Goal: Task Accomplishment & Management: Use online tool/utility

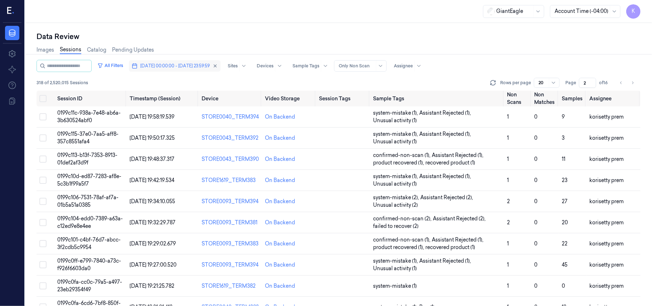
click at [198, 66] on span "[DATE] 00:00:00 - [DATE] 23:59:59" at bounding box center [174, 66] width 69 height 6
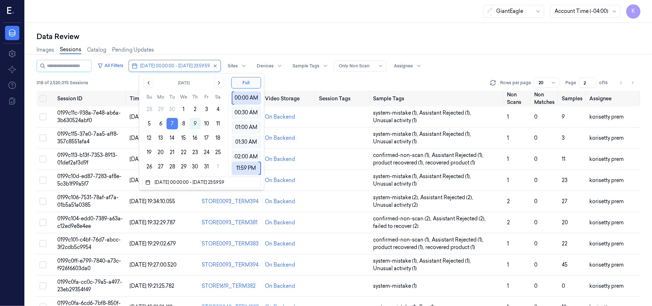
click at [178, 125] on button "7" at bounding box center [171, 123] width 11 height 11
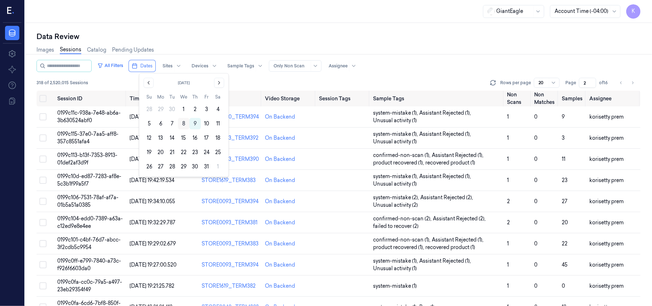
click at [184, 124] on button "8" at bounding box center [183, 123] width 11 height 11
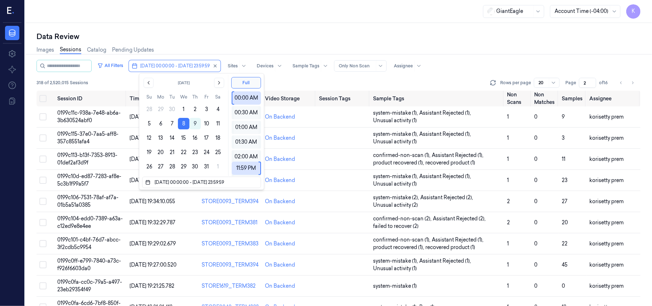
click at [404, 39] on div "Data Review" at bounding box center [339, 36] width 604 height 10
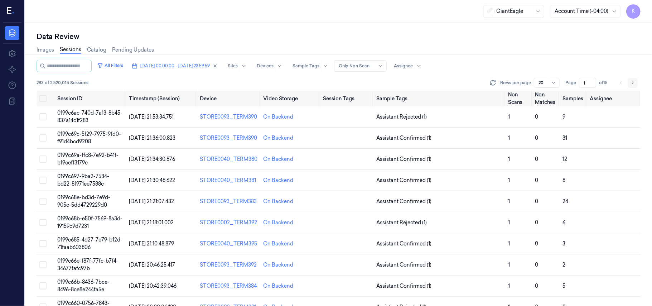
click at [633, 82] on icon "Go to next page" at bounding box center [632, 82] width 1 height 3
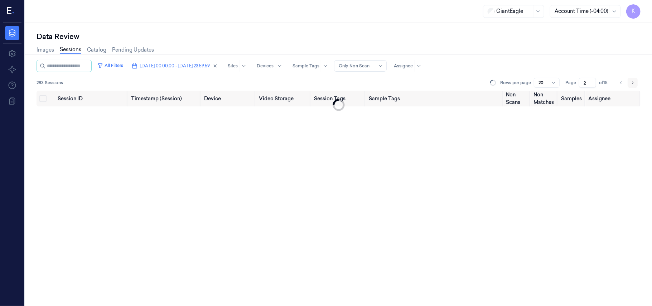
click at [633, 82] on icon "Go to next page" at bounding box center [632, 82] width 1 height 3
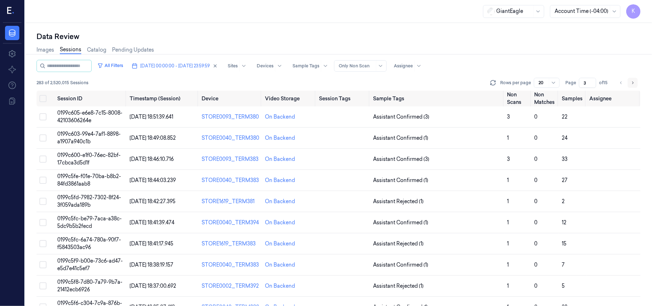
click at [633, 82] on icon "Go to next page" at bounding box center [632, 82] width 1 height 3
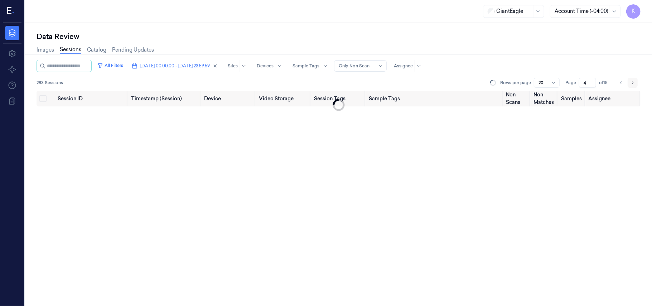
click at [633, 82] on icon "Go to next page" at bounding box center [632, 82] width 1 height 3
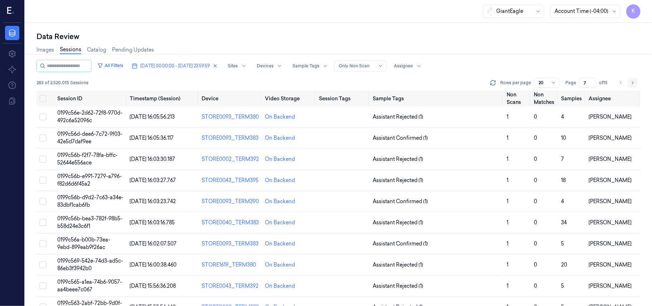
click at [633, 82] on icon "Go to next page" at bounding box center [632, 82] width 1 height 3
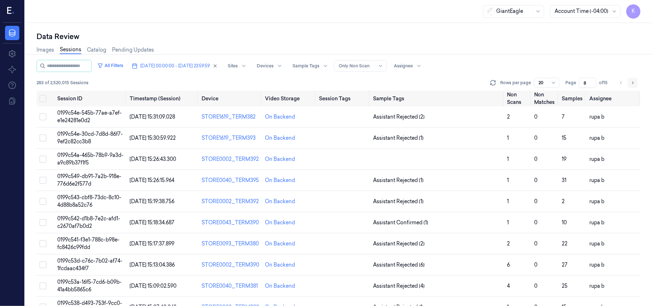
click at [632, 84] on icon "Go to next page" at bounding box center [632, 83] width 4 height 6
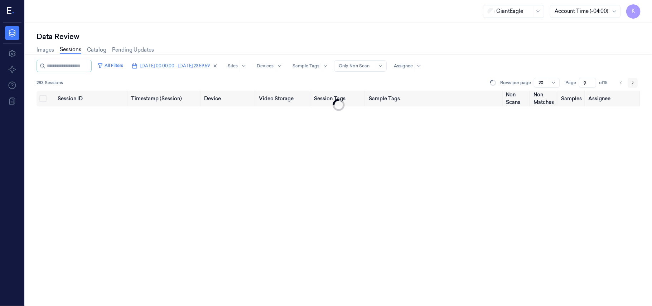
click at [632, 84] on icon "Go to next page" at bounding box center [632, 83] width 4 height 6
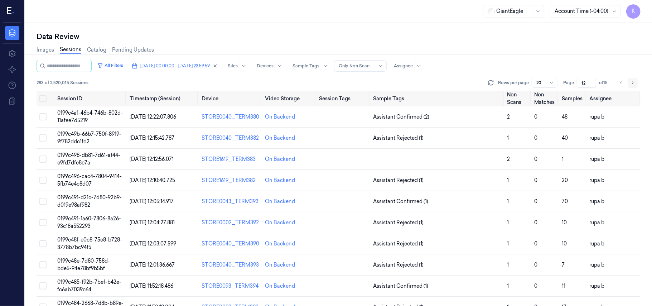
click at [632, 84] on icon "Go to next page" at bounding box center [632, 83] width 4 height 6
type input "13"
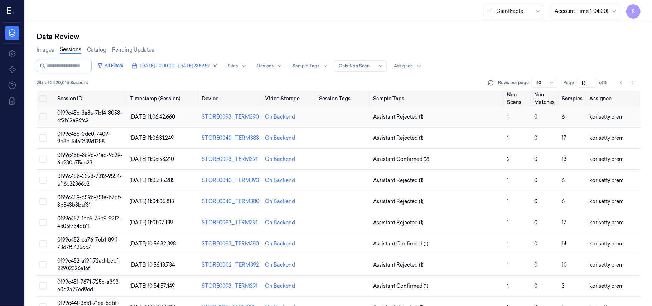
click at [105, 114] on span "0199c45c-3a3a-7b14-8058-4f2b12a96fc2" at bounding box center [89, 117] width 65 height 14
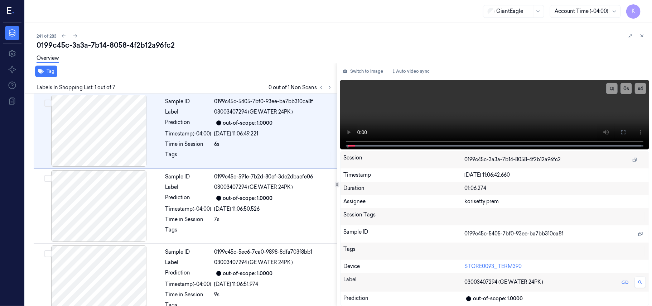
click at [305, 35] on div "241 of 283" at bounding box center [342, 35] width 610 height 9
click at [328, 86] on icon at bounding box center [329, 87] width 5 height 5
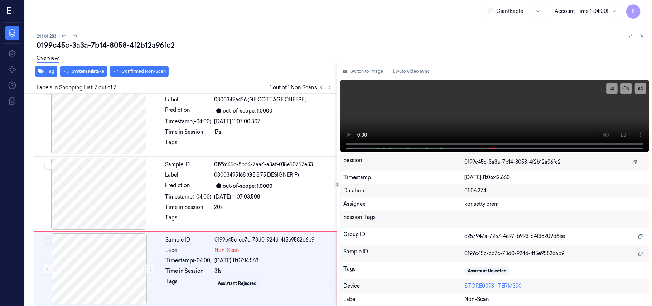
scroll to position [317, 0]
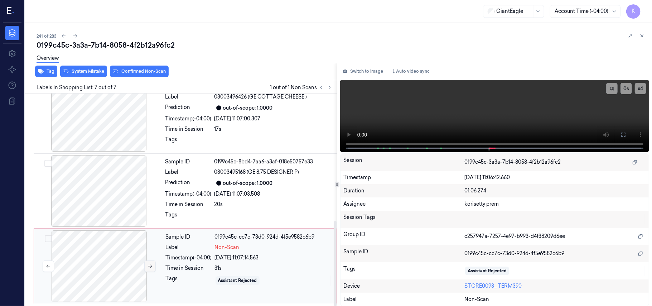
click at [144, 263] on button at bounding box center [149, 265] width 11 height 11
click at [260, 193] on div "[DATE] 11:07:03.508" at bounding box center [273, 194] width 118 height 8
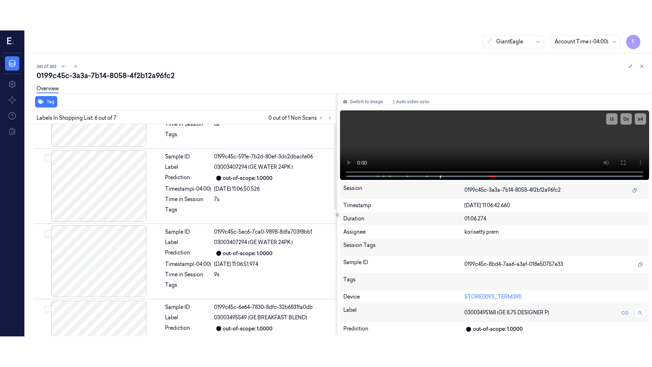
scroll to position [0, 0]
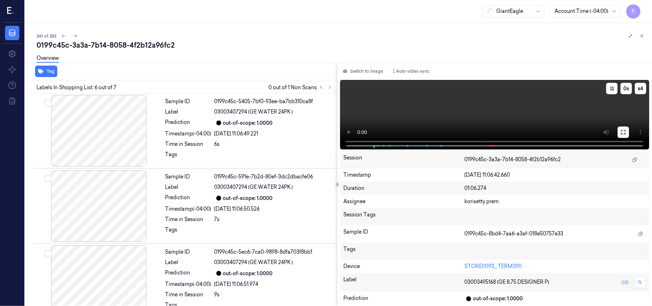
click at [617, 134] on button at bounding box center [622, 131] width 11 height 11
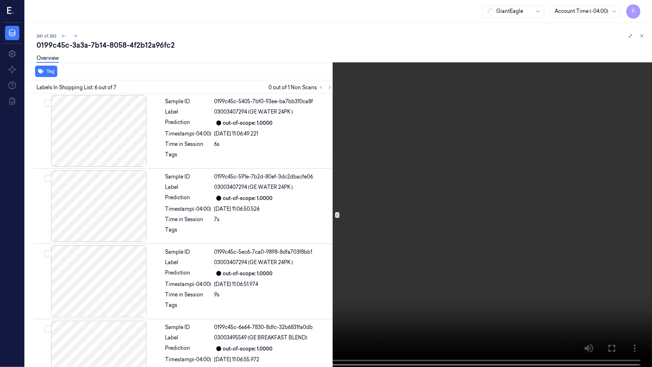
click at [323, 285] on video at bounding box center [326, 184] width 652 height 368
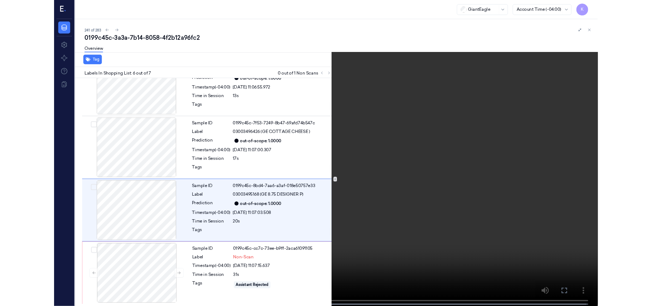
scroll to position [257, 0]
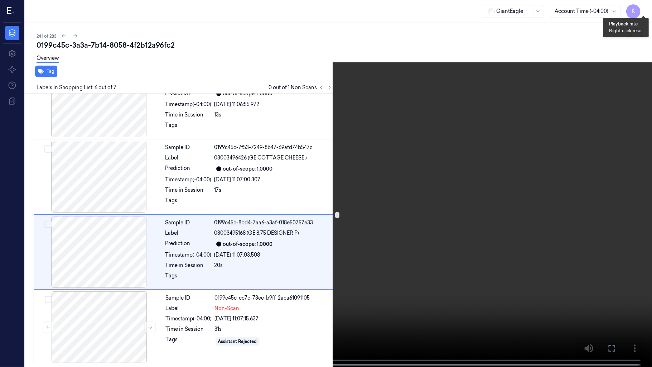
click at [638, 6] on button "x 4" at bounding box center [642, 8] width 11 height 11
click at [340, 304] on video at bounding box center [326, 184] width 652 height 368
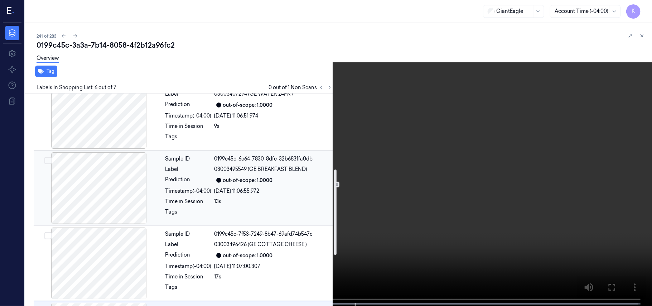
scroll to position [191, 0]
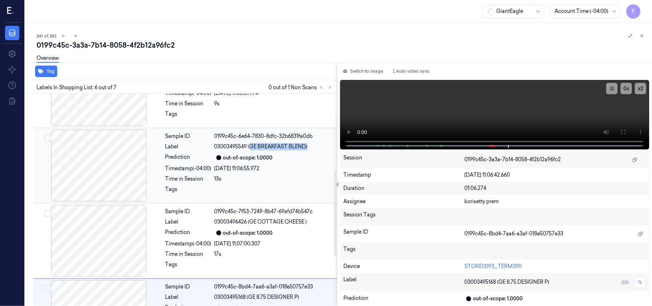
drag, startPoint x: 251, startPoint y: 148, endPoint x: 308, endPoint y: 148, distance: 57.3
click at [307, 148] on span "03003495549 (GE BREAKFAST BLEND)" at bounding box center [260, 147] width 93 height 8
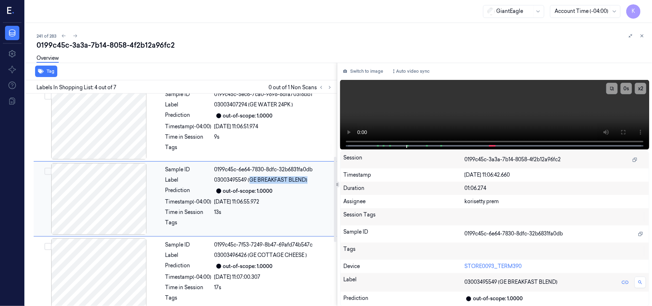
scroll to position [157, 0]
copy span "GE BREAKFAST BLEND)"
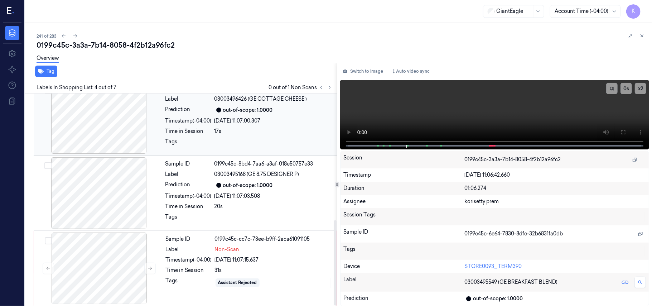
scroll to position [317, 0]
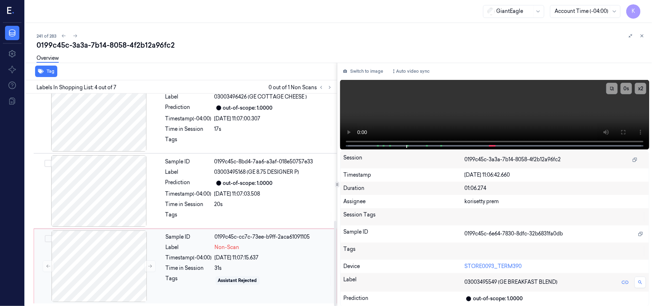
click at [230, 254] on div "[DATE] 11:07:15.637" at bounding box center [273, 258] width 117 height 8
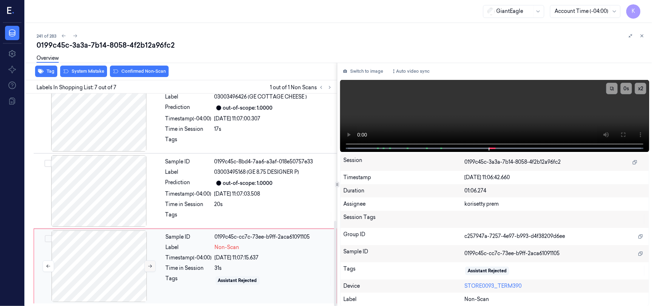
click at [147, 266] on icon at bounding box center [149, 265] width 5 height 5
click at [64, 277] on div at bounding box center [98, 266] width 127 height 72
click at [149, 268] on button at bounding box center [149, 265] width 11 height 11
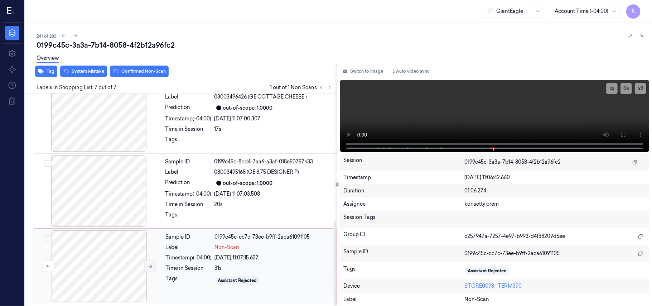
click at [149, 268] on button at bounding box center [149, 265] width 11 height 11
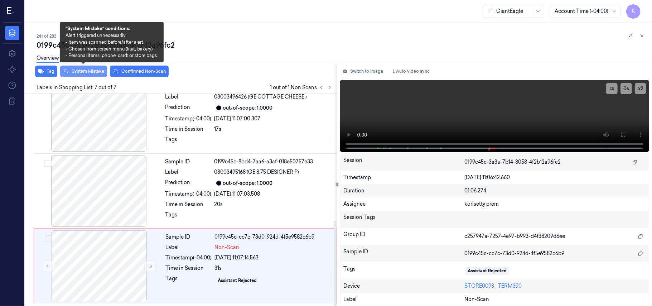
click at [100, 73] on button "System Mistake" at bounding box center [83, 71] width 47 height 11
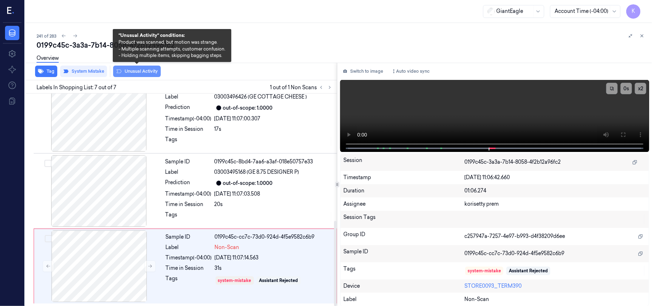
click at [138, 72] on button "Unusual Activity" at bounding box center [137, 71] width 48 height 11
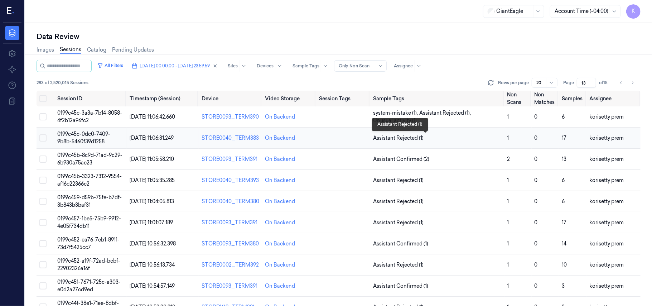
click at [485, 138] on span "Assistant Rejected (1)" at bounding box center [437, 138] width 128 height 8
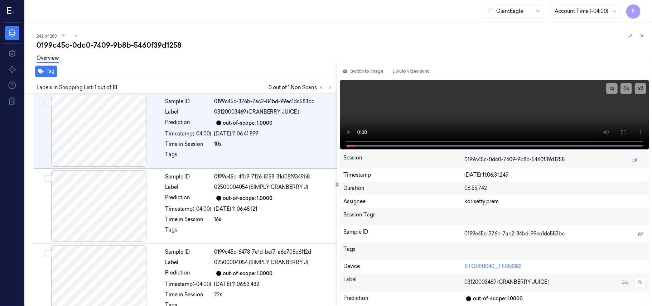
click at [307, 38] on div "242 of 283" at bounding box center [342, 35] width 610 height 9
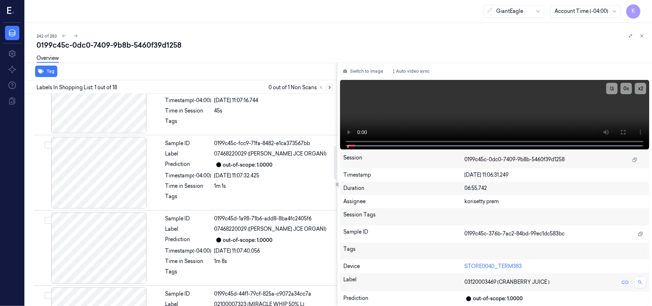
click at [330, 89] on icon at bounding box center [329, 87] width 5 height 5
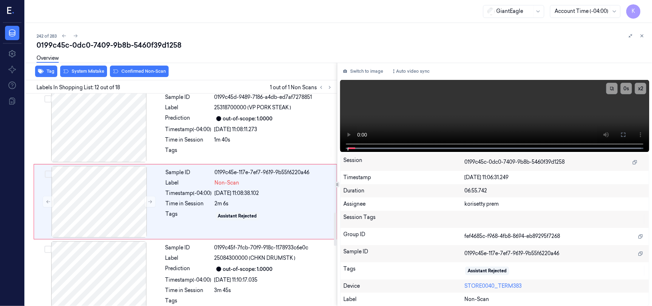
scroll to position [760, 0]
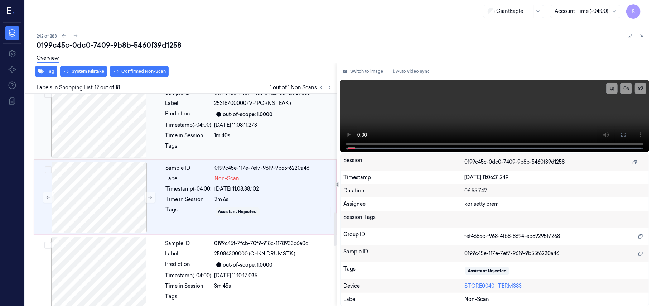
click at [263, 112] on div "out-of-scope: 1.0000" at bounding box center [248, 115] width 50 height 8
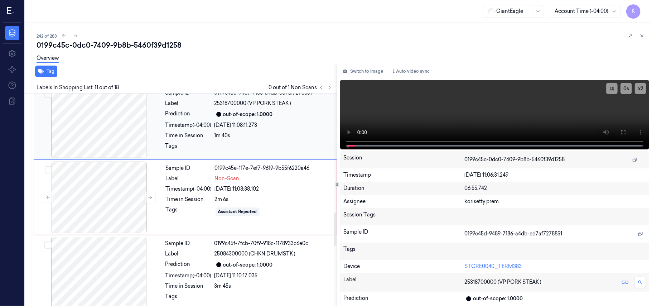
scroll to position [685, 0]
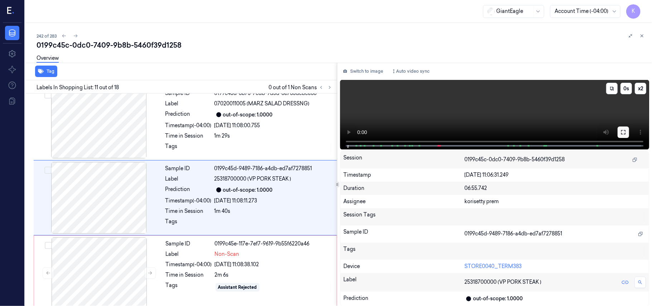
click at [622, 131] on icon at bounding box center [623, 132] width 6 height 6
click at [238, 127] on div "[DATE] 11:08:00.755" at bounding box center [273, 126] width 118 height 8
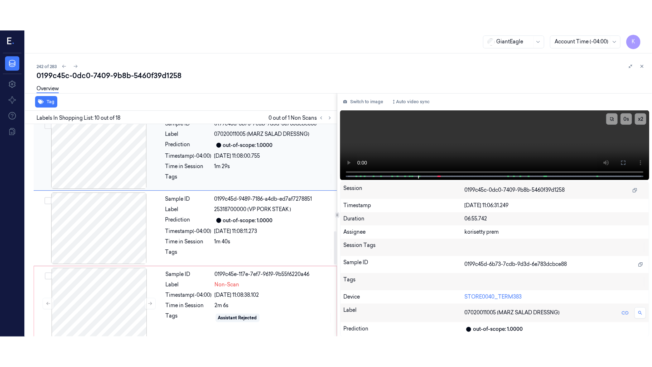
scroll to position [609, 0]
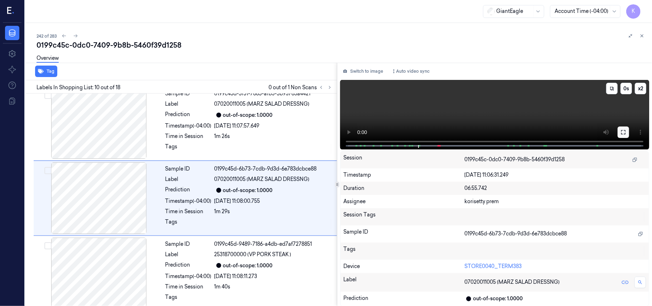
click at [629, 134] on button at bounding box center [622, 131] width 11 height 11
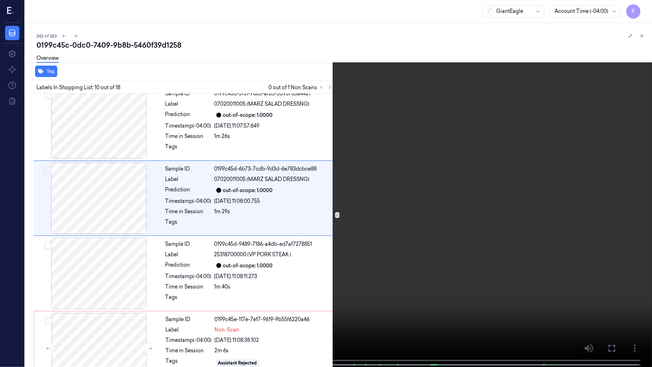
click at [396, 239] on video at bounding box center [326, 184] width 652 height 368
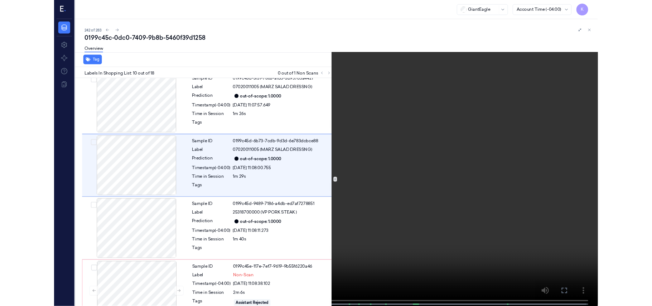
scroll to position [579, 0]
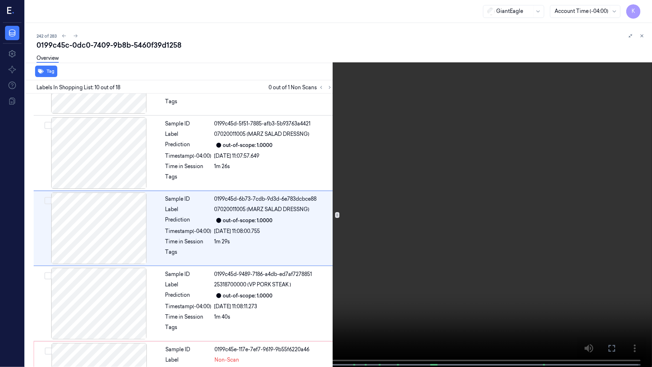
click at [421, 242] on video at bounding box center [326, 184] width 652 height 368
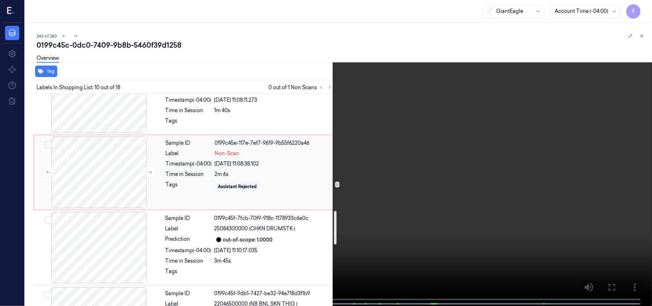
scroll to position [722, 0]
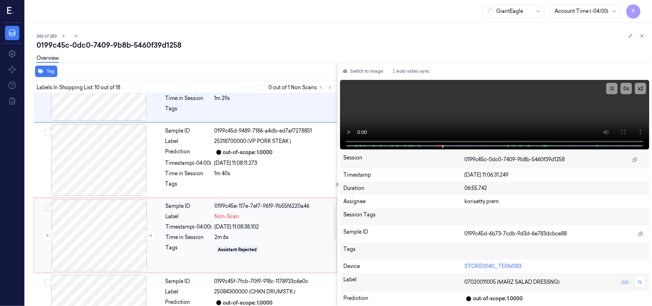
click at [260, 237] on div "2m 6s" at bounding box center [273, 237] width 117 height 8
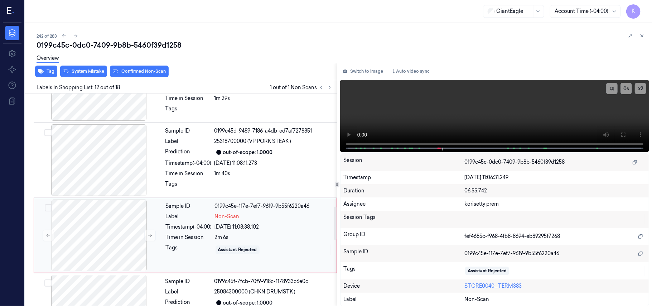
scroll to position [760, 0]
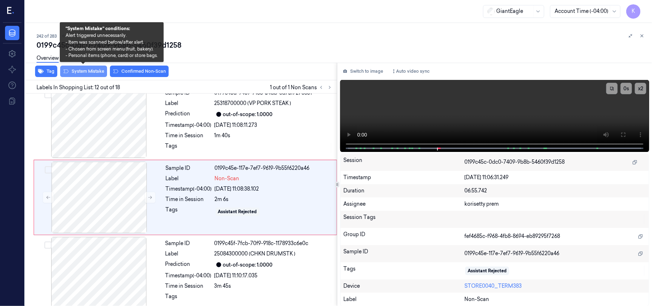
click at [88, 73] on button "System Mistake" at bounding box center [83, 71] width 47 height 11
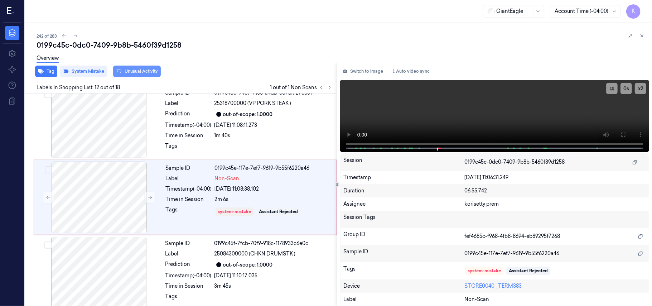
click at [125, 70] on button "Unusual Activity" at bounding box center [137, 71] width 48 height 11
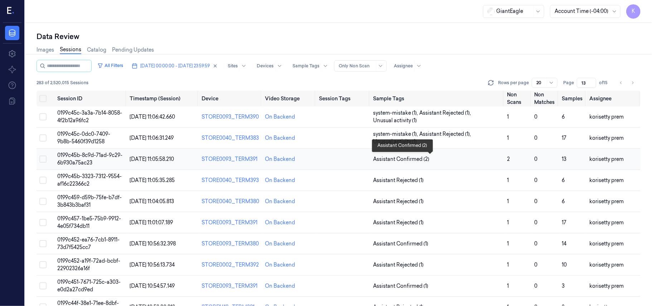
click at [433, 158] on span "Assistant Confirmed (2)" at bounding box center [437, 159] width 128 height 8
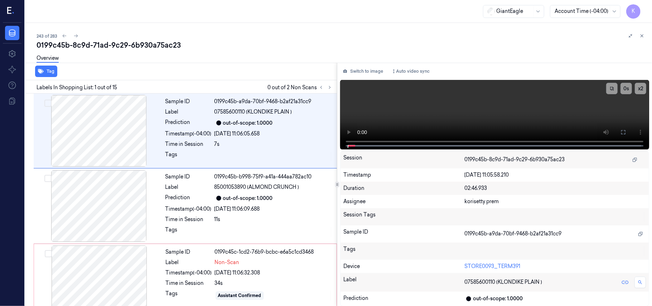
drag, startPoint x: 232, startPoint y: 48, endPoint x: 238, endPoint y: 35, distance: 13.9
click at [233, 47] on div "0199c45b-8c9d-71ad-9c29-6b930a75ac23" at bounding box center [342, 45] width 610 height 10
click at [291, 176] on div "0199c45b-b998-75f9-a41a-444aa782ac10" at bounding box center [273, 177] width 118 height 8
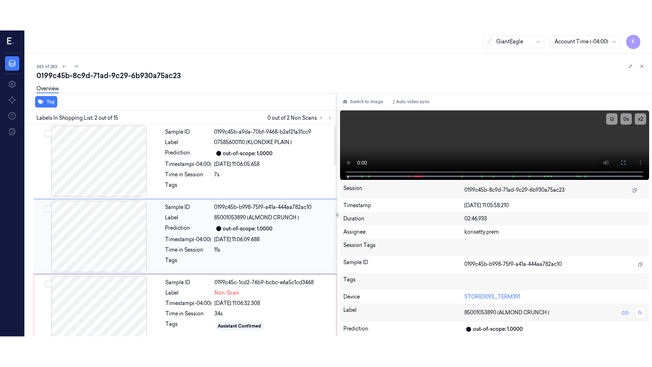
scroll to position [6, 0]
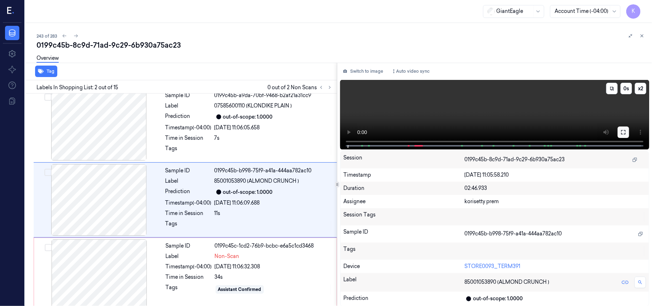
click at [620, 132] on icon at bounding box center [623, 132] width 6 height 6
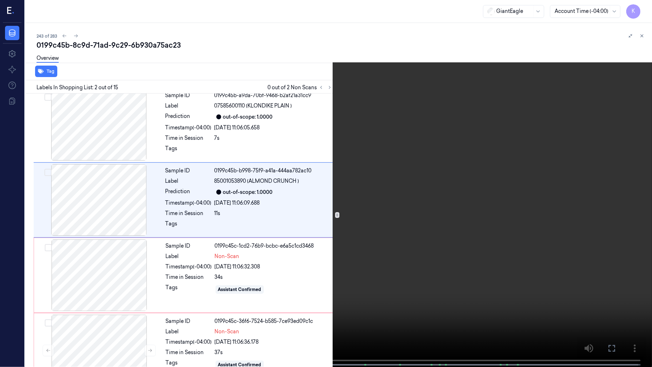
click at [330, 214] on video at bounding box center [326, 184] width 652 height 368
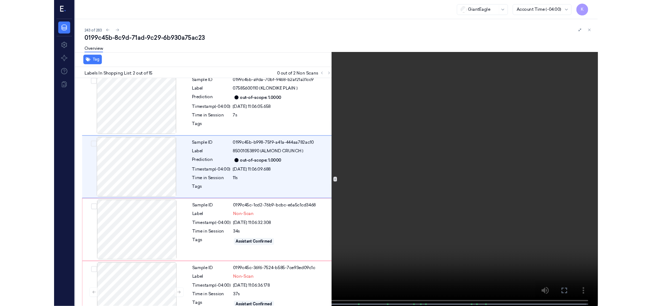
scroll to position [0, 0]
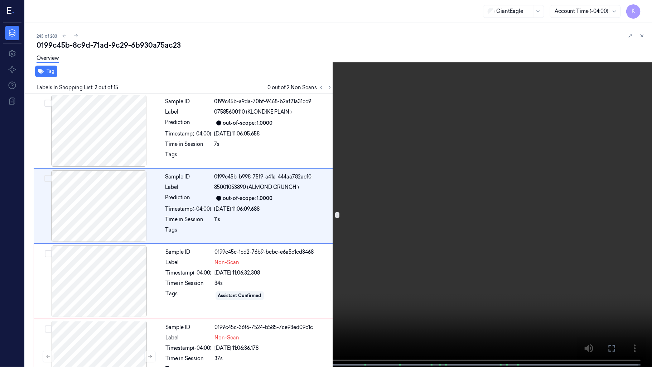
click at [404, 238] on video at bounding box center [326, 184] width 652 height 368
click at [274, 231] on video at bounding box center [326, 184] width 652 height 368
click at [477, 122] on video at bounding box center [326, 184] width 652 height 368
click at [353, 127] on video at bounding box center [326, 184] width 652 height 368
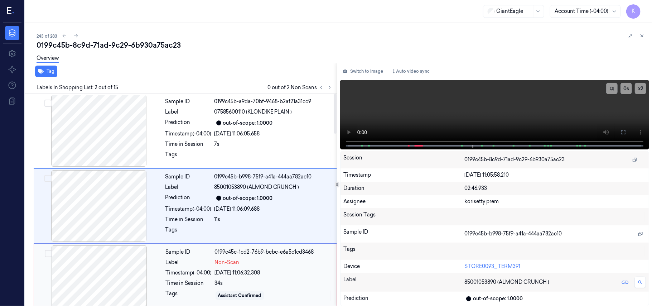
click at [239, 278] on div "Sample ID 0199c45c-1cd2-76b9-bcbc-e6a5c1cd3468 Label Non-Scan Timestamp (-04:00…" at bounding box center [249, 281] width 172 height 72
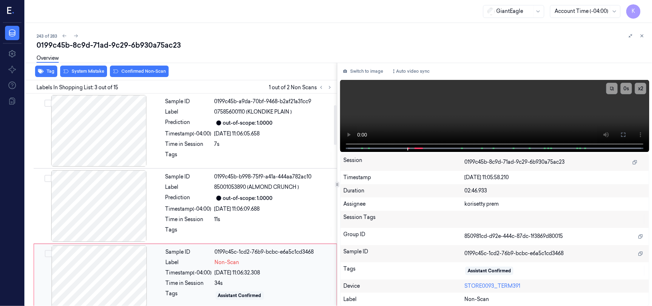
scroll to position [82, 0]
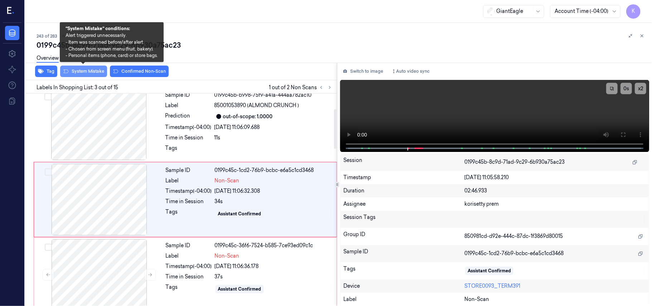
click at [85, 71] on button "System Mistake" at bounding box center [83, 71] width 47 height 11
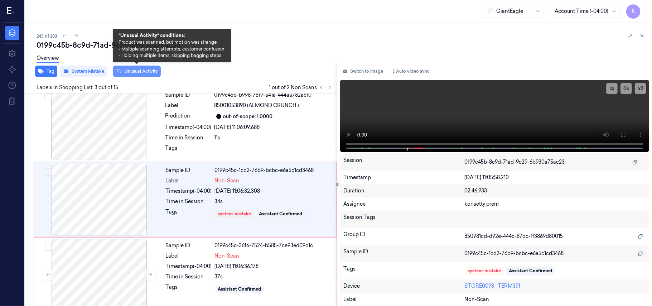
click at [132, 69] on button "Unusual Activity" at bounding box center [137, 71] width 48 height 11
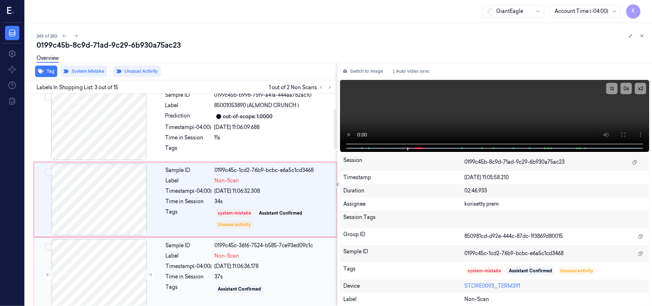
click at [233, 271] on div "Sample ID 0199c45c-36f6-7524-b585-7ce93ed09c1c Label Non-Scan Timestamp (-04:00…" at bounding box center [249, 275] width 172 height 72
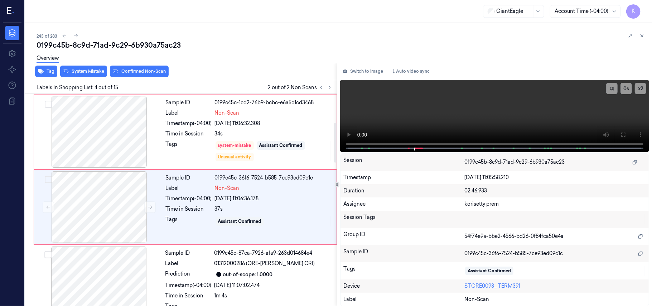
scroll to position [157, 0]
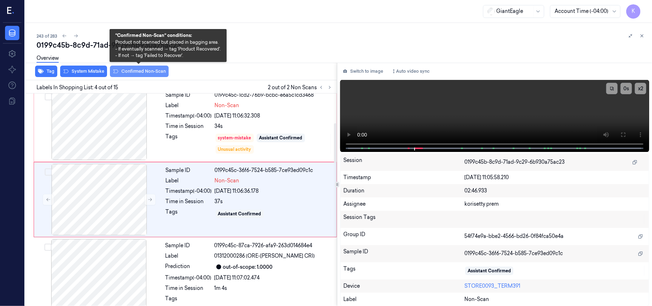
click at [132, 75] on button "Confirmed Non-Scan" at bounding box center [139, 71] width 59 height 11
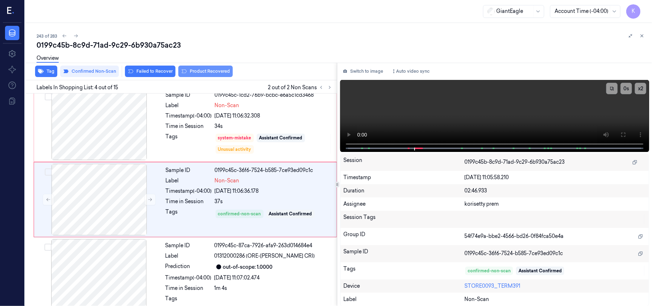
click at [198, 73] on button "Product Recovered" at bounding box center [205, 71] width 54 height 11
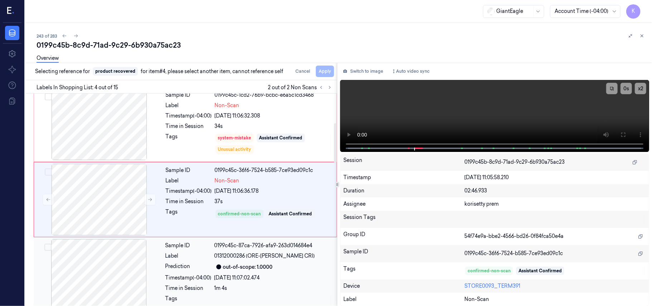
click at [249, 267] on div "out-of-scope: 1.0000" at bounding box center [248, 267] width 50 height 8
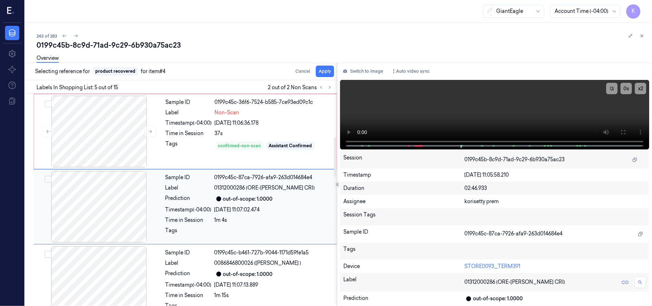
scroll to position [232, 0]
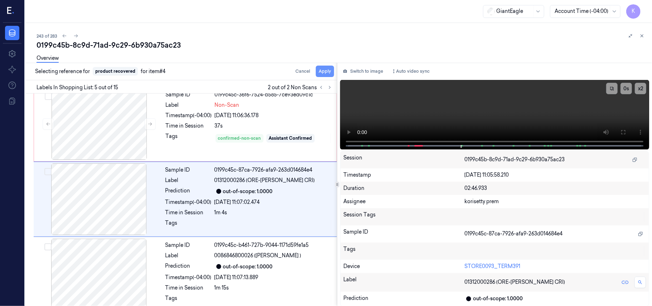
click at [324, 69] on button "Apply" at bounding box center [325, 71] width 18 height 11
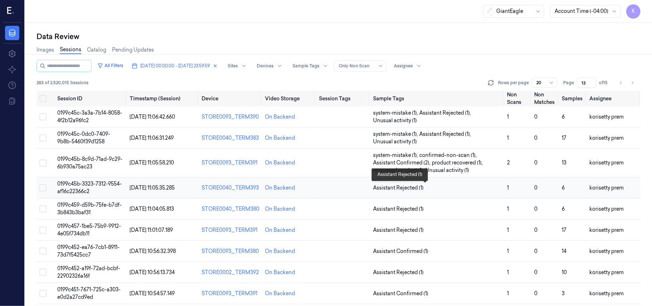
click at [436, 189] on span "Assistant Rejected (1)" at bounding box center [437, 188] width 128 height 8
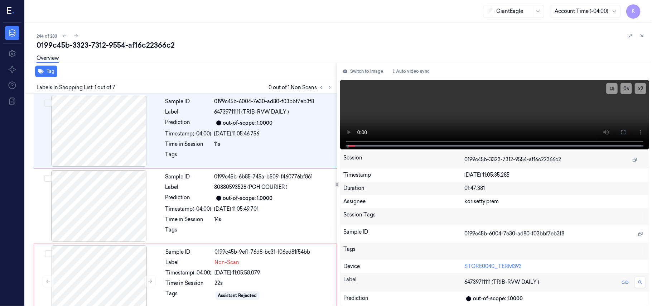
click at [283, 42] on div "0199c45b-3323-7312-9554-af16c22366c2" at bounding box center [342, 45] width 610 height 10
click at [242, 210] on div "[DATE] 11:05:49.701" at bounding box center [273, 209] width 118 height 8
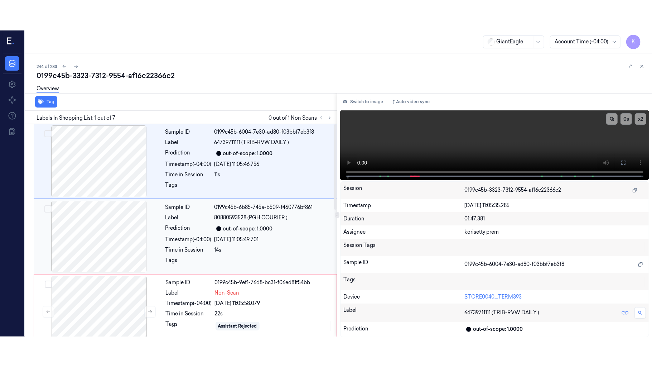
scroll to position [6, 0]
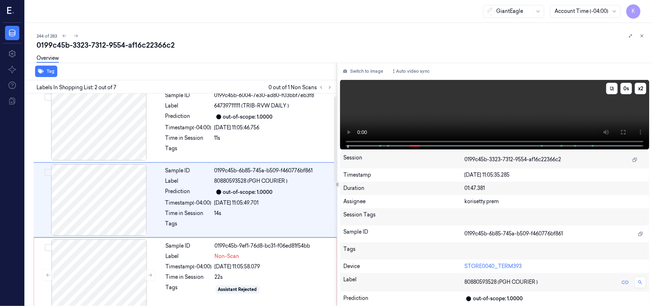
click at [496, 118] on video at bounding box center [494, 114] width 309 height 69
click at [626, 131] on icon at bounding box center [623, 132] width 6 height 6
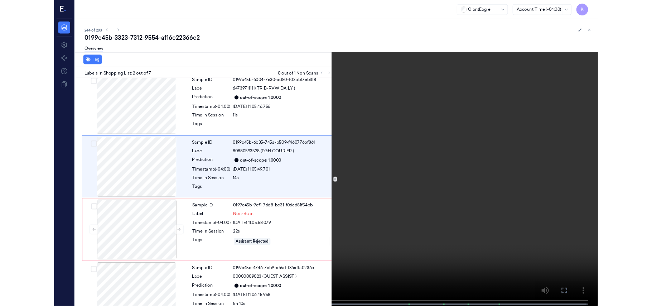
scroll to position [0, 0]
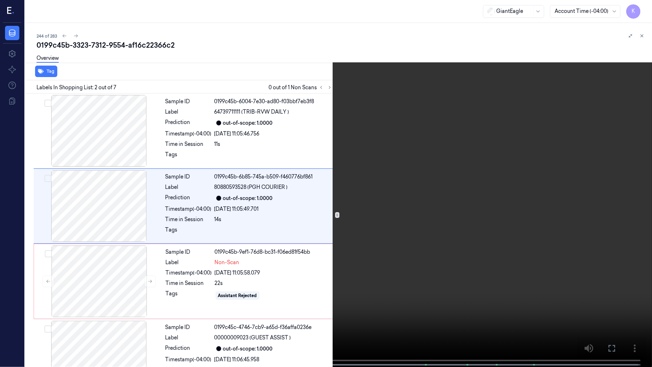
click at [392, 211] on video at bounding box center [326, 184] width 652 height 368
click at [433, 244] on video at bounding box center [326, 184] width 652 height 368
click at [402, 297] on video at bounding box center [326, 184] width 652 height 368
click at [430, 227] on video at bounding box center [326, 184] width 652 height 368
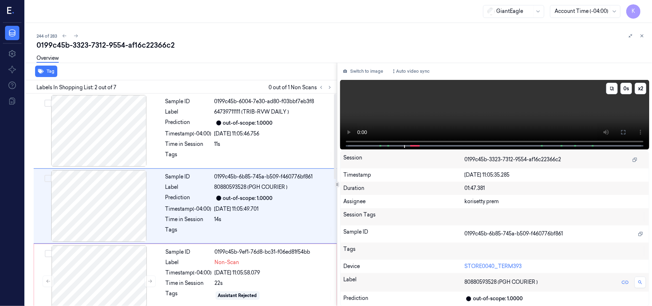
click at [413, 107] on video at bounding box center [494, 114] width 309 height 69
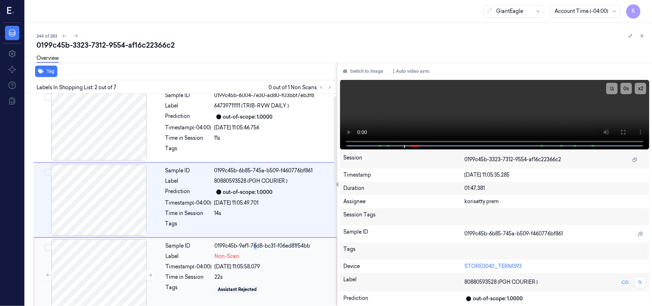
click at [256, 250] on div "Sample ID 0199c45b-9ef1-76d8-bc31-f06ed81f54bb Label Non-Scan Timestamp (-04:00…" at bounding box center [249, 275] width 172 height 72
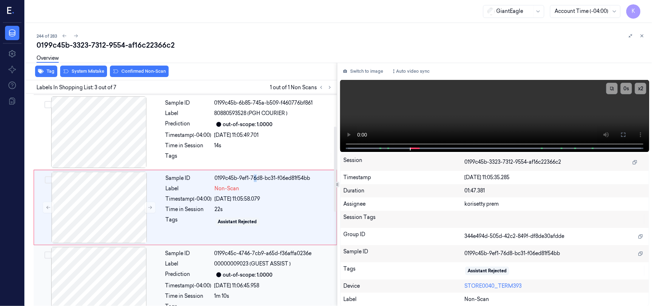
scroll to position [82, 0]
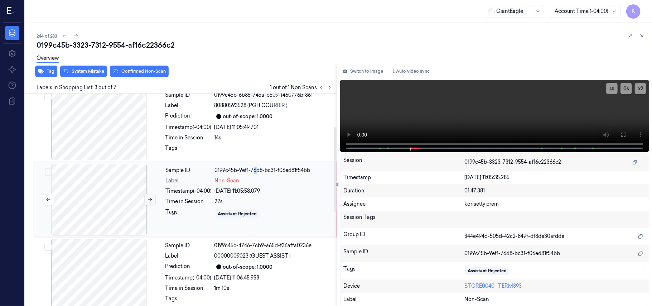
click at [145, 200] on button at bounding box center [149, 199] width 11 height 11
click at [146, 200] on button at bounding box center [149, 199] width 11 height 11
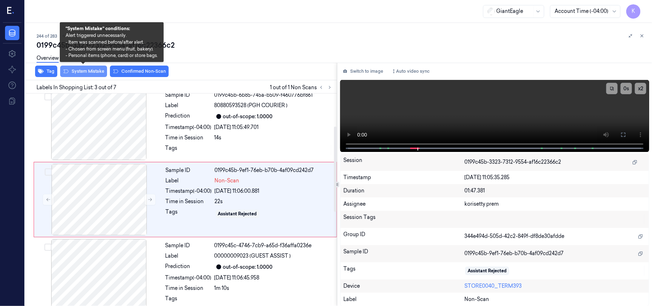
click at [76, 69] on button "System Mistake" at bounding box center [83, 71] width 47 height 11
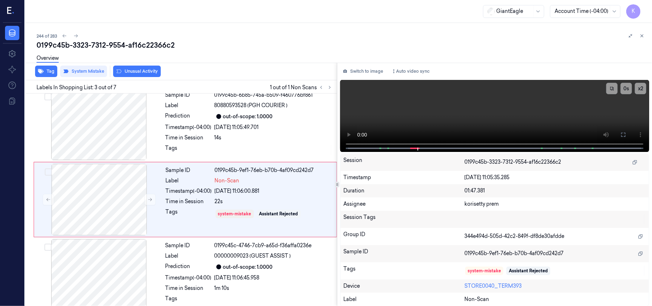
click at [141, 69] on button "Unusual Activity" at bounding box center [137, 71] width 48 height 11
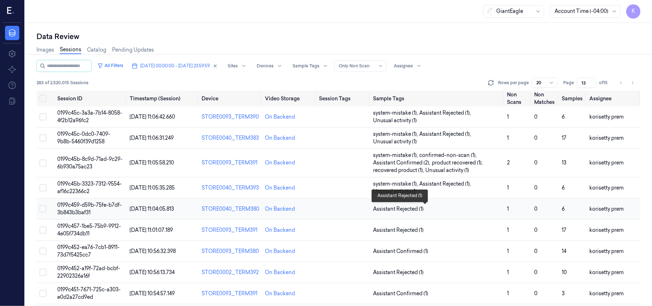
click at [432, 205] on span "Assistant Rejected (1)" at bounding box center [437, 209] width 128 height 8
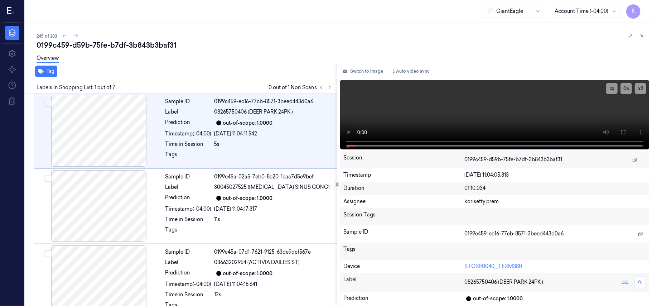
drag, startPoint x: 306, startPoint y: 52, endPoint x: 306, endPoint y: 9, distance: 43.7
click at [306, 52] on div "Overview" at bounding box center [342, 59] width 610 height 18
click at [332, 87] on icon at bounding box center [329, 87] width 5 height 5
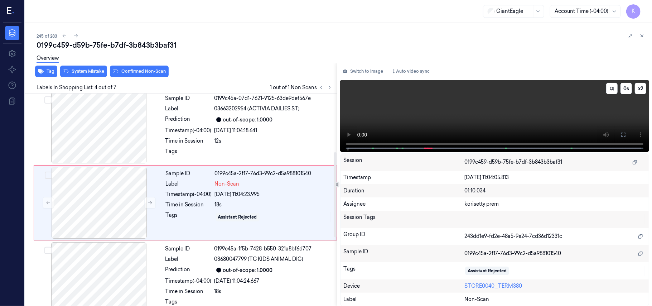
scroll to position [157, 0]
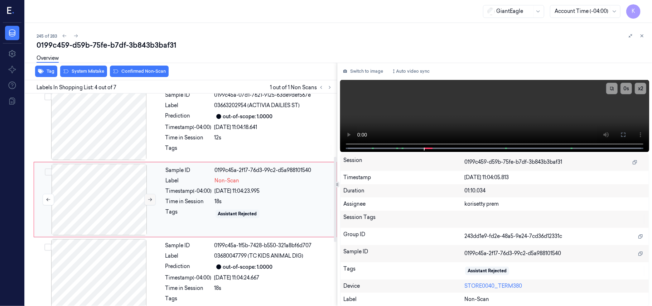
click at [151, 199] on icon at bounding box center [150, 199] width 4 height 3
click at [223, 123] on div "[DATE] 11:04:18.641" at bounding box center [273, 127] width 118 height 8
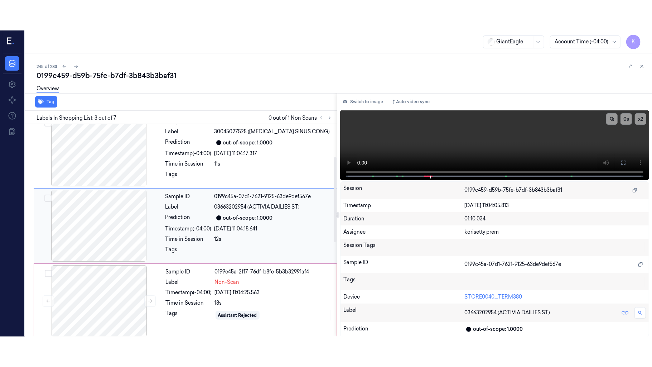
scroll to position [82, 0]
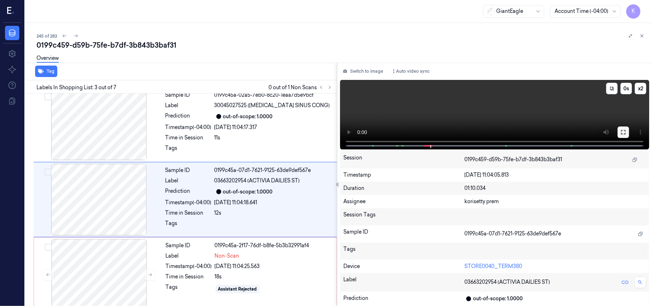
click at [622, 133] on icon at bounding box center [623, 132] width 6 height 6
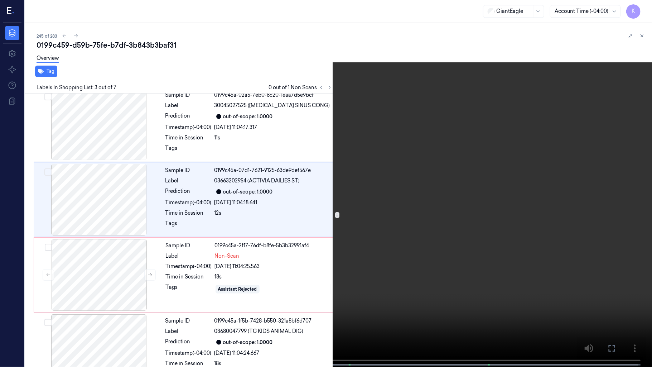
click at [271, 231] on video at bounding box center [326, 184] width 652 height 368
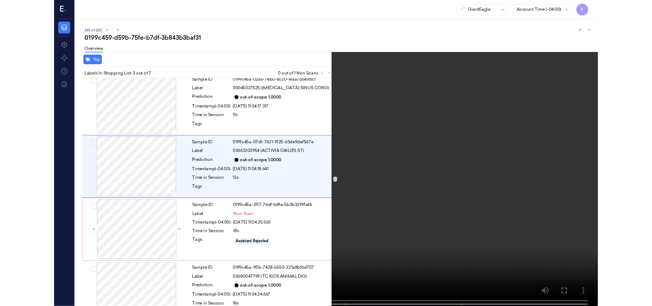
scroll to position [52, 0]
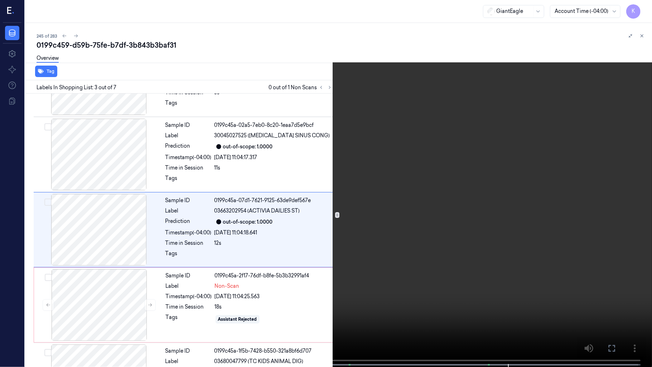
click at [469, 182] on video at bounding box center [326, 184] width 652 height 368
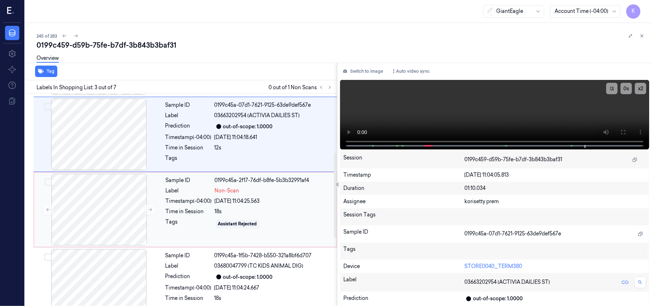
click at [235, 208] on div "18s" at bounding box center [273, 212] width 117 height 8
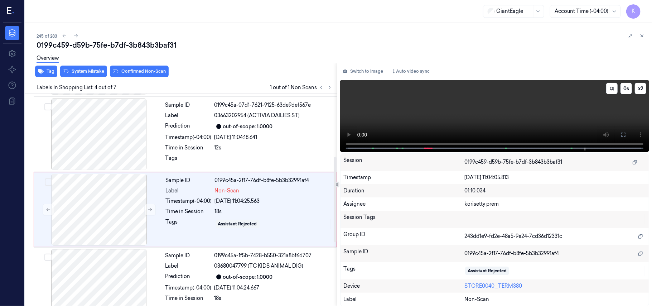
scroll to position [157, 0]
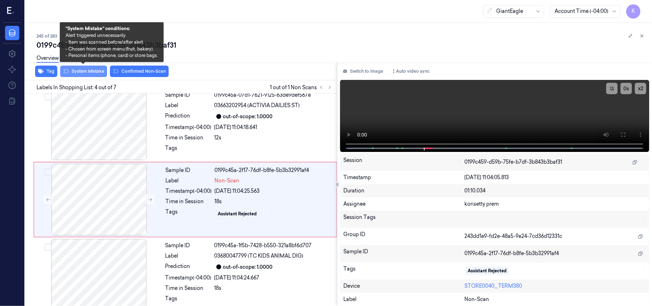
click at [82, 72] on button "System Mistake" at bounding box center [83, 71] width 47 height 11
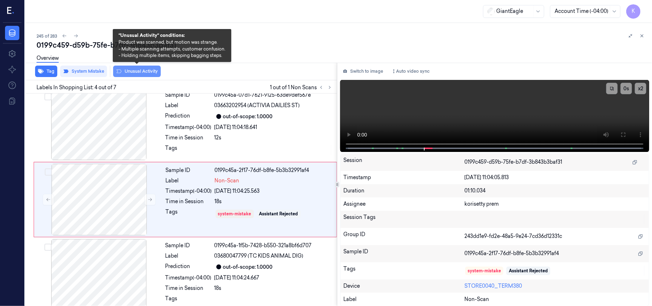
click at [145, 73] on button "Unusual Activity" at bounding box center [137, 71] width 48 height 11
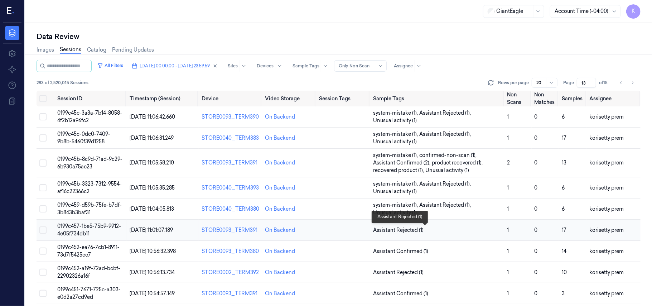
click at [428, 230] on span "Assistant Rejected (1)" at bounding box center [437, 230] width 128 height 8
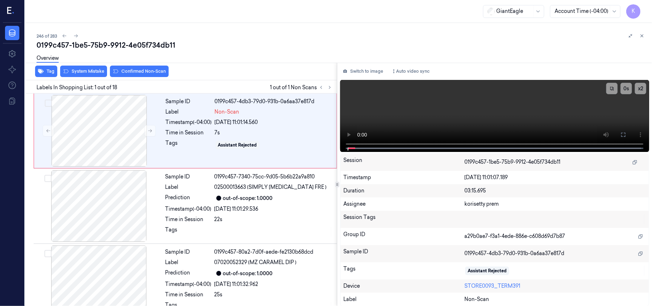
click at [263, 32] on div "246 of 283" at bounding box center [342, 35] width 610 height 9
click at [504, 124] on video at bounding box center [494, 116] width 309 height 72
click at [623, 134] on icon at bounding box center [623, 135] width 6 height 6
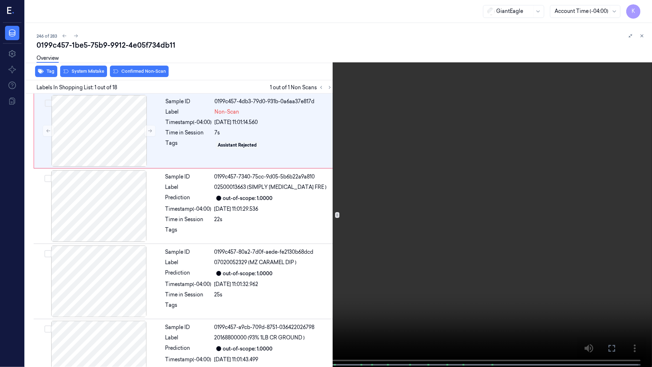
click at [228, 246] on video at bounding box center [326, 184] width 652 height 368
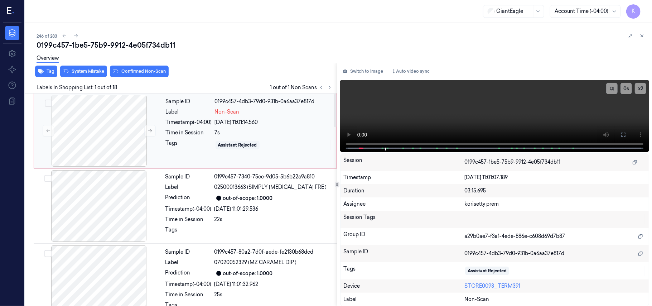
click at [181, 126] on div "Sample ID 0199c457-4db3-79d0-931b-0a6aa37e817d Label Non-Scan Timestamp (-04:00…" at bounding box center [249, 131] width 172 height 72
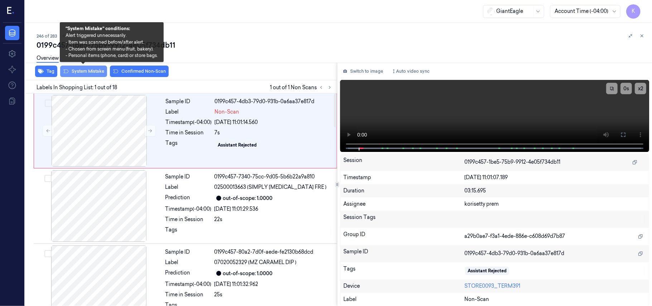
click at [91, 74] on button "System Mistake" at bounding box center [83, 71] width 47 height 11
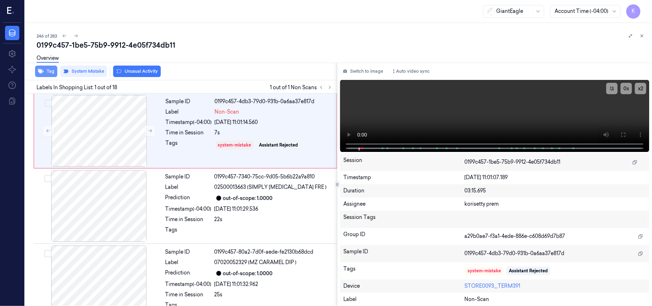
click at [42, 72] on icon "button" at bounding box center [41, 71] width 6 height 5
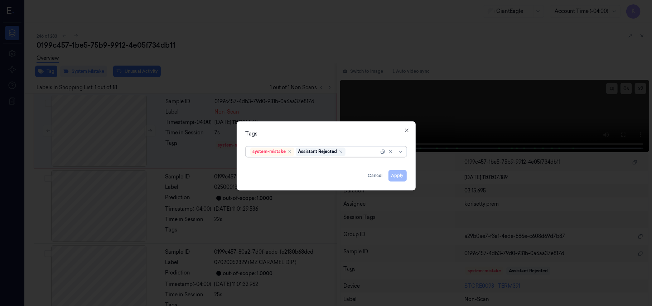
click at [361, 152] on div at bounding box center [363, 152] width 32 height 8
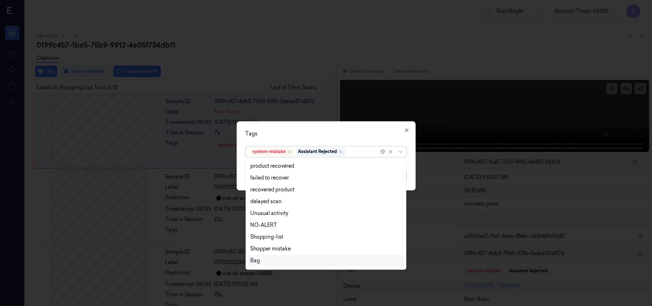
click at [268, 261] on div "Bag" at bounding box center [325, 261] width 151 height 8
click at [369, 137] on div "Tags" at bounding box center [326, 134] width 161 height 8
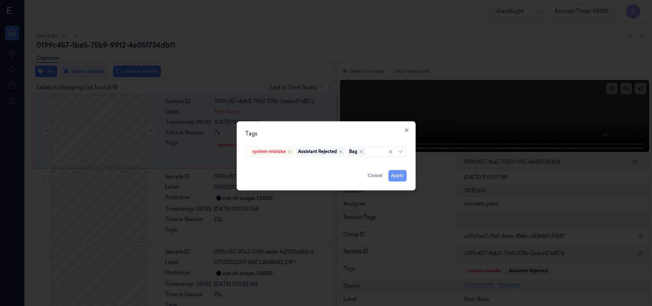
click at [398, 181] on button "Apply" at bounding box center [397, 175] width 18 height 11
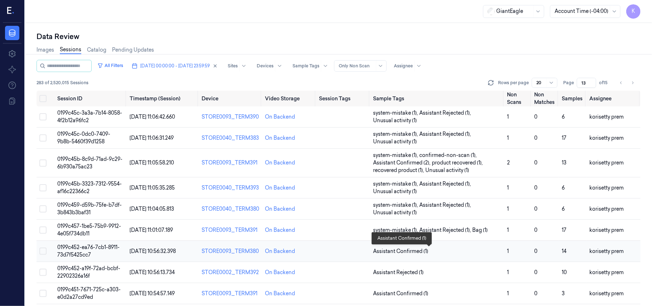
click at [422, 248] on span "Assistant Confirmed (1)" at bounding box center [400, 251] width 55 height 8
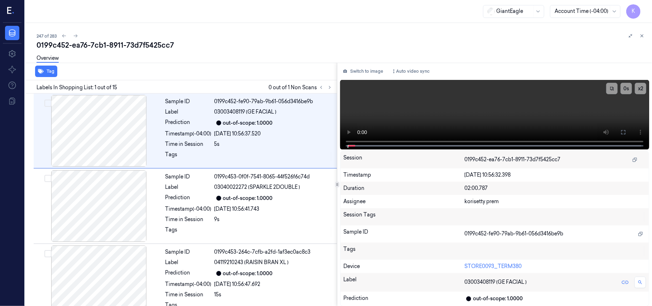
click at [254, 32] on div "247 of 283" at bounding box center [342, 35] width 610 height 9
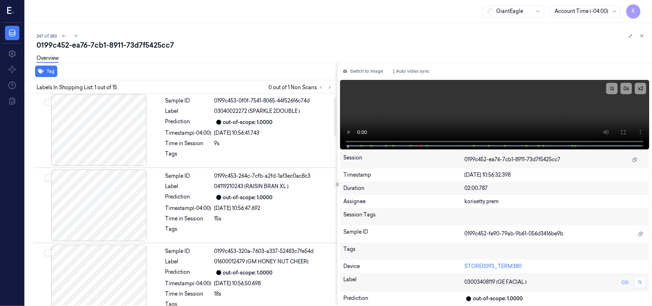
scroll to position [191, 0]
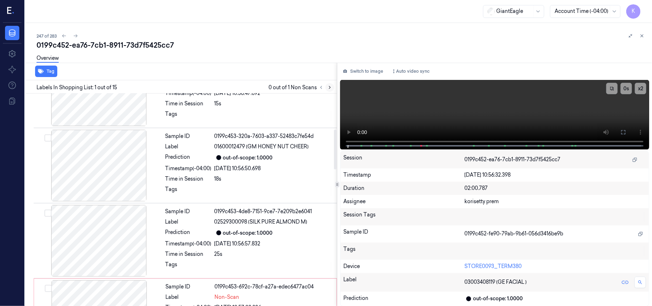
click at [328, 88] on icon at bounding box center [329, 87] width 5 height 5
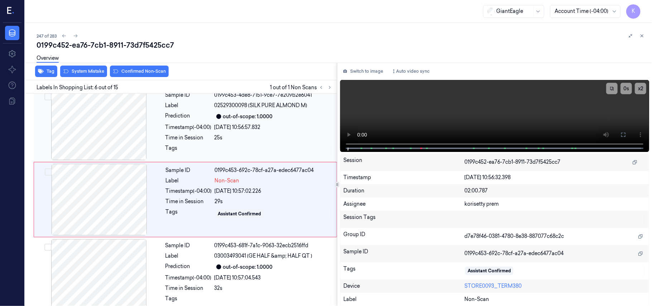
scroll to position [308, 0]
click at [277, 123] on div "Sample ID 0199c453-4de8-7151-9ce7-7e209b2e6041 Label 02529300098 (SILK PURE ALM…" at bounding box center [249, 124] width 173 height 72
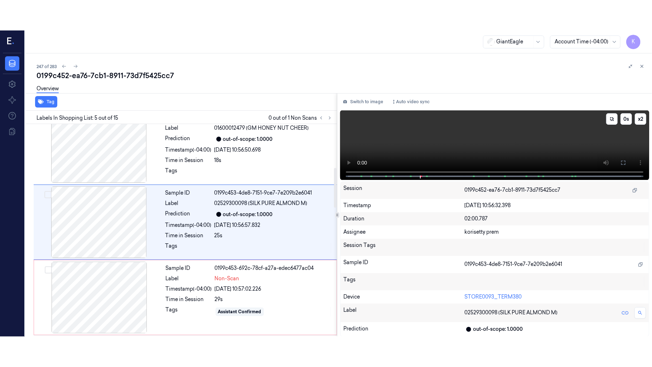
scroll to position [232, 0]
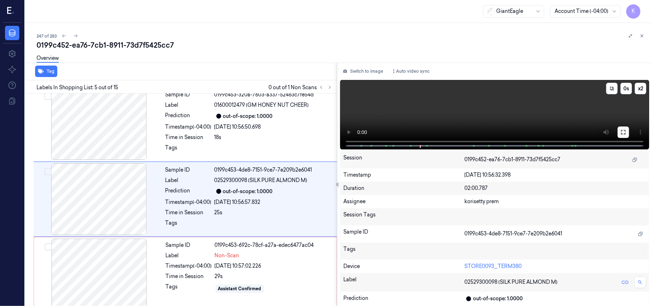
click at [626, 131] on button at bounding box center [622, 131] width 11 height 11
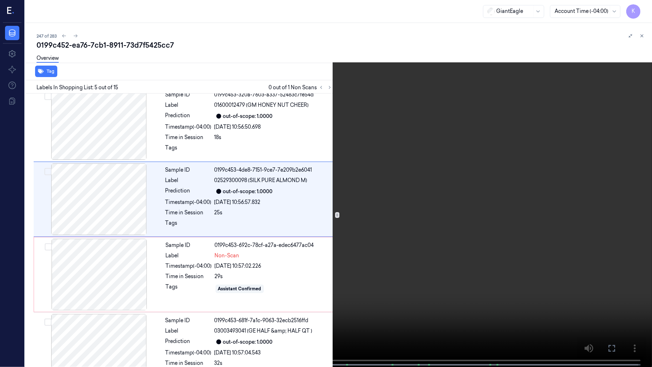
click at [314, 285] on video at bounding box center [326, 184] width 652 height 368
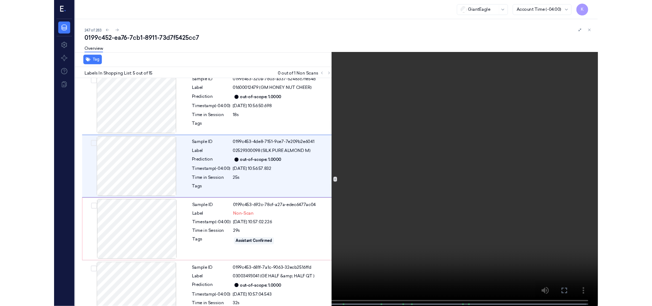
scroll to position [202, 0]
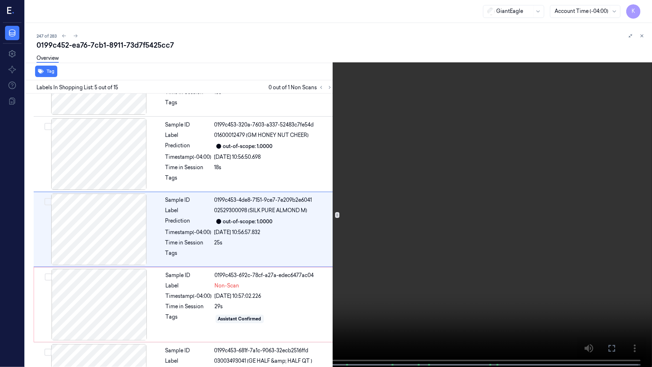
click at [187, 152] on video at bounding box center [326, 184] width 652 height 368
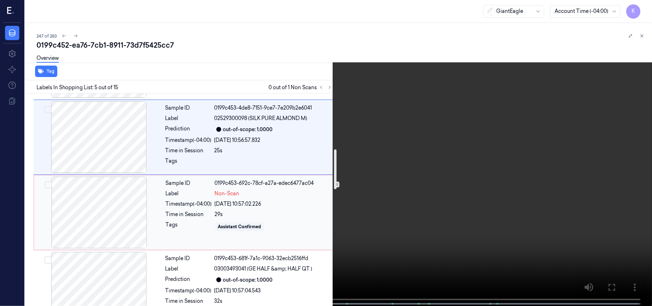
scroll to position [298, 0]
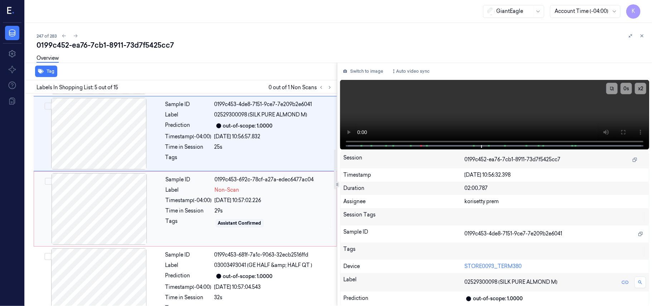
click at [241, 214] on div "29s" at bounding box center [273, 211] width 117 height 8
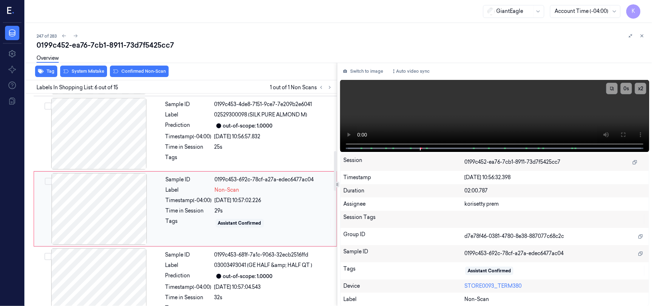
scroll to position [308, 0]
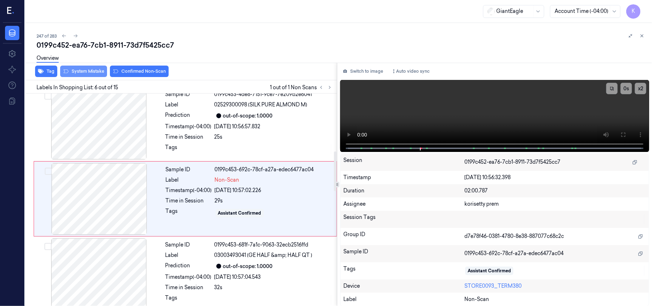
click at [83, 75] on button "System Mistake" at bounding box center [83, 71] width 47 height 11
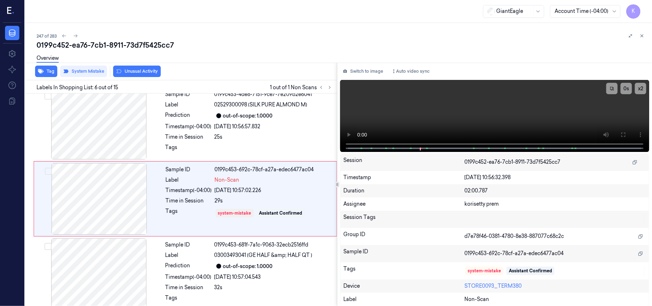
click at [128, 72] on button "Unusual Activity" at bounding box center [137, 71] width 48 height 11
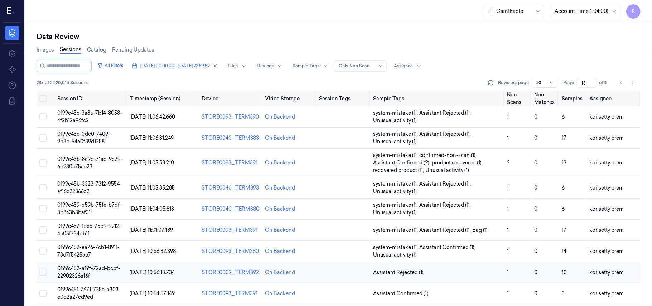
click at [434, 278] on td "Assistant Rejected (1)" at bounding box center [437, 272] width 134 height 21
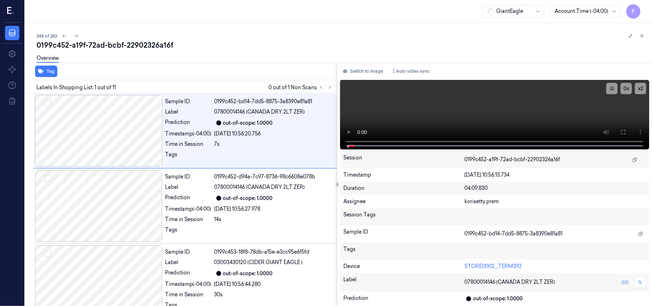
click at [218, 63] on div "Overview" at bounding box center [342, 59] width 610 height 18
click at [331, 89] on button at bounding box center [329, 87] width 9 height 9
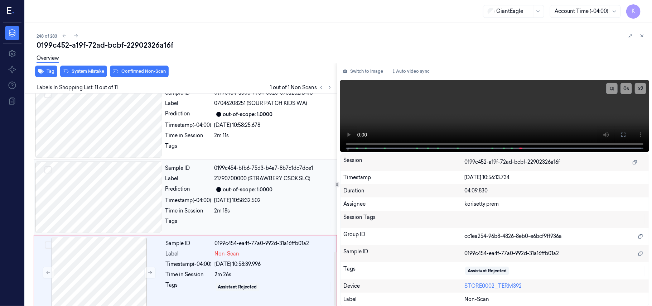
scroll to position [619, 0]
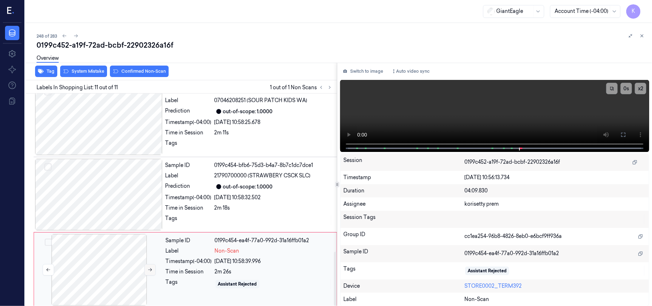
click at [145, 264] on button at bounding box center [149, 269] width 11 height 11
click at [240, 131] on div "2m 11s" at bounding box center [273, 133] width 118 height 8
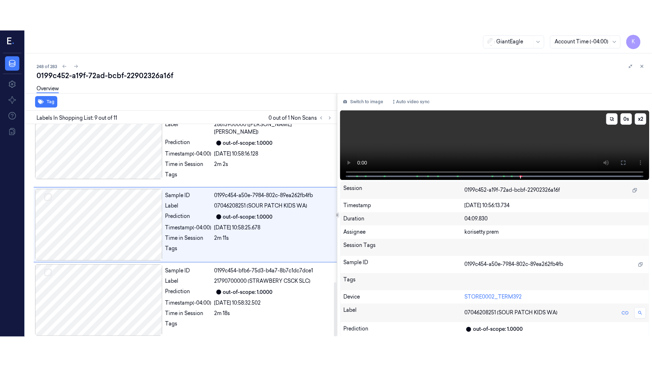
scroll to position [534, 0]
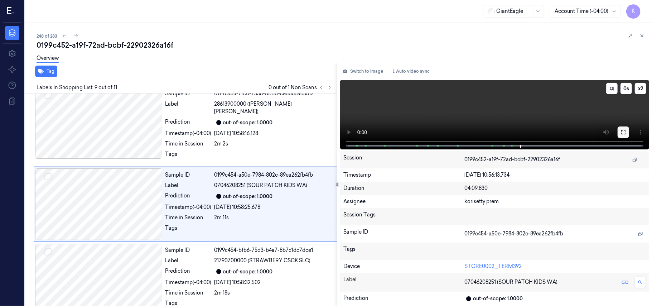
click at [623, 128] on button at bounding box center [622, 131] width 11 height 11
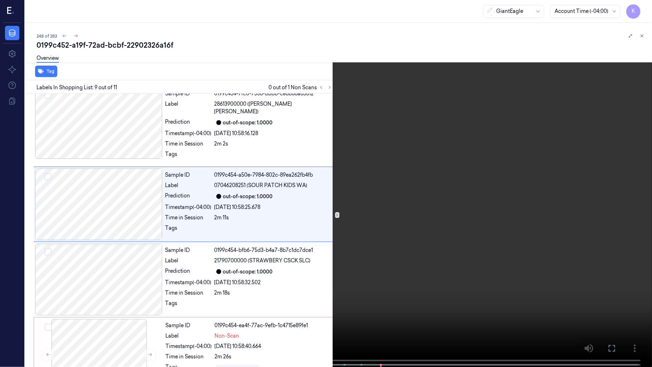
click at [315, 260] on video at bounding box center [326, 184] width 652 height 368
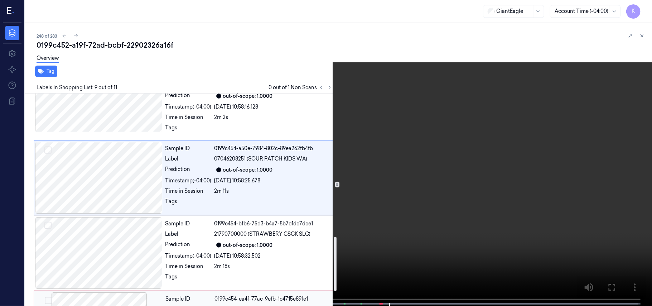
scroll to position [619, 0]
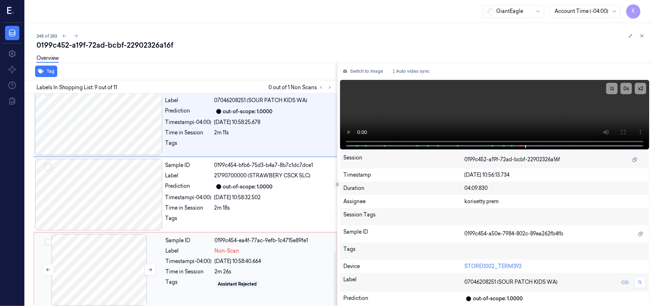
click at [156, 268] on div at bounding box center [98, 270] width 127 height 72
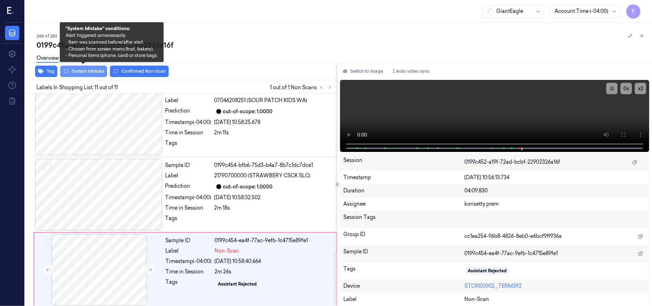
click at [91, 72] on button "System Mistake" at bounding box center [83, 71] width 47 height 11
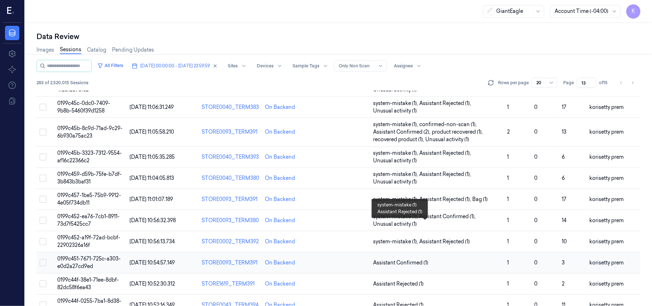
scroll to position [48, 0]
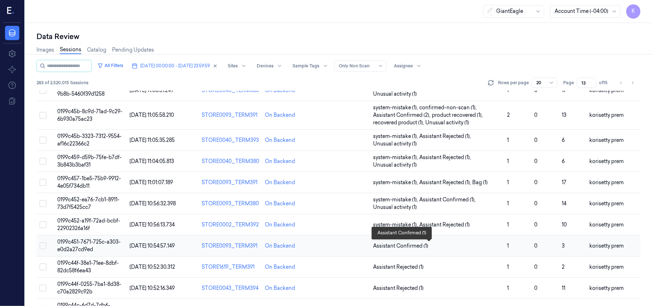
click at [474, 248] on span "Assistant Confirmed (1)" at bounding box center [437, 246] width 128 height 8
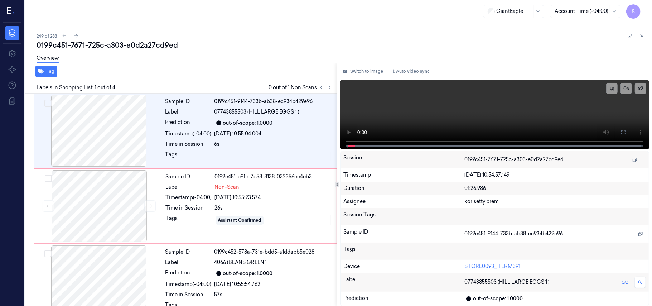
click at [256, 38] on div "249 of 283" at bounding box center [342, 35] width 610 height 9
click at [256, 126] on div "out-of-scope: 1.0000" at bounding box center [248, 123] width 50 height 8
click at [621, 129] on icon at bounding box center [623, 132] width 6 height 6
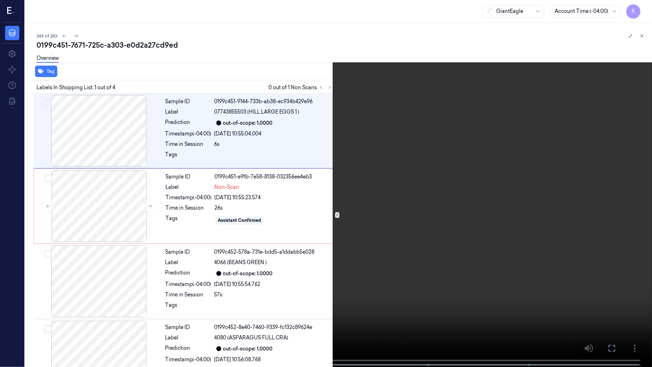
click at [488, 179] on video at bounding box center [326, 184] width 652 height 368
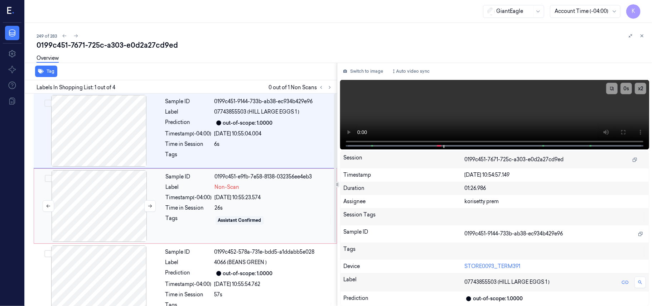
click at [122, 207] on div at bounding box center [98, 206] width 127 height 72
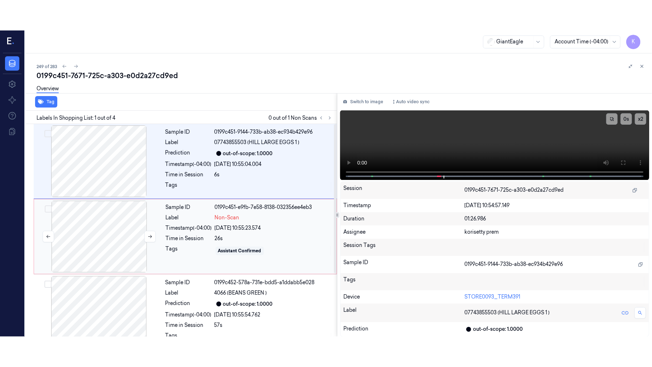
scroll to position [6, 0]
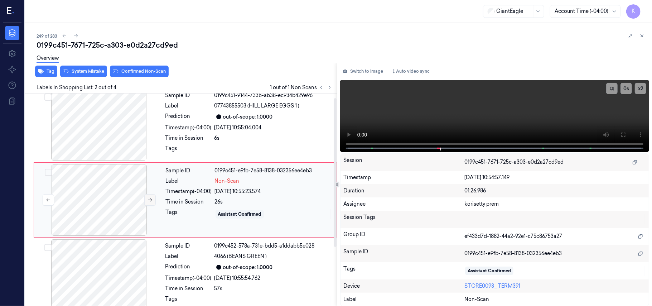
click at [151, 202] on icon at bounding box center [149, 199] width 5 height 5
click at [533, 85] on video at bounding box center [494, 116] width 309 height 72
click at [235, 196] on div "Sample ID 0199c451-e9fb-7e58-8138-032356ee4eb3 Label Non-Scan Timestamp (-04:00…" at bounding box center [249, 200] width 172 height 72
click at [622, 135] on icon at bounding box center [623, 135] width 6 height 6
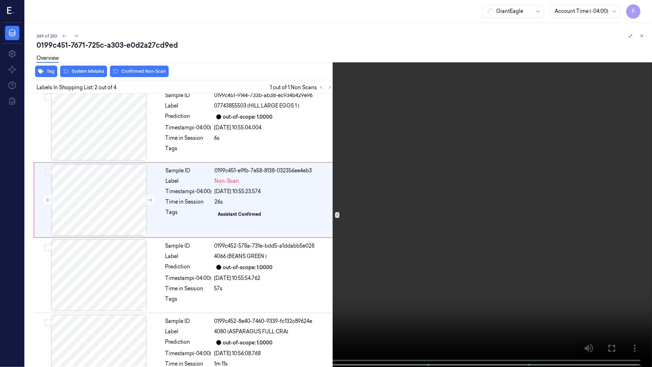
click at [135, 220] on video at bounding box center [326, 184] width 652 height 368
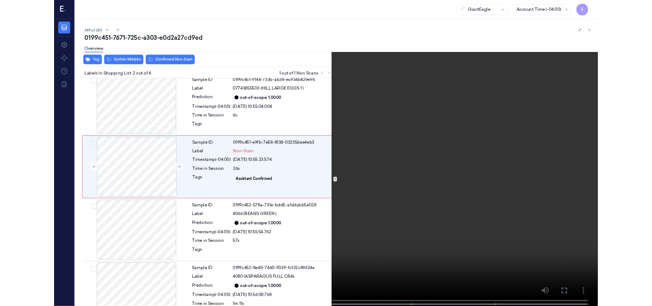
scroll to position [0, 0]
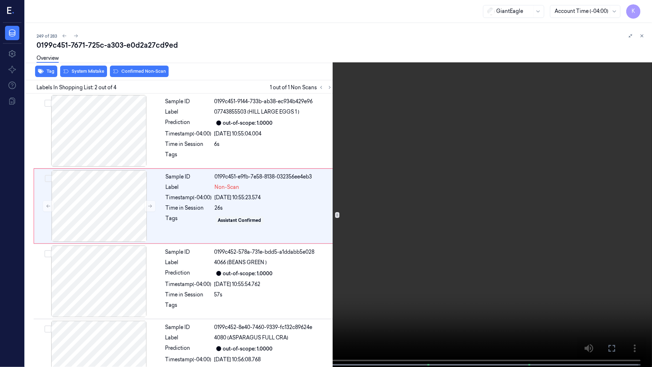
click at [362, 305] on video at bounding box center [326, 184] width 652 height 368
click at [290, 267] on video at bounding box center [326, 184] width 652 height 368
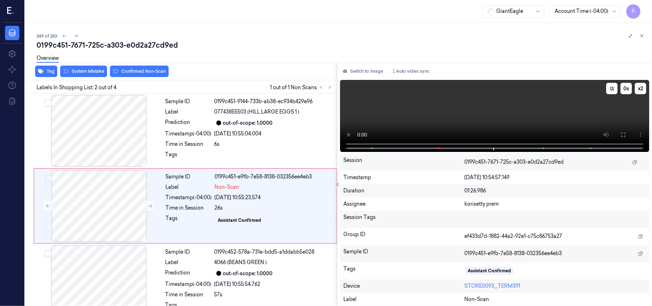
click at [485, 109] on video at bounding box center [494, 116] width 309 height 72
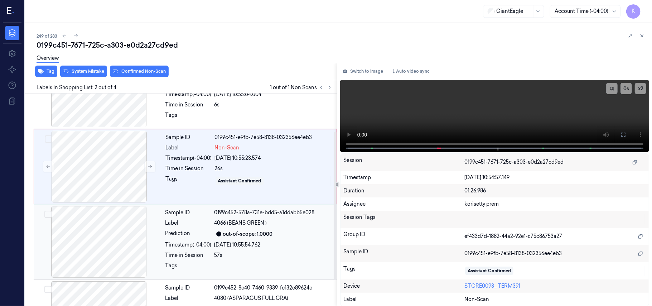
scroll to position [54, 0]
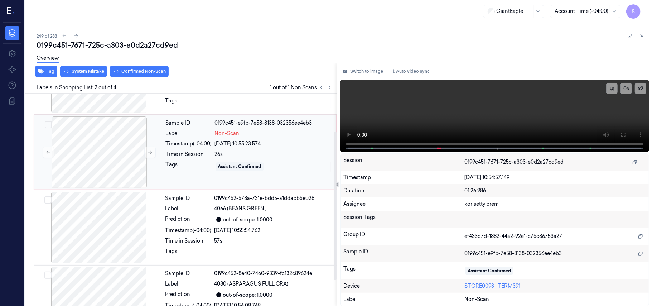
click at [227, 188] on div "Sample ID 0199c451-e9fb-7e58-8138-032356ee4eb3 Label Non-Scan Timestamp (-04:00…" at bounding box center [185, 152] width 303 height 75
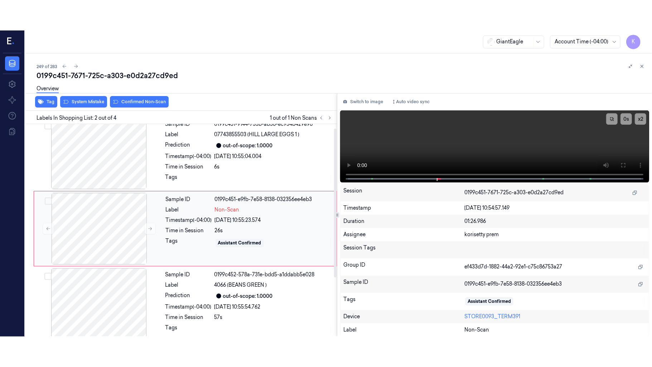
scroll to position [6, 0]
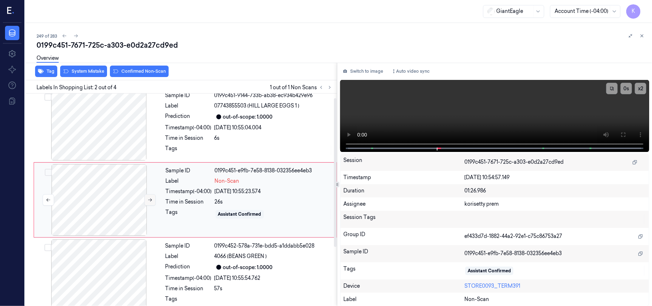
click at [150, 194] on button at bounding box center [149, 199] width 11 height 11
click at [625, 135] on icon at bounding box center [623, 134] width 4 height 4
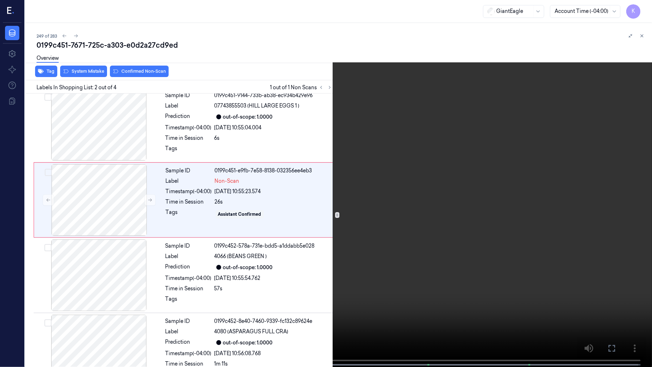
click at [533, 155] on video at bounding box center [326, 184] width 652 height 368
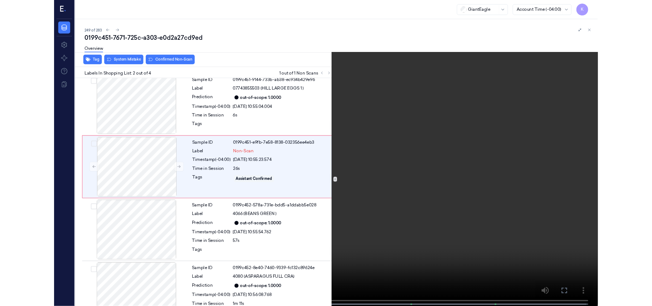
scroll to position [0, 0]
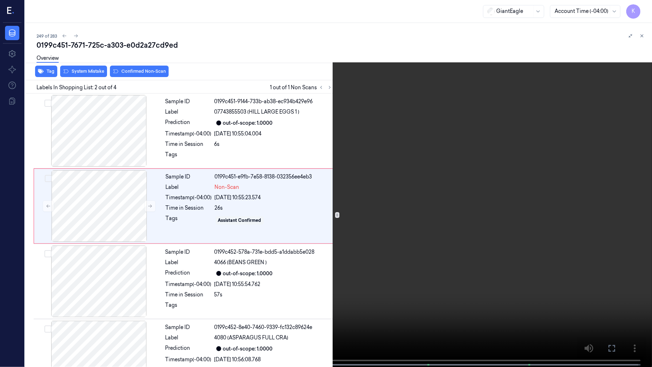
click at [410, 204] on video at bounding box center [326, 184] width 652 height 368
click at [438, 252] on video at bounding box center [326, 184] width 652 height 368
click at [298, 269] on video at bounding box center [326, 184] width 652 height 368
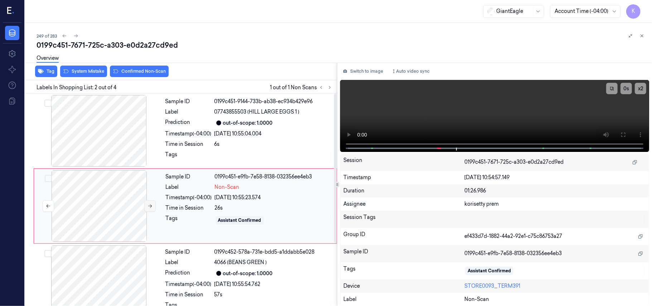
click at [152, 203] on icon at bounding box center [149, 205] width 5 height 5
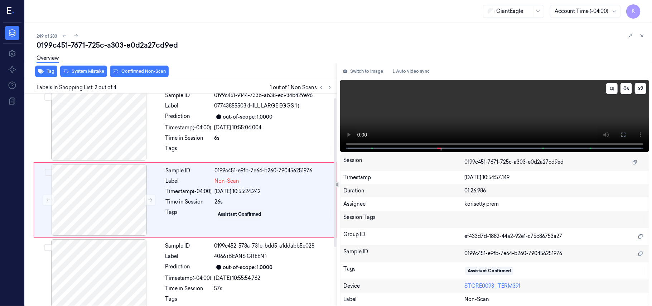
click at [452, 93] on video at bounding box center [494, 116] width 309 height 72
click at [355, 67] on button "Switch to image" at bounding box center [363, 71] width 46 height 11
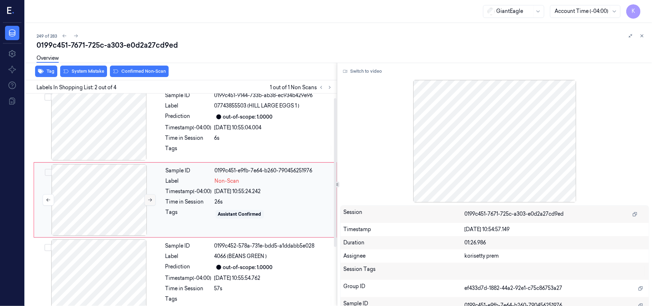
click at [148, 199] on icon at bounding box center [149, 199] width 5 height 5
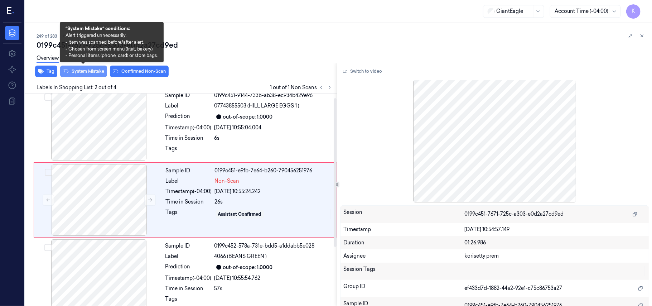
click at [89, 74] on button "System Mistake" at bounding box center [83, 71] width 47 height 11
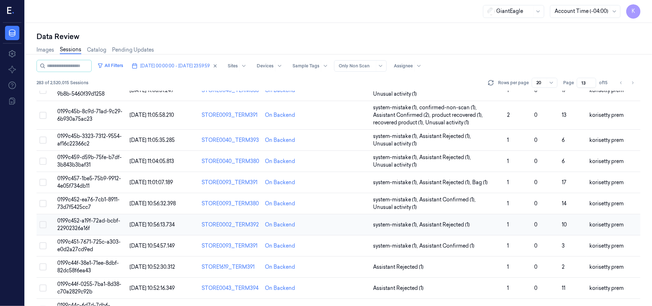
scroll to position [143, 0]
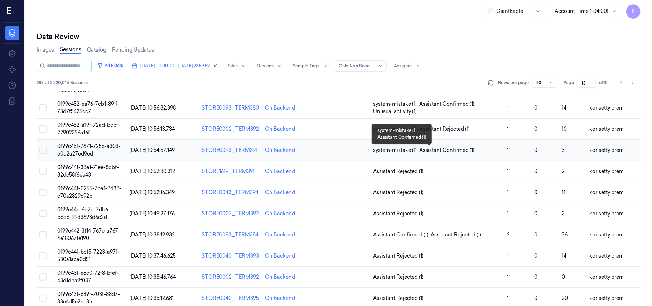
click at [451, 154] on span "Assistant Confirmed (1)" at bounding box center [446, 150] width 55 height 8
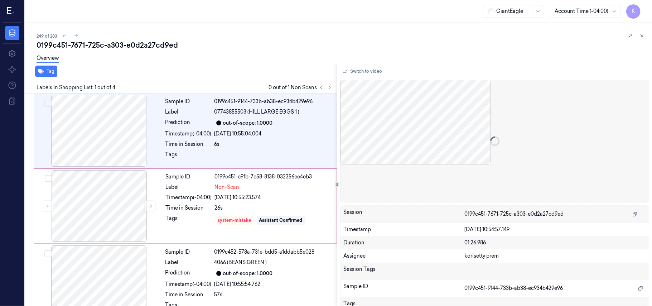
scroll to position [21, 0]
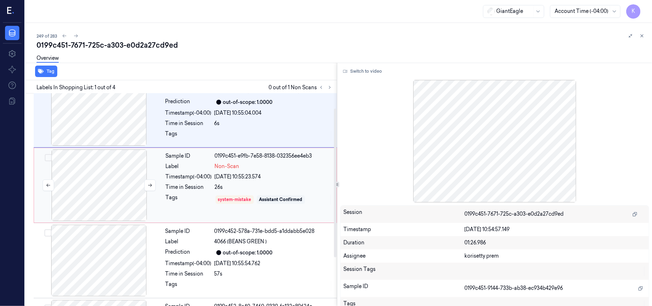
click at [113, 189] on div at bounding box center [98, 185] width 127 height 72
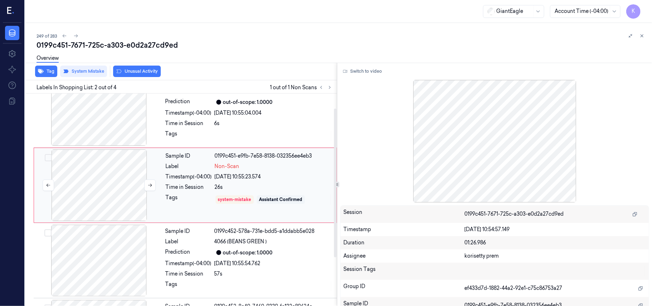
scroll to position [6, 0]
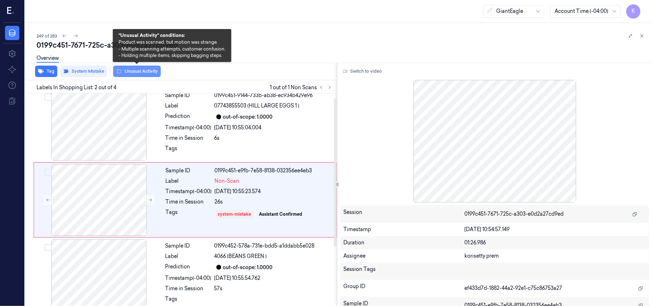
click at [154, 72] on button "Unusual Activity" at bounding box center [137, 71] width 48 height 11
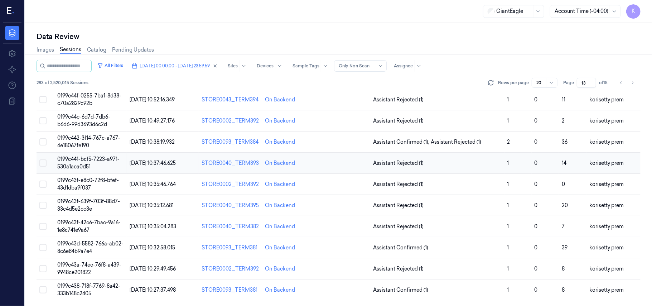
scroll to position [190, 0]
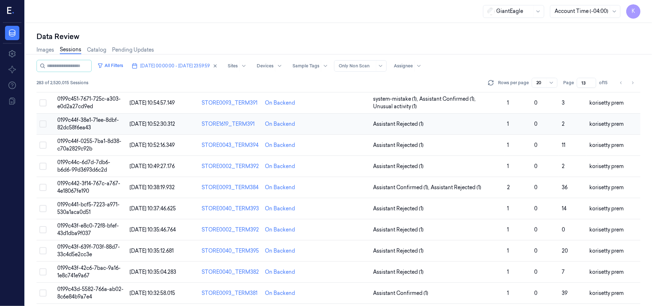
click at [437, 125] on span "Assistant Rejected (1)" at bounding box center [437, 124] width 128 height 8
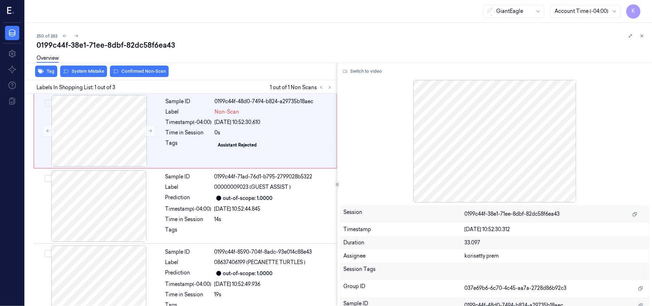
click at [343, 43] on div "0199c44f-38e1-71ee-8dbf-82dc58f6ea43" at bounding box center [342, 45] width 610 height 10
click at [151, 132] on icon at bounding box center [150, 130] width 4 height 3
click at [145, 129] on button at bounding box center [149, 130] width 11 height 11
click at [368, 72] on button "Switch to video" at bounding box center [362, 71] width 45 height 11
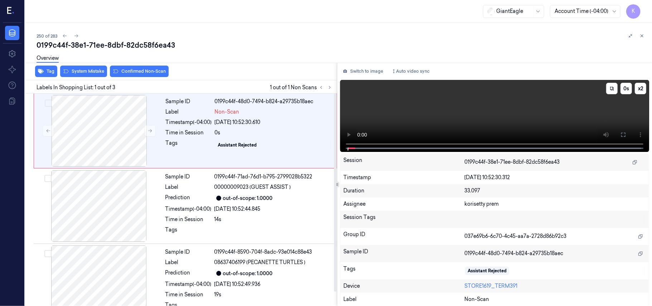
drag, startPoint x: 624, startPoint y: 132, endPoint x: 625, endPoint y: 174, distance: 41.2
click at [625, 132] on icon at bounding box center [623, 135] width 6 height 6
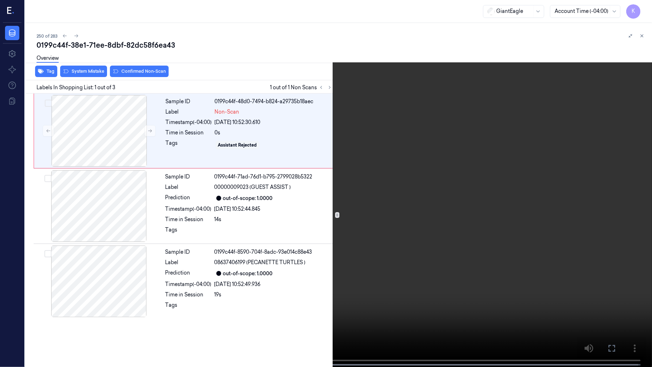
click at [204, 231] on video at bounding box center [326, 184] width 652 height 368
click at [57, 229] on video at bounding box center [326, 184] width 652 height 368
click at [548, 117] on video at bounding box center [326, 184] width 652 height 368
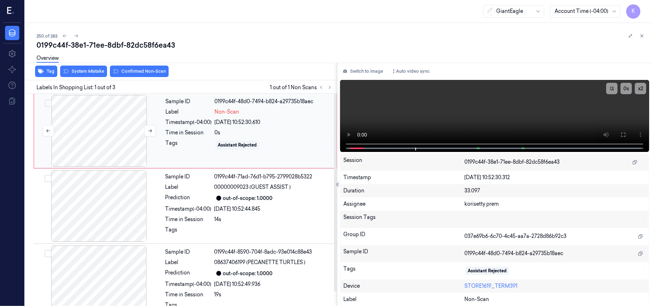
click at [133, 154] on div at bounding box center [98, 131] width 127 height 72
click at [368, 70] on button "Switch to image" at bounding box center [363, 71] width 46 height 11
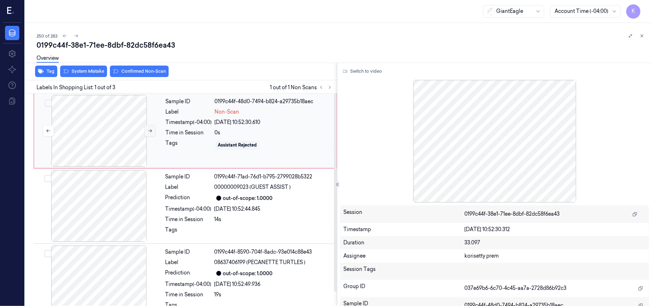
click at [148, 131] on icon at bounding box center [149, 130] width 5 height 5
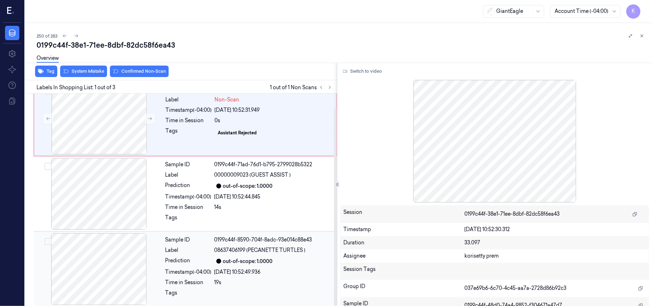
scroll to position [16, 0]
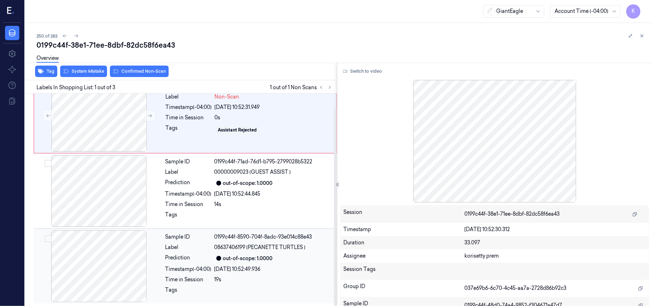
click at [264, 271] on div "[DATE] 10:52:49.936" at bounding box center [273, 269] width 118 height 8
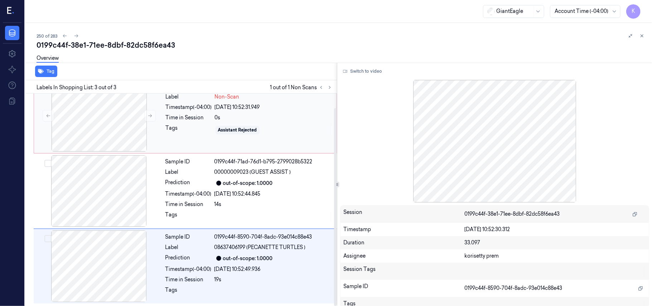
click at [195, 112] on div "Sample ID 0199c44f-48d0-74a4-9852-f304671a47d7 Label Non-Scan Timestamp (-04:00…" at bounding box center [249, 116] width 172 height 72
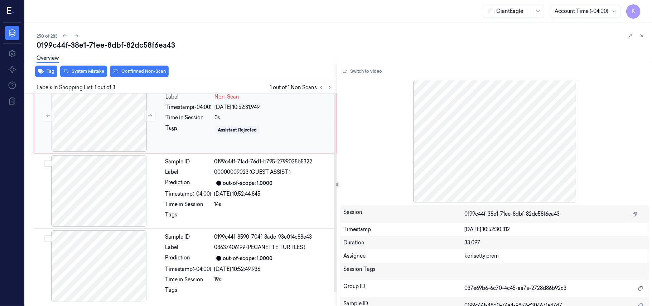
scroll to position [0, 0]
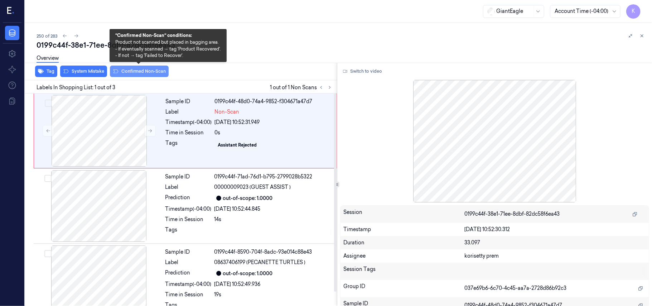
click at [150, 74] on button "Confirmed Non-Scan" at bounding box center [139, 71] width 59 height 11
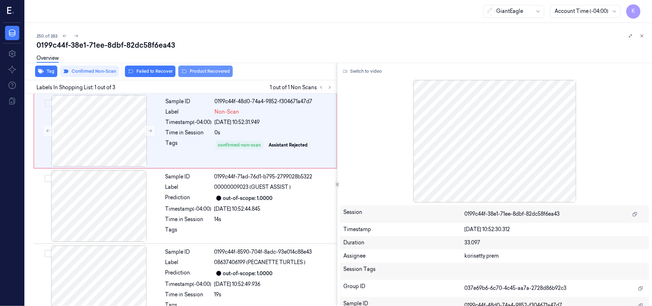
click at [195, 72] on button "Product Recovered" at bounding box center [205, 71] width 54 height 11
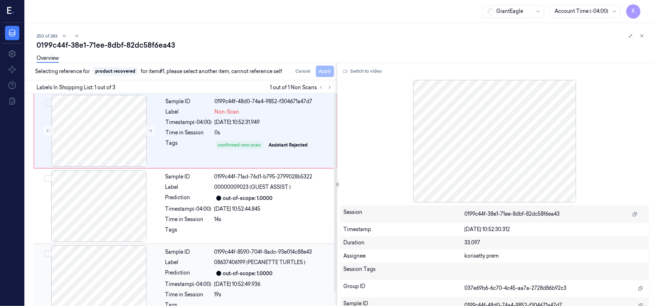
click at [257, 290] on div "Sample ID 0199c44f-8590-704f-8adc-93e014c88e43 Label 08637406199 (PECANETTE TUR…" at bounding box center [249, 281] width 173 height 72
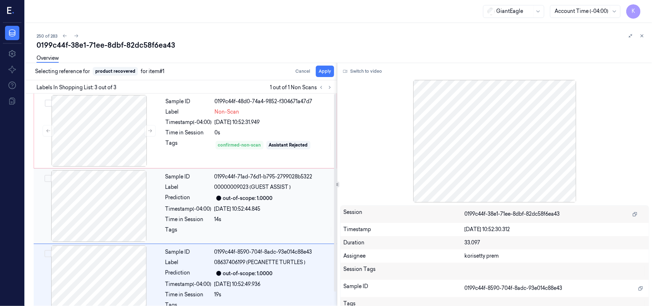
scroll to position [16, 0]
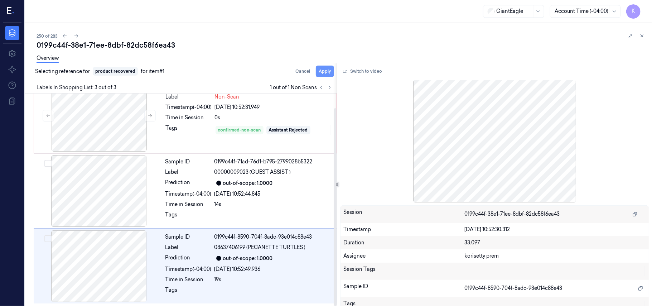
click at [326, 71] on button "Apply" at bounding box center [325, 71] width 18 height 11
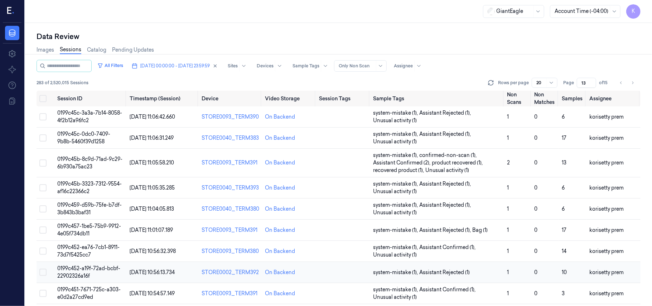
scroll to position [143, 0]
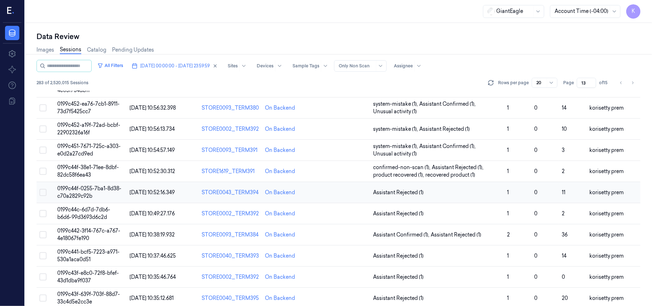
click at [430, 198] on td "Assistant Rejected (1)" at bounding box center [437, 192] width 134 height 21
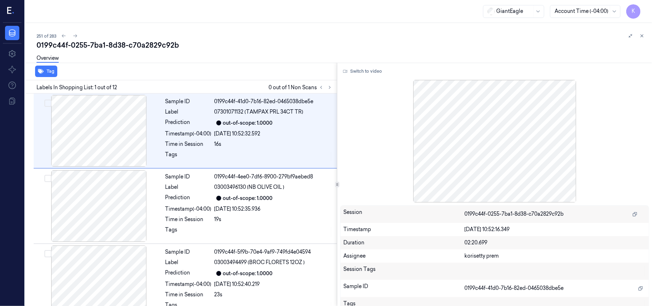
click at [284, 46] on div "0199c44f-0255-7ba1-8d38-c70a2829c92b" at bounding box center [342, 45] width 610 height 10
click at [330, 86] on icon at bounding box center [329, 87] width 1 height 3
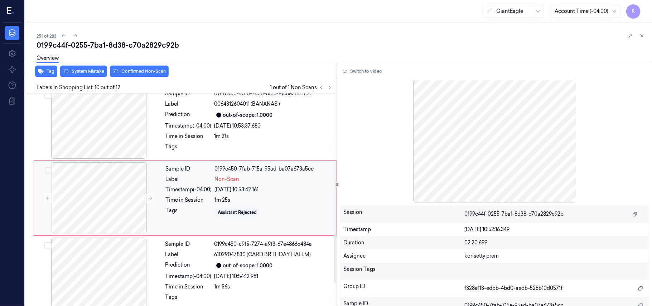
scroll to position [562, 0]
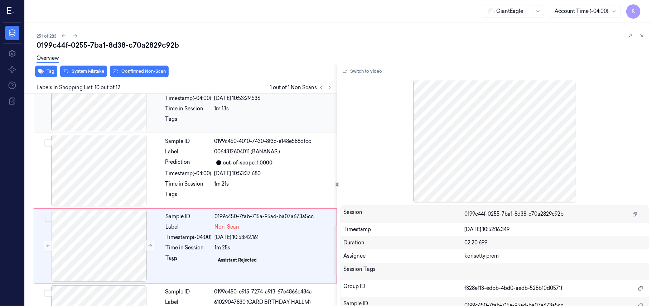
click at [258, 105] on div "Sample ID 0199c450-2040-7e36-9f7a-b2a312cea130 Label 28684500000 (SW TAI CHL [P…" at bounding box center [249, 95] width 173 height 72
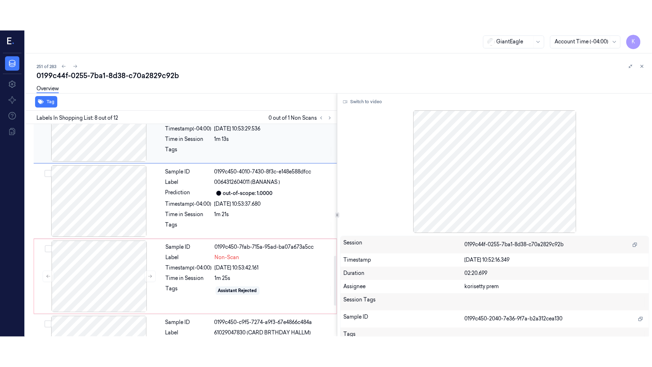
scroll to position [459, 0]
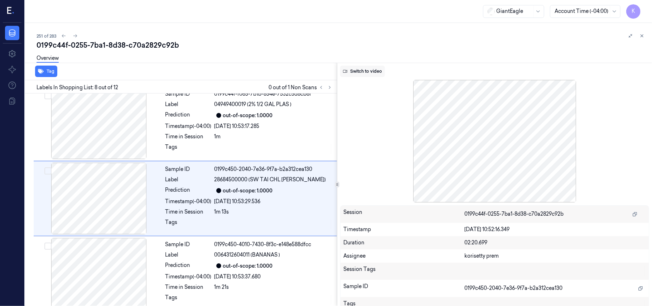
click at [375, 74] on button "Switch to video" at bounding box center [362, 71] width 45 height 11
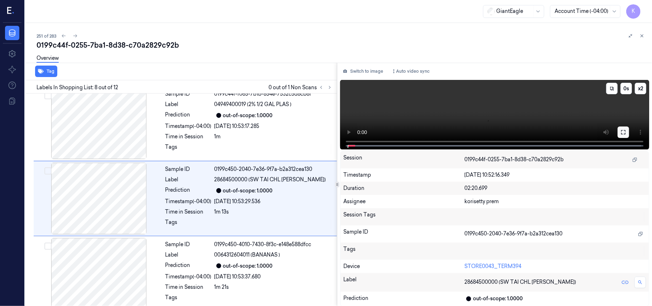
click at [621, 131] on icon at bounding box center [623, 132] width 4 height 4
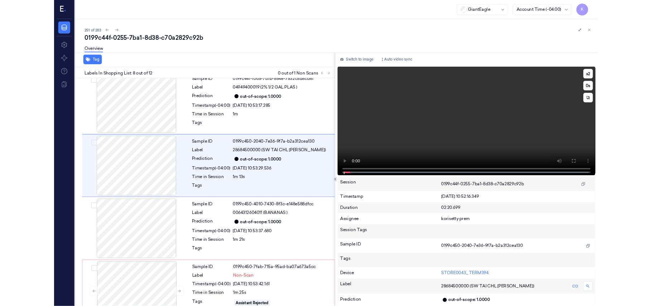
scroll to position [428, 0]
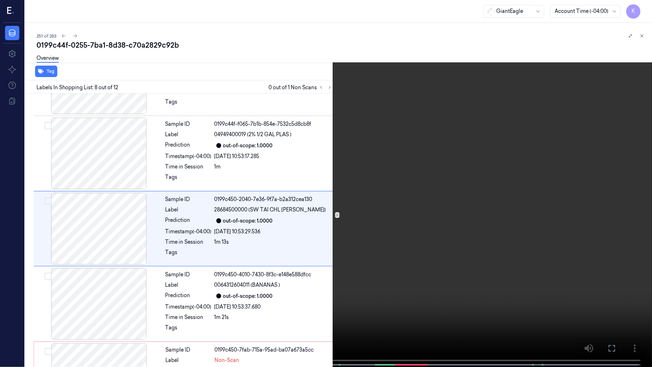
click at [475, 199] on video at bounding box center [326, 184] width 652 height 368
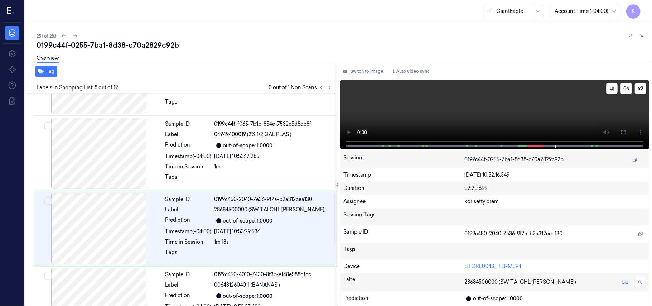
click at [466, 110] on video at bounding box center [494, 114] width 309 height 69
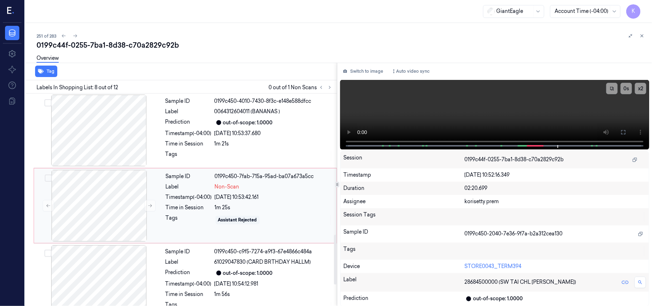
click at [267, 205] on div "1m 25s" at bounding box center [273, 208] width 117 height 8
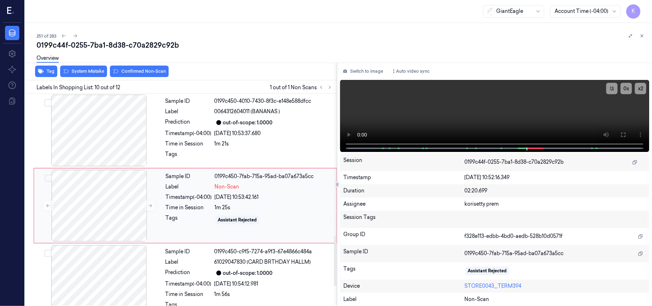
scroll to position [609, 0]
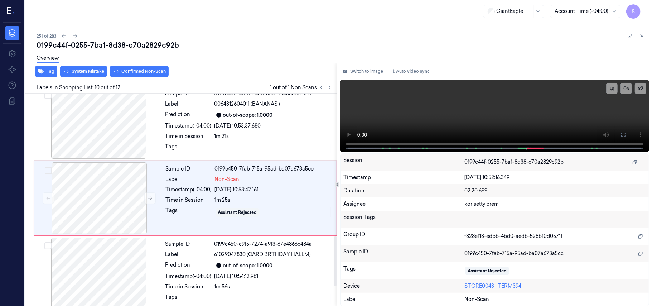
click at [85, 64] on div "Overview" at bounding box center [342, 59] width 610 height 18
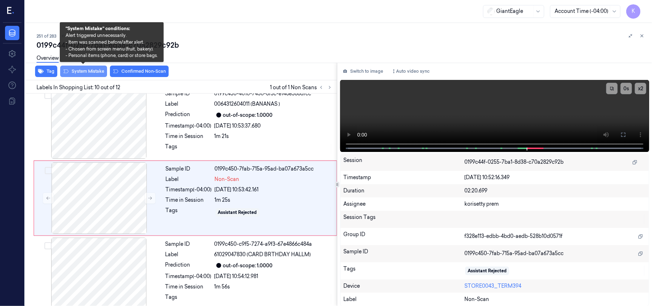
click at [85, 71] on button "System Mistake" at bounding box center [83, 71] width 47 height 11
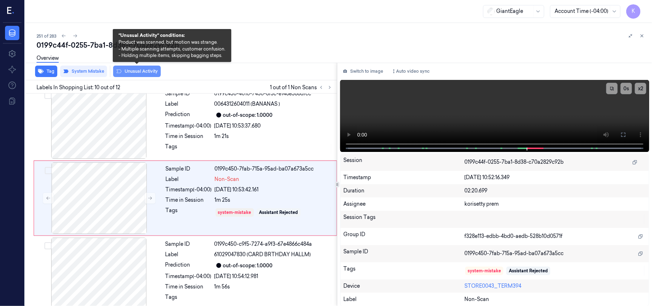
click at [131, 73] on button "Unusual Activity" at bounding box center [137, 71] width 48 height 11
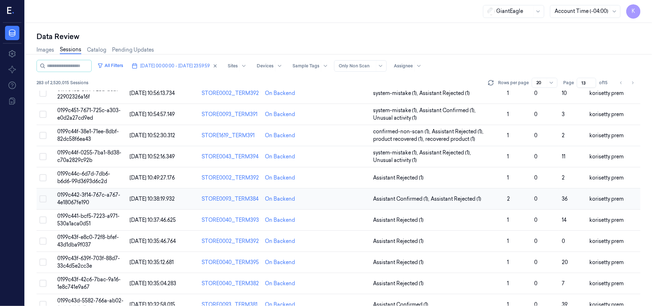
scroll to position [238, 0]
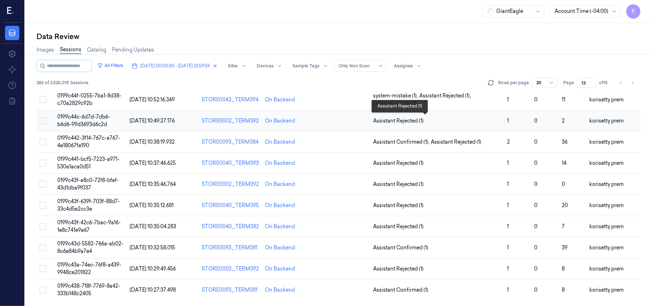
click at [438, 117] on span "Assistant Rejected (1)" at bounding box center [437, 121] width 128 height 8
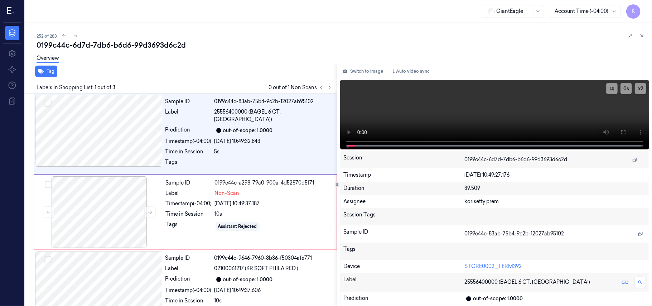
click at [266, 40] on div "0199c44c-6d7d-7db6-b6d6-99d3693d6c2d" at bounding box center [342, 45] width 610 height 10
click at [500, 106] on video at bounding box center [494, 114] width 309 height 69
click at [626, 132] on icon at bounding box center [623, 132] width 6 height 6
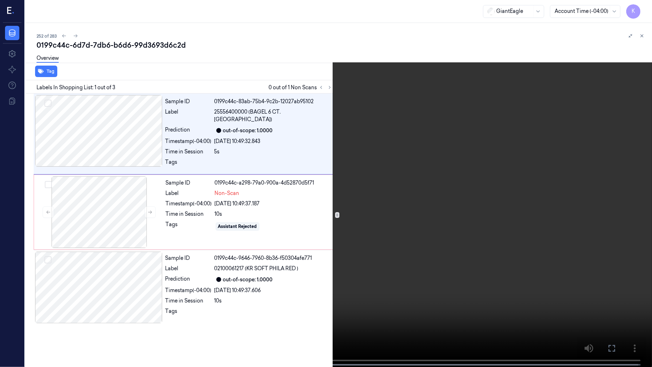
click at [529, 179] on video at bounding box center [326, 184] width 652 height 368
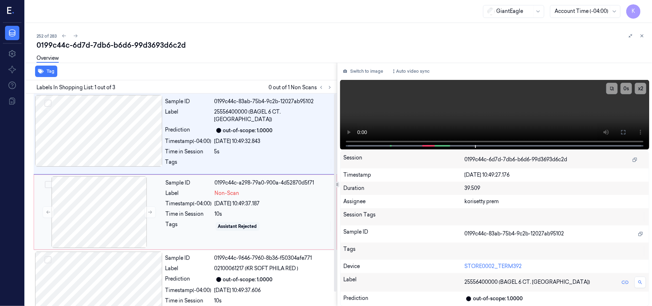
click at [245, 200] on div "[DATE] 10:49:37.187" at bounding box center [273, 204] width 117 height 8
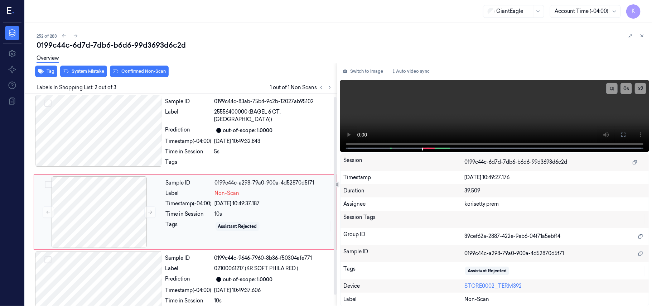
scroll to position [6, 0]
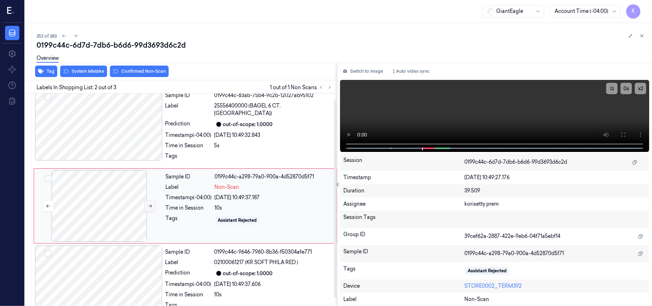
click at [145, 200] on button at bounding box center [149, 205] width 11 height 11
click at [120, 125] on div at bounding box center [98, 125] width 127 height 72
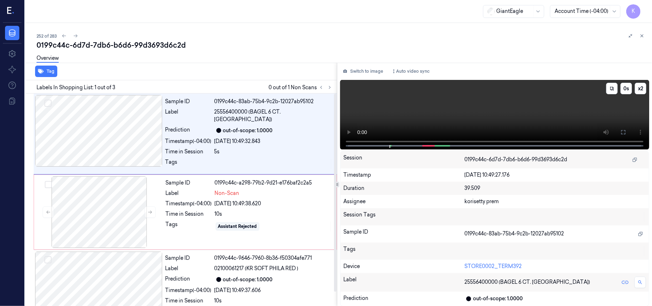
click at [526, 93] on video at bounding box center [494, 114] width 309 height 69
click at [626, 130] on icon at bounding box center [623, 132] width 6 height 6
click at [441, 101] on video at bounding box center [494, 114] width 309 height 69
click at [224, 200] on div "[DATE] 10:49:38.620" at bounding box center [273, 204] width 117 height 8
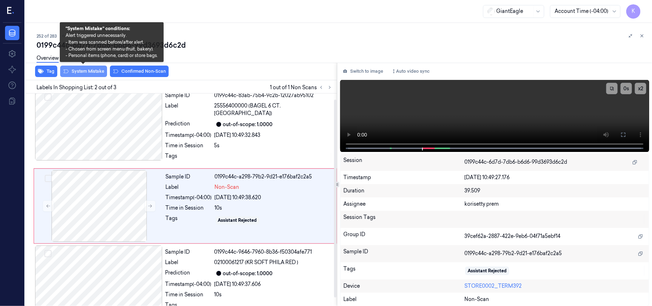
click at [81, 71] on button "System Mistake" at bounding box center [83, 71] width 47 height 11
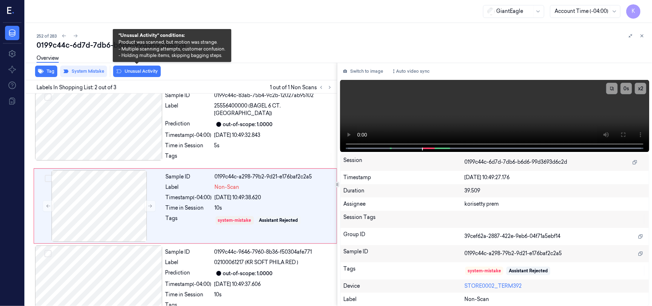
click at [132, 75] on button "Unusual Activity" at bounding box center [137, 71] width 48 height 11
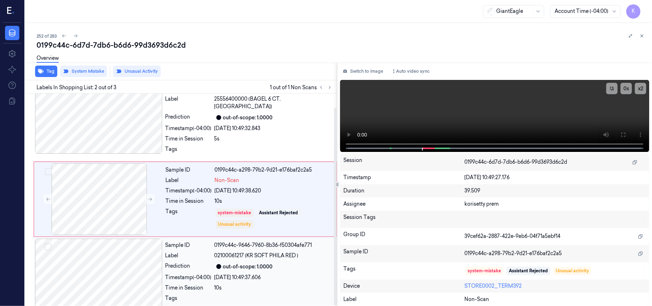
scroll to position [16, 0]
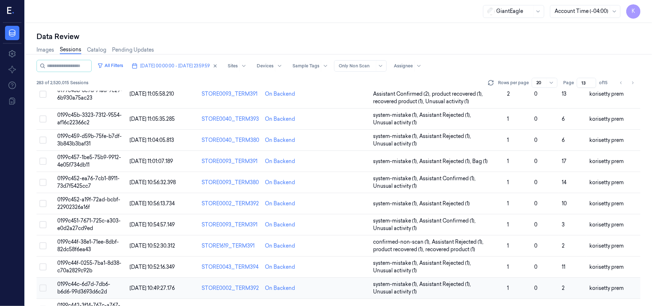
scroll to position [191, 0]
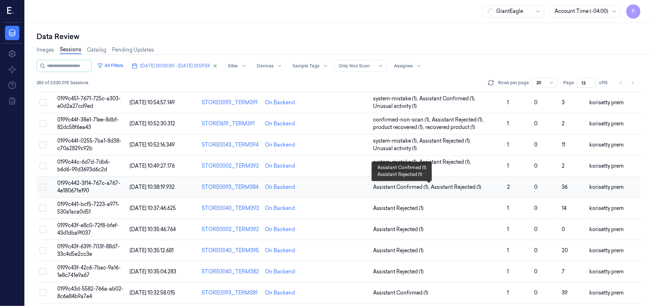
click at [471, 191] on span "Assistant Rejected (1)" at bounding box center [456, 187] width 50 height 8
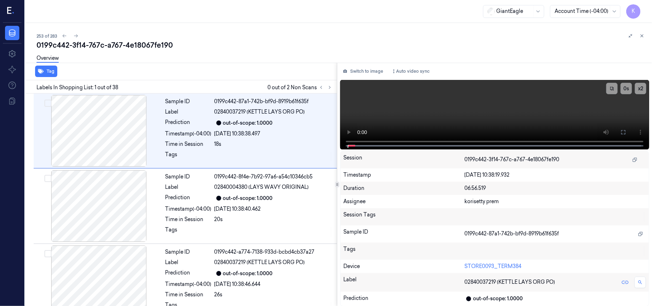
click at [297, 47] on div "0199c442-3f14-767c-a767-4e18067fe190" at bounding box center [342, 45] width 610 height 10
click at [329, 91] on button at bounding box center [329, 87] width 9 height 9
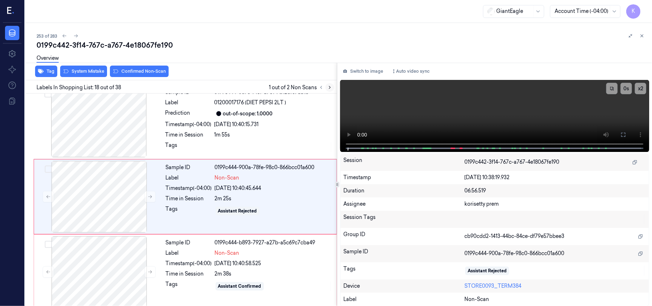
scroll to position [1213, 0]
click at [484, 112] on video at bounding box center [494, 116] width 309 height 72
click at [260, 185] on div "Sample ID 0199c444-900a-78fe-98c0-866bcc01a600 Label Non-Scan Timestamp (-04:00…" at bounding box center [249, 196] width 172 height 72
click at [619, 135] on button at bounding box center [622, 134] width 11 height 11
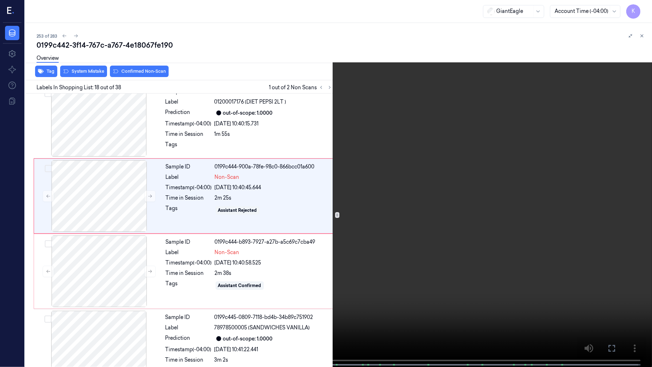
click at [281, 231] on video at bounding box center [326, 184] width 652 height 368
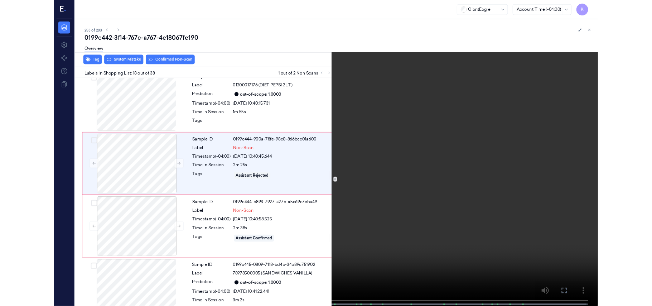
scroll to position [1183, 0]
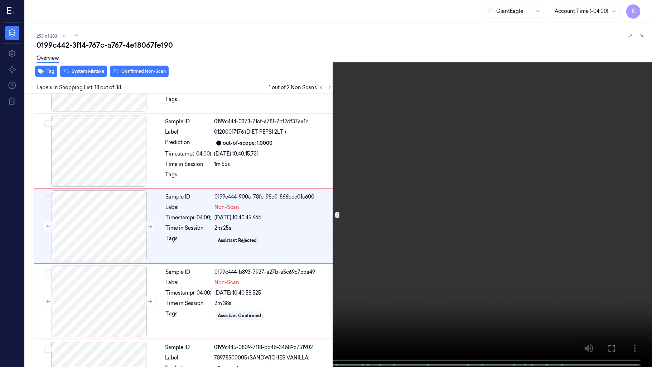
click at [281, 231] on video at bounding box center [326, 184] width 652 height 368
click at [474, 202] on video at bounding box center [326, 184] width 652 height 368
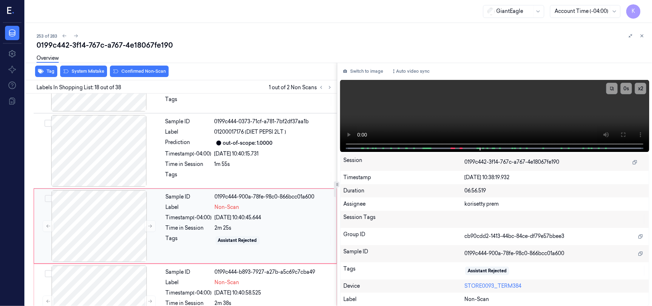
click at [194, 215] on div "Sample ID 0199c444-900a-78fe-98c0-866bcc01a600 Label Non-Scan Timestamp (-04:00…" at bounding box center [249, 226] width 172 height 72
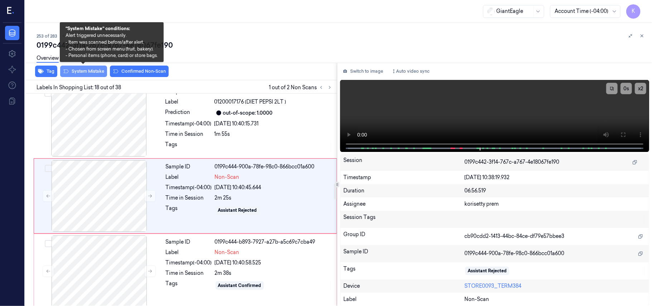
click at [90, 69] on button "System Mistake" at bounding box center [83, 71] width 47 height 11
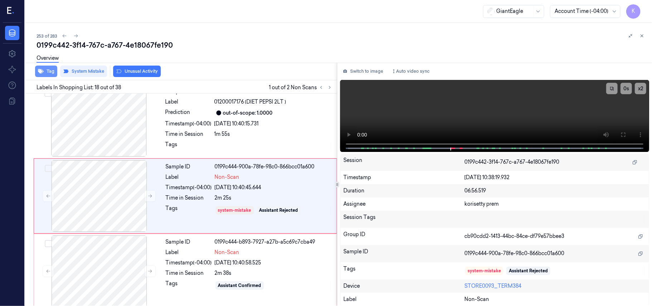
click at [46, 72] on button "Tag" at bounding box center [46, 71] width 22 height 11
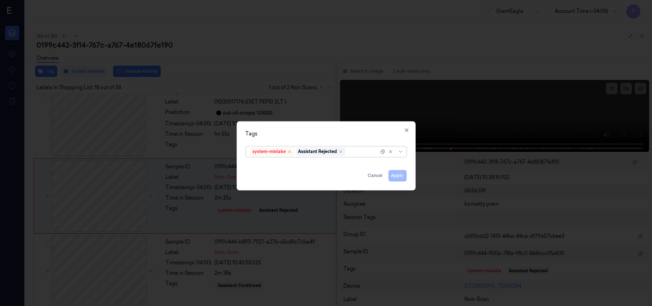
click at [400, 176] on div "Apply Cancel" at bounding box center [326, 172] width 161 height 17
click at [377, 138] on div "Tags system-mistake Assistant Rejected Apply Cancel Close" at bounding box center [326, 155] width 179 height 69
click at [406, 129] on icon "button" at bounding box center [407, 130] width 6 height 6
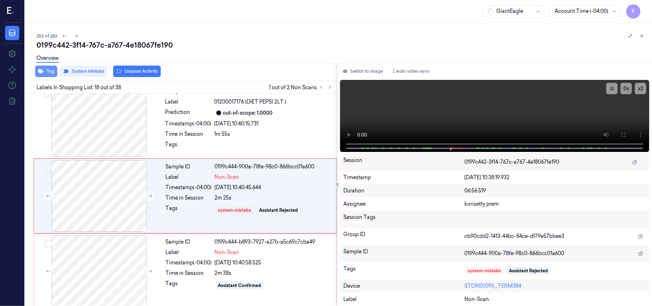
click at [49, 73] on button "Tag" at bounding box center [46, 71] width 22 height 11
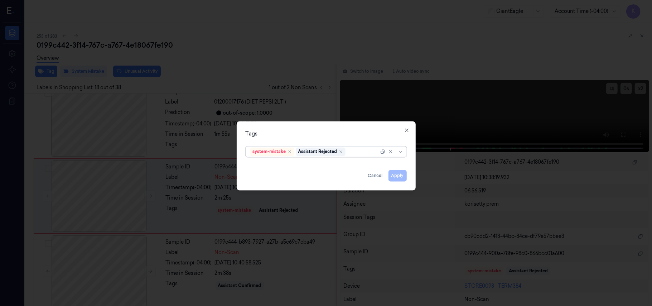
click at [354, 153] on div at bounding box center [363, 152] width 32 height 8
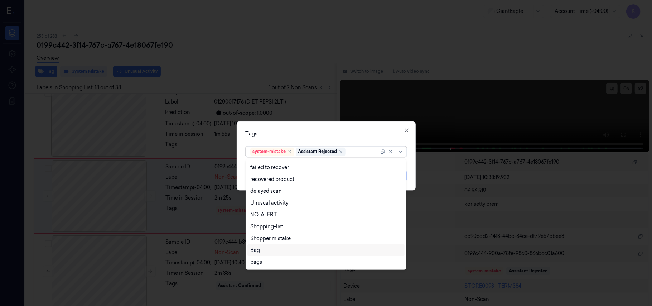
click at [256, 246] on div "Bag" at bounding box center [255, 250] width 10 height 8
click at [349, 135] on div "Tags" at bounding box center [326, 134] width 161 height 8
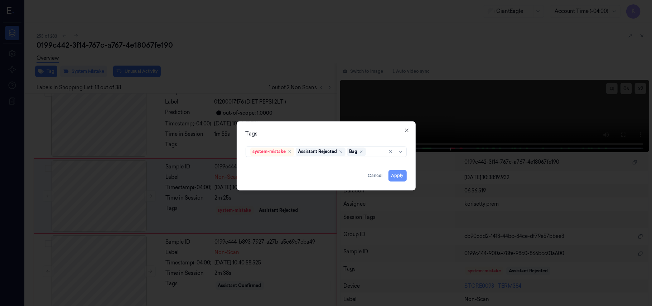
click at [394, 172] on button "Apply" at bounding box center [397, 175] width 18 height 11
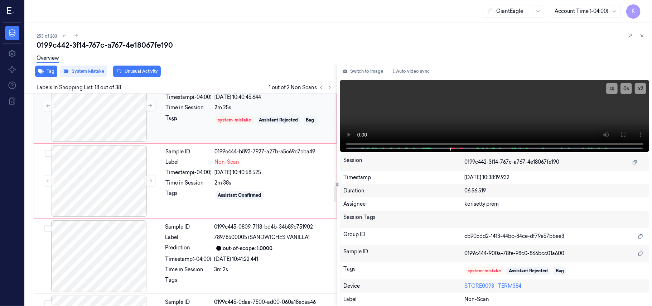
scroll to position [1308, 0]
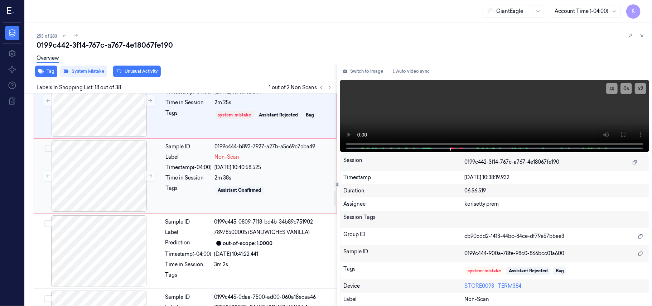
click at [266, 175] on div "Sample ID 0199c444-b893-7927-a27b-a5c69c7cba49 Label Non-Scan Timestamp (-04:00…" at bounding box center [249, 176] width 172 height 72
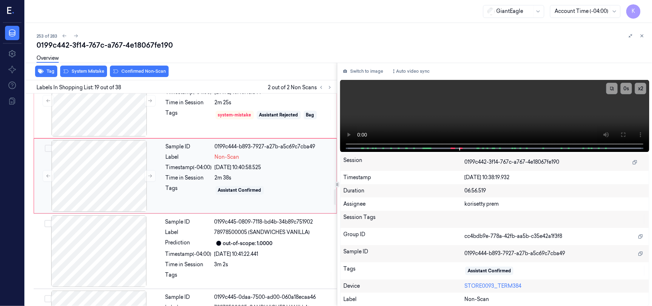
scroll to position [1288, 0]
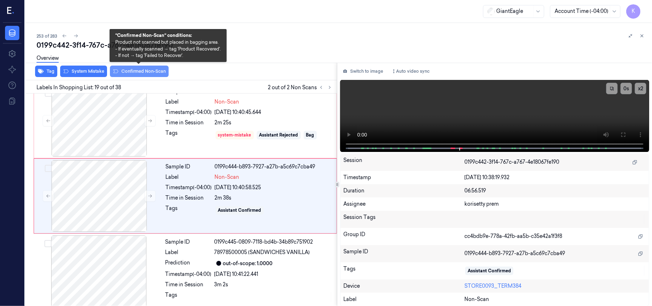
click at [130, 72] on button "Confirmed Non-Scan" at bounding box center [139, 71] width 59 height 11
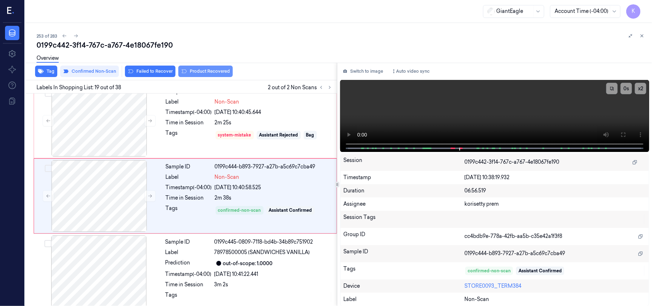
click at [205, 72] on button "Product Recovered" at bounding box center [205, 71] width 54 height 11
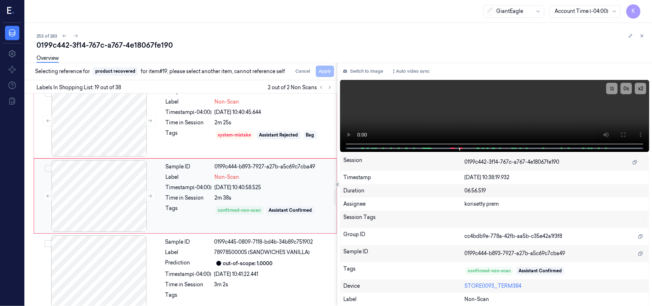
click at [243, 216] on div "confirmed-non-scan Assistant Confirmed" at bounding box center [273, 209] width 117 height 11
click at [235, 267] on div "out-of-scope: 1.0000" at bounding box center [248, 264] width 50 height 8
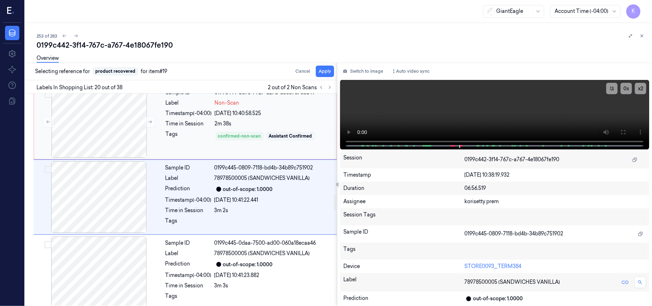
scroll to position [1363, 0]
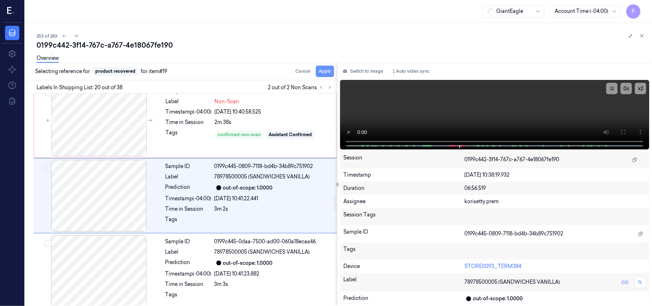
click at [324, 76] on button "Apply" at bounding box center [325, 71] width 18 height 11
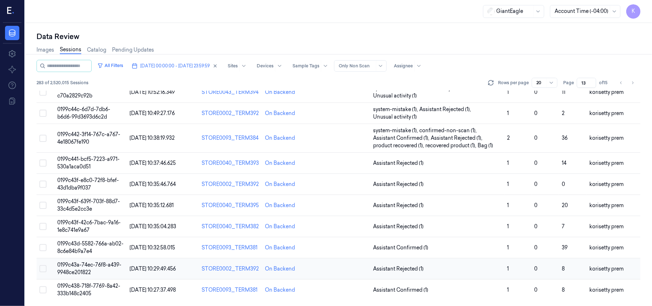
scroll to position [198, 0]
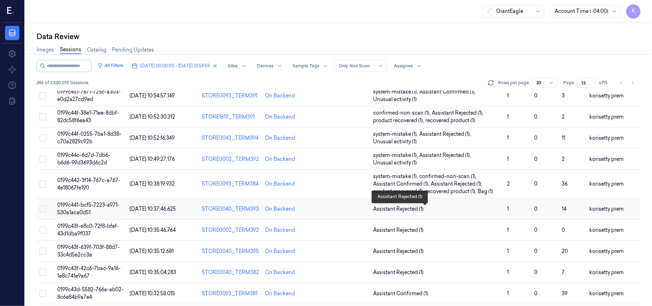
click at [467, 213] on span "Assistant Rejected (1)" at bounding box center [437, 209] width 128 height 8
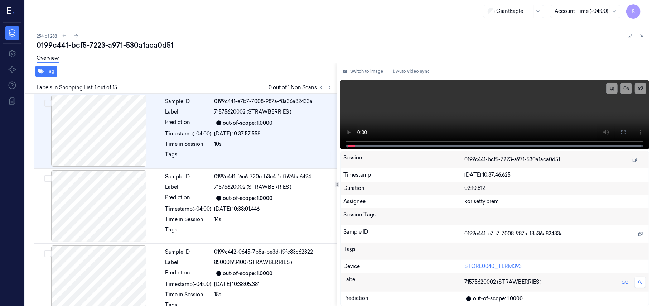
click at [307, 39] on div "254 of 283" at bounding box center [342, 35] width 610 height 9
click at [331, 86] on icon at bounding box center [329, 87] width 5 height 5
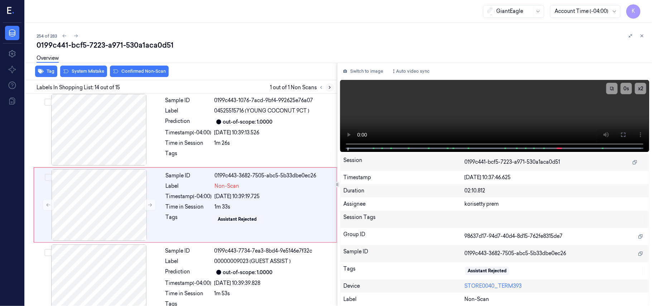
scroll to position [911, 0]
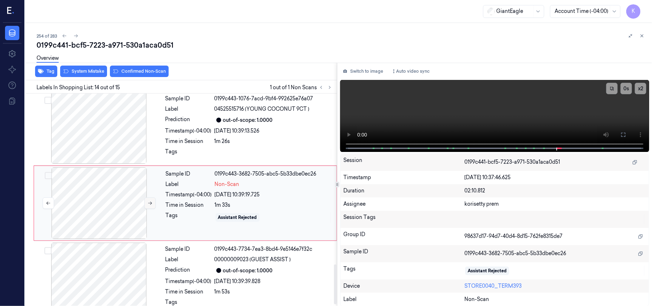
click at [145, 200] on button at bounding box center [149, 202] width 11 height 11
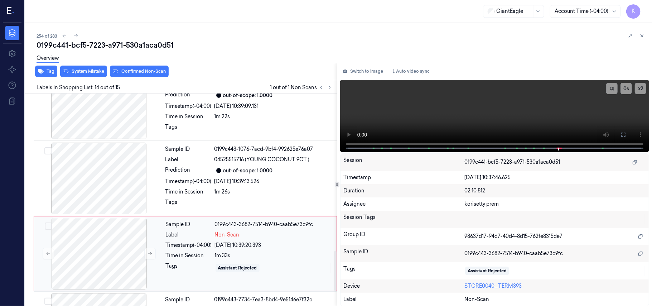
scroll to position [815, 0]
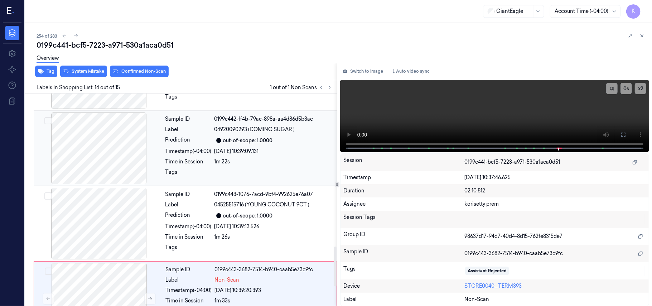
click at [271, 142] on div "Sample ID 0199c442-ff4b-79ac-898a-aa4d86d5b3ac Label 04920090293 (DOMINO SUGAR …" at bounding box center [249, 148] width 173 height 72
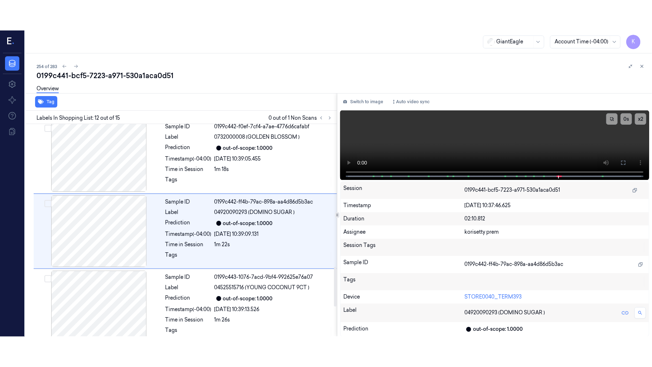
scroll to position [760, 0]
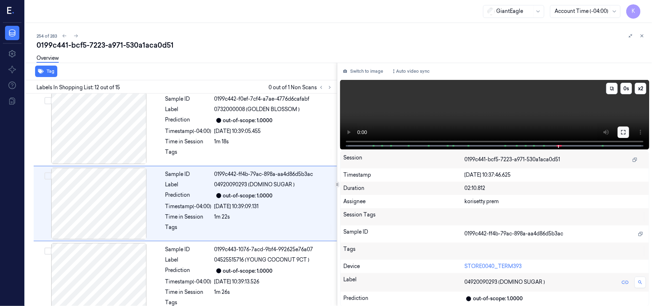
click at [622, 135] on button at bounding box center [622, 131] width 11 height 11
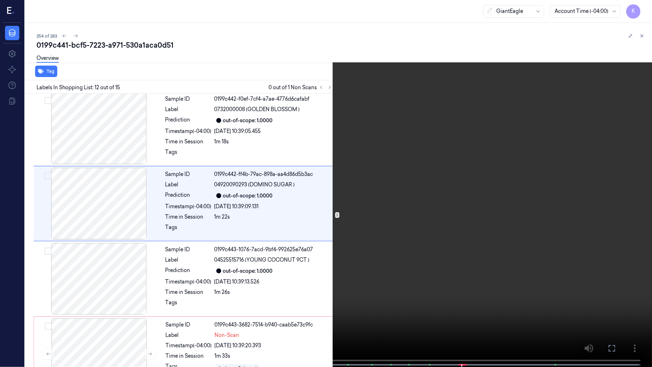
click at [391, 171] on video at bounding box center [326, 184] width 652 height 368
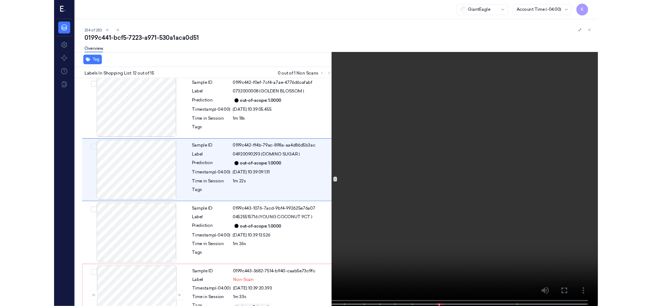
scroll to position [730, 0]
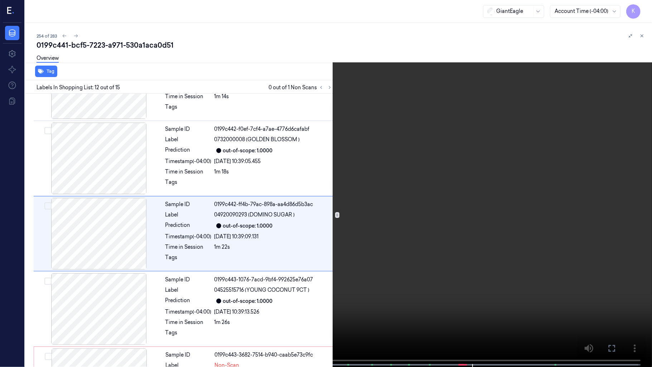
click at [440, 202] on video at bounding box center [326, 184] width 652 height 368
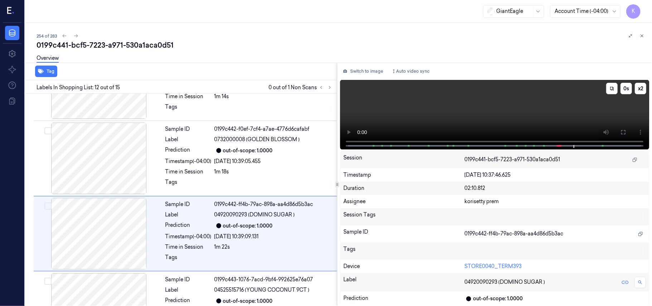
click at [443, 102] on video at bounding box center [494, 114] width 309 height 69
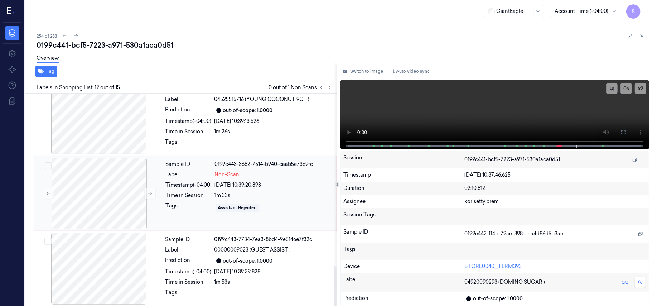
click at [223, 185] on div "[DATE] 10:39:20.393" at bounding box center [273, 185] width 117 height 8
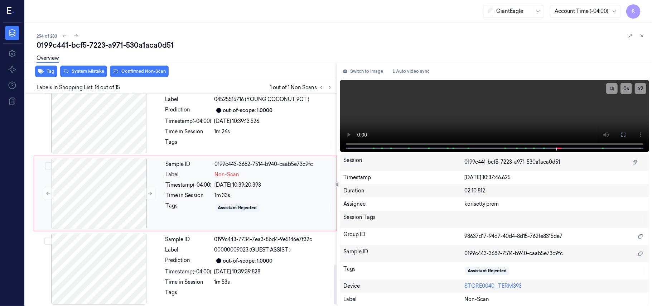
scroll to position [911, 0]
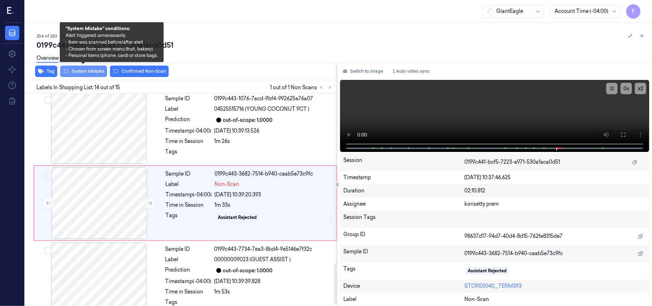
click at [79, 71] on button "System Mistake" at bounding box center [83, 71] width 47 height 11
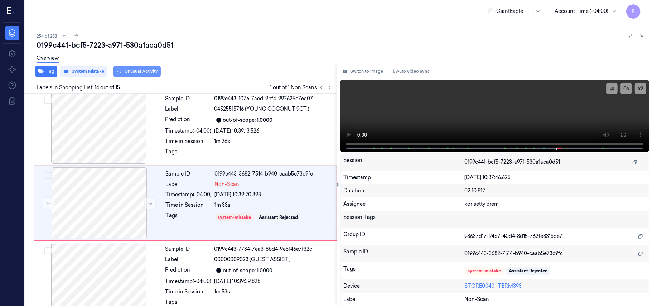
click at [123, 72] on button "Unusual Activity" at bounding box center [137, 71] width 48 height 11
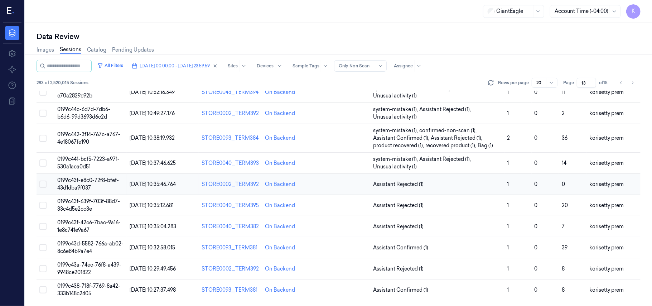
scroll to position [245, 0]
click at [461, 180] on span "Assistant Rejected (1)" at bounding box center [437, 184] width 128 height 8
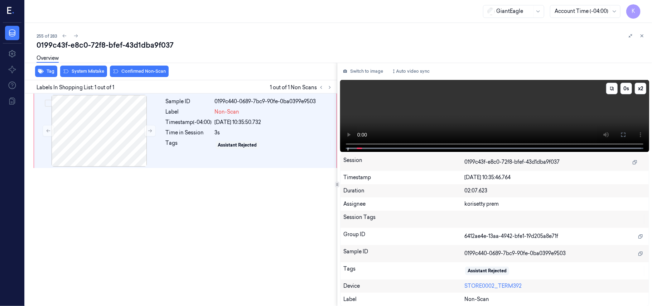
click at [539, 113] on video at bounding box center [494, 116] width 309 height 72
click at [626, 132] on icon at bounding box center [623, 135] width 6 height 6
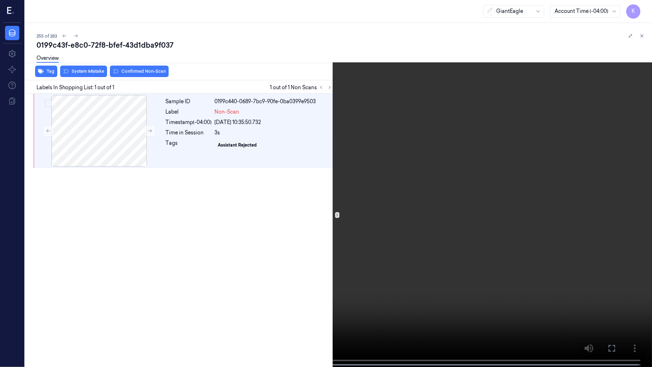
click at [290, 163] on video at bounding box center [326, 184] width 652 height 368
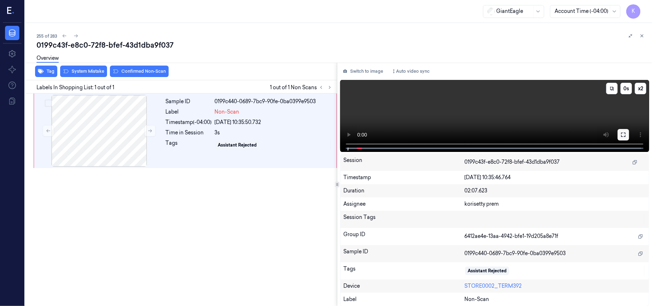
click at [625, 131] on button at bounding box center [622, 134] width 11 height 11
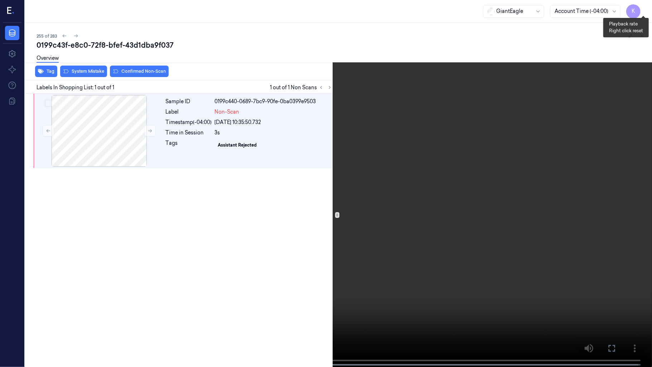
click at [645, 6] on button "x 2" at bounding box center [642, 8] width 11 height 11
click at [418, 162] on video at bounding box center [326, 184] width 652 height 368
click at [238, 265] on video at bounding box center [326, 184] width 652 height 368
click at [324, 298] on video at bounding box center [326, 184] width 652 height 368
click at [487, 274] on video at bounding box center [326, 184] width 652 height 368
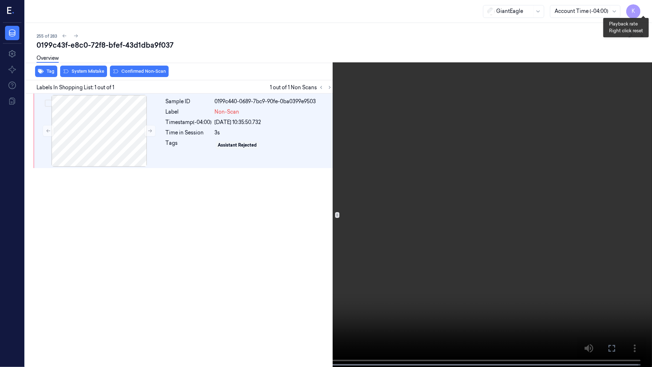
click at [645, 4] on button "x 4" at bounding box center [642, 8] width 11 height 11
click at [645, 4] on button "x 1" at bounding box center [642, 8] width 11 height 11
click at [645, 9] on button "x 2" at bounding box center [642, 8] width 11 height 11
click at [645, 9] on button "x 4" at bounding box center [642, 8] width 11 height 11
click at [384, 180] on video at bounding box center [326, 184] width 652 height 368
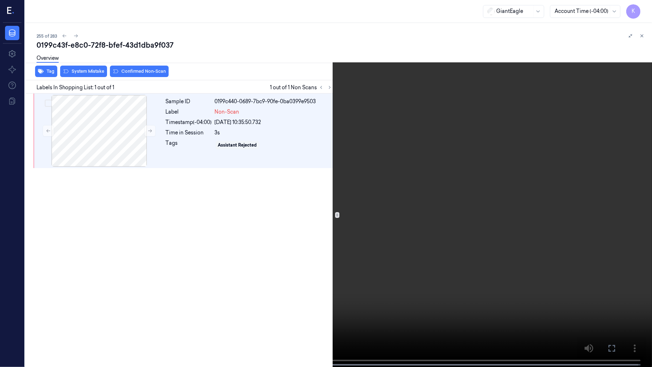
click at [384, 180] on video at bounding box center [326, 184] width 652 height 368
click at [360, 267] on video at bounding box center [326, 184] width 652 height 368
click at [0, 305] on video at bounding box center [326, 184] width 652 height 368
click at [40, 305] on video at bounding box center [326, 184] width 652 height 368
click at [358, 256] on video at bounding box center [326, 184] width 652 height 368
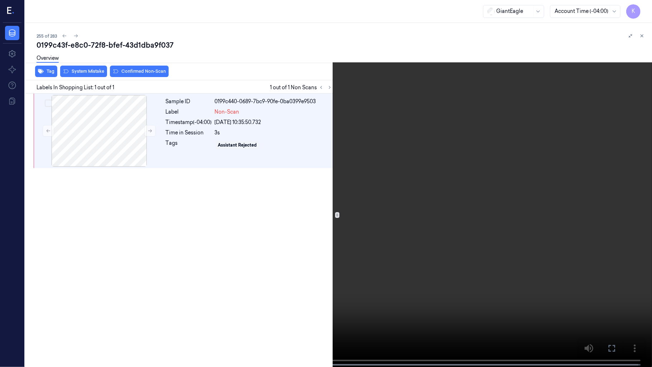
click at [301, 234] on video at bounding box center [326, 184] width 652 height 368
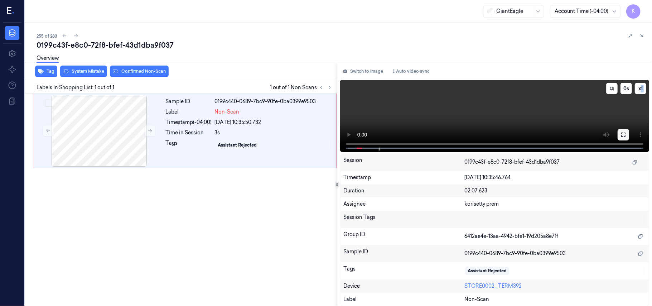
click at [622, 132] on icon at bounding box center [623, 135] width 6 height 6
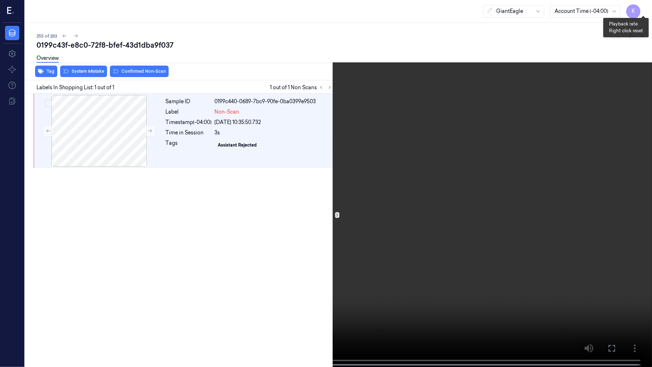
click at [643, 7] on button "x 1" at bounding box center [642, 8] width 11 height 11
click at [639, 7] on button "x 2" at bounding box center [642, 8] width 11 height 11
click at [405, 305] on video at bounding box center [326, 184] width 652 height 368
click at [396, 132] on video at bounding box center [326, 184] width 652 height 368
click at [486, 136] on video at bounding box center [326, 184] width 652 height 368
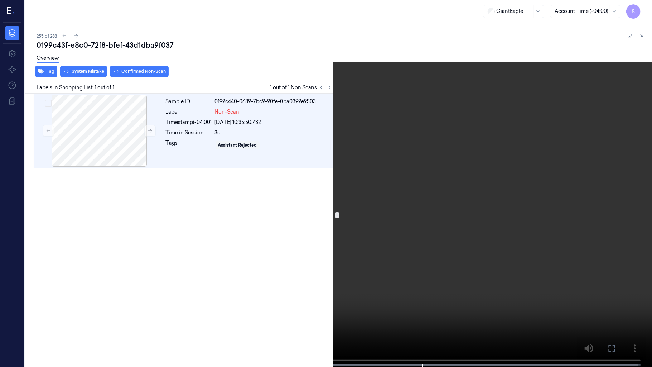
click at [460, 241] on video at bounding box center [326, 184] width 652 height 368
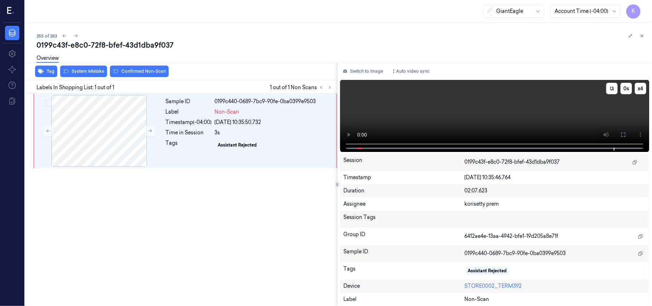
click at [488, 106] on video at bounding box center [494, 116] width 309 height 72
click at [183, 125] on div "Timestamp (-04:00)" at bounding box center [189, 122] width 46 height 8
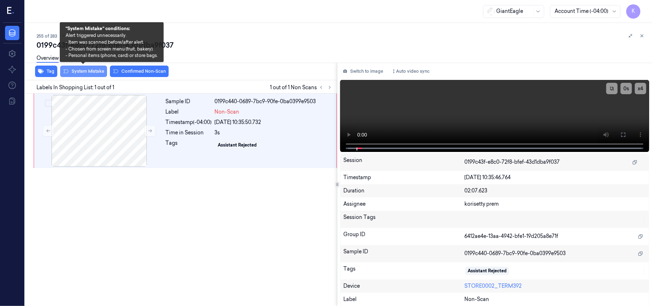
click at [88, 70] on button "System Mistake" at bounding box center [83, 71] width 47 height 11
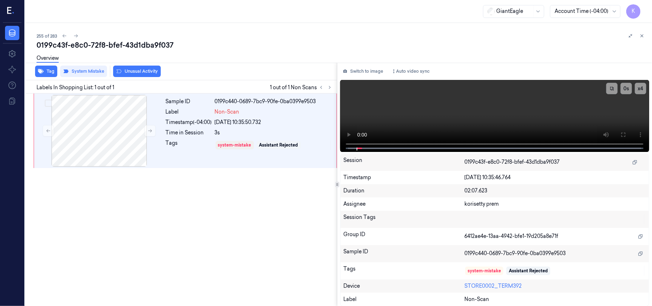
click at [132, 71] on button "Unusual Activity" at bounding box center [137, 71] width 48 height 11
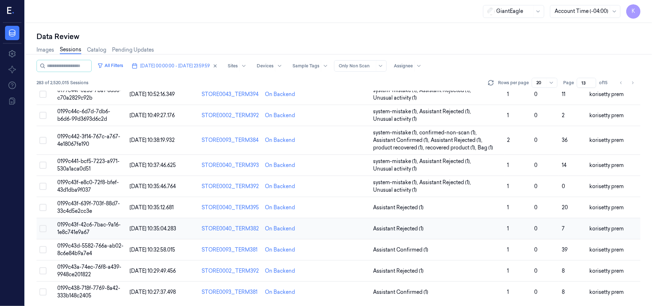
scroll to position [245, 0]
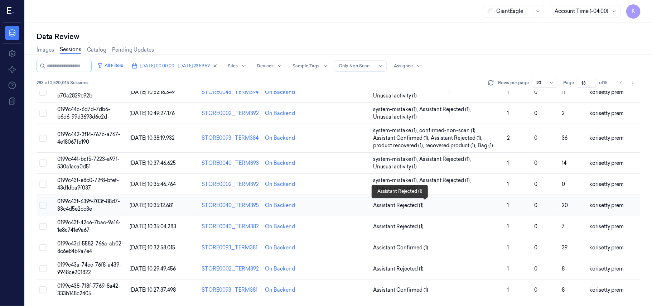
click at [469, 202] on span "Assistant Rejected (1)" at bounding box center [437, 206] width 128 height 8
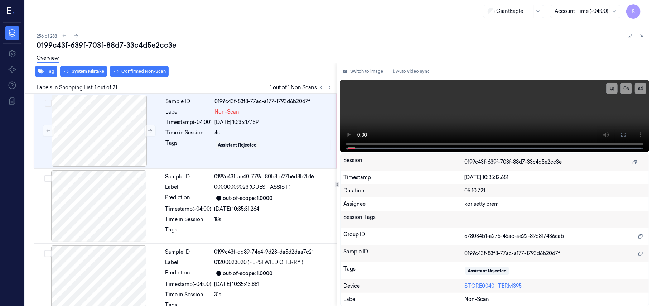
click at [258, 48] on div "0199c43f-639f-703f-88d7-33c4d5e2cc3e" at bounding box center [342, 45] width 610 height 10
click at [469, 112] on video at bounding box center [494, 116] width 309 height 72
click at [620, 132] on icon at bounding box center [623, 135] width 6 height 6
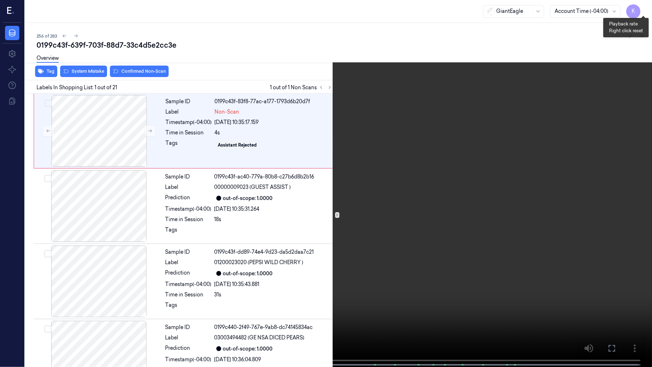
click at [642, 8] on button "x 4" at bounding box center [642, 8] width 11 height 11
click at [642, 8] on button "x 1" at bounding box center [642, 8] width 11 height 11
click at [607, 219] on video at bounding box center [326, 184] width 652 height 368
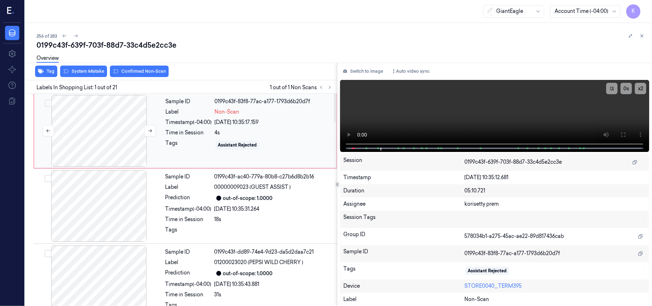
click at [128, 127] on div at bounding box center [98, 131] width 127 height 72
click at [149, 131] on icon at bounding box center [149, 130] width 5 height 5
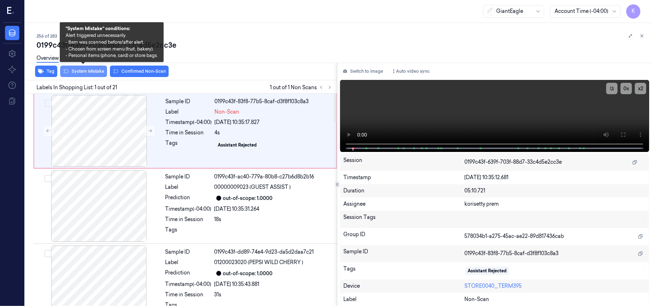
click at [85, 71] on button "System Mistake" at bounding box center [83, 71] width 47 height 11
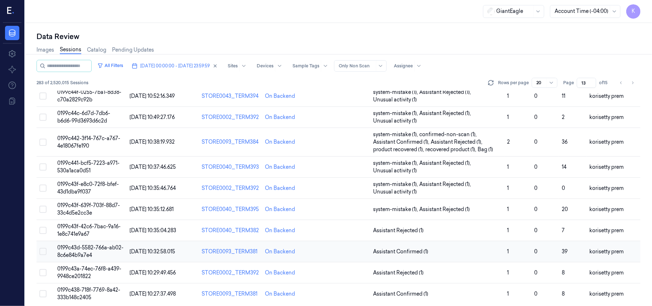
scroll to position [245, 0]
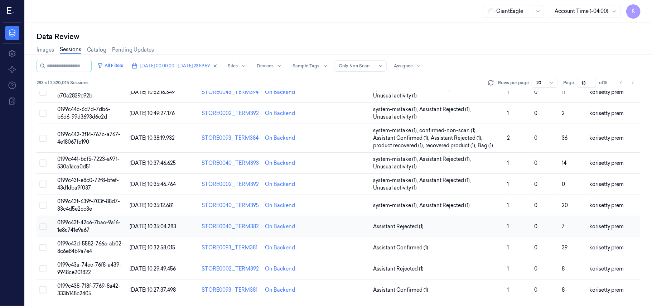
click at [433, 221] on td "Assistant Rejected (1)" at bounding box center [437, 226] width 134 height 21
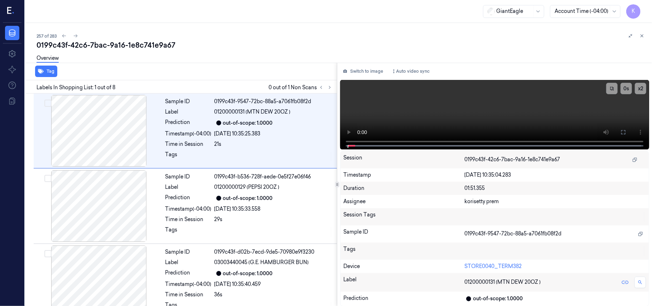
click at [273, 35] on div "257 of 283" at bounding box center [342, 35] width 610 height 9
click at [327, 86] on icon at bounding box center [329, 87] width 5 height 5
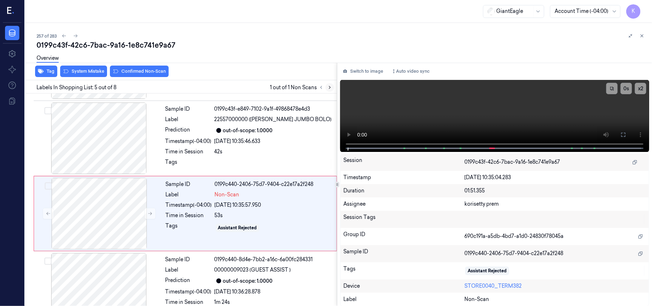
scroll to position [232, 0]
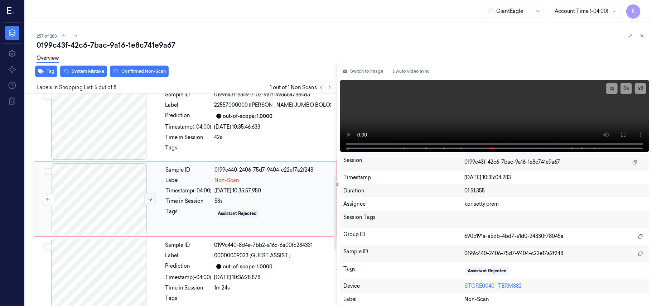
click at [148, 202] on button at bounding box center [149, 198] width 11 height 11
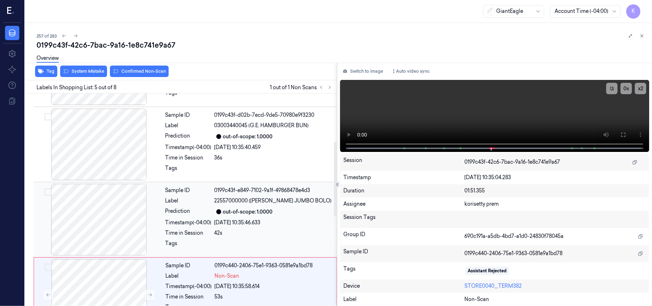
click at [251, 216] on div "out-of-scope: 1.0000" at bounding box center [273, 211] width 118 height 9
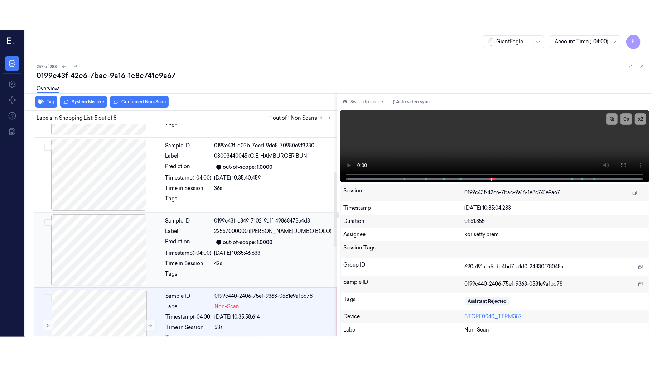
scroll to position [157, 0]
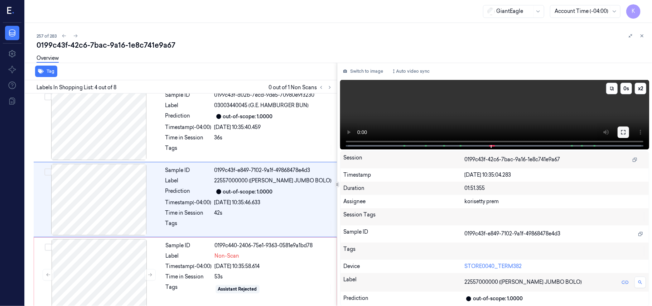
click at [623, 134] on icon at bounding box center [623, 132] width 6 height 6
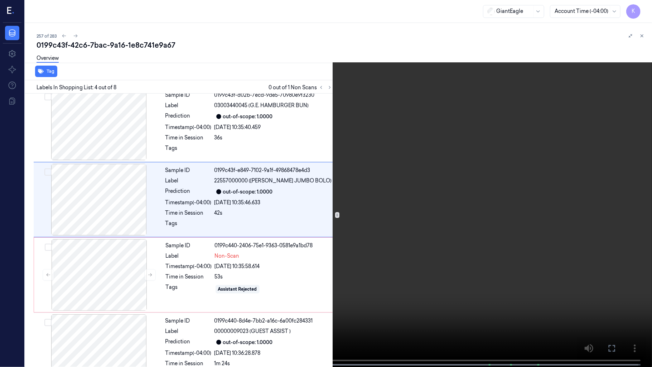
click at [568, 200] on video at bounding box center [326, 184] width 652 height 368
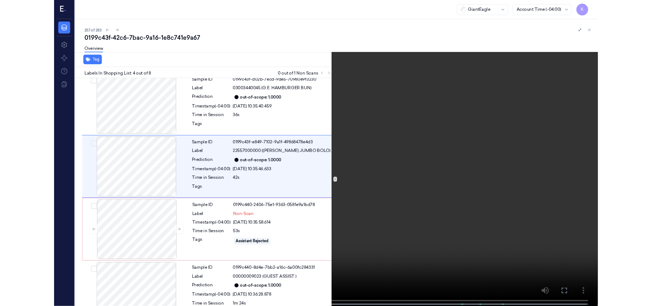
scroll to position [127, 0]
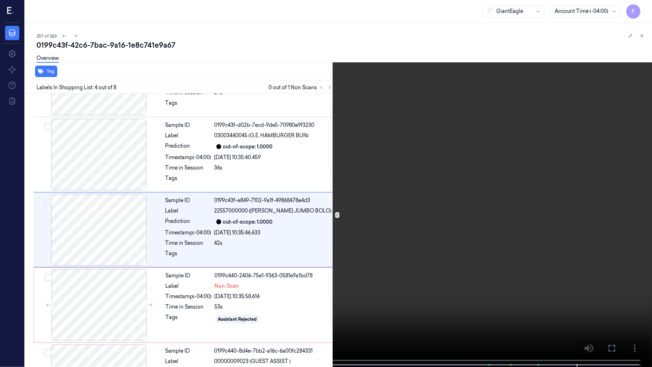
click at [442, 212] on video at bounding box center [326, 184] width 652 height 368
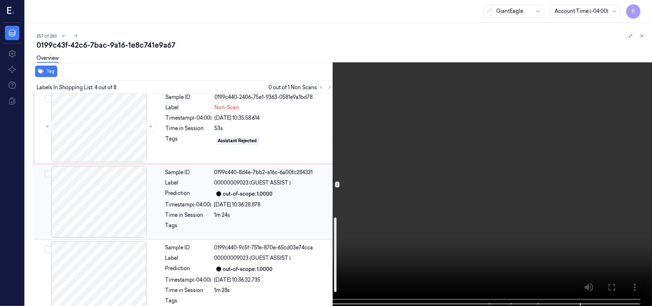
scroll to position [297, 0]
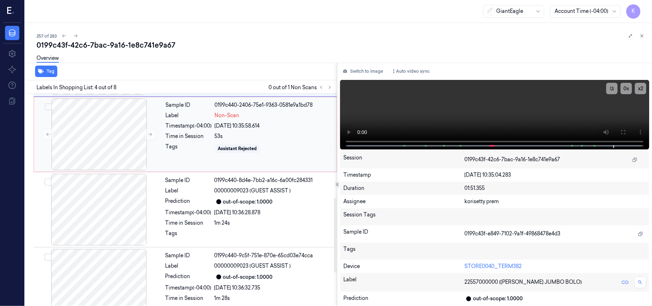
click at [229, 138] on div "53s" at bounding box center [273, 136] width 117 height 8
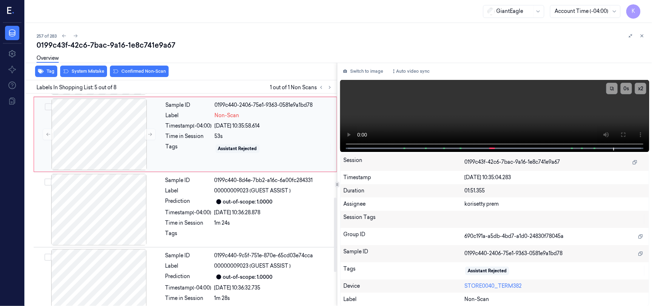
scroll to position [232, 0]
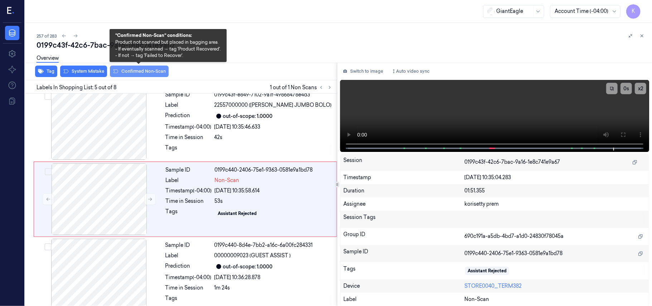
click at [135, 71] on button "Confirmed Non-Scan" at bounding box center [139, 71] width 59 height 11
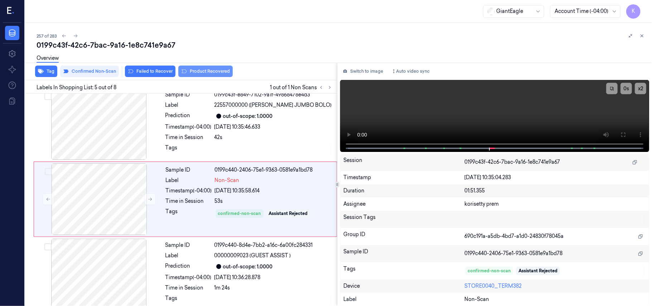
click at [193, 69] on button "Product Recovered" at bounding box center [205, 71] width 54 height 11
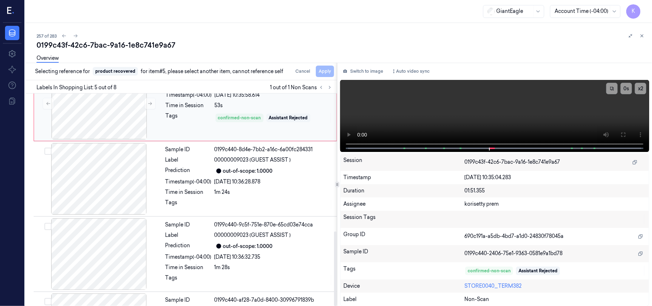
scroll to position [393, 0]
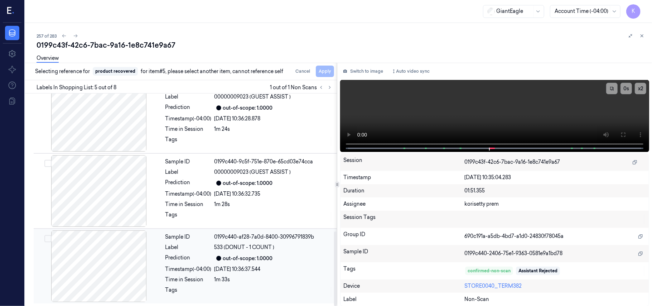
click at [284, 252] on div "Sample ID 0199c440-af28-7a0d-8400-30996791839b Label 533 (DONUT - 1 COUNT ) Pre…" at bounding box center [249, 266] width 173 height 72
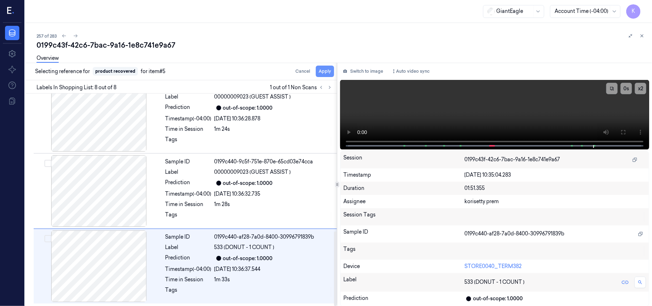
click at [326, 69] on button "Apply" at bounding box center [325, 71] width 18 height 11
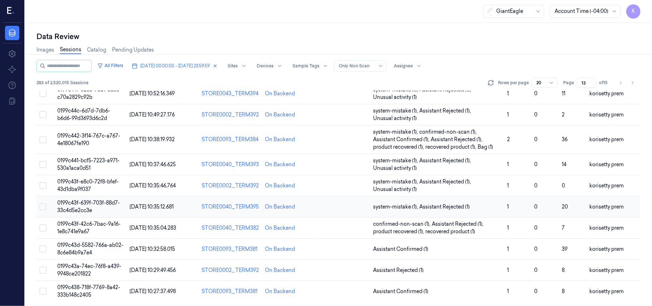
scroll to position [245, 0]
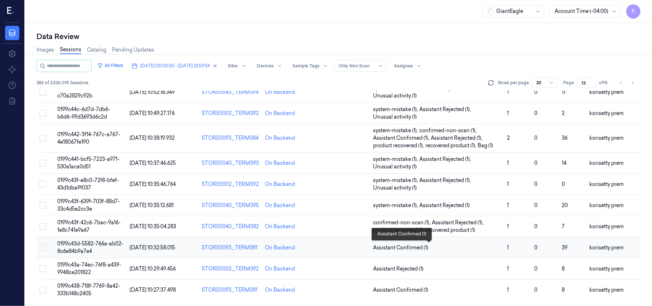
click at [480, 248] on span "Assistant Confirmed (1)" at bounding box center [437, 248] width 128 height 8
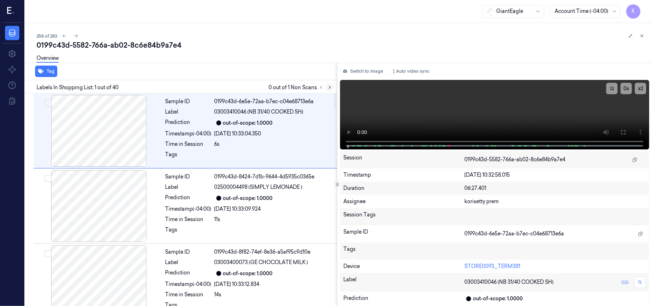
click at [330, 86] on icon at bounding box center [329, 87] width 5 height 5
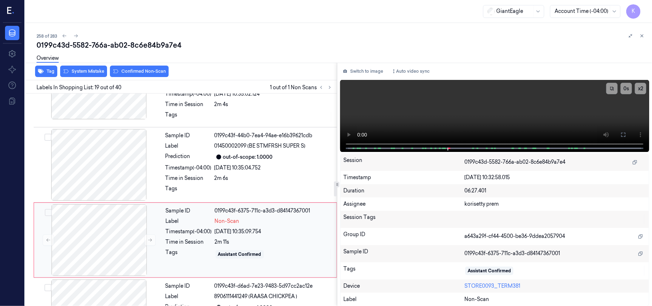
scroll to position [1240, 0]
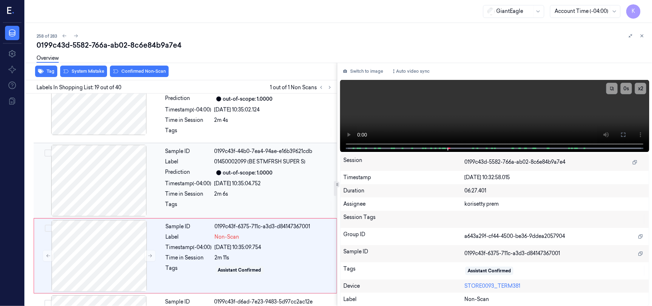
click at [252, 158] on span "01450002099 (BE STMFRSH SUPER S)" at bounding box center [259, 162] width 91 height 8
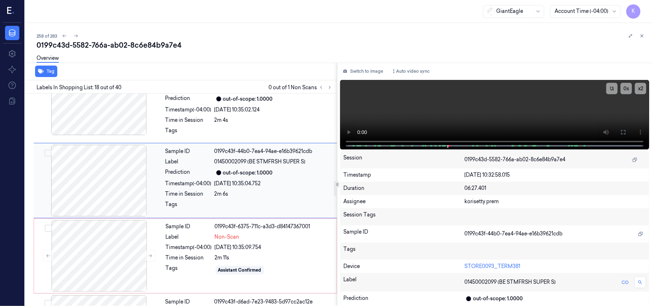
scroll to position [1213, 0]
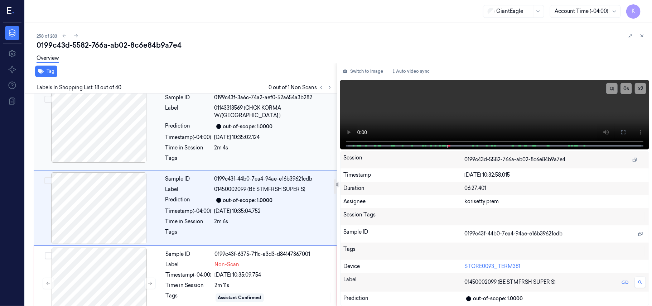
click at [297, 123] on div "Sample ID 0199c43f-3a6c-74a2-aef0-52a654a3b282 Label 01143313569 (CHCK KORMA W/…" at bounding box center [249, 130] width 173 height 78
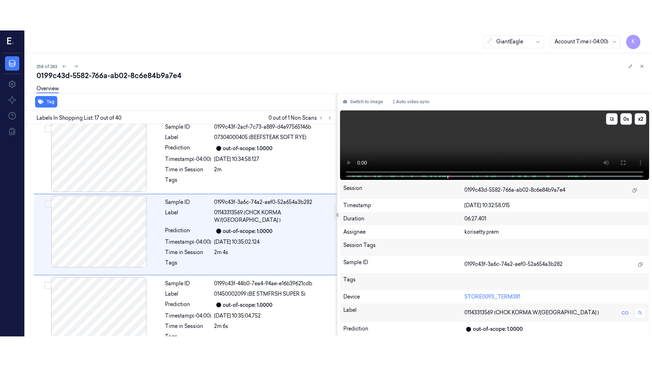
scroll to position [1137, 0]
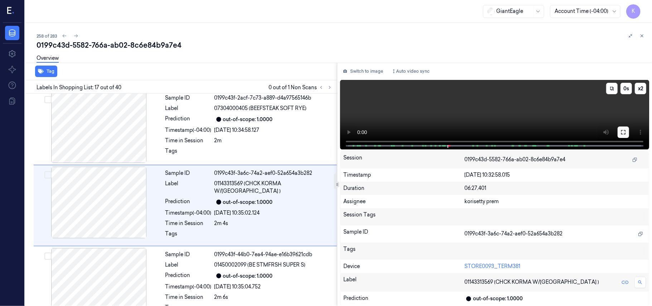
click at [619, 133] on button at bounding box center [622, 131] width 11 height 11
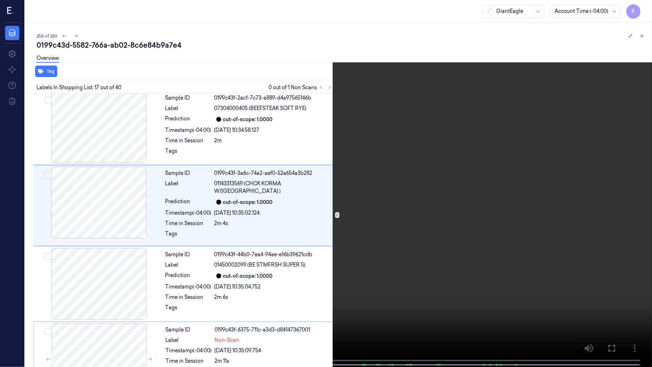
click at [470, 222] on video at bounding box center [326, 184] width 652 height 368
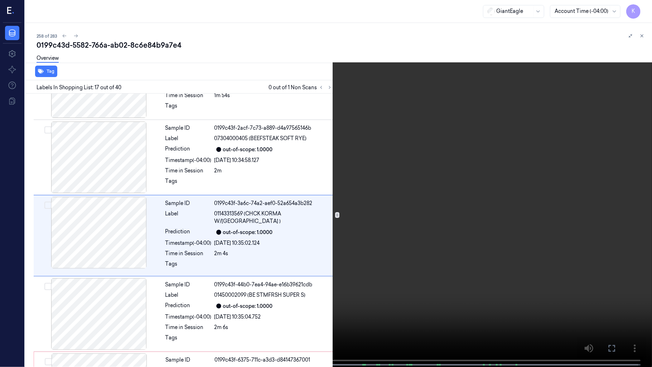
click at [472, 178] on video at bounding box center [326, 184] width 652 height 368
click at [408, 176] on video at bounding box center [326, 184] width 652 height 368
click at [218, 305] on span at bounding box center [218, 365] width 1 height 4
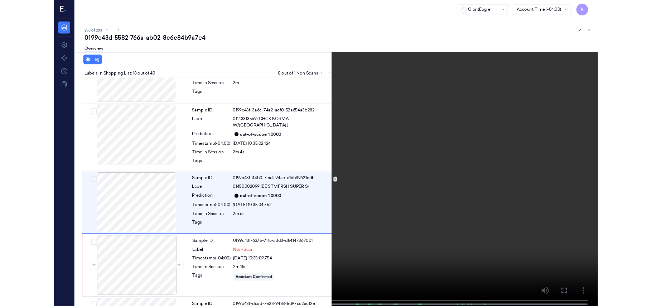
scroll to position [1183, 0]
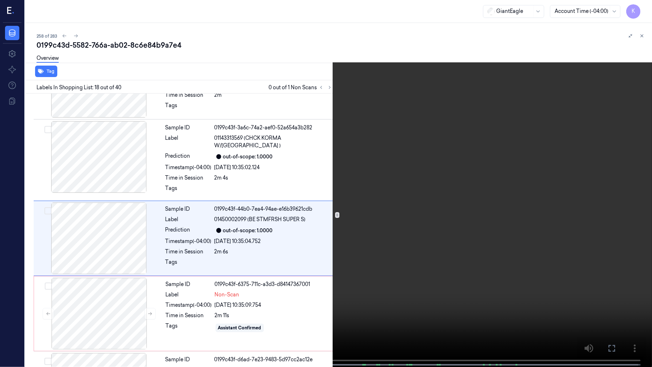
click at [409, 249] on video at bounding box center [326, 184] width 652 height 368
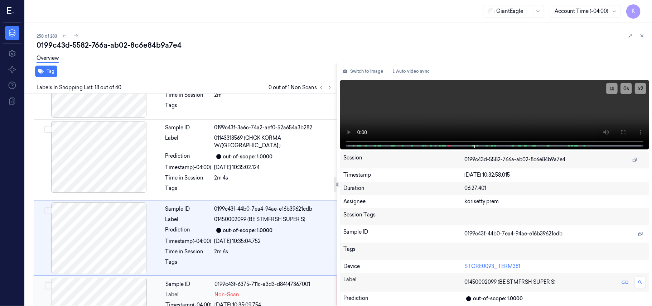
click at [261, 291] on div "Non-Scan" at bounding box center [273, 295] width 117 height 8
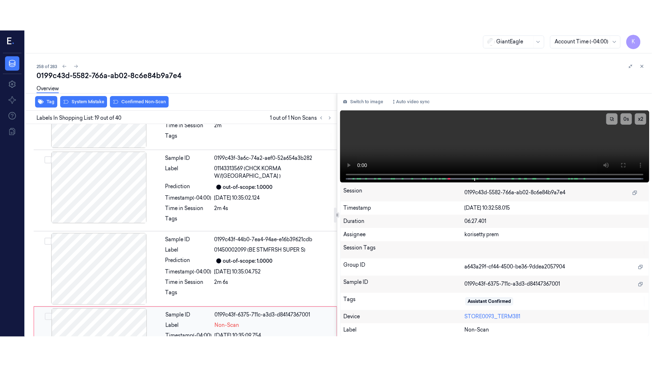
scroll to position [1288, 0]
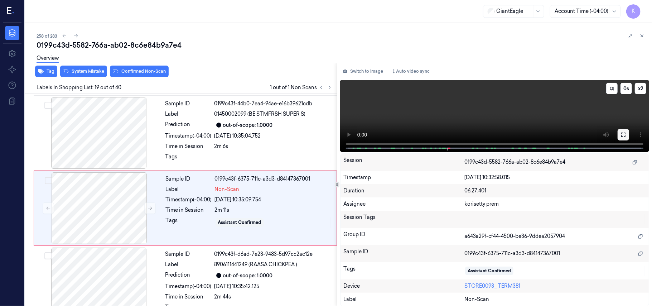
click at [626, 136] on button at bounding box center [622, 134] width 11 height 11
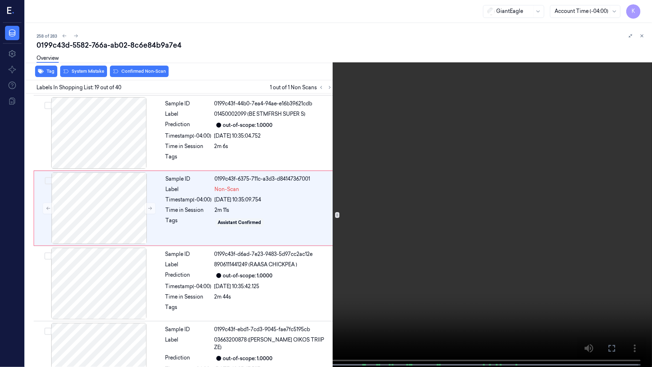
click at [393, 229] on video at bounding box center [326, 184] width 652 height 368
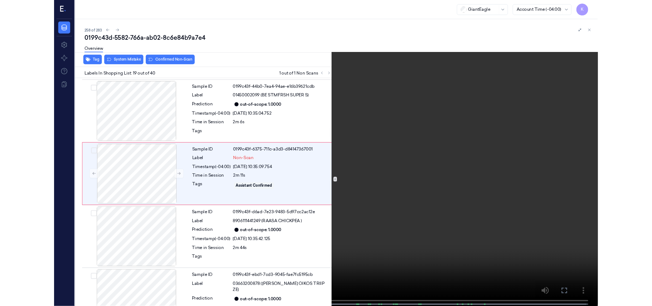
scroll to position [1258, 0]
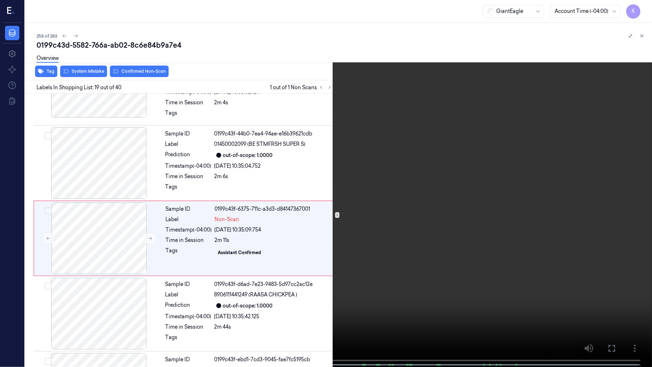
click at [288, 222] on video at bounding box center [326, 184] width 652 height 368
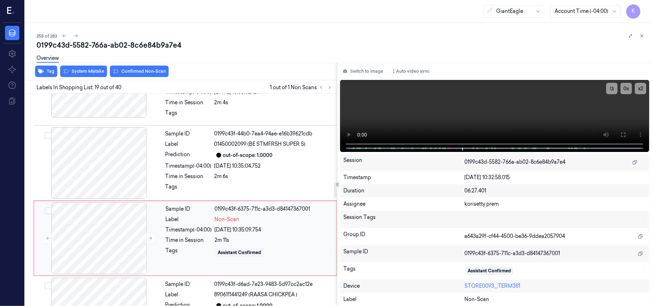
click at [243, 226] on div "[DATE] 10:35:09.754" at bounding box center [273, 230] width 117 height 8
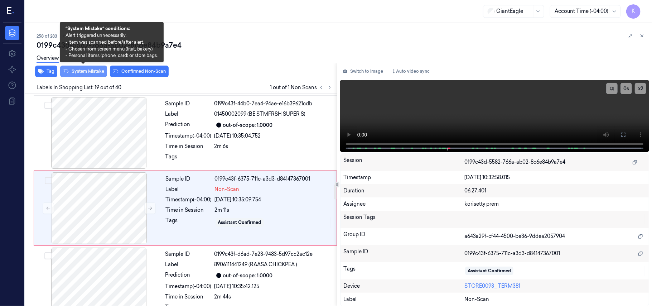
click at [99, 74] on button "System Mistake" at bounding box center [83, 71] width 47 height 11
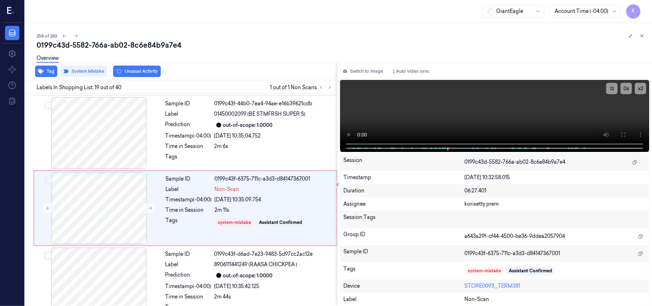
click at [146, 72] on button "Unusual Activity" at bounding box center [137, 71] width 48 height 11
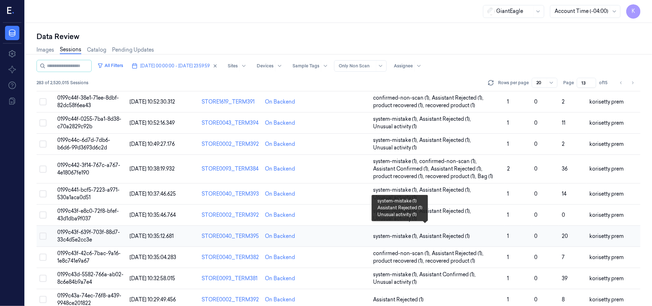
scroll to position [245, 0]
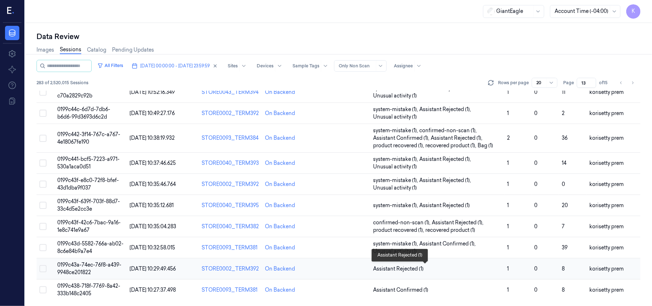
click at [441, 270] on span "Assistant Rejected (1)" at bounding box center [437, 269] width 128 height 8
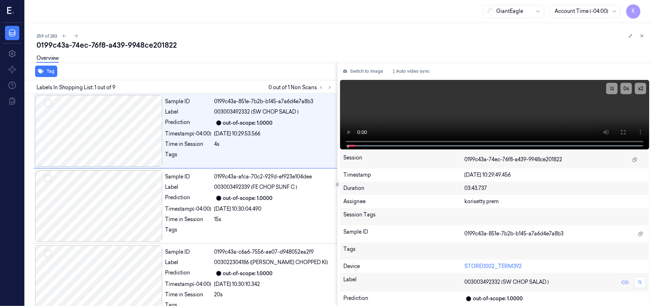
click at [263, 40] on div "0199c43a-74ec-76f8-a439-9948ce201822" at bounding box center [342, 45] width 610 height 10
click at [325, 89] on button at bounding box center [329, 87] width 9 height 9
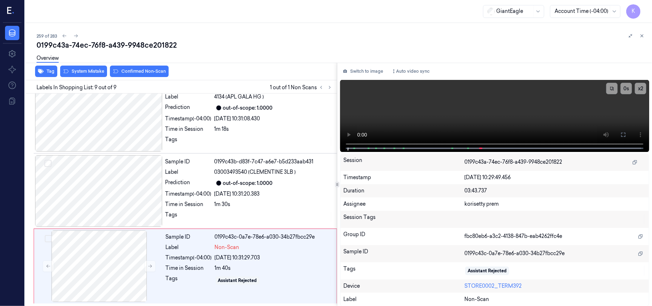
scroll to position [468, 0]
click at [249, 165] on div "0199c43b-d83f-7c47-a6e7-b5d233aab431" at bounding box center [273, 162] width 118 height 8
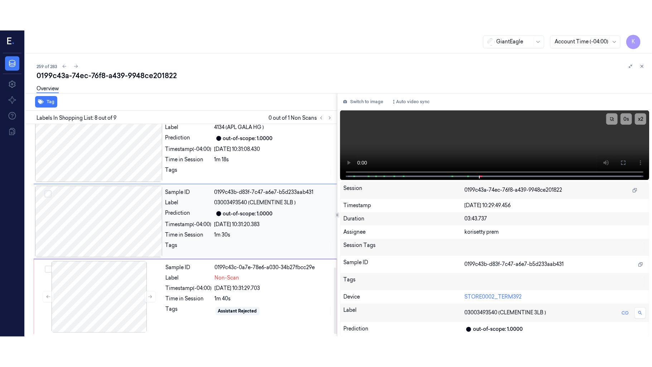
scroll to position [459, 0]
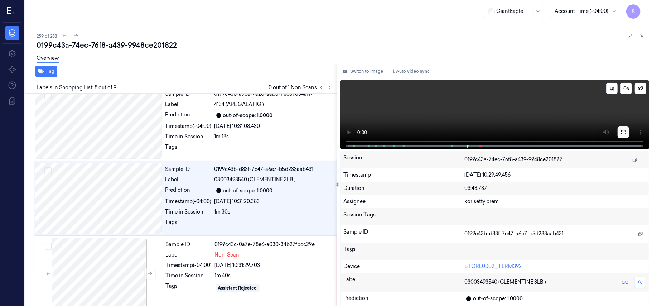
click at [620, 130] on icon at bounding box center [623, 132] width 6 height 6
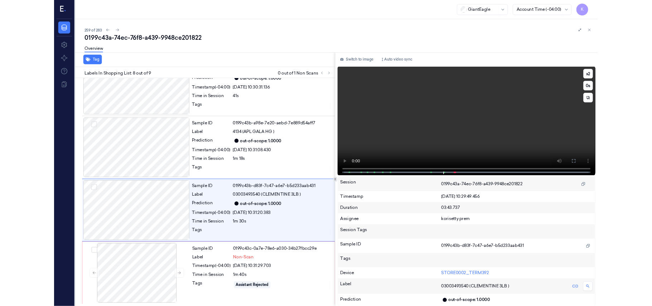
scroll to position [407, 0]
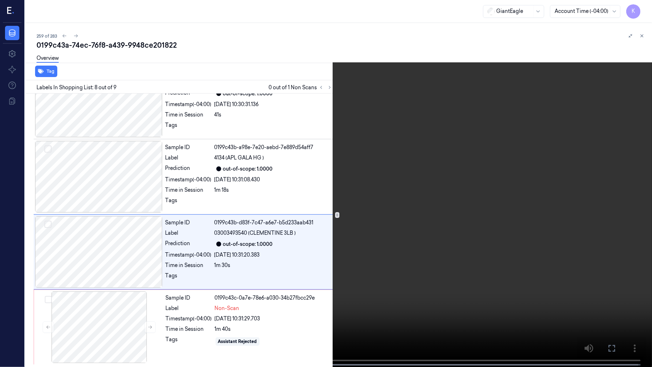
click at [374, 238] on video at bounding box center [326, 184] width 652 height 368
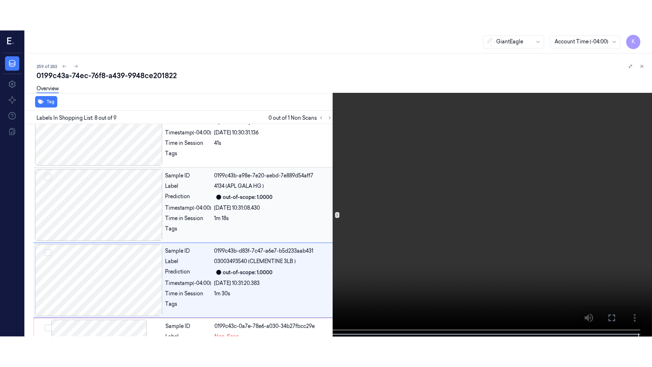
scroll to position [459, 0]
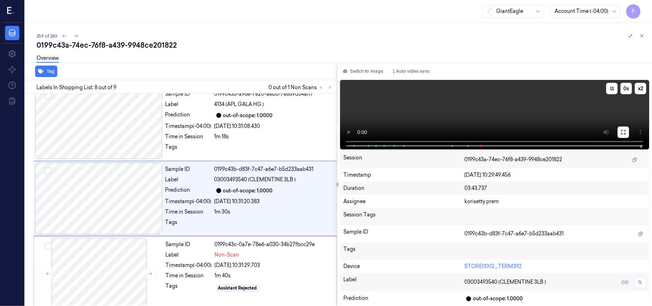
click at [624, 129] on icon at bounding box center [623, 132] width 6 height 6
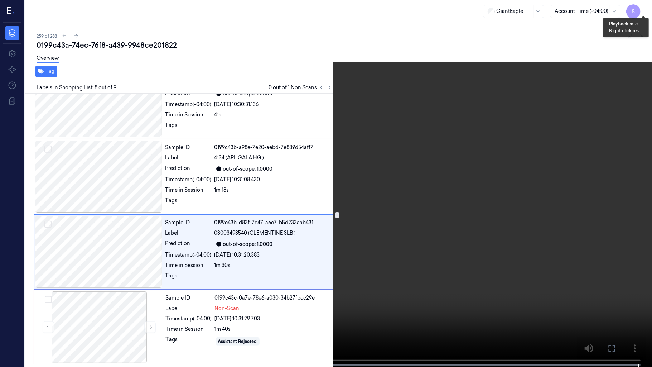
click at [643, 7] on button "x 2" at bounding box center [642, 8] width 11 height 11
click at [643, 7] on button "x 4" at bounding box center [642, 8] width 11 height 11
click at [421, 175] on video at bounding box center [326, 184] width 652 height 368
click at [572, 158] on video at bounding box center [326, 184] width 652 height 368
click at [564, 231] on video at bounding box center [326, 184] width 652 height 368
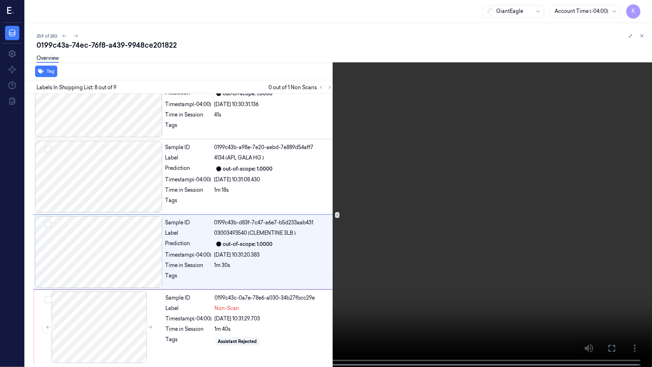
click at [424, 282] on video at bounding box center [326, 184] width 652 height 368
click at [496, 251] on video at bounding box center [326, 184] width 652 height 368
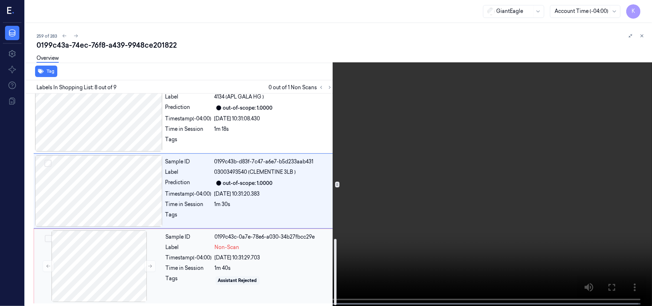
scroll to position [468, 0]
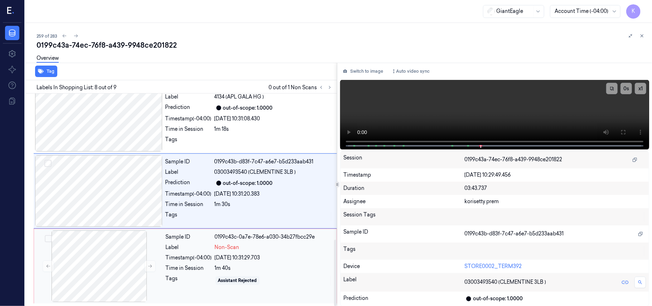
click at [208, 270] on div "Time in Session" at bounding box center [189, 268] width 46 height 8
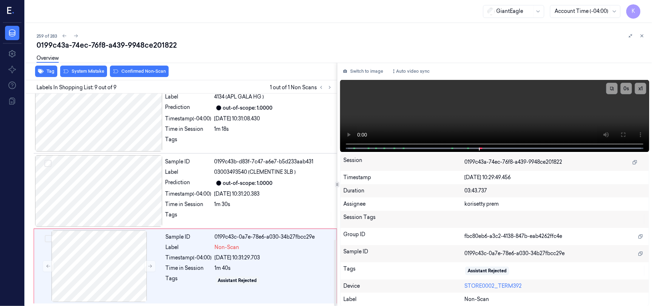
click at [78, 63] on div at bounding box center [337, 63] width 630 height 0
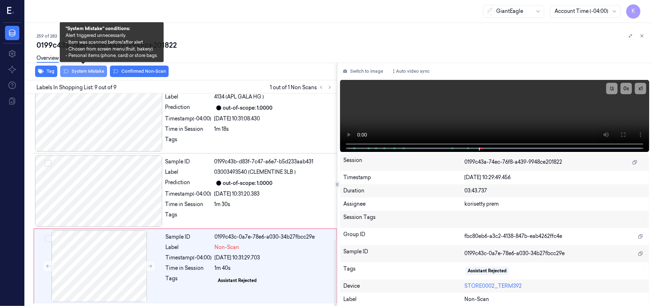
click at [83, 74] on button "System Mistake" at bounding box center [83, 71] width 47 height 11
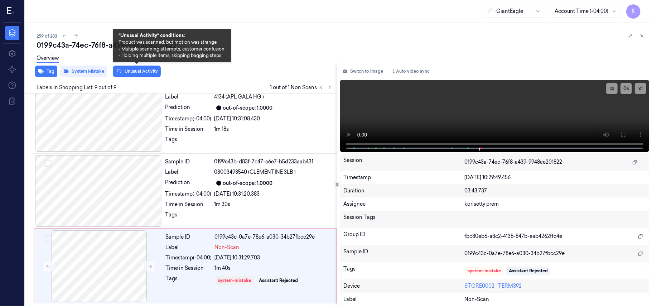
click at [138, 72] on button "Unusual Activity" at bounding box center [137, 71] width 48 height 11
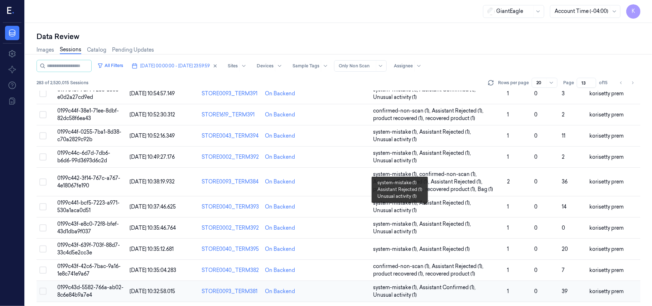
scroll to position [245, 0]
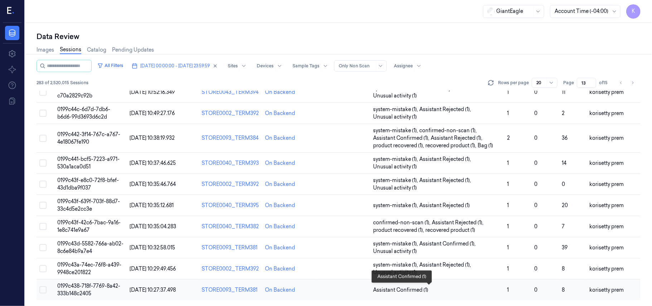
click at [417, 288] on span "Assistant Confirmed (1)" at bounding box center [400, 290] width 55 height 8
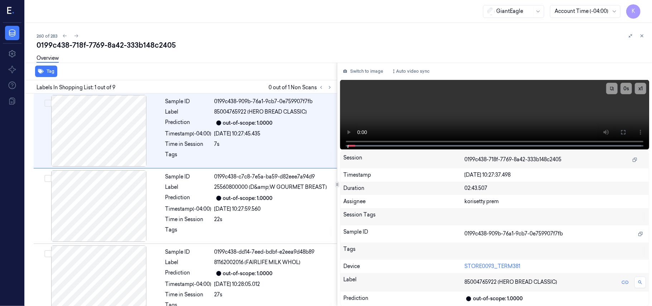
click at [307, 26] on div "260 of 283 0199c438-718f-7769-8a42-333b148c2405 Overview Tag Labels In Shopping…" at bounding box center [338, 164] width 627 height 283
click at [330, 89] on icon at bounding box center [329, 87] width 5 height 5
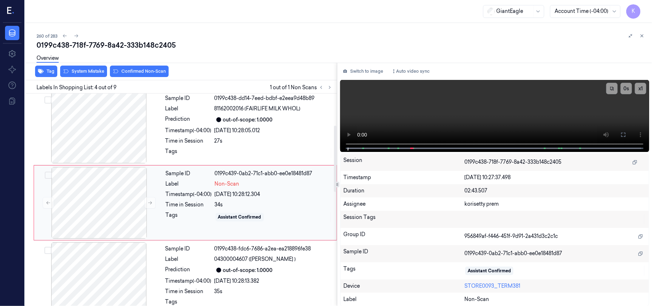
scroll to position [157, 0]
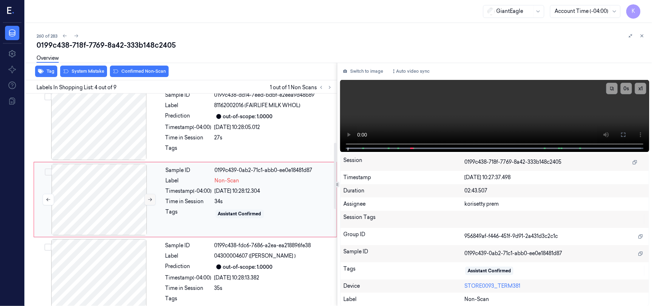
click at [149, 200] on icon at bounding box center [150, 199] width 4 height 3
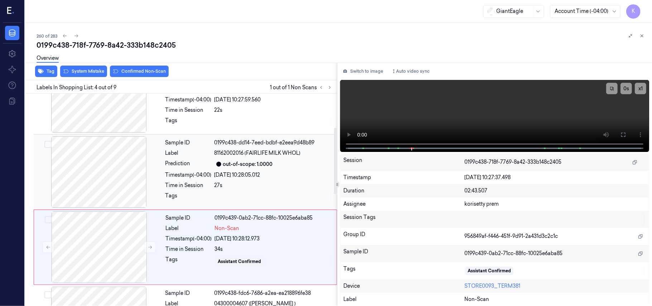
click at [267, 152] on span "81162002016 (FAIRLIFE MILK WHOL)" at bounding box center [257, 153] width 86 height 8
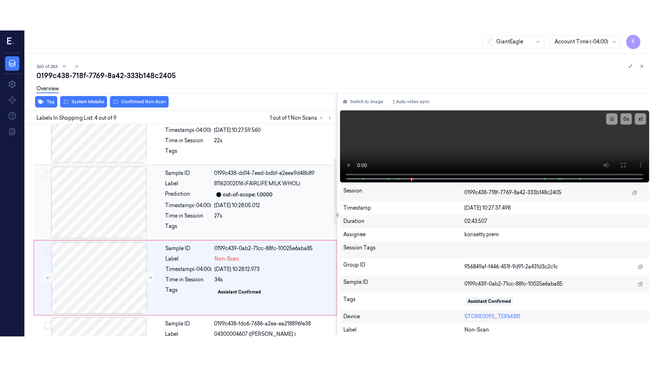
scroll to position [82, 0]
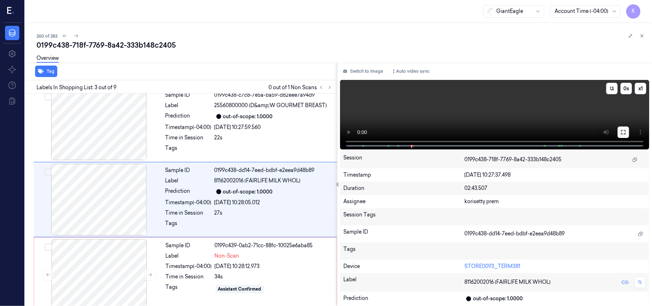
click at [626, 132] on icon at bounding box center [623, 132] width 6 height 6
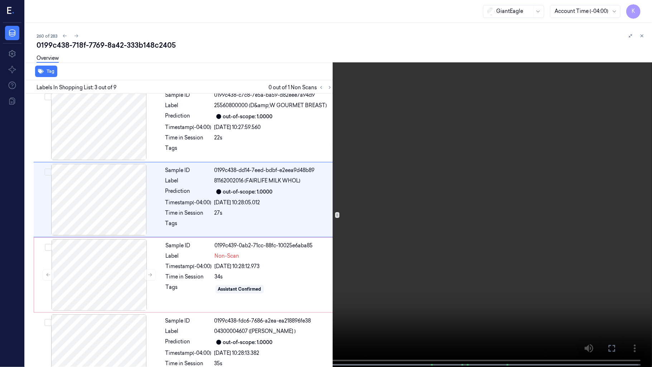
click at [494, 256] on video at bounding box center [326, 184] width 652 height 368
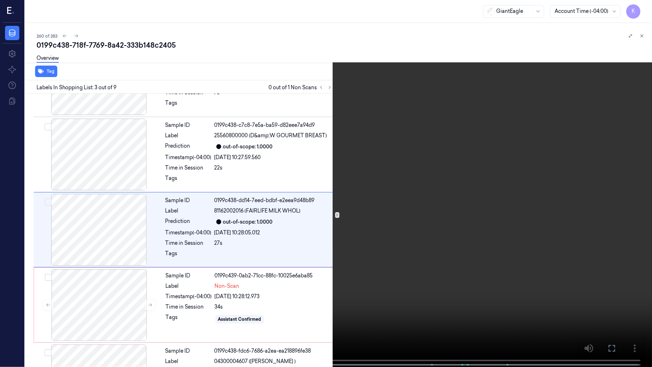
click at [152, 305] on span at bounding box center [152, 365] width 1 height 4
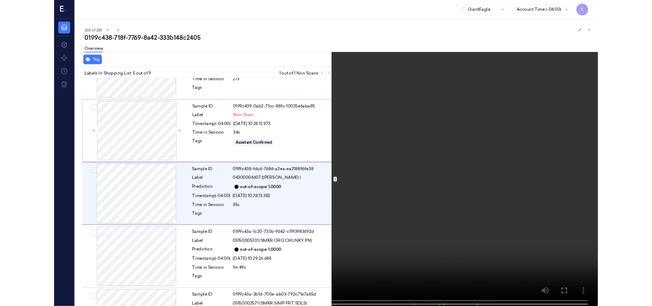
scroll to position [202, 0]
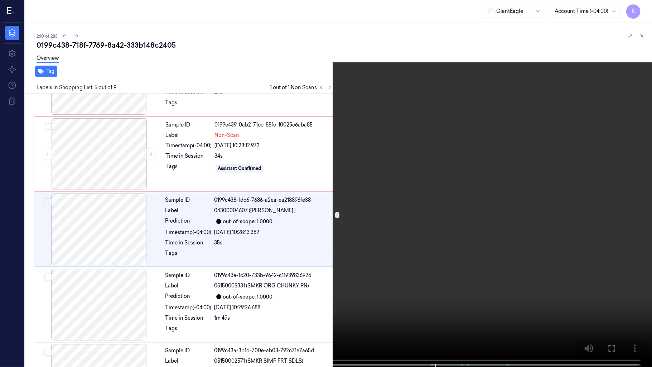
click at [464, 121] on video at bounding box center [326, 184] width 652 height 368
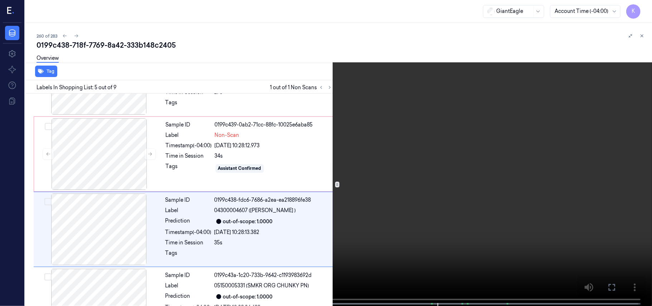
scroll to position [232, 0]
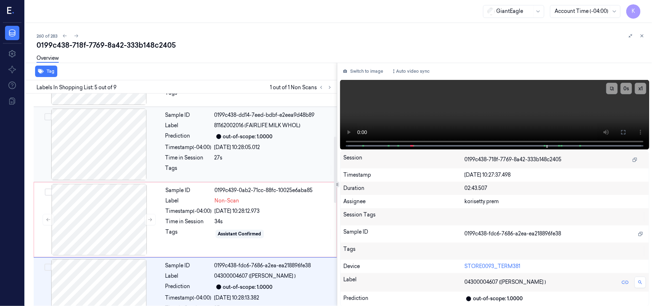
click at [244, 168] on div at bounding box center [273, 169] width 118 height 11
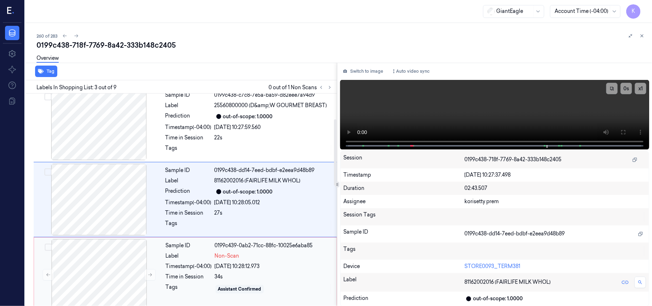
click at [223, 283] on div "Assistant Confirmed" at bounding box center [273, 288] width 117 height 11
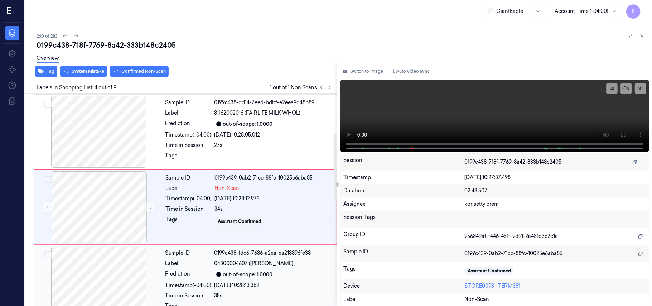
scroll to position [157, 0]
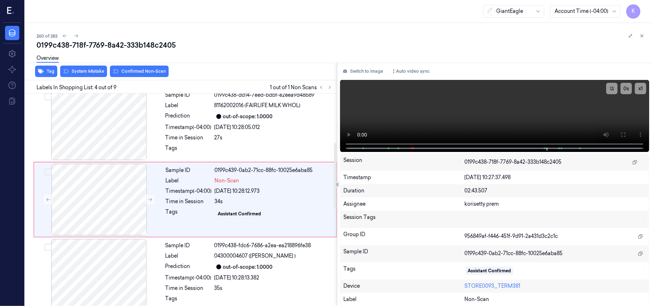
click at [92, 66] on div "Overview" at bounding box center [342, 59] width 610 height 18
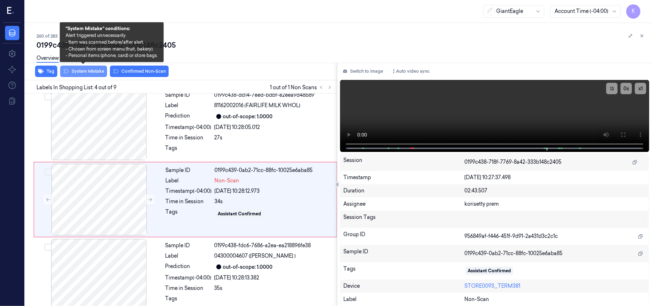
click at [91, 71] on button "System Mistake" at bounding box center [83, 71] width 47 height 11
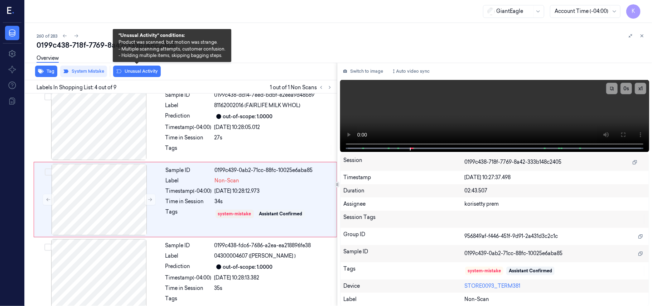
click at [139, 69] on button "Unusual Activity" at bounding box center [137, 71] width 48 height 11
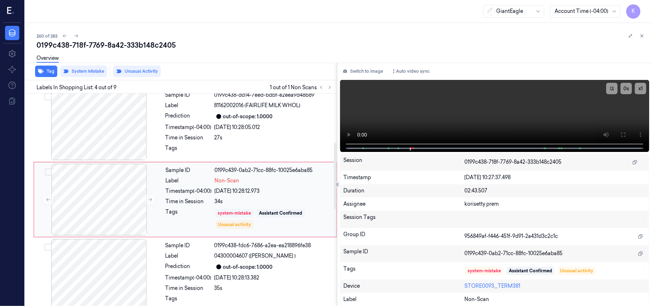
click at [228, 214] on div "system-mistake" at bounding box center [234, 213] width 33 height 6
click at [369, 66] on button "Switch to image" at bounding box center [363, 71] width 46 height 11
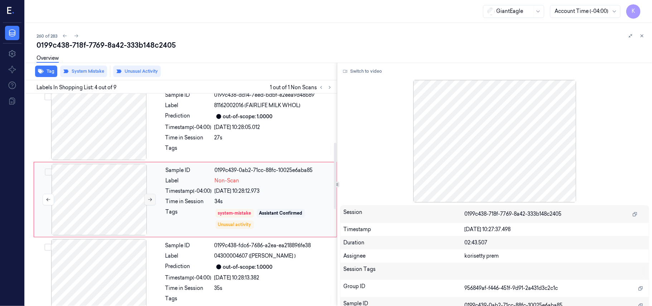
click at [152, 195] on button at bounding box center [149, 199] width 11 height 11
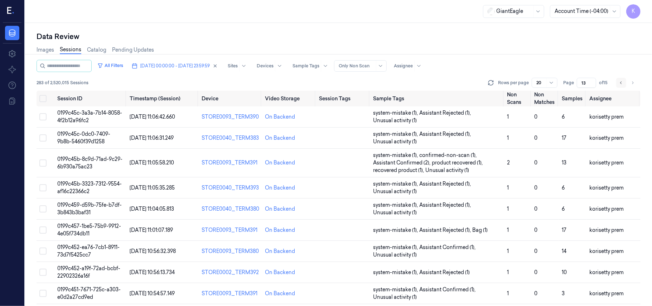
click at [622, 83] on icon "Go to previous page" at bounding box center [621, 83] width 4 height 6
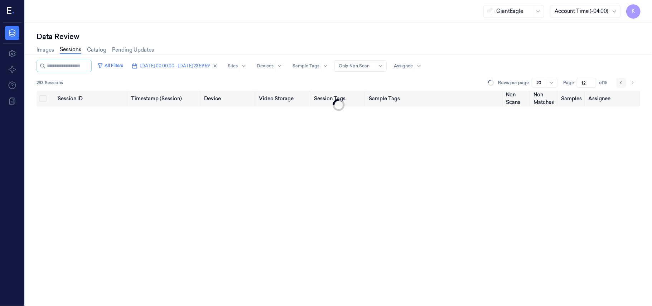
click at [622, 82] on icon "Go to previous page" at bounding box center [621, 83] width 4 height 6
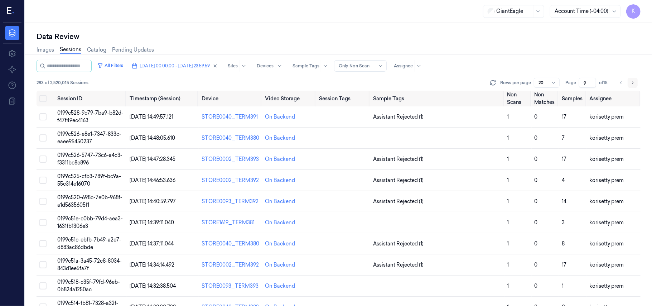
click at [634, 85] on icon "Go to next page" at bounding box center [632, 83] width 4 height 6
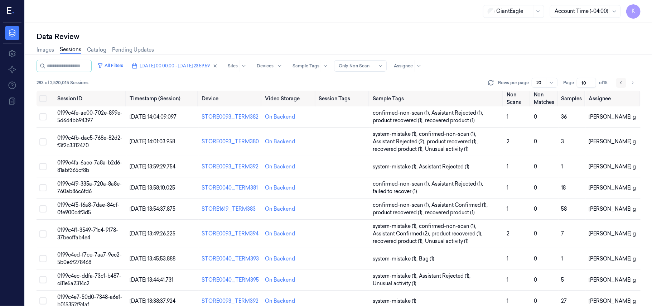
click at [617, 82] on button "Go to previous page" at bounding box center [621, 83] width 10 height 10
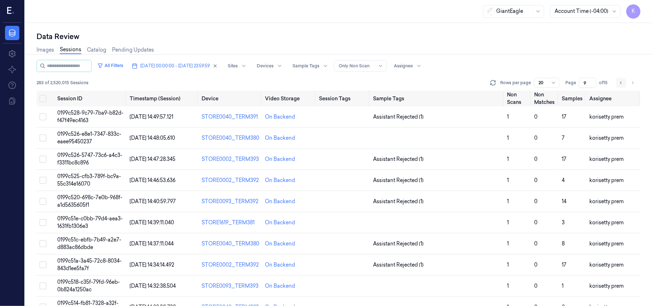
click at [617, 82] on button "Go to previous page" at bounding box center [621, 83] width 10 height 10
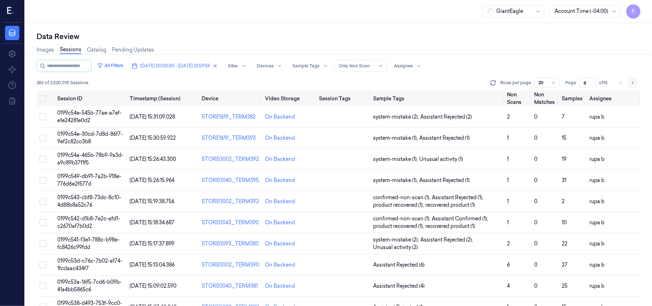
click at [632, 81] on icon "Go to next page" at bounding box center [632, 83] width 4 height 6
type input "9"
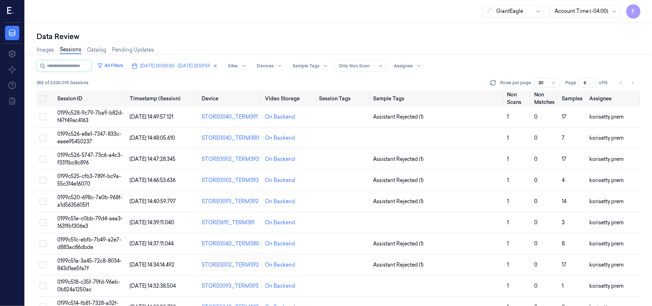
click at [397, 36] on div "Data Review" at bounding box center [339, 36] width 604 height 10
click at [91, 119] on td "0199c528-9c79-7ba9-b82d-f47f49ec4163" at bounding box center [90, 116] width 72 height 21
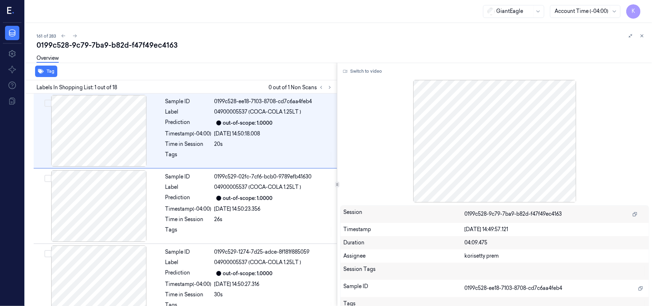
click at [291, 51] on div "Overview" at bounding box center [342, 59] width 610 height 18
click at [329, 85] on icon at bounding box center [329, 87] width 5 height 5
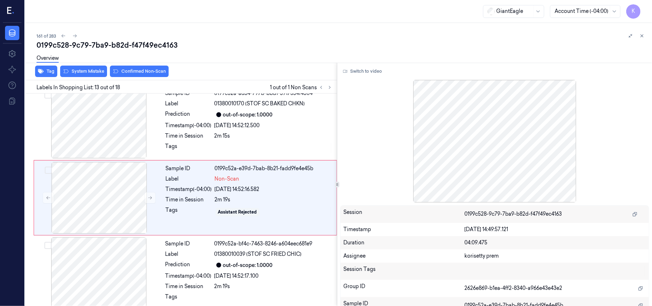
scroll to position [835, 0]
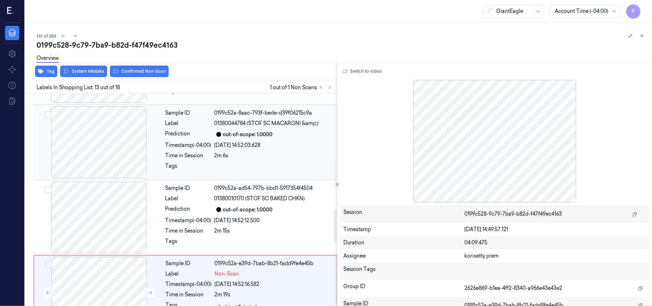
click at [258, 135] on div "out-of-scope: 1.0000" at bounding box center [248, 135] width 50 height 8
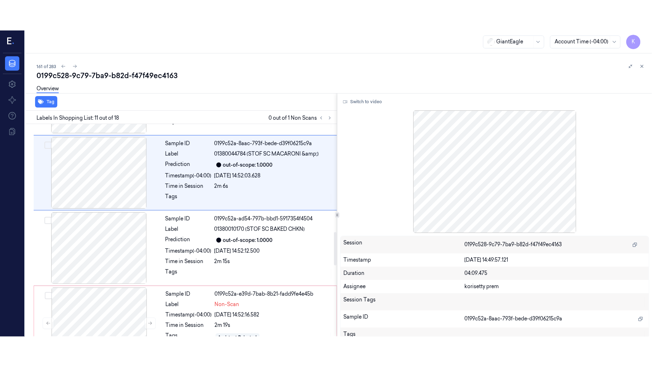
scroll to position [685, 0]
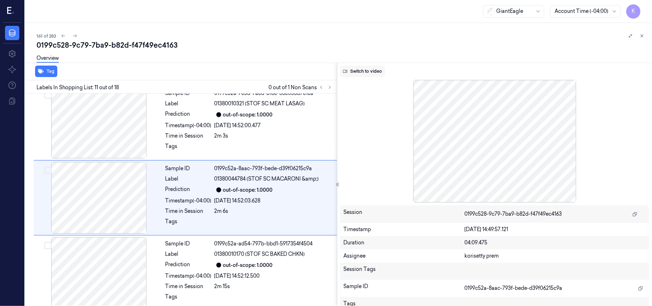
click at [372, 71] on button "Switch to video" at bounding box center [362, 71] width 45 height 11
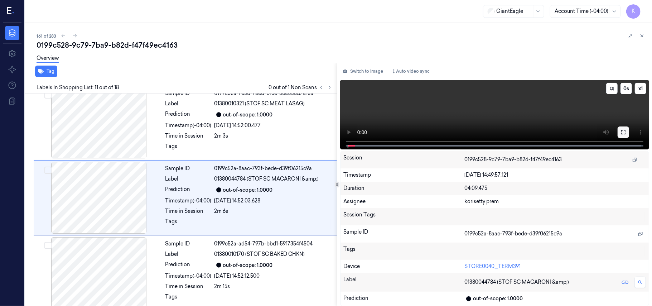
click at [626, 129] on icon at bounding box center [623, 132] width 6 height 6
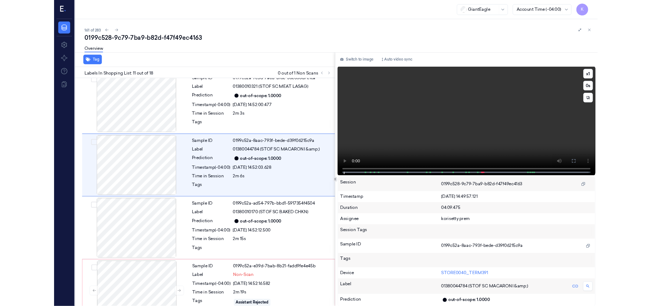
scroll to position [655, 0]
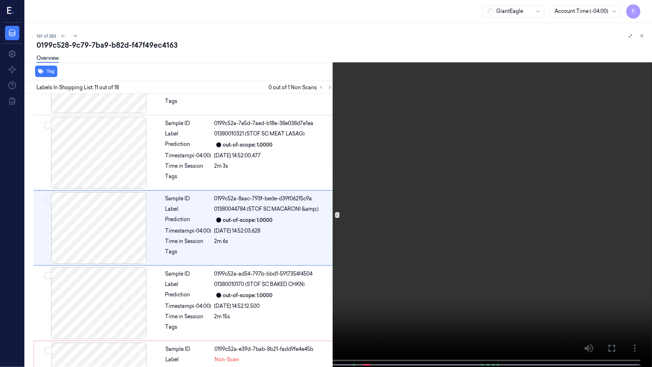
click at [304, 263] on video at bounding box center [326, 184] width 652 height 368
click at [429, 262] on video at bounding box center [326, 184] width 652 height 368
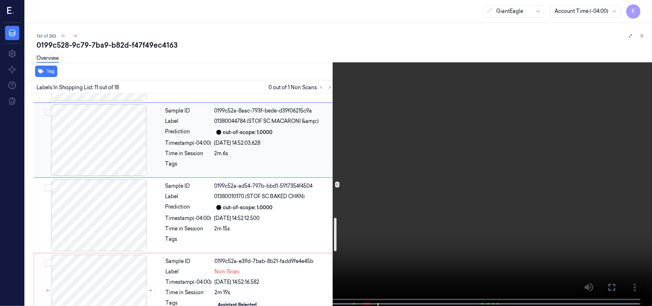
scroll to position [798, 0]
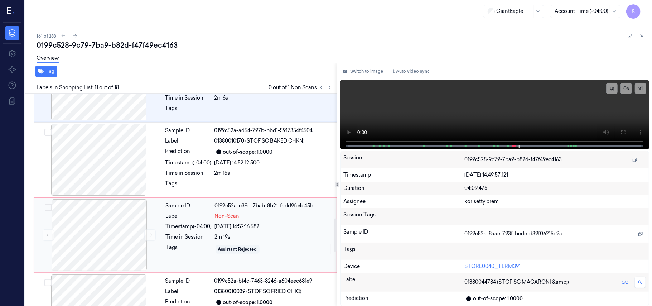
click at [253, 239] on div "2m 19s" at bounding box center [273, 237] width 117 height 8
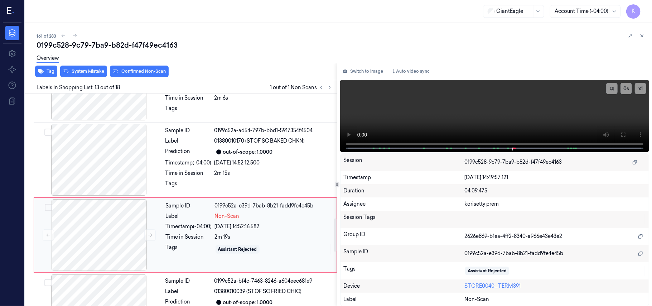
scroll to position [835, 0]
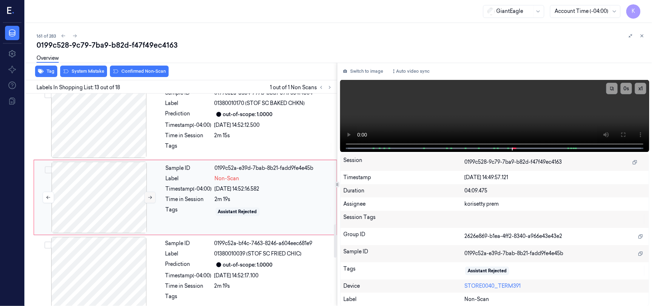
click at [147, 200] on button at bounding box center [149, 196] width 11 height 11
click at [148, 200] on icon at bounding box center [149, 197] width 5 height 5
click at [144, 201] on div at bounding box center [98, 197] width 127 height 72
click at [377, 72] on button "Switch to image" at bounding box center [363, 71] width 46 height 11
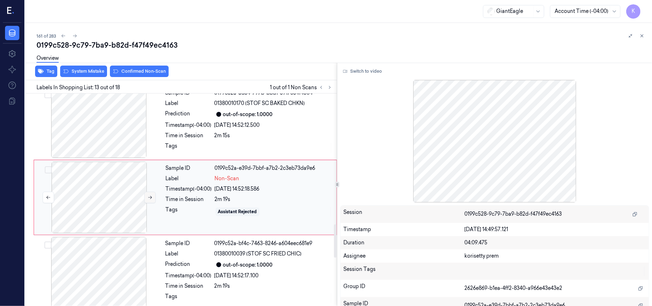
click at [148, 200] on icon at bounding box center [149, 197] width 5 height 5
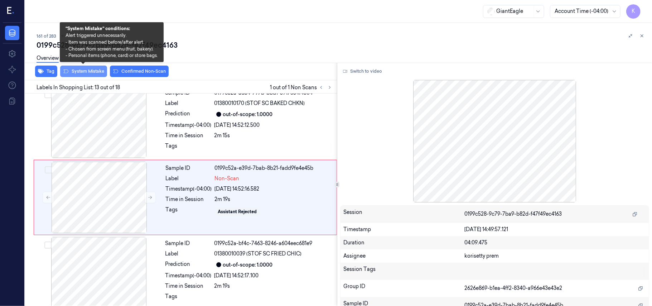
click at [91, 72] on button "System Mistake" at bounding box center [83, 71] width 47 height 11
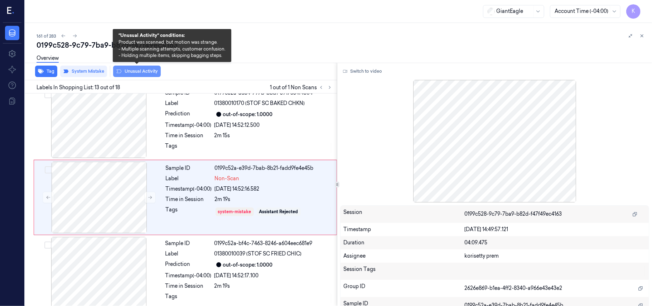
click at [127, 68] on button "Unusual Activity" at bounding box center [137, 71] width 48 height 11
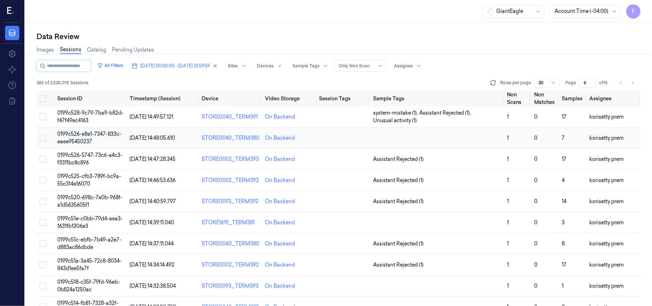
click at [447, 139] on td at bounding box center [437, 137] width 134 height 21
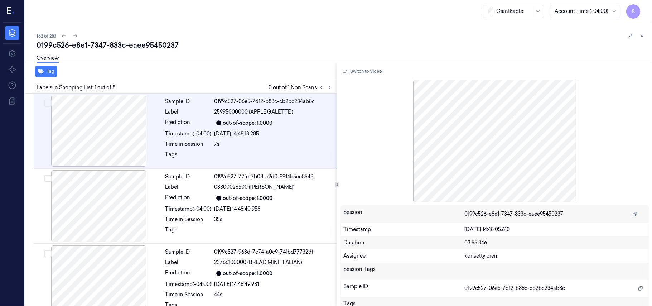
click at [304, 36] on div "162 of 283" at bounding box center [342, 35] width 610 height 9
click at [327, 85] on icon at bounding box center [329, 87] width 5 height 5
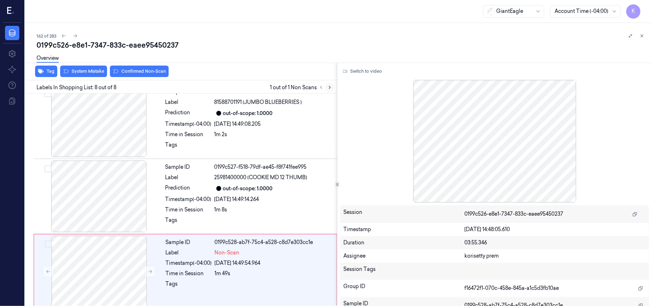
scroll to position [393, 0]
click at [257, 195] on div "[DATE] 14:49:14.264" at bounding box center [273, 198] width 118 height 8
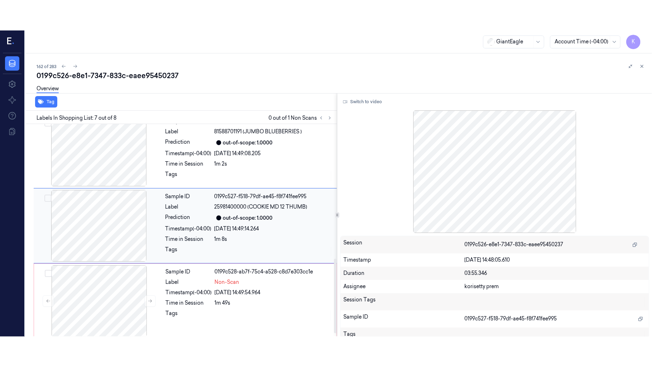
scroll to position [383, 0]
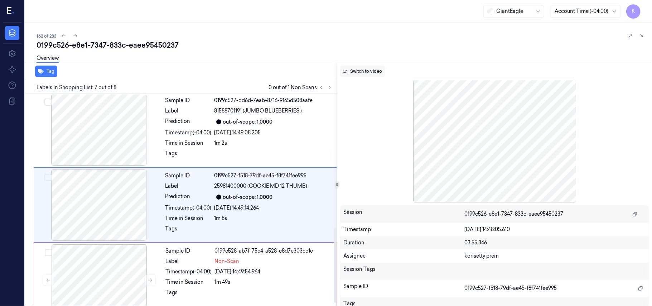
click at [367, 72] on button "Switch to video" at bounding box center [362, 71] width 45 height 11
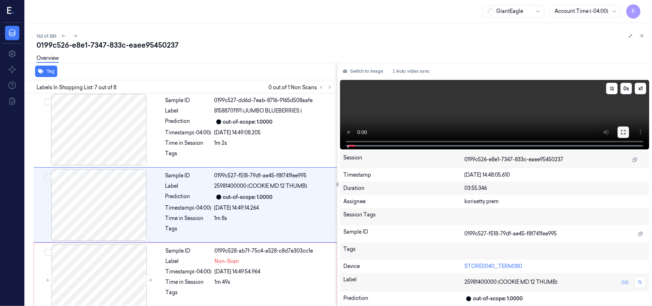
click at [625, 131] on icon at bounding box center [623, 132] width 4 height 4
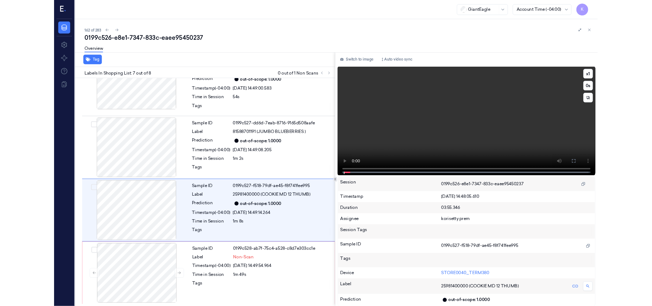
scroll to position [332, 0]
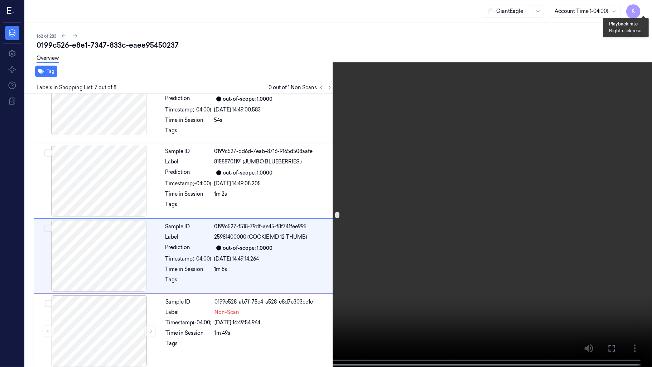
click at [639, 6] on button "x 1" at bounding box center [642, 8] width 11 height 11
click at [306, 305] on span at bounding box center [307, 365] width 3 height 4
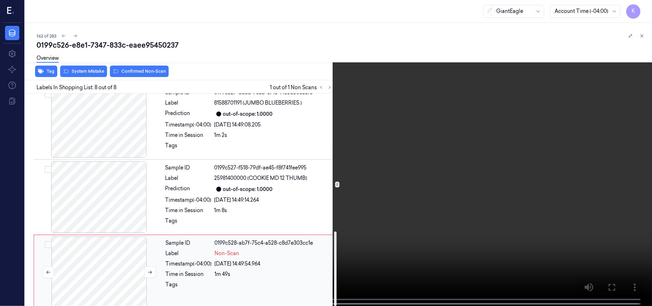
scroll to position [393, 0]
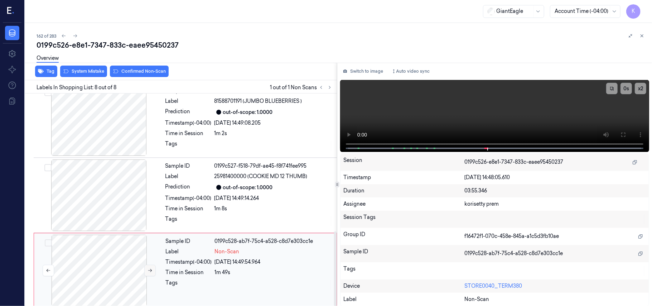
click at [153, 265] on button at bounding box center [149, 270] width 11 height 11
click at [149, 268] on icon at bounding box center [149, 270] width 5 height 5
click at [347, 68] on button "Switch to image" at bounding box center [363, 71] width 46 height 11
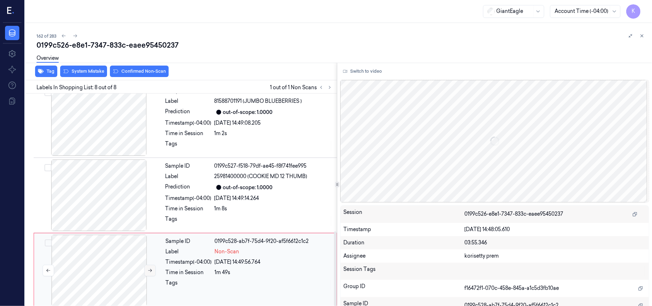
click at [147, 266] on button at bounding box center [149, 270] width 11 height 11
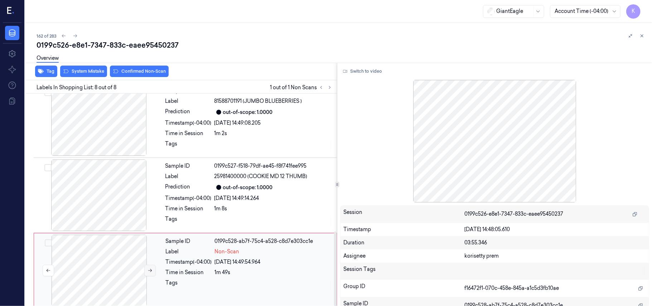
click at [147, 266] on button at bounding box center [149, 270] width 11 height 11
click at [149, 268] on button at bounding box center [149, 270] width 11 height 11
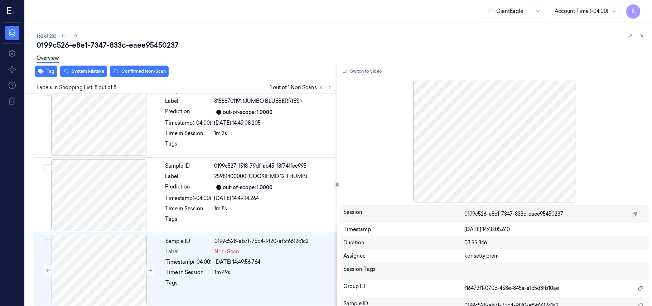
click at [86, 67] on div "Overview" at bounding box center [342, 59] width 610 height 18
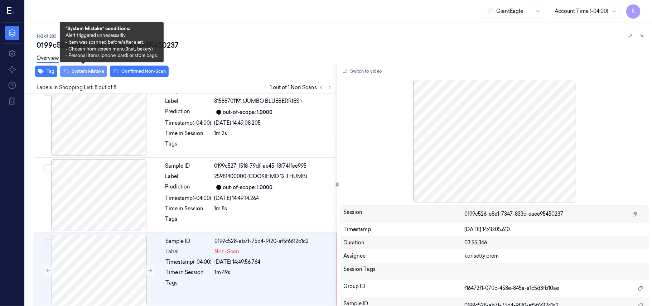
click at [87, 73] on button "System Mistake" at bounding box center [83, 71] width 47 height 11
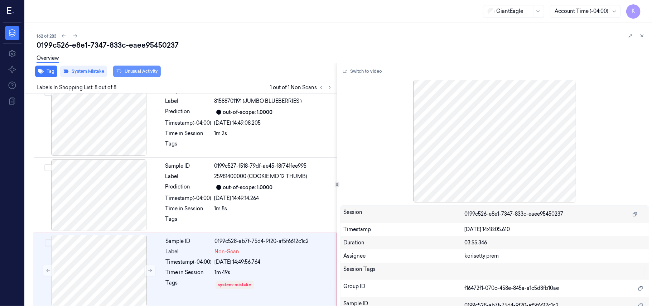
click at [128, 71] on button "Unusual Activity" at bounding box center [137, 71] width 48 height 11
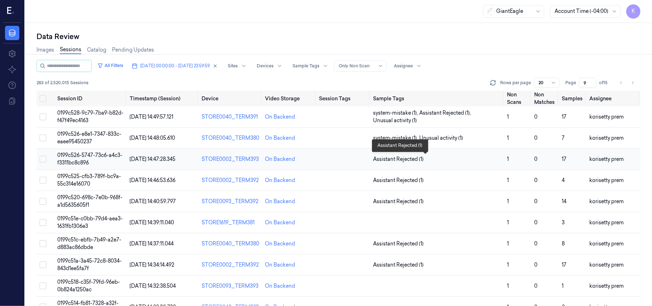
click at [434, 160] on span "Assistant Rejected (1)" at bounding box center [437, 159] width 128 height 8
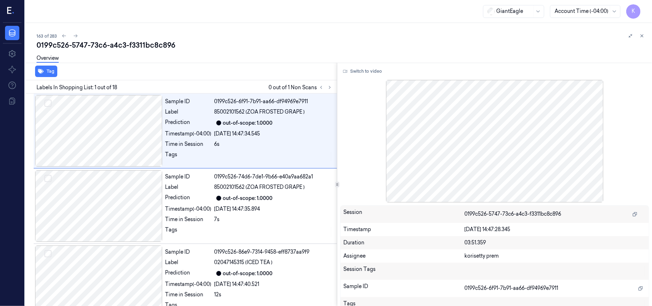
click at [249, 50] on div "Overview" at bounding box center [342, 59] width 610 height 18
click at [330, 85] on icon at bounding box center [329, 87] width 5 height 5
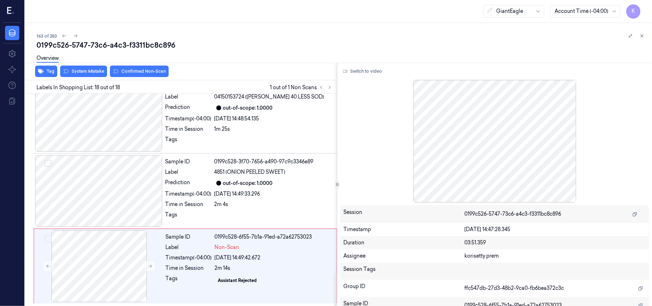
scroll to position [1147, 0]
click at [249, 171] on span "4851 (ONION PEELED SWEET)" at bounding box center [249, 172] width 71 height 8
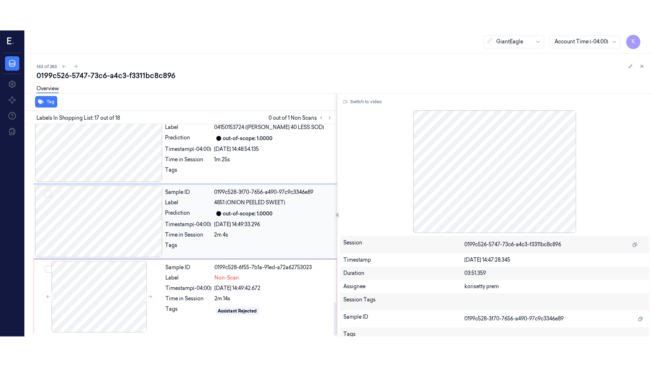
scroll to position [1137, 0]
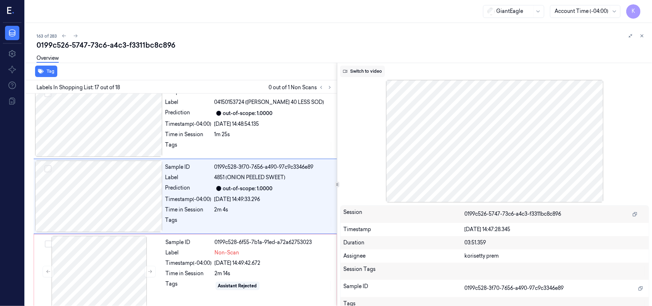
click at [362, 69] on button "Switch to video" at bounding box center [362, 71] width 45 height 11
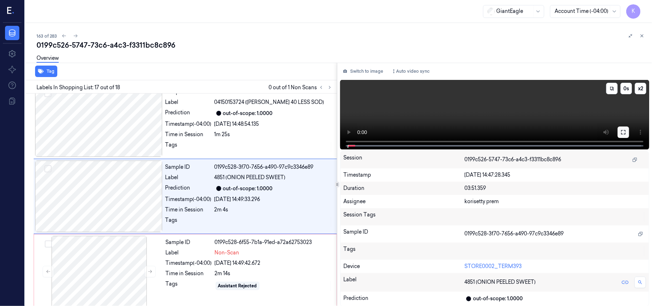
click at [626, 132] on button at bounding box center [622, 131] width 11 height 11
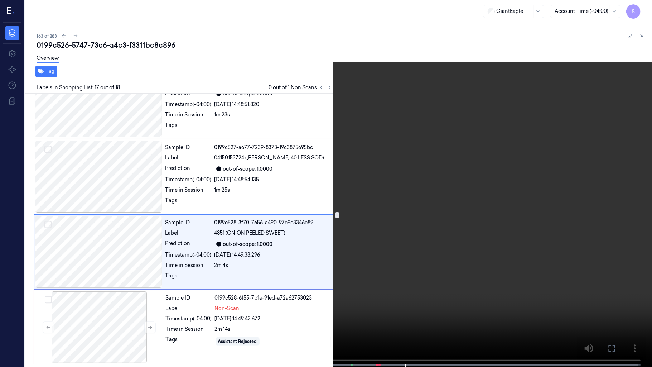
click at [393, 258] on video at bounding box center [326, 184] width 652 height 368
click at [448, 240] on video at bounding box center [326, 184] width 652 height 368
click at [352, 305] on span at bounding box center [352, 365] width 1 height 4
click at [338, 257] on video at bounding box center [326, 184] width 652 height 368
click at [645, 7] on button "x 2" at bounding box center [642, 8] width 11 height 11
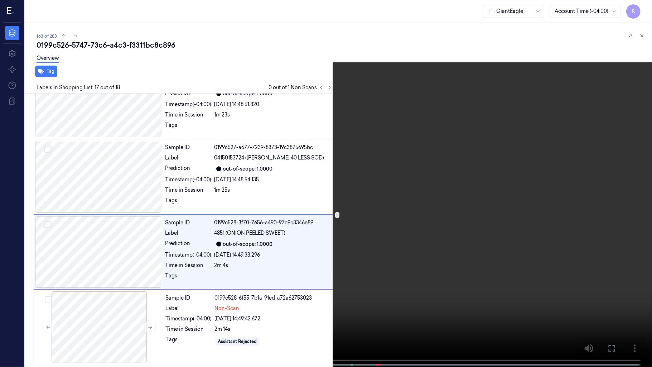
click at [283, 163] on video at bounding box center [326, 184] width 652 height 368
click at [364, 254] on video at bounding box center [326, 184] width 652 height 368
click at [351, 250] on video at bounding box center [326, 184] width 652 height 368
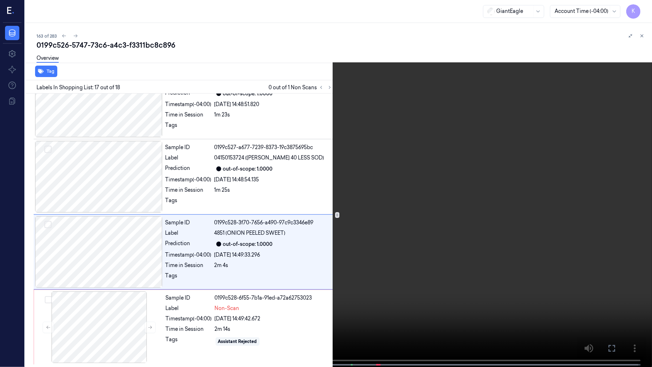
click at [386, 213] on video at bounding box center [326, 184] width 652 height 368
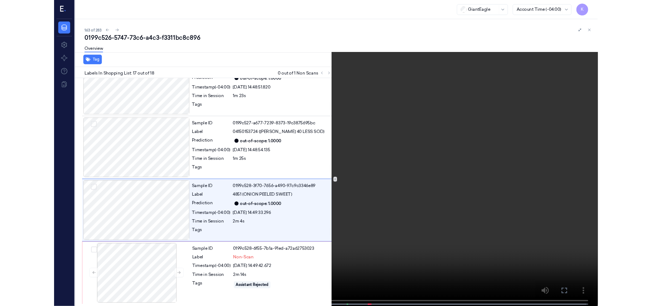
scroll to position [1137, 0]
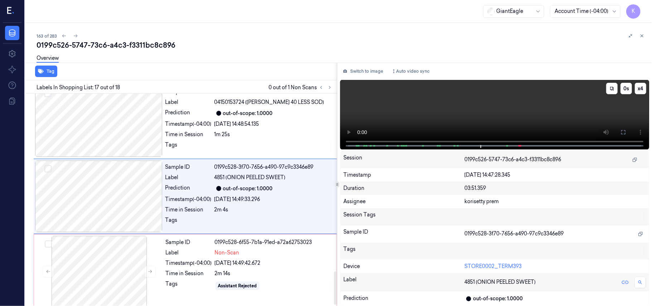
click at [456, 106] on video at bounding box center [494, 114] width 309 height 69
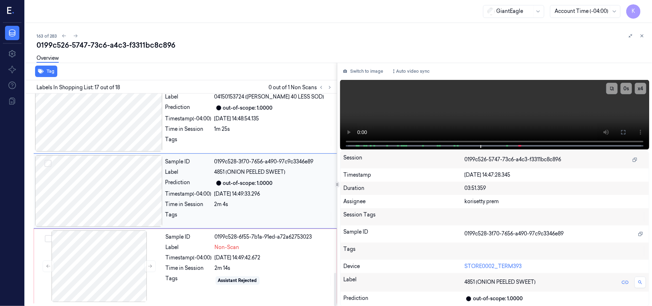
click at [267, 197] on div "Sample ID 0199c528-3f70-7656-a490-97c9c3346e89 Label 4851 (ONION PEELED SWEET) …" at bounding box center [249, 191] width 173 height 72
click at [207, 260] on div "Timestamp (-04:00)" at bounding box center [189, 258] width 46 height 8
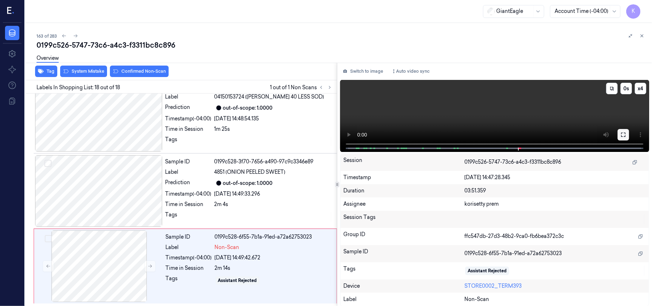
click at [625, 134] on icon at bounding box center [623, 134] width 4 height 4
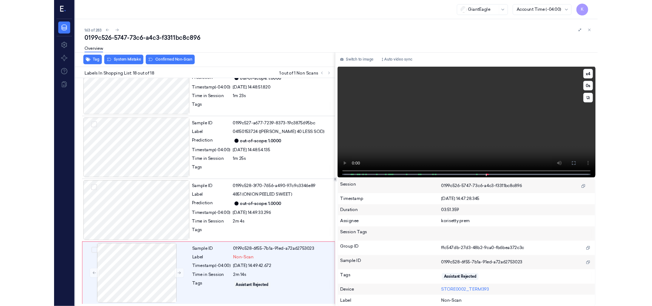
scroll to position [1086, 0]
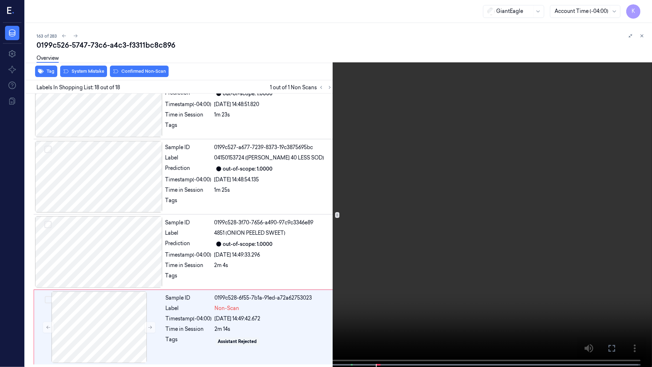
click at [424, 155] on video at bounding box center [326, 184] width 652 height 368
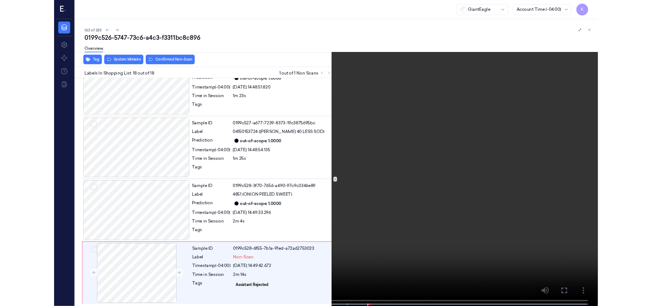
scroll to position [1147, 0]
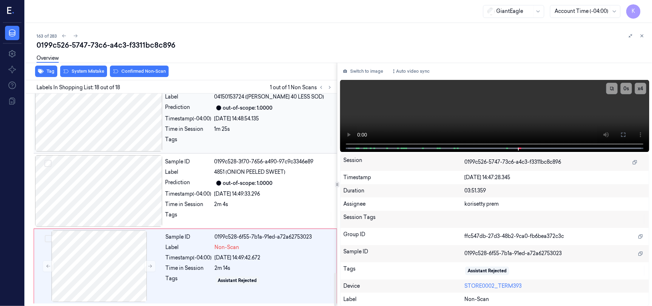
click at [275, 115] on div "[DATE] 14:48:54.135" at bounding box center [273, 119] width 118 height 8
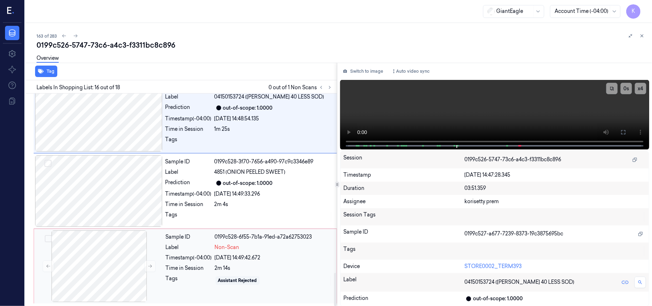
click at [243, 247] on div "Non-Scan" at bounding box center [273, 247] width 117 height 8
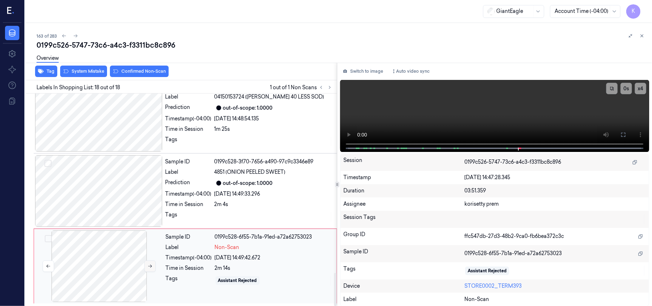
click at [150, 266] on icon at bounding box center [149, 265] width 5 height 5
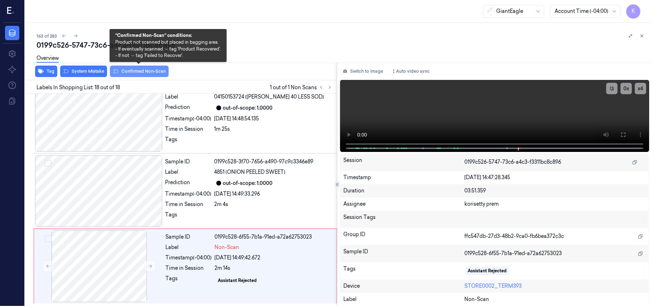
click at [141, 72] on button "Confirmed Non-Scan" at bounding box center [139, 71] width 59 height 11
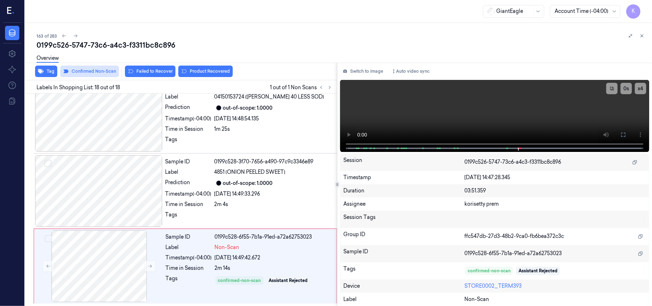
click at [141, 72] on button "Failed to Recover" at bounding box center [150, 71] width 50 height 11
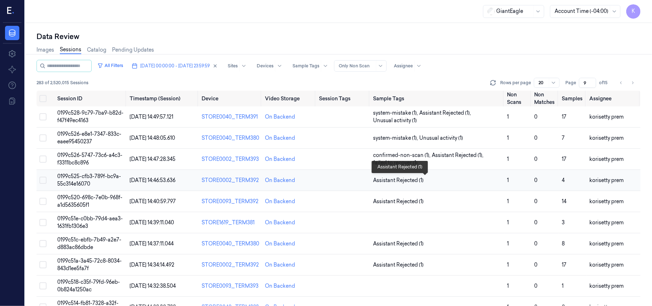
click at [427, 180] on span "Assistant Rejected (1)" at bounding box center [437, 180] width 128 height 8
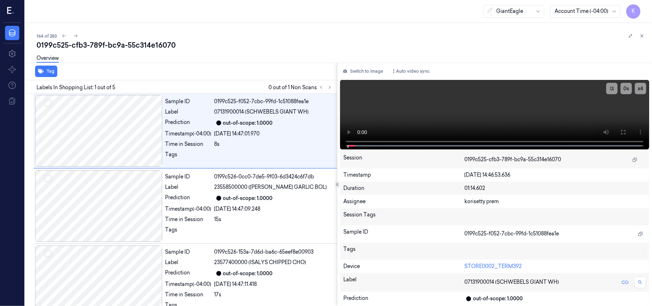
click at [279, 46] on div "0199c525-cfb3-789f-bc9a-55c314e16070" at bounding box center [342, 45] width 610 height 10
click at [331, 87] on icon at bounding box center [329, 87] width 5 height 5
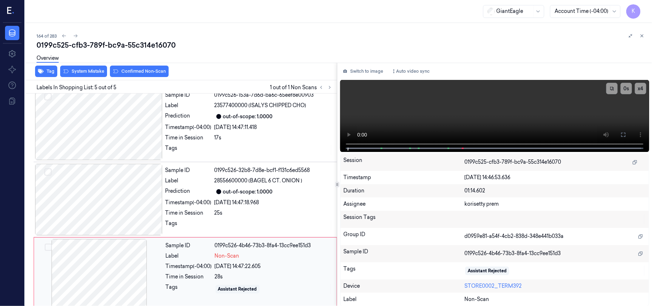
scroll to position [166, 0]
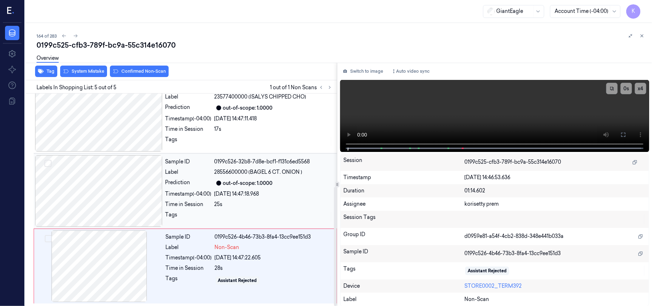
click at [276, 183] on div "out-of-scope: 1.0000" at bounding box center [273, 183] width 118 height 9
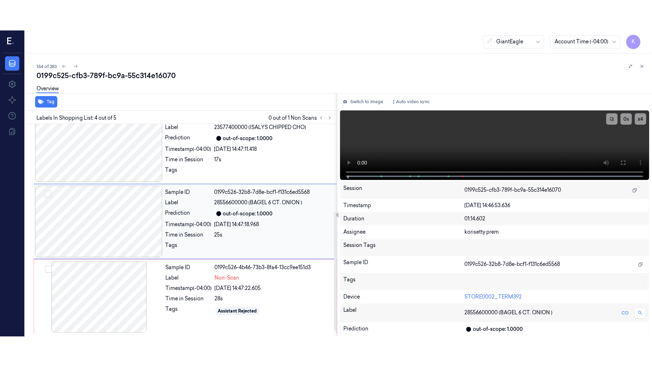
scroll to position [157, 0]
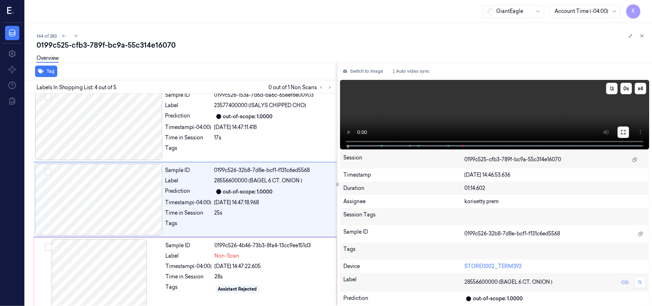
click at [627, 134] on button at bounding box center [622, 131] width 11 height 11
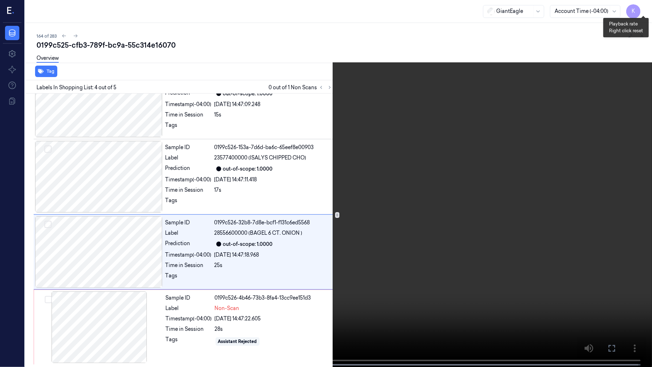
click at [643, 9] on button "x 4" at bounding box center [642, 8] width 11 height 11
click at [643, 9] on button "x 1" at bounding box center [642, 8] width 11 height 11
click at [314, 212] on video at bounding box center [326, 184] width 652 height 368
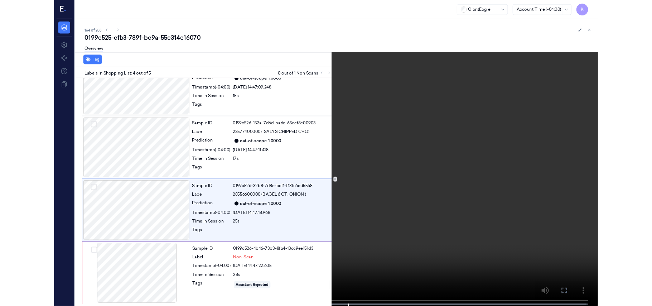
scroll to position [157, 0]
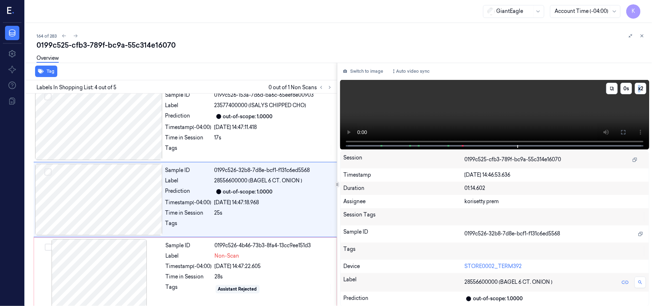
click at [440, 109] on video at bounding box center [494, 114] width 309 height 69
click at [247, 262] on div "Sample ID 0199c526-4b46-73b3-8fa4-13cc9ee151d3 Label Non-Scan Timestamp (-04:00…" at bounding box center [249, 275] width 172 height 72
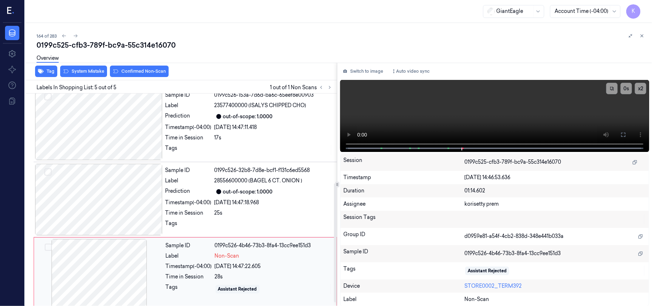
scroll to position [166, 0]
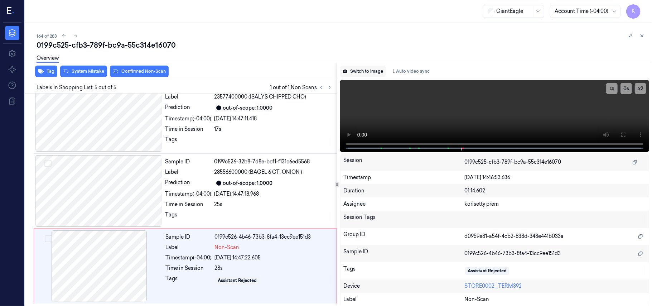
click at [364, 70] on button "Switch to image" at bounding box center [363, 71] width 46 height 11
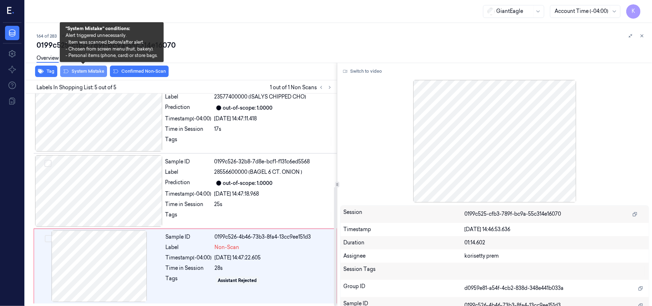
click at [89, 74] on button "System Mistake" at bounding box center [83, 71] width 47 height 11
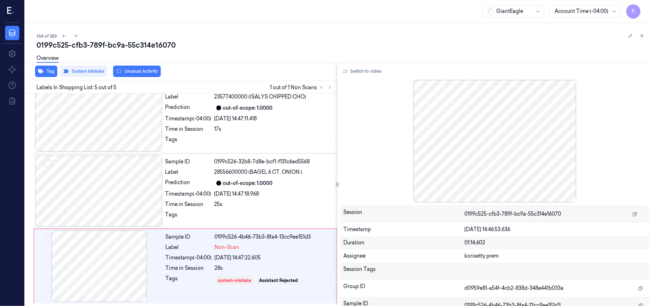
click at [121, 72] on icon at bounding box center [119, 71] width 6 height 6
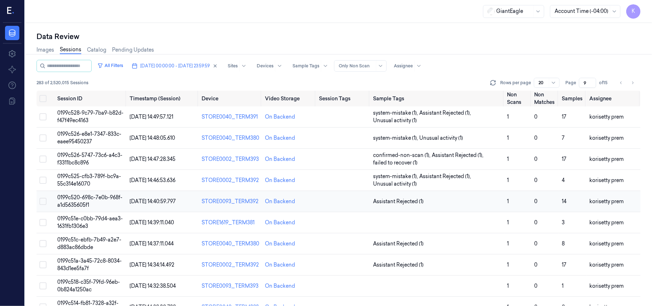
click at [438, 197] on td "Assistant Rejected (1)" at bounding box center [437, 201] width 134 height 21
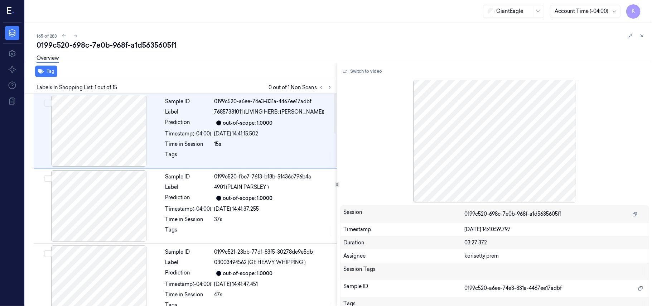
click at [302, 34] on div "165 of 283" at bounding box center [342, 35] width 610 height 9
click at [329, 85] on icon at bounding box center [329, 87] width 5 height 5
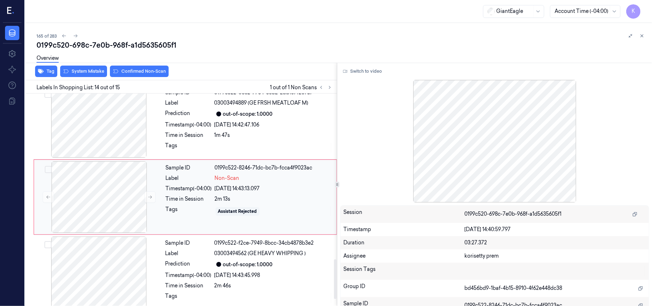
scroll to position [815, 0]
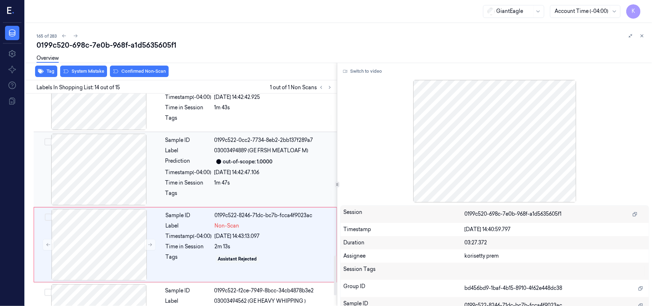
click at [239, 170] on div "Sample ID 0199c522-0cc2-7734-8eb2-2bb137f289a7 Label 03003494889 (GE FRSH MEATL…" at bounding box center [249, 170] width 173 height 72
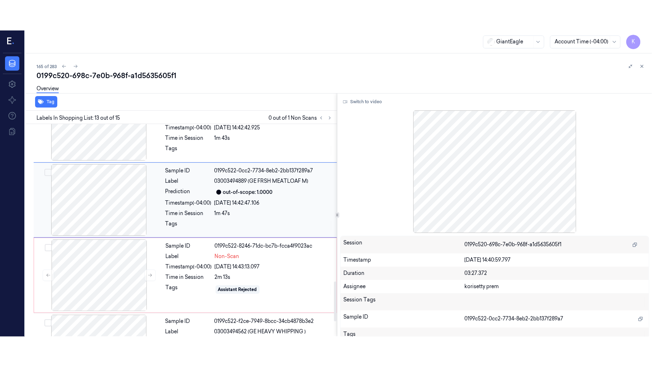
scroll to position [835, 0]
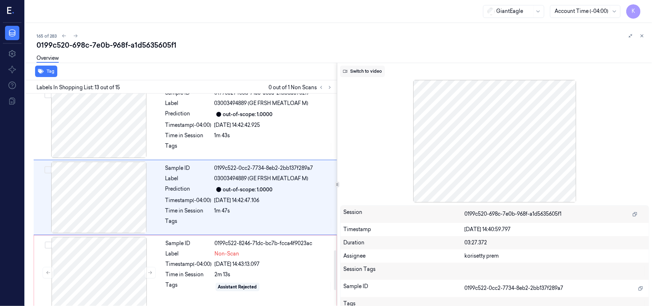
click at [367, 76] on button "Switch to video" at bounding box center [362, 71] width 45 height 11
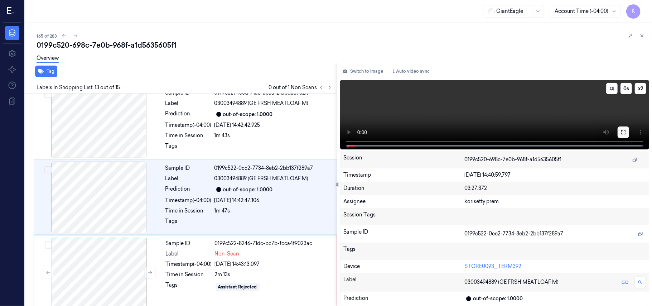
click at [626, 135] on button at bounding box center [622, 131] width 11 height 11
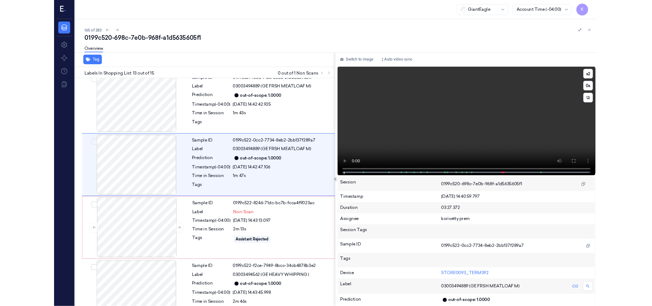
scroll to position [805, 0]
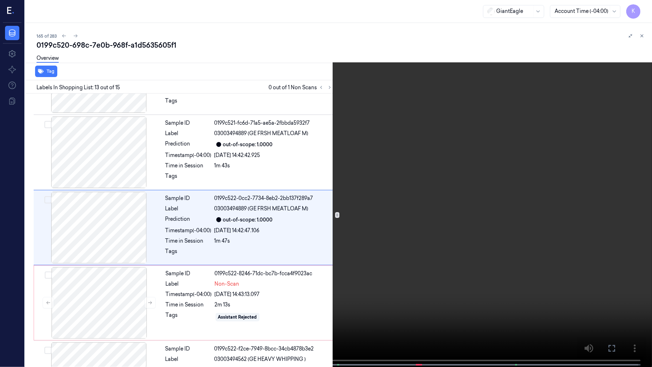
click at [506, 161] on video at bounding box center [326, 184] width 652 height 368
click at [570, 197] on video at bounding box center [326, 184] width 652 height 368
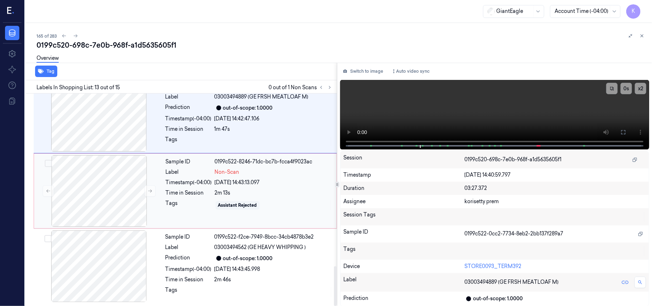
click at [209, 169] on div "Label" at bounding box center [189, 172] width 46 height 8
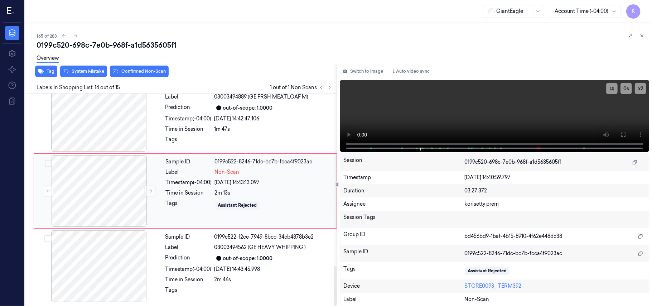
scroll to position [911, 0]
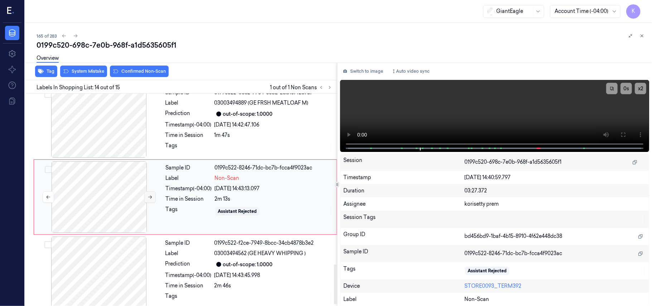
click at [150, 199] on icon at bounding box center [150, 196] width 4 height 3
click at [78, 67] on div "Overview" at bounding box center [342, 59] width 610 height 18
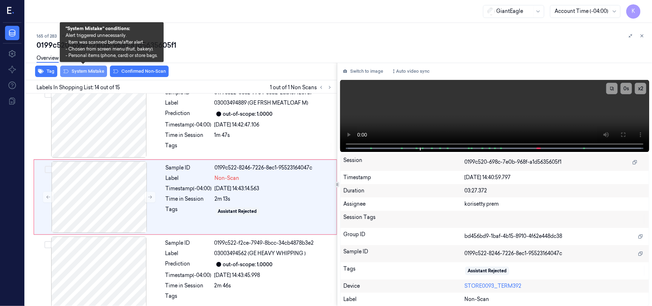
click at [88, 71] on button "System Mistake" at bounding box center [83, 71] width 47 height 11
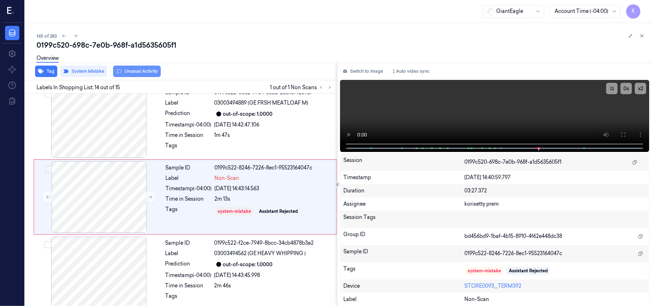
click at [149, 71] on button "Unusual Activity" at bounding box center [137, 71] width 48 height 11
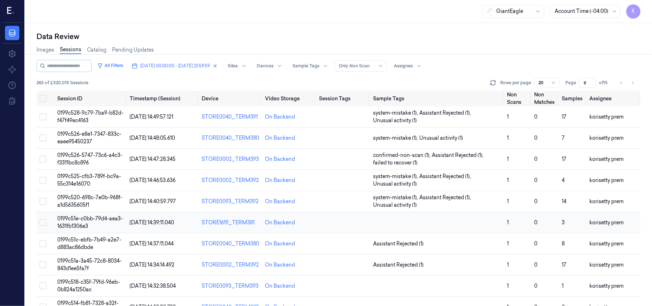
click at [433, 222] on td at bounding box center [437, 222] width 134 height 21
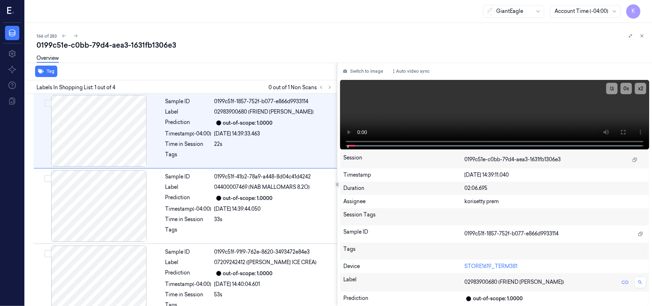
click at [278, 38] on div "166 of 283" at bounding box center [342, 35] width 610 height 9
click at [329, 86] on icon at bounding box center [329, 87] width 1 height 3
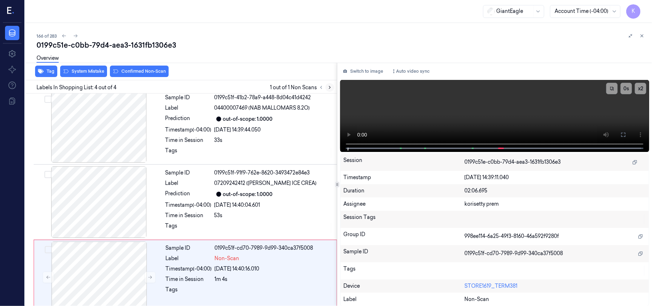
scroll to position [91, 0]
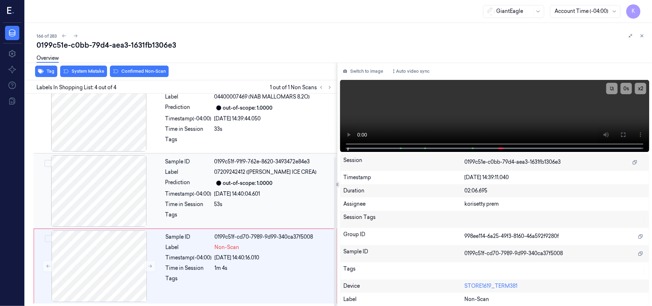
click at [287, 194] on div "[DATE] 14:40:04.601" at bounding box center [273, 194] width 118 height 8
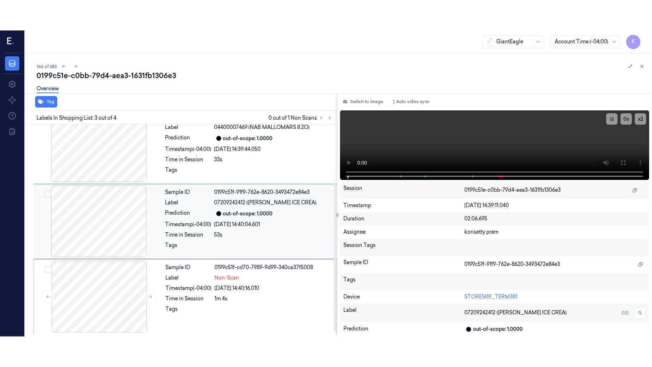
scroll to position [82, 0]
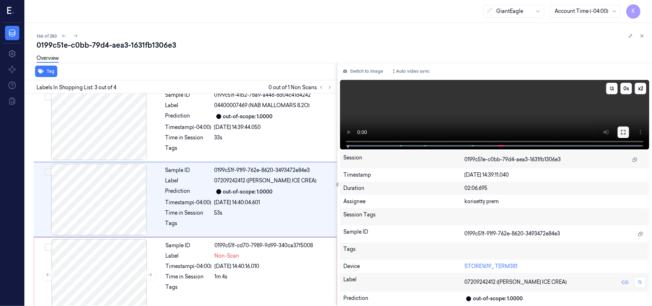
click at [622, 133] on icon at bounding box center [623, 132] width 6 height 6
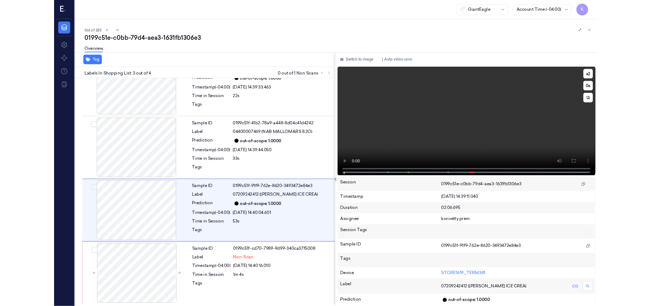
scroll to position [30, 0]
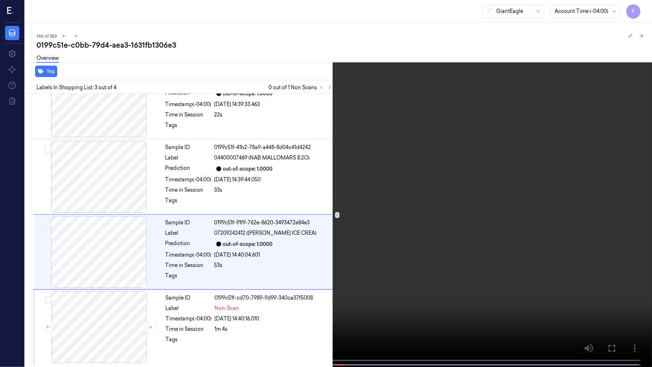
click at [430, 234] on video at bounding box center [326, 184] width 652 height 368
click at [421, 236] on video at bounding box center [326, 184] width 652 height 368
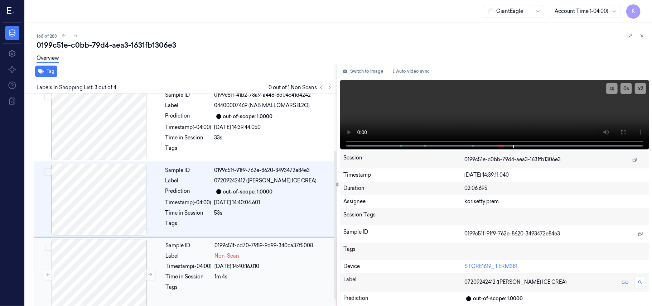
click at [268, 258] on div "Non-Scan" at bounding box center [273, 256] width 117 height 8
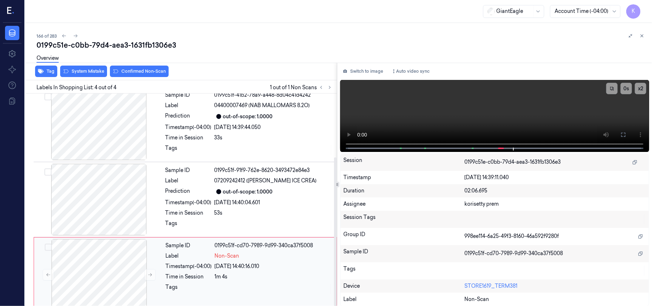
scroll to position [91, 0]
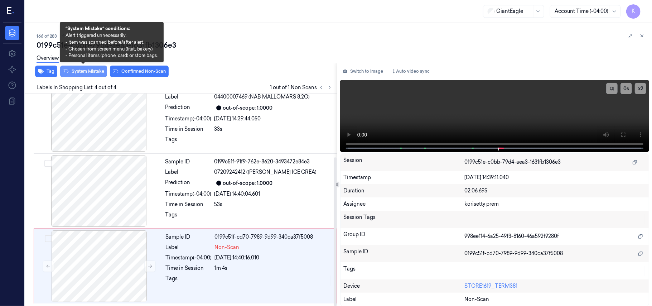
click at [87, 71] on button "System Mistake" at bounding box center [83, 71] width 47 height 11
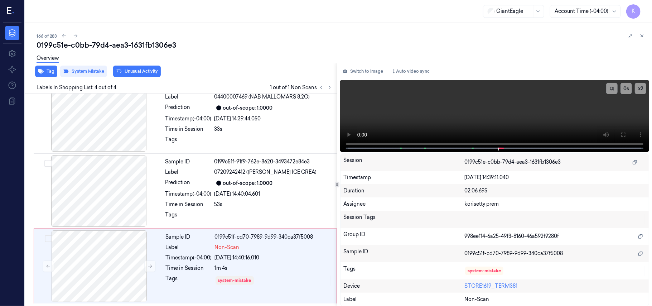
click at [142, 73] on button "Unusual Activity" at bounding box center [137, 71] width 48 height 11
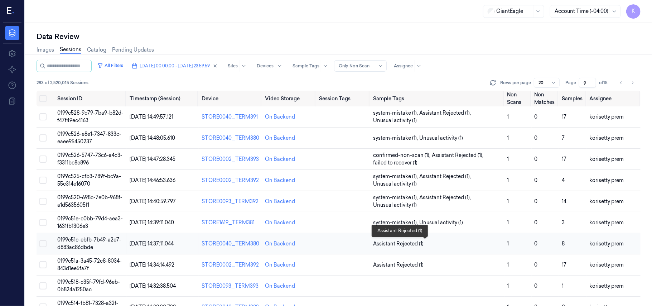
click at [415, 240] on span "Assistant Rejected (1)" at bounding box center [398, 244] width 50 height 8
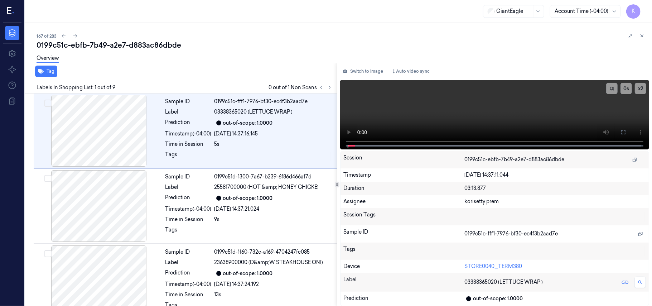
click at [226, 60] on div "Overview" at bounding box center [342, 59] width 610 height 18
click at [333, 89] on button at bounding box center [329, 87] width 9 height 9
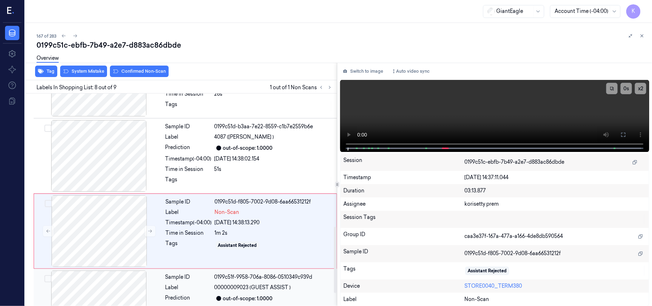
scroll to position [411, 0]
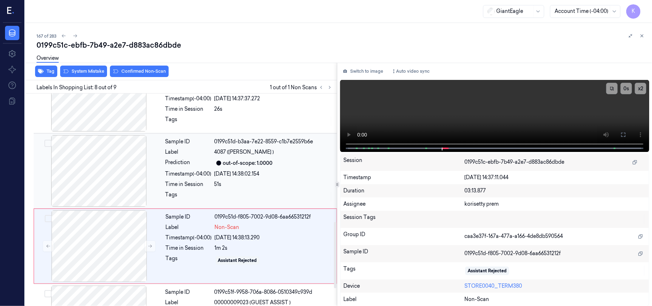
click at [252, 155] on span "4087 ([PERSON_NAME] )" at bounding box center [244, 152] width 60 height 8
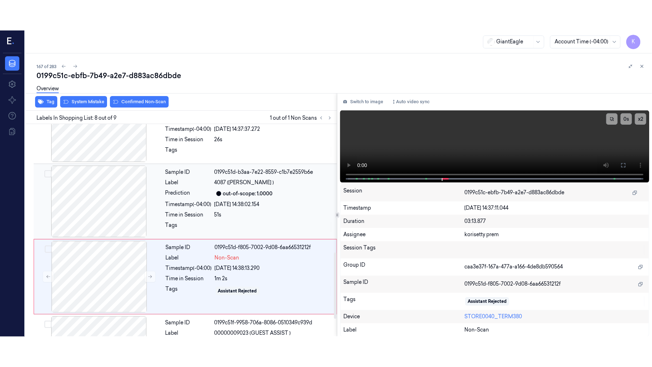
scroll to position [383, 0]
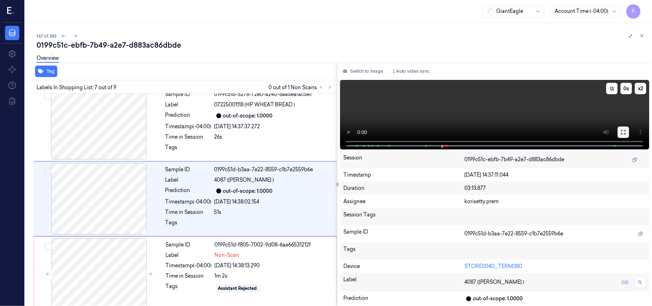
click at [624, 129] on icon at bounding box center [623, 132] width 6 height 6
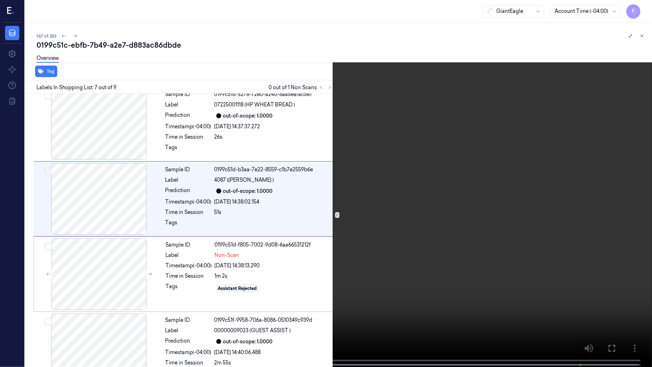
click at [360, 162] on video at bounding box center [326, 184] width 652 height 368
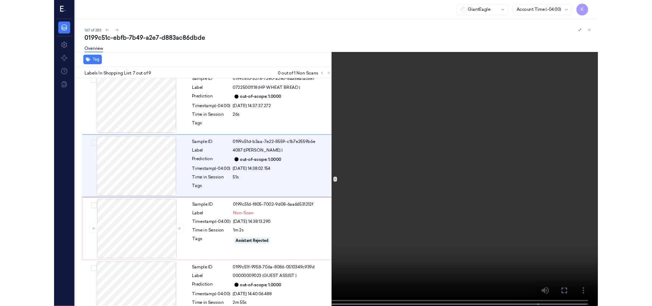
scroll to position [353, 0]
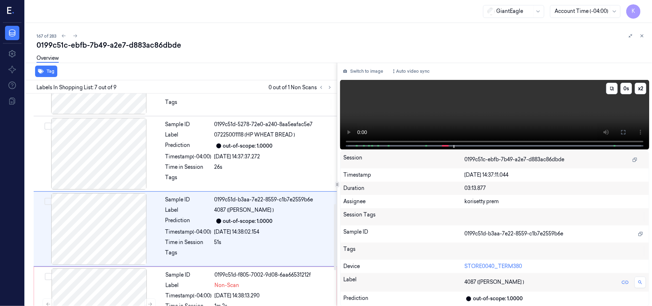
click at [389, 104] on video at bounding box center [494, 114] width 309 height 69
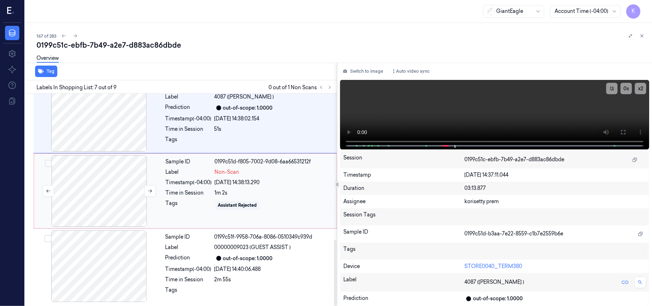
click at [119, 186] on div at bounding box center [98, 191] width 127 height 72
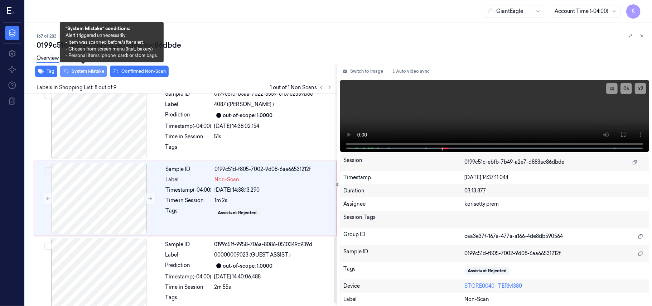
click at [83, 69] on button "System Mistake" at bounding box center [83, 71] width 47 height 11
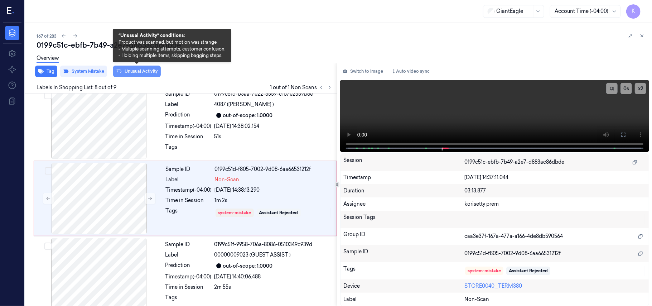
click at [135, 72] on button "Unusual Activity" at bounding box center [137, 71] width 48 height 11
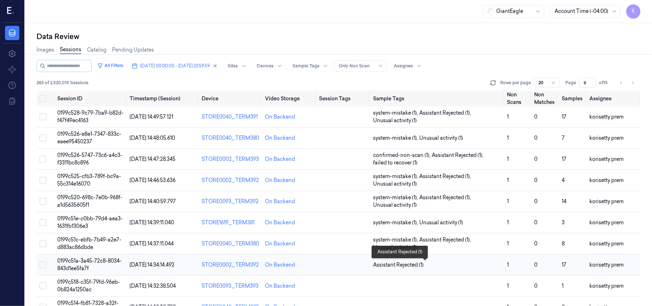
click at [454, 266] on span "Assistant Rejected (1)" at bounding box center [437, 265] width 128 height 8
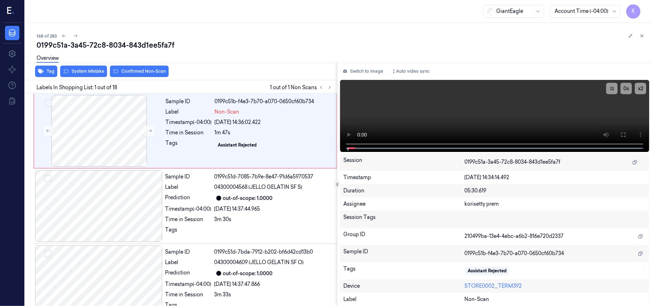
click at [294, 31] on div "168 of 283 0199c51a-3a45-72c8-8034-843d1ee5fa7f Overview Tag System Mistake Con…" at bounding box center [338, 164] width 627 height 283
click at [396, 114] on video at bounding box center [494, 116] width 309 height 72
click at [625, 134] on icon at bounding box center [623, 135] width 6 height 6
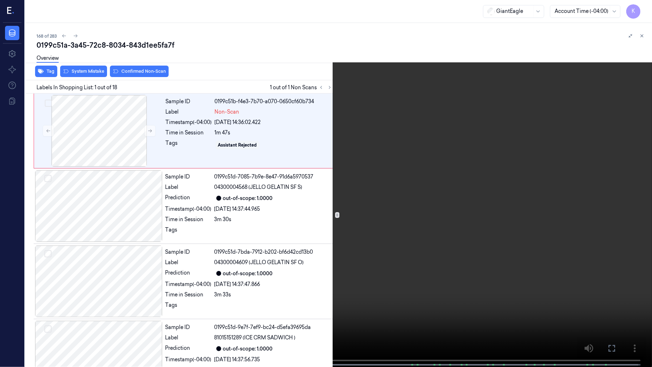
click at [218, 284] on video at bounding box center [326, 184] width 652 height 368
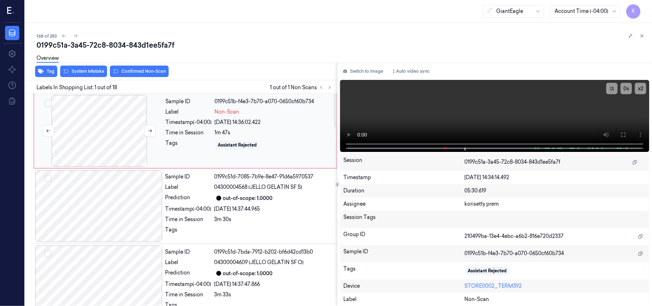
click at [117, 137] on div at bounding box center [98, 131] width 127 height 72
click at [149, 127] on button at bounding box center [149, 130] width 11 height 11
click at [215, 194] on div "out-of-scope: 1.0000" at bounding box center [273, 198] width 118 height 9
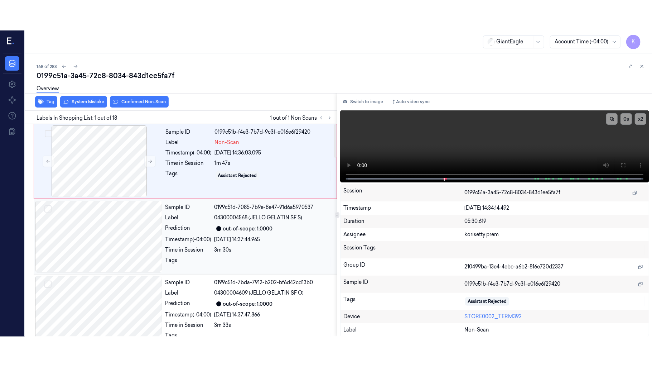
scroll to position [6, 0]
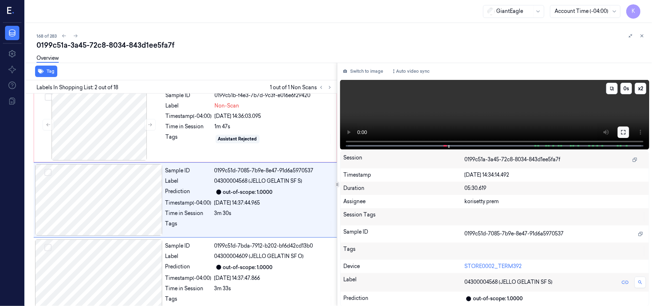
click at [622, 131] on icon at bounding box center [623, 132] width 6 height 6
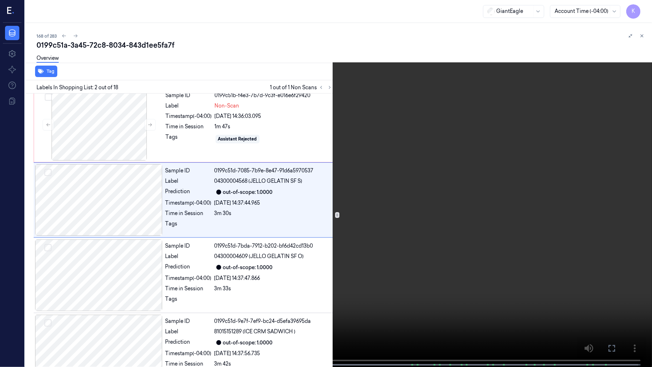
click at [208, 271] on video at bounding box center [326, 184] width 652 height 368
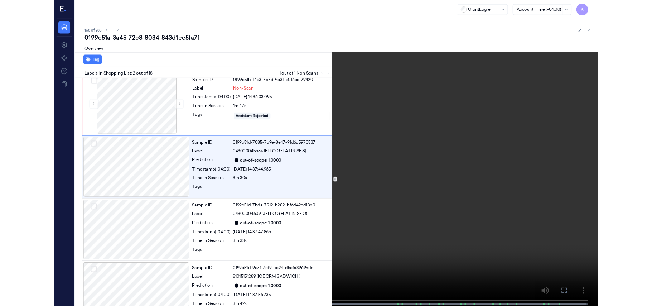
scroll to position [0, 0]
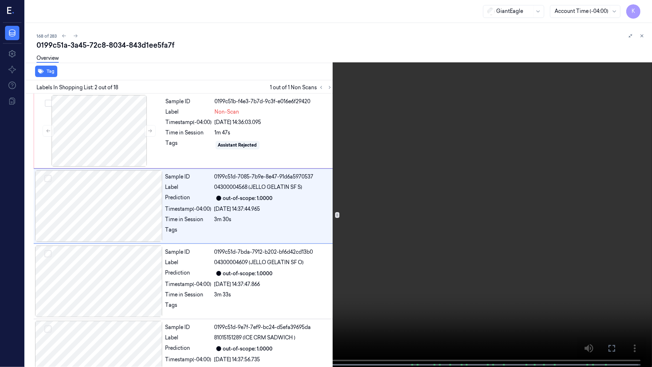
click at [348, 296] on video at bounding box center [326, 184] width 652 height 368
click at [323, 305] on video at bounding box center [326, 184] width 652 height 368
click at [644, 8] on button "x 2" at bounding box center [642, 8] width 11 height 11
click at [644, 11] on button "x 4" at bounding box center [642, 8] width 11 height 11
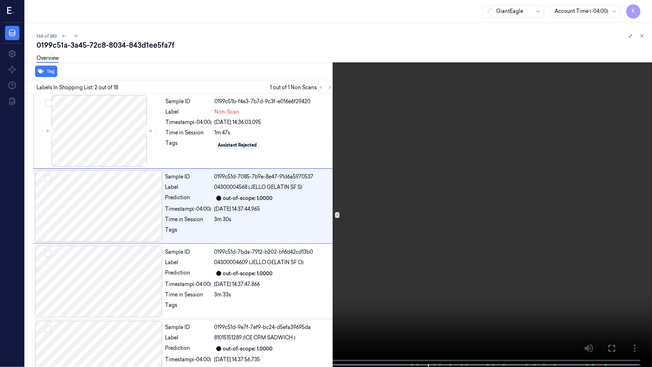
click at [529, 216] on video at bounding box center [326, 184] width 652 height 368
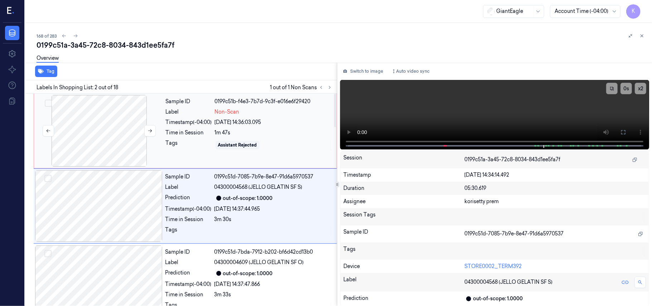
click at [84, 130] on div at bounding box center [98, 131] width 127 height 72
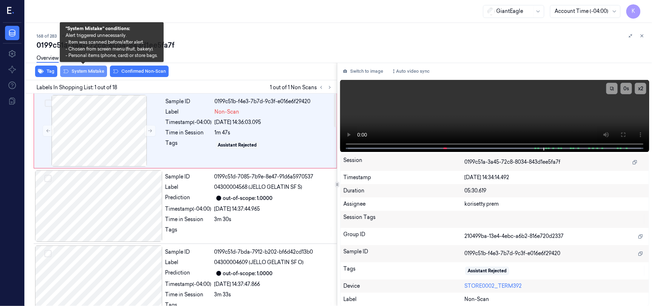
click at [79, 75] on button "System Mistake" at bounding box center [83, 71] width 47 height 11
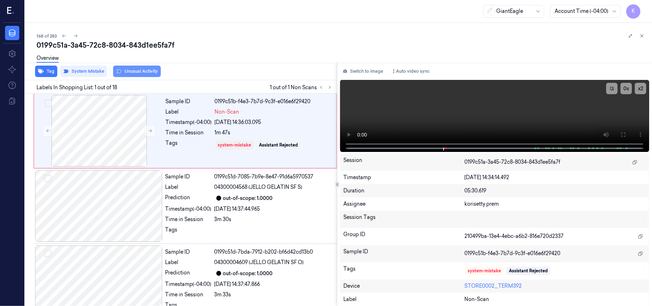
click at [132, 69] on button "Unusual Activity" at bounding box center [137, 71] width 48 height 11
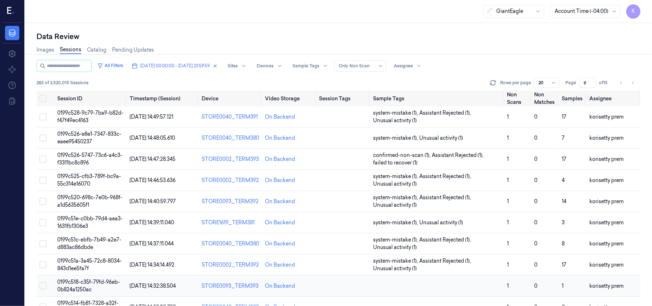
click at [436, 280] on td at bounding box center [437, 285] width 134 height 21
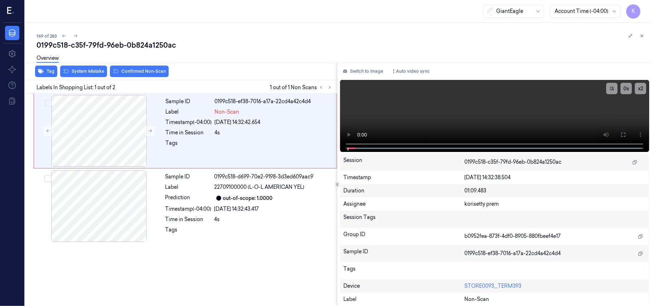
click at [235, 37] on div "169 of 283" at bounding box center [342, 35] width 610 height 9
click at [464, 119] on video at bounding box center [494, 116] width 309 height 72
click at [625, 132] on icon at bounding box center [623, 135] width 6 height 6
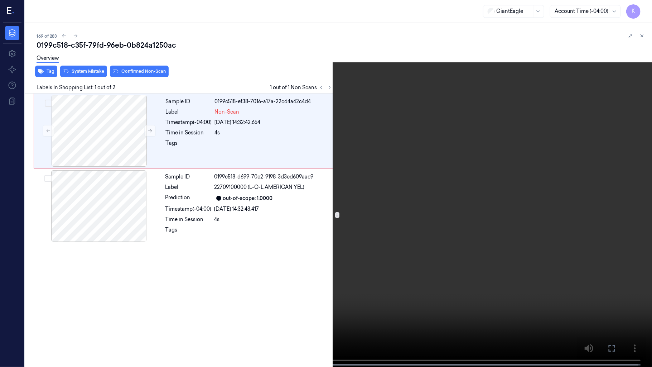
click at [199, 262] on video at bounding box center [326, 184] width 652 height 368
click at [448, 206] on video at bounding box center [326, 184] width 652 height 368
click at [642, 13] on button "x 2" at bounding box center [642, 8] width 11 height 11
click at [642, 13] on button "x 4" at bounding box center [642, 8] width 11 height 11
click at [448, 141] on video at bounding box center [326, 184] width 652 height 368
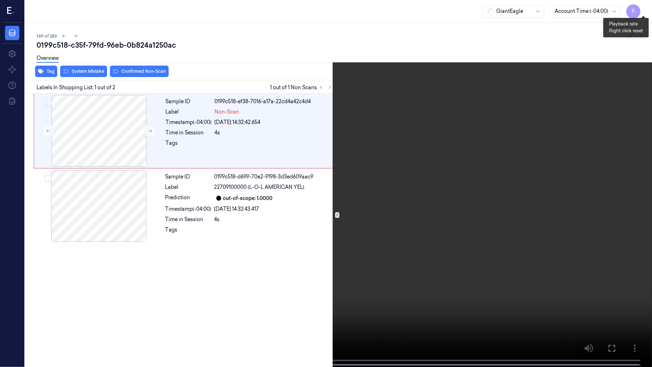
click at [644, 9] on button "x 1" at bounding box center [642, 8] width 11 height 11
click at [51, 304] on video at bounding box center [326, 184] width 652 height 368
click at [644, 9] on button "x 2" at bounding box center [642, 8] width 11 height 11
click at [644, 9] on button "x 4" at bounding box center [642, 8] width 11 height 11
click at [374, 277] on video at bounding box center [326, 184] width 652 height 368
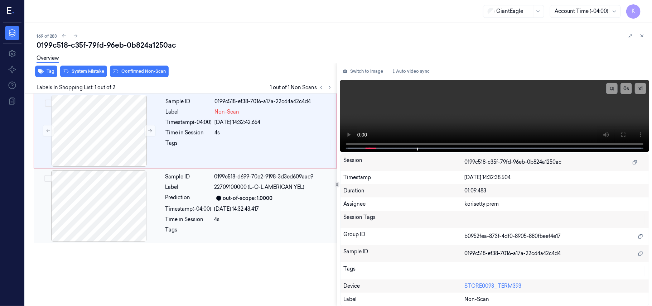
click at [239, 203] on div "Sample ID 0199c518-d699-70e2-9198-3d3ed609aac9 Label 22709100000 (L-O-L AMERICA…" at bounding box center [249, 206] width 173 height 72
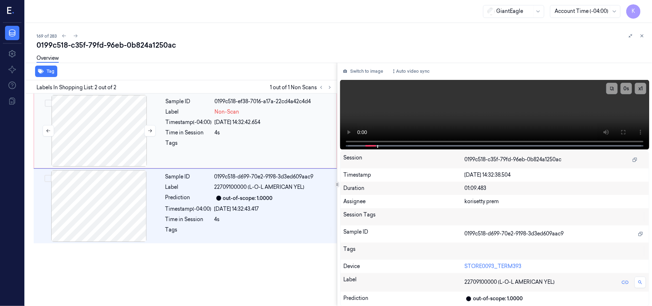
click at [116, 135] on div at bounding box center [98, 131] width 127 height 72
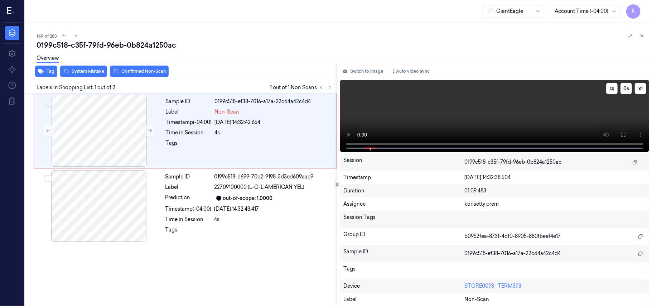
click at [530, 115] on video at bounding box center [494, 116] width 309 height 72
click at [591, 115] on video at bounding box center [494, 116] width 309 height 72
click at [443, 117] on video at bounding box center [494, 116] width 309 height 72
click at [142, 144] on div at bounding box center [98, 131] width 127 height 72
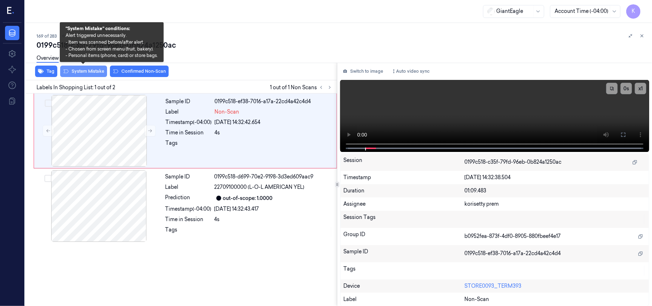
click at [74, 72] on button "System Mistake" at bounding box center [83, 71] width 47 height 11
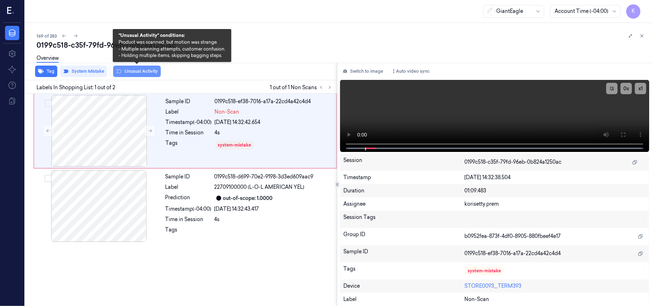
click at [130, 72] on button "Unusual Activity" at bounding box center [137, 71] width 48 height 11
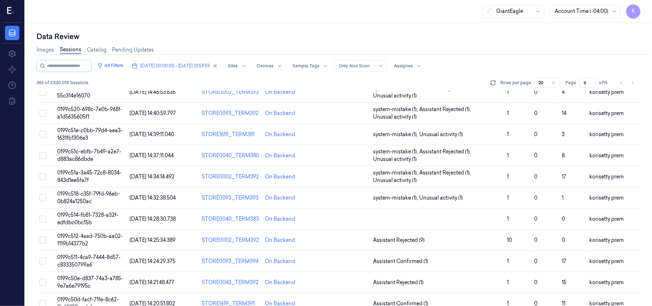
scroll to position [87, 0]
click at [483, 216] on td at bounding box center [437, 219] width 134 height 21
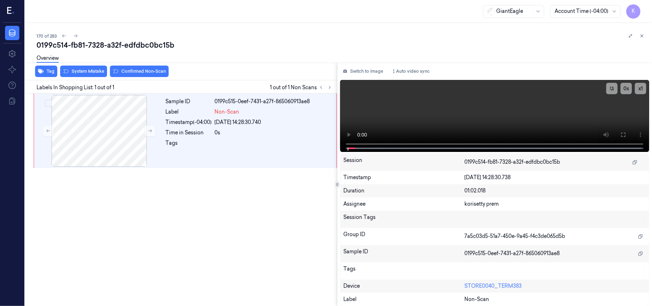
click at [256, 48] on div "0199c514-fb81-7328-a32f-edfdbc0bc15b" at bounding box center [342, 45] width 610 height 10
click at [626, 132] on icon at bounding box center [623, 135] width 6 height 6
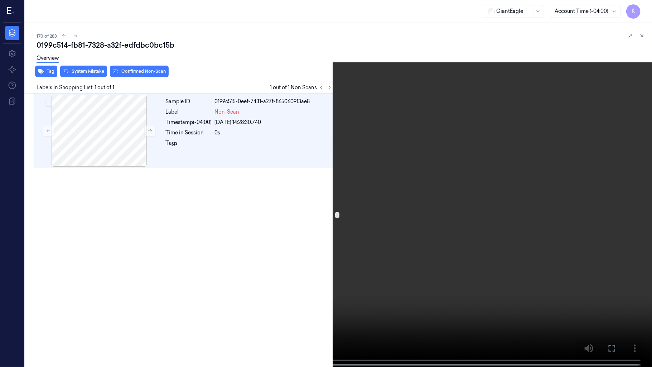
click at [448, 164] on video at bounding box center [326, 184] width 652 height 368
click at [646, 6] on button "x 1" at bounding box center [642, 8] width 11 height 11
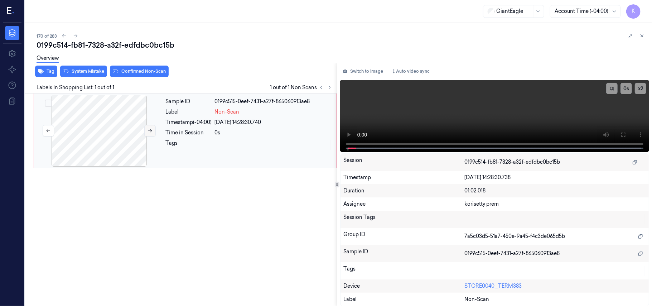
click at [145, 129] on button at bounding box center [149, 130] width 11 height 11
click at [147, 129] on button at bounding box center [149, 130] width 11 height 11
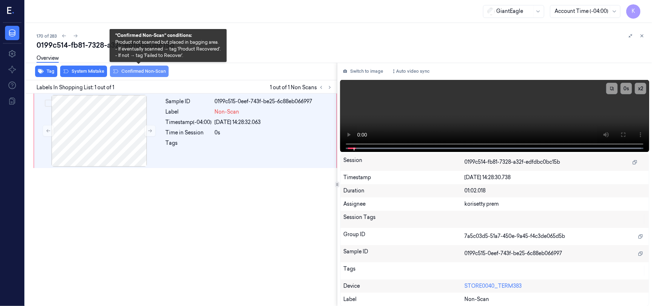
click at [126, 72] on button "Confirmed Non-Scan" at bounding box center [139, 71] width 59 height 11
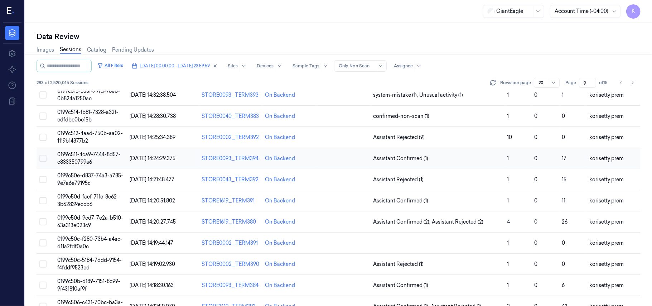
scroll to position [143, 0]
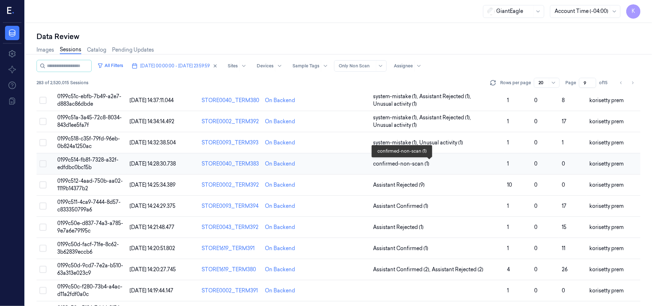
click at [474, 165] on span "confirmed-non-scan (1)" at bounding box center [437, 164] width 128 height 8
click at [489, 183] on span "Assistant Rejected (9)" at bounding box center [437, 185] width 128 height 8
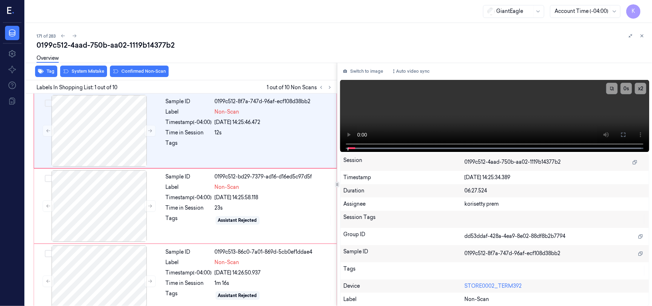
click at [271, 39] on div "171 of 283" at bounding box center [342, 35] width 610 height 9
click at [624, 132] on icon at bounding box center [623, 135] width 6 height 6
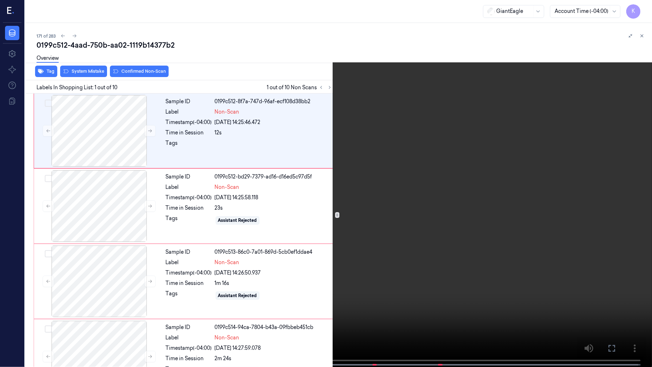
click at [264, 166] on video at bounding box center [326, 184] width 652 height 368
click at [437, 195] on video at bounding box center [326, 184] width 652 height 368
click at [316, 224] on video at bounding box center [326, 184] width 652 height 368
click at [646, 12] on button "x 2" at bounding box center [642, 8] width 11 height 11
click at [646, 12] on button "x 4" at bounding box center [642, 8] width 11 height 11
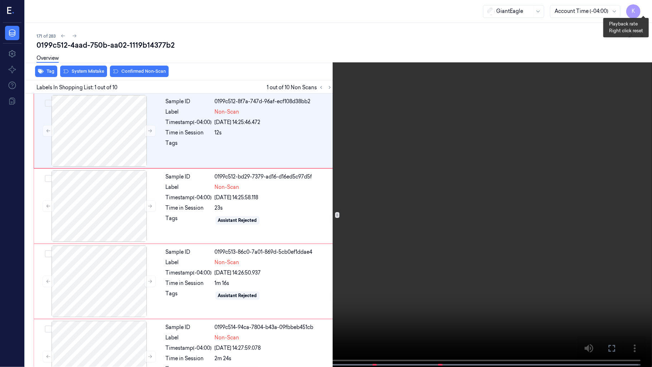
click at [645, 11] on button "x 1" at bounding box center [642, 8] width 11 height 11
click at [586, 211] on video at bounding box center [326, 184] width 652 height 368
click at [526, 225] on video at bounding box center [326, 184] width 652 height 368
click at [415, 248] on video at bounding box center [326, 184] width 652 height 368
click at [505, 180] on video at bounding box center [326, 184] width 652 height 368
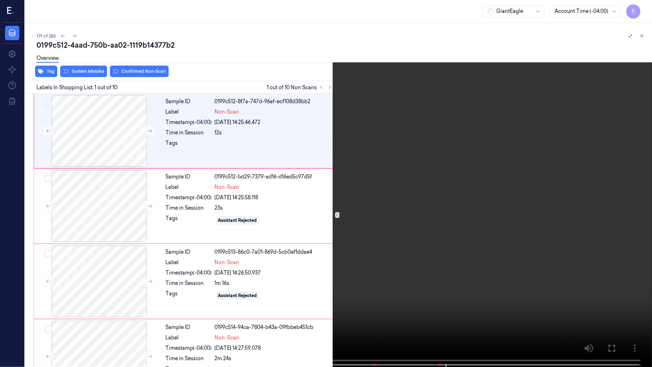
click at [517, 207] on video at bounding box center [326, 184] width 652 height 368
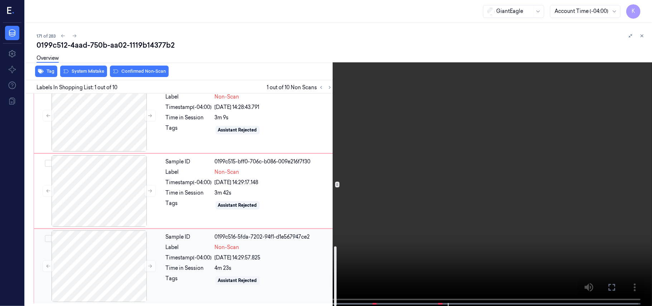
scroll to position [543, 0]
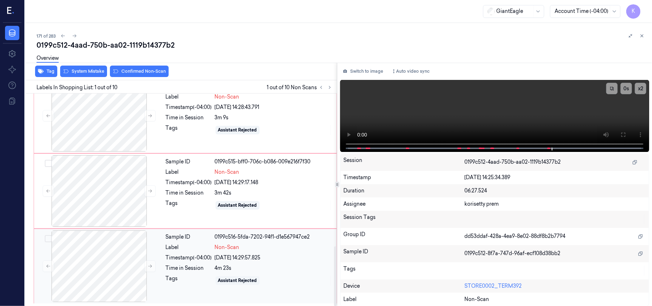
click at [236, 265] on div "4m 23s" at bounding box center [273, 268] width 117 height 8
click at [151, 267] on icon at bounding box center [149, 265] width 5 height 5
click at [212, 251] on div "Label" at bounding box center [189, 247] width 46 height 8
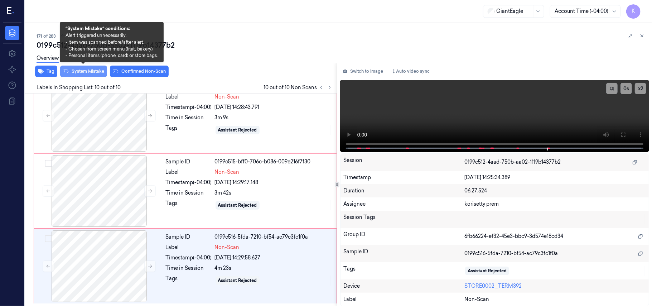
click at [92, 73] on button "System Mistake" at bounding box center [83, 71] width 47 height 11
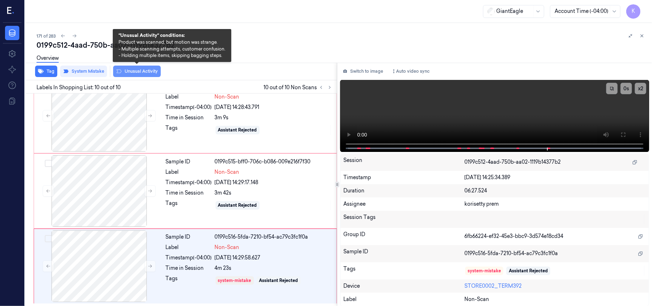
click at [136, 71] on button "Unusual Activity" at bounding box center [137, 71] width 48 height 11
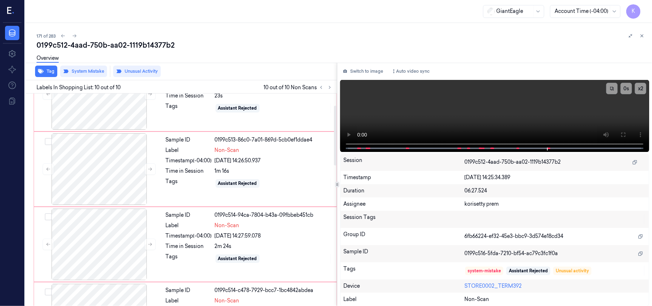
scroll to position [0, 0]
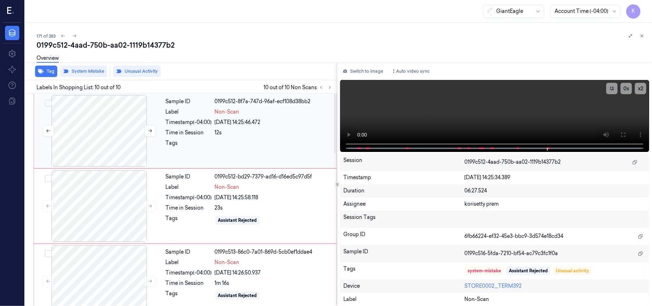
click at [101, 125] on div at bounding box center [98, 131] width 127 height 72
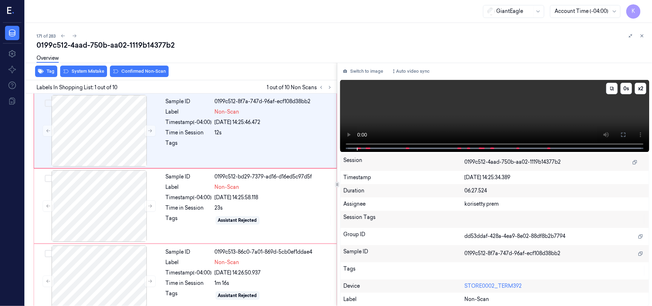
click at [450, 111] on video at bounding box center [494, 116] width 309 height 72
click at [626, 135] on icon at bounding box center [623, 135] width 6 height 6
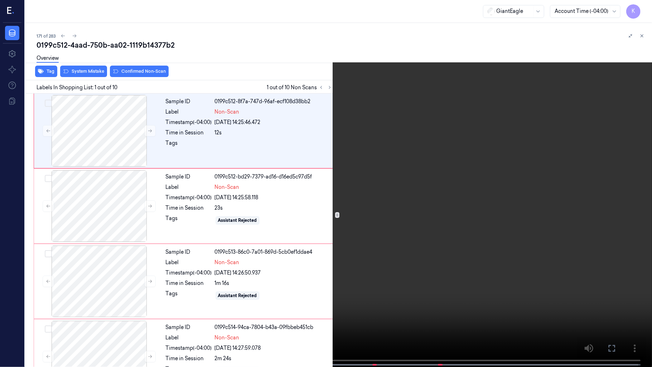
click at [331, 305] on video at bounding box center [326, 184] width 652 height 368
click at [69, 305] on video at bounding box center [326, 184] width 652 height 368
click at [582, 165] on video at bounding box center [326, 184] width 652 height 368
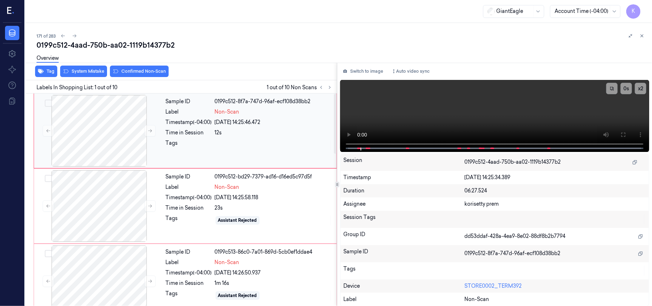
click at [221, 138] on div "Sample ID 0199c512-8f7a-747d-96af-ecf108d38bb2 Label Non-Scan Timestamp (-04:00…" at bounding box center [249, 131] width 172 height 72
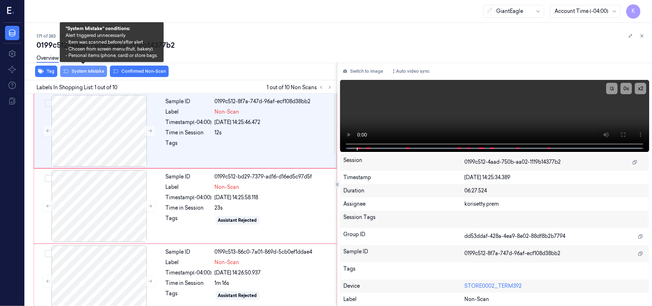
click at [89, 70] on button "System Mistake" at bounding box center [83, 71] width 47 height 11
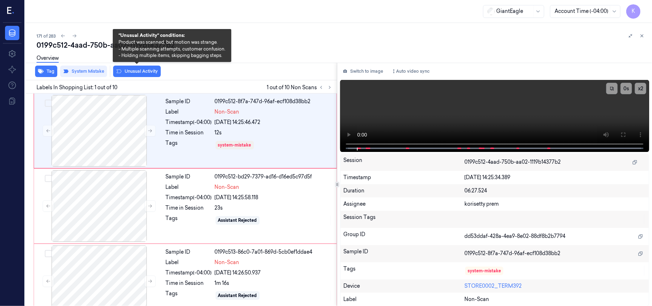
click at [142, 72] on button "Unusual Activity" at bounding box center [137, 71] width 48 height 11
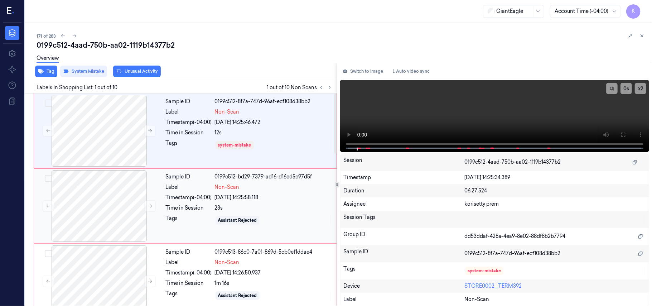
click at [210, 213] on div "Sample ID 0199c512-bd29-7379-ad16-d16ed5c97d5f Label Non-Scan Timestamp (-04:00…" at bounding box center [249, 206] width 172 height 72
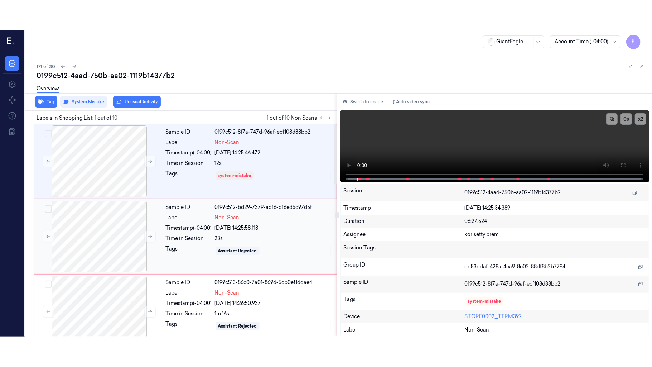
scroll to position [6, 0]
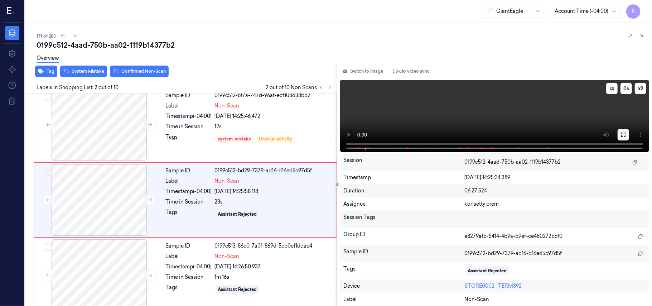
click at [619, 132] on button at bounding box center [622, 134] width 11 height 11
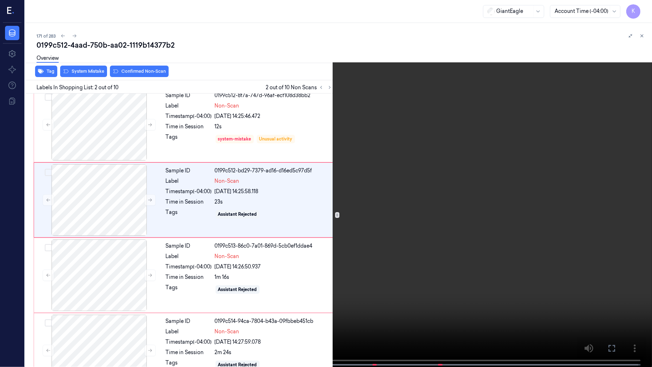
click at [460, 202] on video at bounding box center [326, 184] width 652 height 368
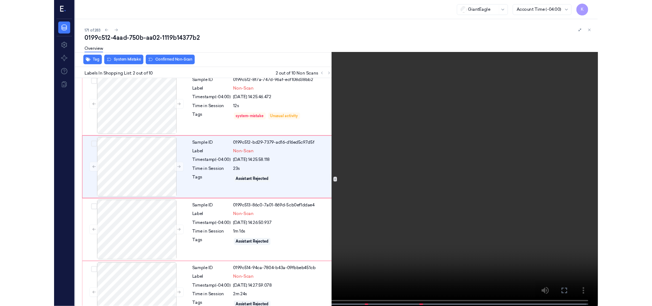
scroll to position [0, 0]
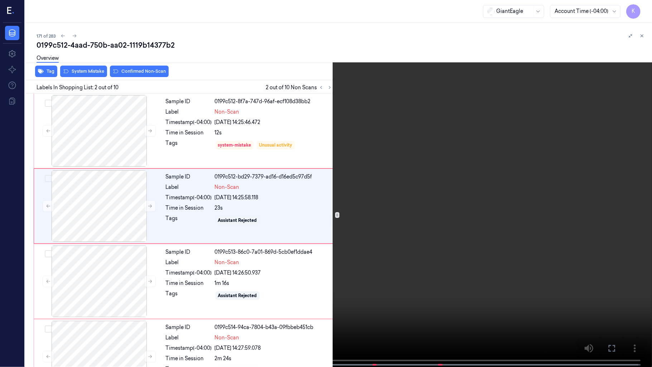
click at [369, 252] on video at bounding box center [326, 184] width 652 height 368
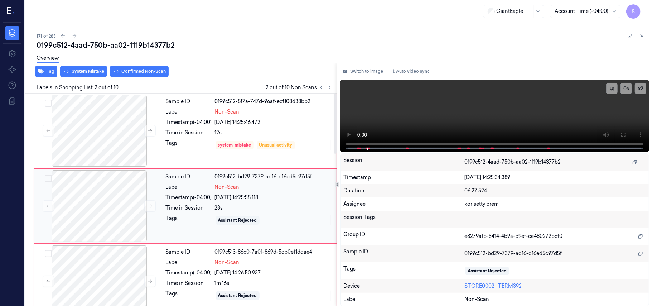
click at [173, 209] on div "Time in Session" at bounding box center [189, 208] width 46 height 8
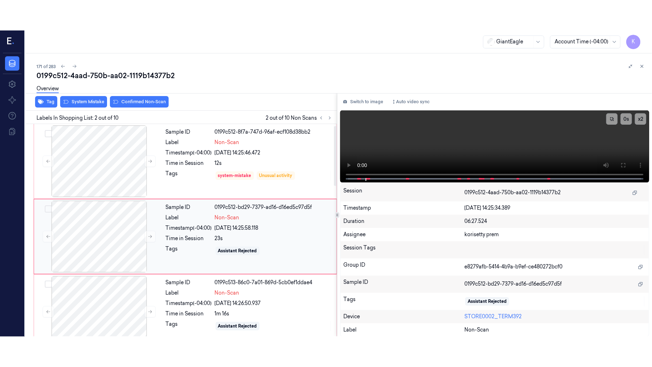
scroll to position [6, 0]
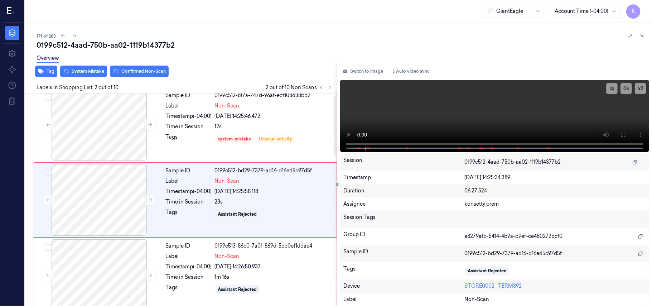
click at [87, 78] on div "Tag System Mistake Confirmed Non-Scan" at bounding box center [179, 72] width 315 height 18
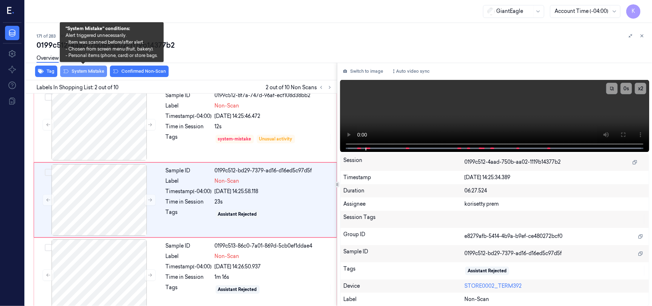
click at [88, 73] on button "System Mistake" at bounding box center [83, 71] width 47 height 11
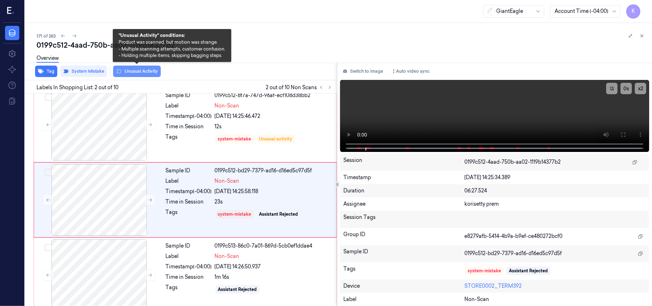
click at [140, 73] on button "Unusual Activity" at bounding box center [137, 71] width 48 height 11
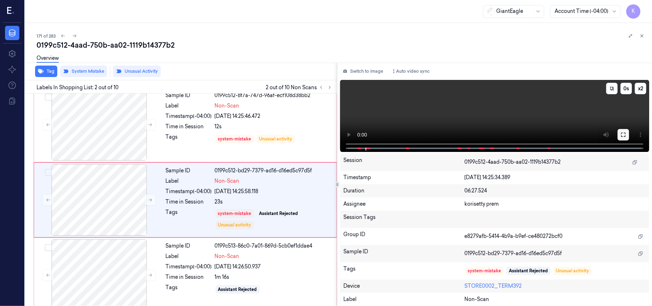
click at [621, 134] on icon at bounding box center [623, 135] width 6 height 6
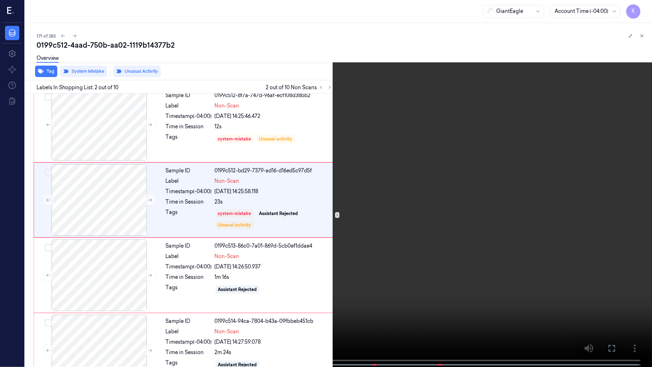
click at [422, 262] on video at bounding box center [326, 184] width 652 height 368
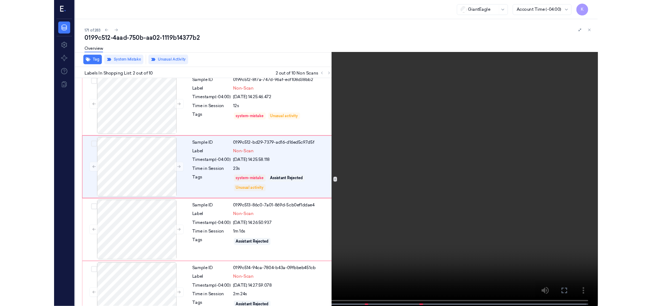
scroll to position [0, 0]
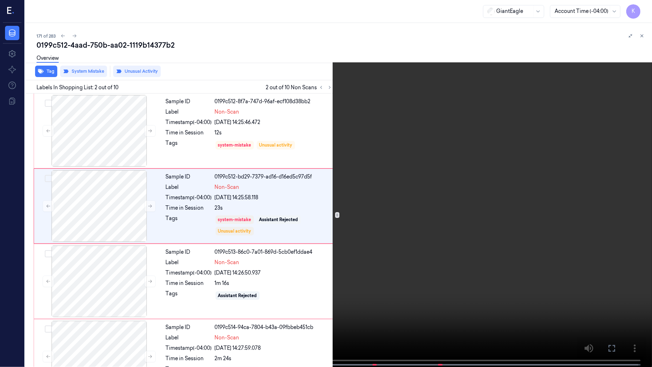
click at [422, 262] on video at bounding box center [326, 184] width 652 height 368
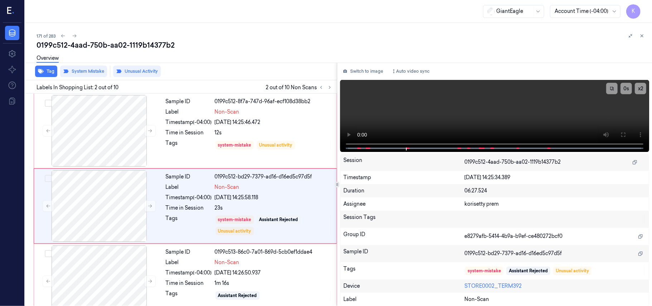
scroll to position [6, 0]
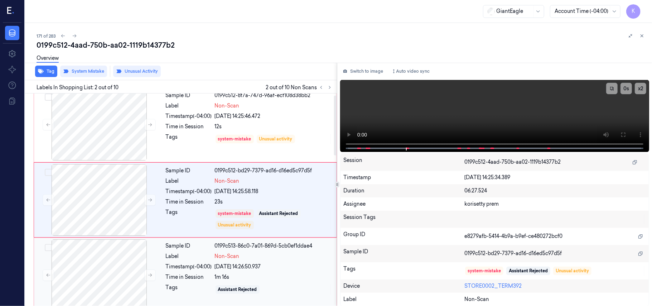
click at [254, 261] on div "Sample ID 0199c513-86c0-7a01-869d-5cb0ef1ddae4 Label Non-Scan Timestamp (-04:00…" at bounding box center [249, 275] width 172 height 72
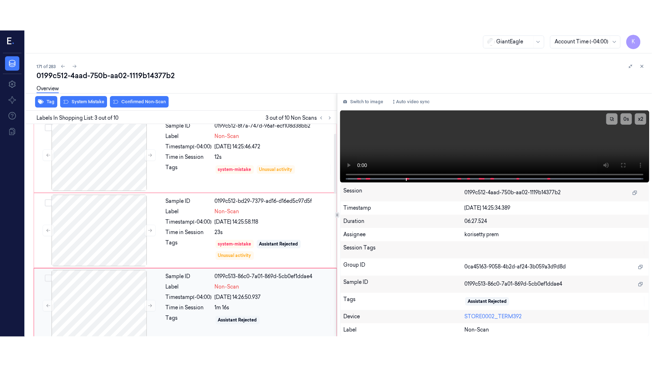
scroll to position [82, 0]
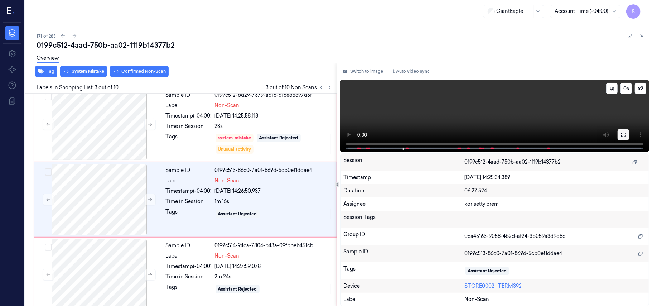
click at [624, 135] on icon at bounding box center [623, 135] width 6 height 6
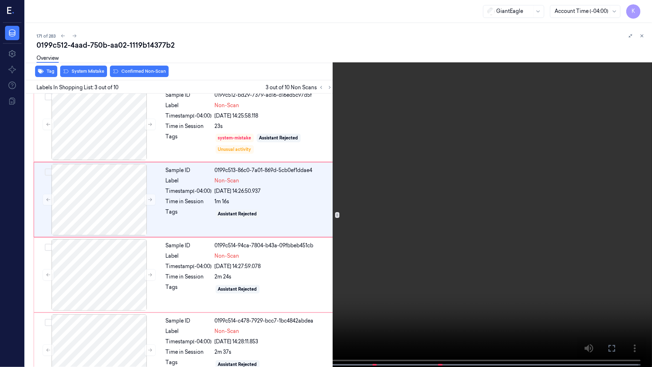
click at [371, 238] on video at bounding box center [326, 184] width 652 height 368
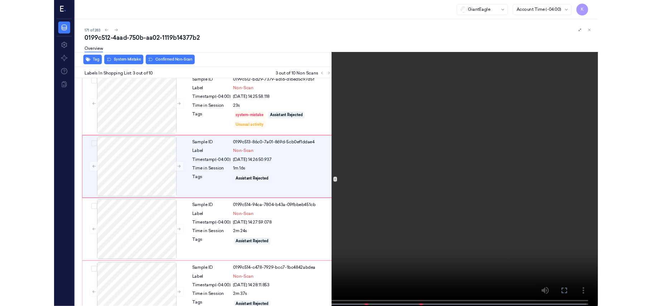
scroll to position [52, 0]
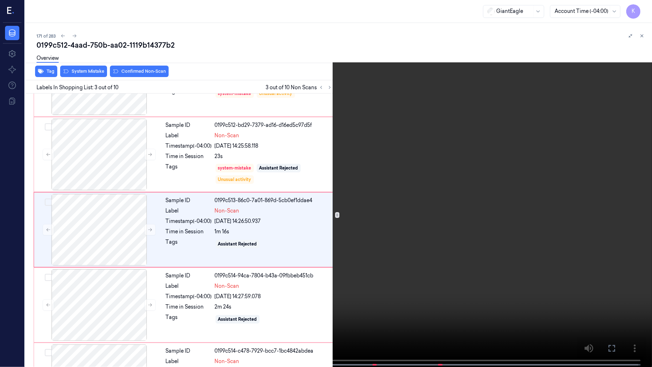
click at [371, 238] on video at bounding box center [326, 184] width 652 height 368
click at [641, 6] on button "x 2" at bounding box center [642, 8] width 11 height 11
click at [641, 6] on button "x 4" at bounding box center [642, 8] width 11 height 11
click at [472, 254] on video at bounding box center [326, 184] width 652 height 368
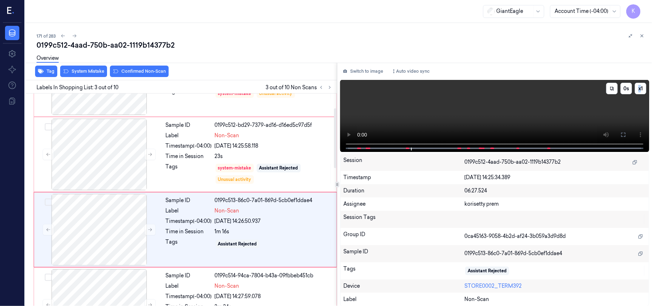
click at [450, 112] on video at bounding box center [494, 116] width 309 height 72
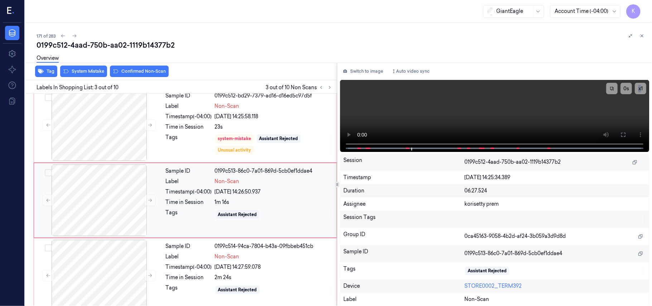
scroll to position [82, 0]
click at [108, 202] on div at bounding box center [98, 200] width 127 height 72
click at [151, 201] on icon at bounding box center [149, 199] width 5 height 5
click at [151, 200] on icon at bounding box center [150, 199] width 4 height 3
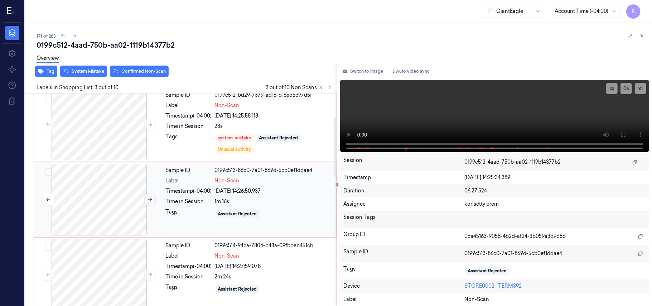
click at [151, 200] on icon at bounding box center [150, 199] width 4 height 3
click at [227, 184] on span "Non-Scan" at bounding box center [227, 181] width 25 height 8
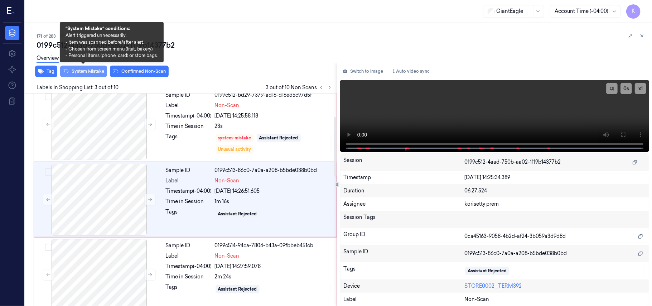
click at [92, 72] on button "System Mistake" at bounding box center [83, 71] width 47 height 11
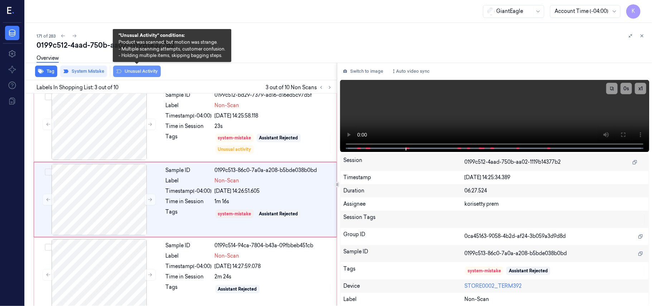
click at [132, 69] on button "Unusual Activity" at bounding box center [137, 71] width 48 height 11
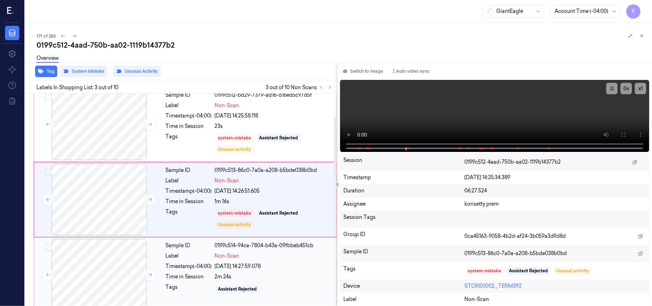
click at [258, 261] on div "Sample ID 0199c514-94ca-7804-b43a-09fbbeb451cb Label Non-Scan Timestamp (-04:00…" at bounding box center [249, 275] width 172 height 72
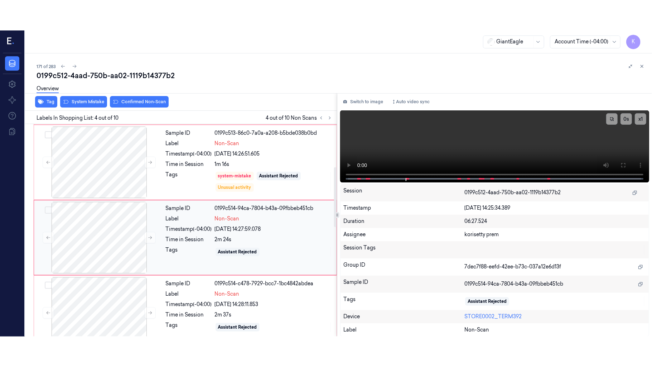
scroll to position [157, 0]
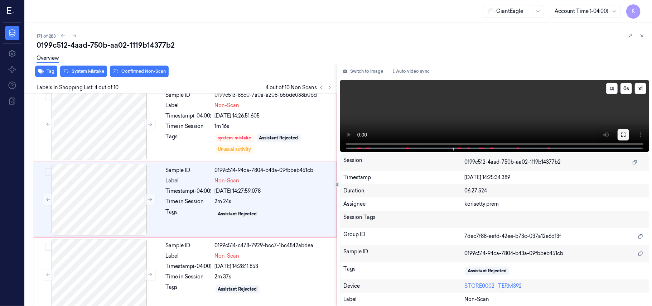
click at [626, 135] on button at bounding box center [622, 134] width 11 height 11
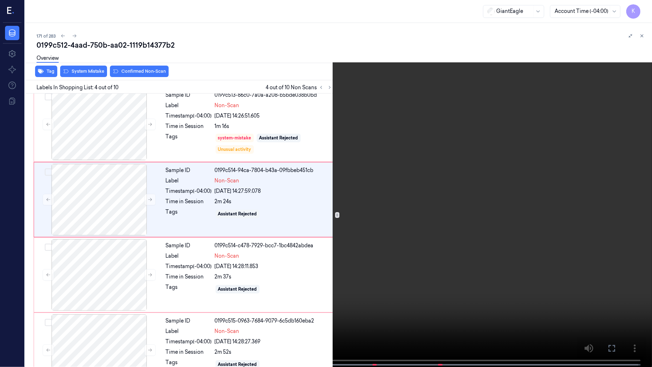
click at [436, 231] on video at bounding box center [326, 184] width 652 height 368
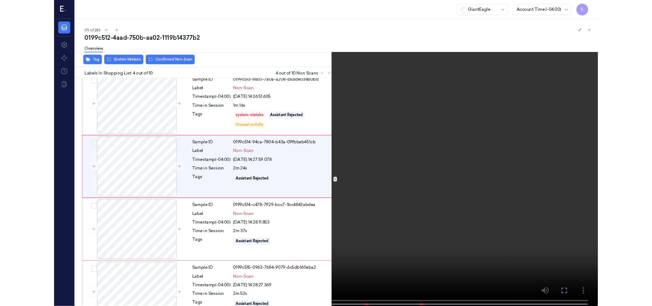
scroll to position [127, 0]
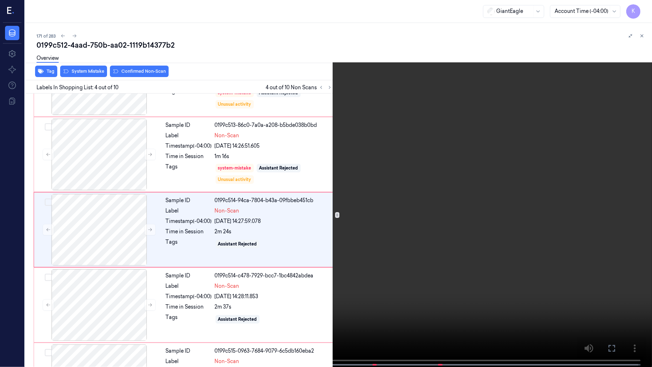
click at [487, 205] on video at bounding box center [326, 184] width 652 height 368
click at [394, 267] on video at bounding box center [326, 184] width 652 height 368
click at [377, 275] on video at bounding box center [326, 184] width 652 height 368
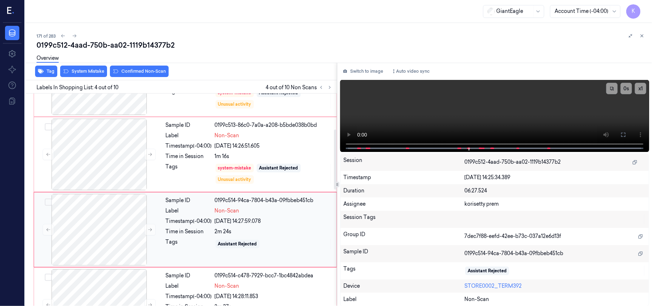
click at [268, 219] on div "[DATE] 14:27:59.078" at bounding box center [273, 221] width 117 height 8
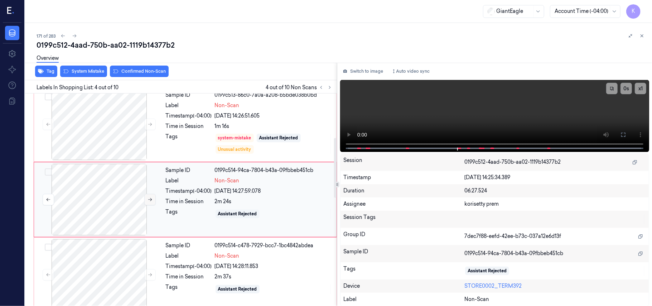
click at [152, 201] on icon at bounding box center [149, 199] width 5 height 5
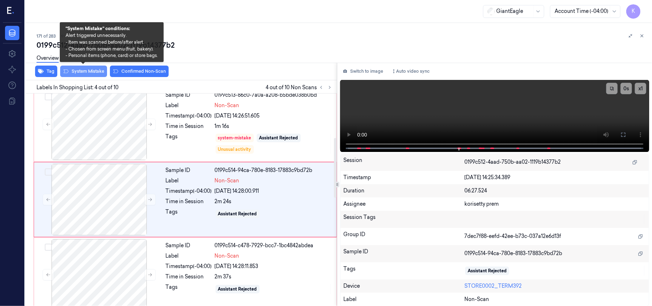
click at [93, 68] on button "System Mistake" at bounding box center [83, 71] width 47 height 11
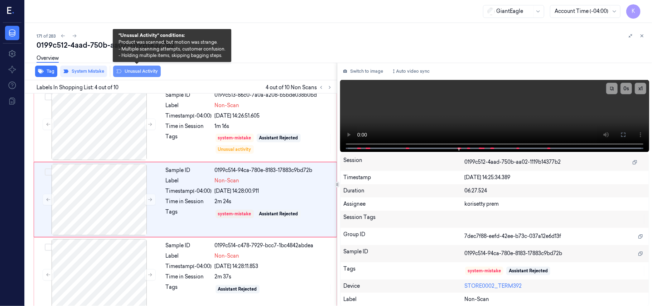
click at [136, 69] on button "Unusual Activity" at bounding box center [137, 71] width 48 height 11
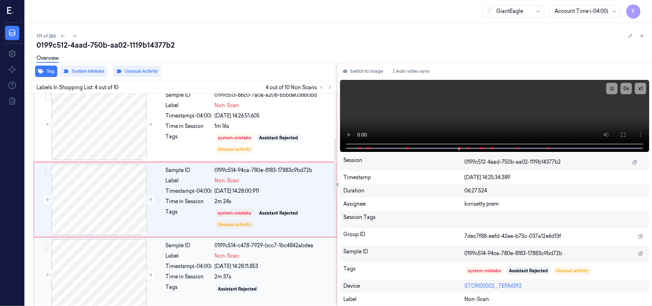
click at [218, 263] on div "[DATE] 14:28:11.853" at bounding box center [273, 266] width 117 height 8
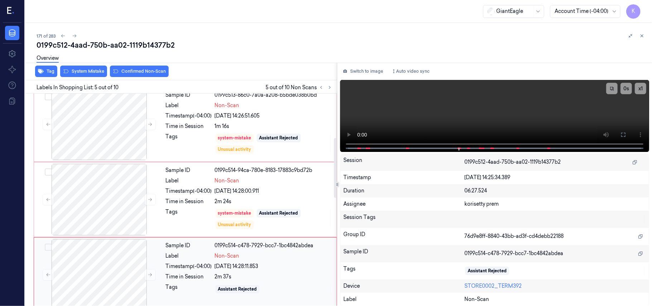
scroll to position [232, 0]
click at [145, 201] on button at bounding box center [149, 198] width 11 height 11
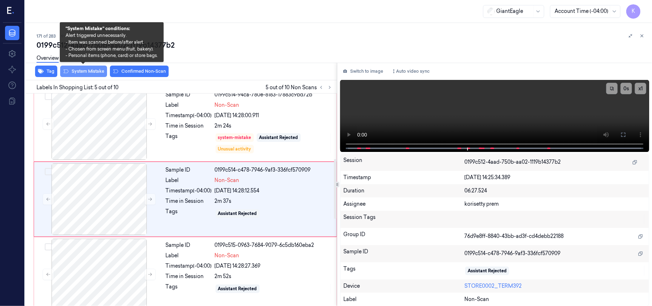
click at [92, 74] on button "System Mistake" at bounding box center [83, 71] width 47 height 11
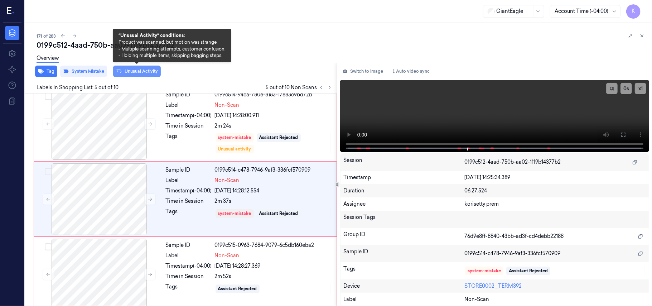
click at [132, 74] on button "Unusual Activity" at bounding box center [137, 71] width 48 height 11
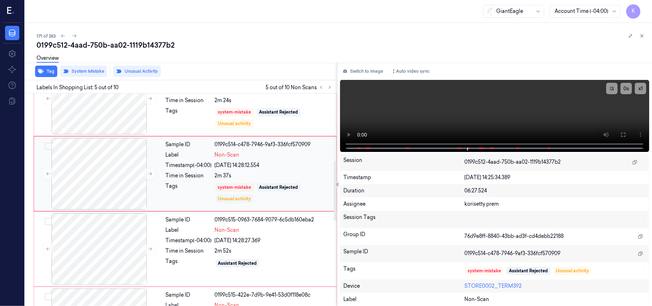
scroll to position [280, 0]
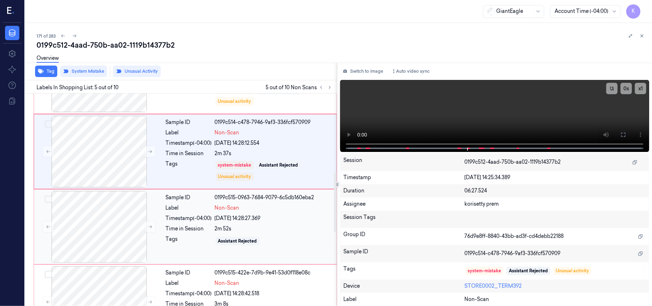
click at [228, 236] on div "Assistant Rejected" at bounding box center [273, 240] width 117 height 11
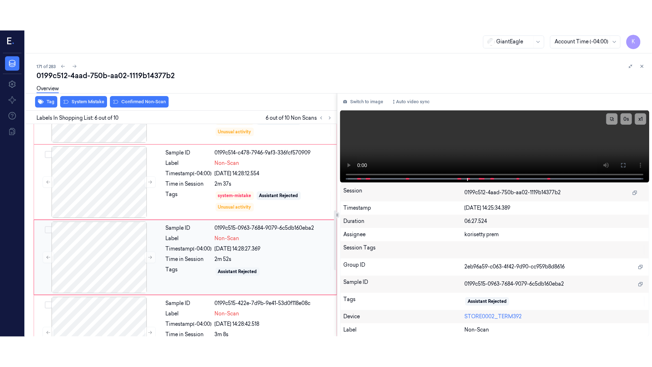
scroll to position [308, 0]
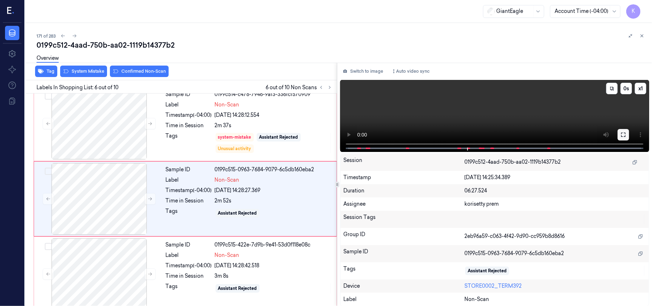
click at [624, 132] on icon at bounding box center [623, 134] width 4 height 4
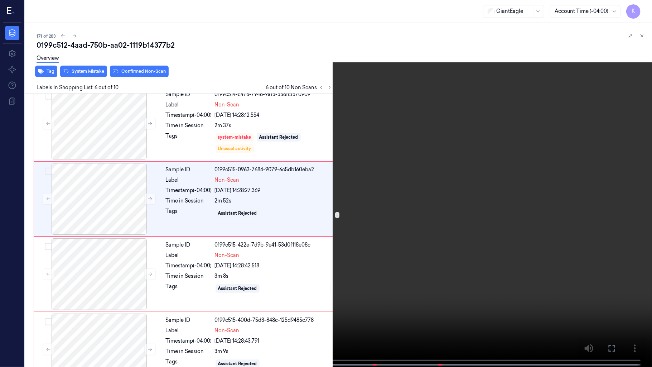
click at [402, 252] on video at bounding box center [326, 184] width 652 height 368
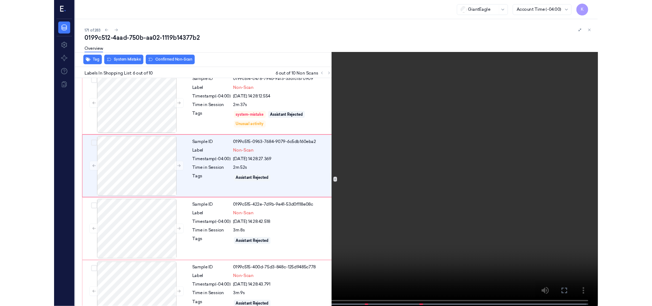
scroll to position [278, 0]
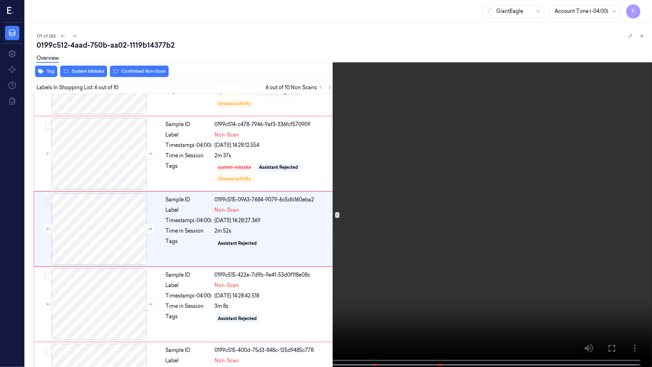
click at [445, 235] on video at bounding box center [326, 184] width 652 height 368
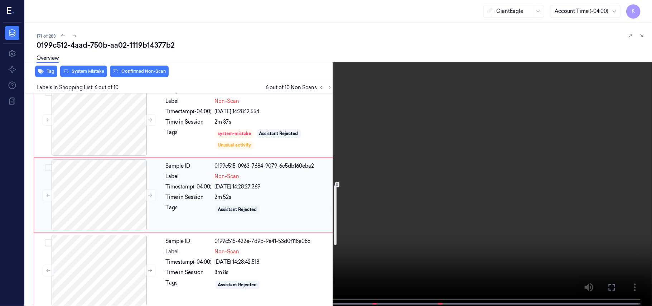
scroll to position [325, 0]
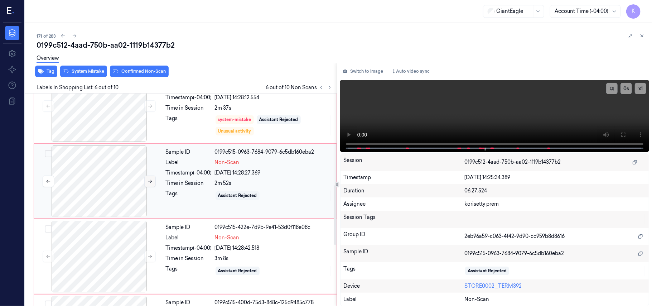
click at [148, 184] on icon at bounding box center [149, 181] width 5 height 5
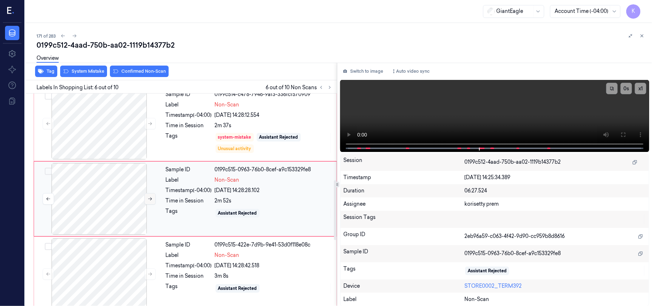
click at [148, 200] on icon at bounding box center [150, 198] width 4 height 3
click at [147, 204] on button at bounding box center [149, 198] width 11 height 11
click at [148, 198] on icon at bounding box center [149, 198] width 5 height 5
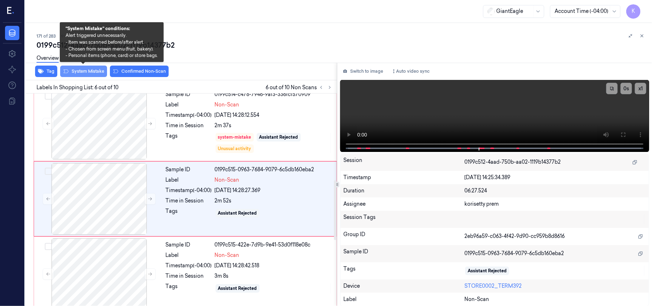
click at [85, 73] on button "System Mistake" at bounding box center [83, 71] width 47 height 11
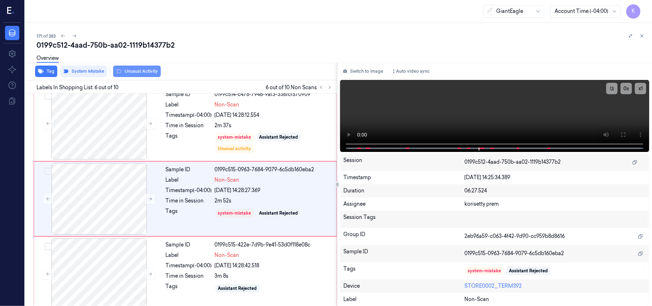
click at [134, 73] on button "Unusual Activity" at bounding box center [137, 71] width 48 height 11
click at [503, 87] on video at bounding box center [494, 116] width 309 height 72
click at [261, 267] on div "[DATE] 14:28:42.518" at bounding box center [273, 266] width 117 height 8
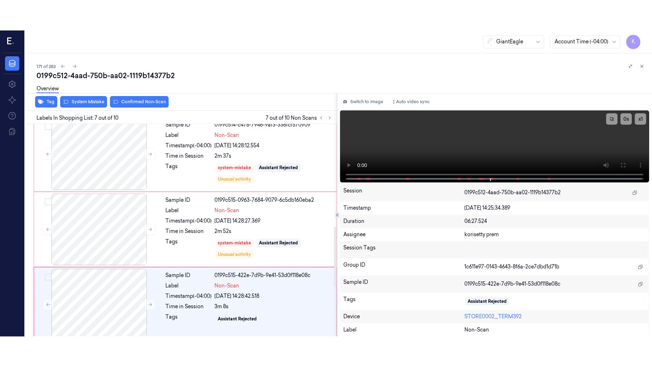
scroll to position [383, 0]
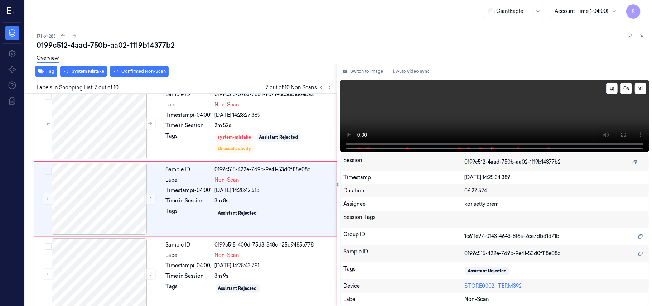
click at [552, 124] on video at bounding box center [494, 116] width 309 height 72
click at [620, 133] on icon at bounding box center [623, 135] width 6 height 6
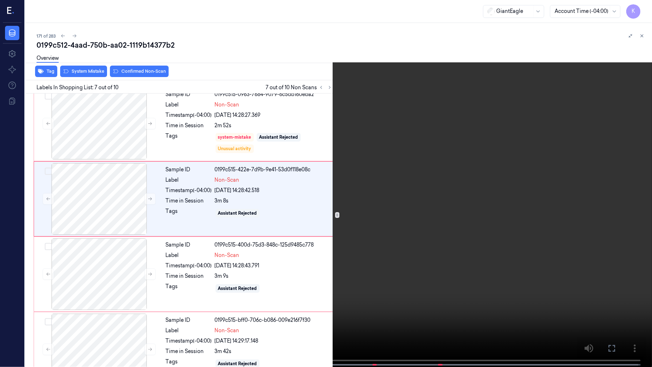
click at [359, 275] on video at bounding box center [326, 184] width 652 height 368
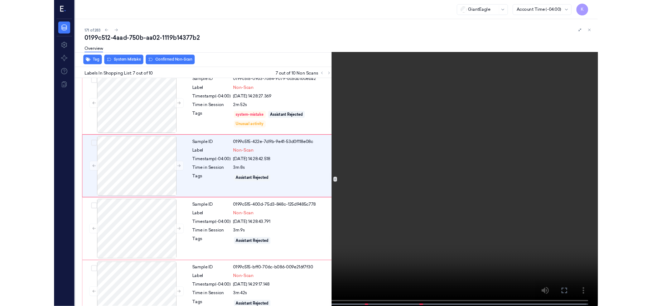
scroll to position [353, 0]
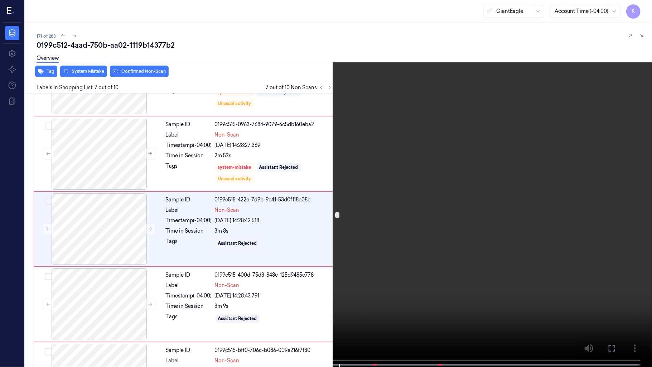
click at [304, 265] on video at bounding box center [326, 184] width 652 height 368
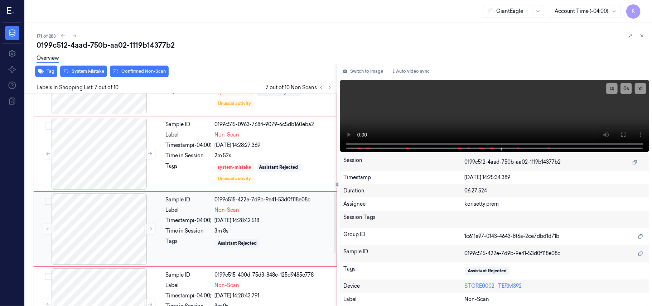
click at [259, 227] on div "Sample ID 0199c515-422e-7d9b-9e41-53d0f118e08c Label Non-Scan Timestamp (-04:00…" at bounding box center [249, 229] width 172 height 72
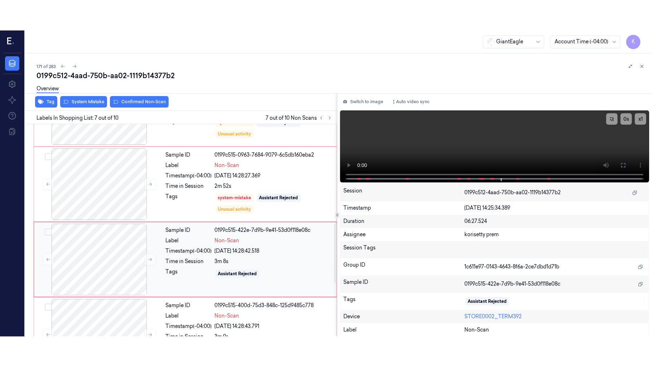
scroll to position [383, 0]
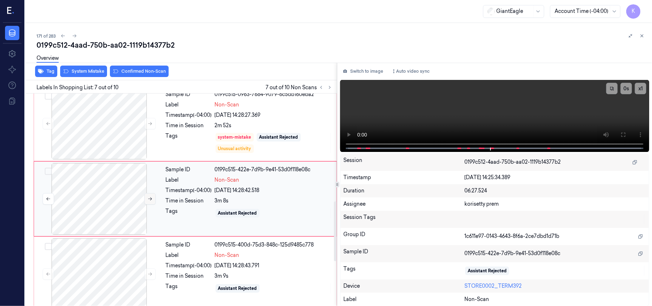
click at [145, 202] on button at bounding box center [149, 198] width 11 height 11
click at [540, 101] on video at bounding box center [494, 116] width 309 height 72
click at [503, 121] on video at bounding box center [494, 116] width 309 height 72
click at [83, 207] on div at bounding box center [98, 199] width 127 height 72
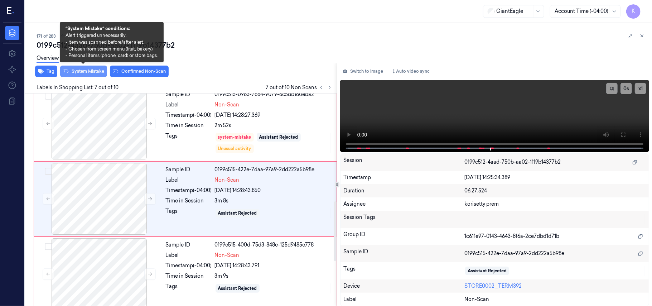
click at [89, 71] on button "System Mistake" at bounding box center [83, 71] width 47 height 11
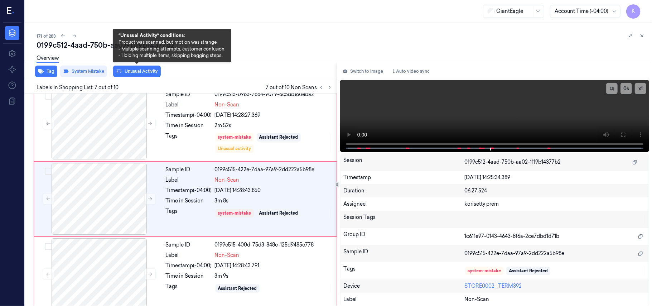
click at [130, 74] on button "Unusual Activity" at bounding box center [137, 71] width 48 height 11
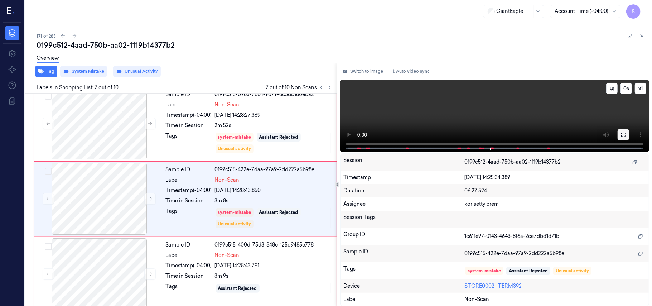
click at [622, 135] on icon at bounding box center [623, 135] width 6 height 6
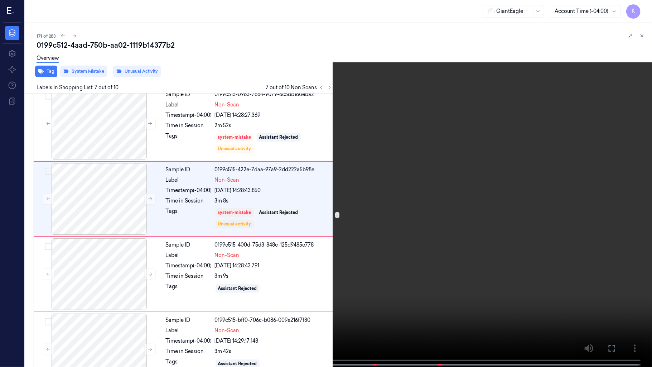
click at [213, 274] on video at bounding box center [326, 184] width 652 height 368
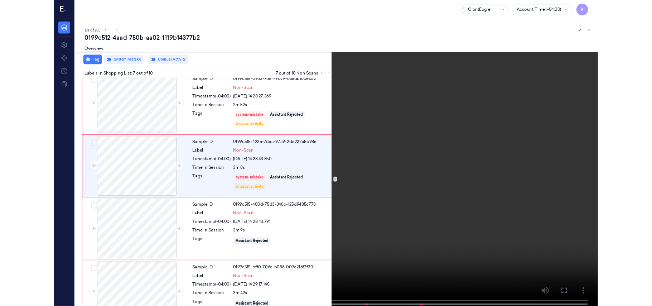
scroll to position [353, 0]
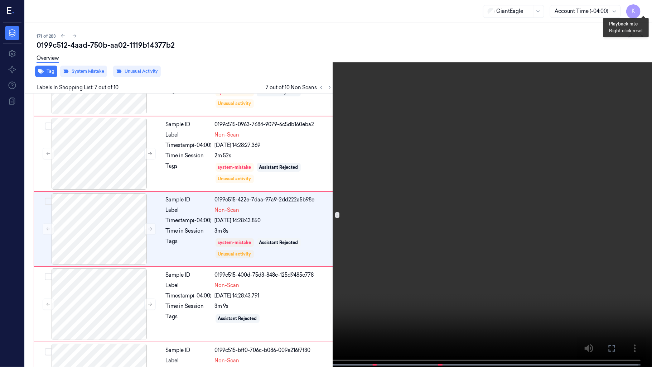
click at [639, 9] on button "x 1" at bounding box center [642, 8] width 11 height 11
click at [442, 203] on video at bounding box center [326, 184] width 652 height 368
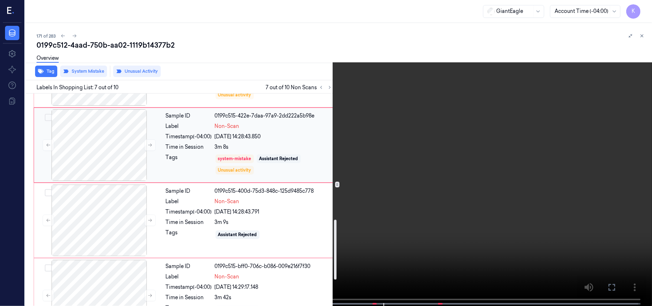
scroll to position [448, 0]
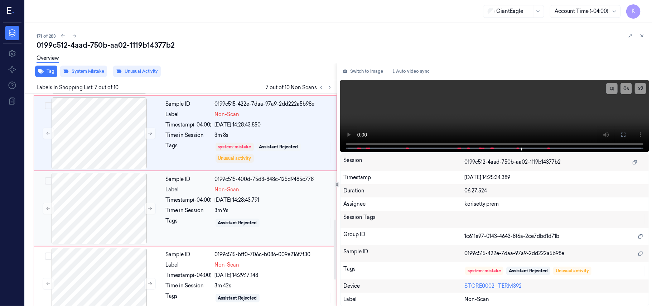
click at [274, 208] on div "Sample ID 0199c515-400d-75d3-848c-125d9485c778 Label Non-Scan Timestamp (-04:00…" at bounding box center [249, 209] width 172 height 72
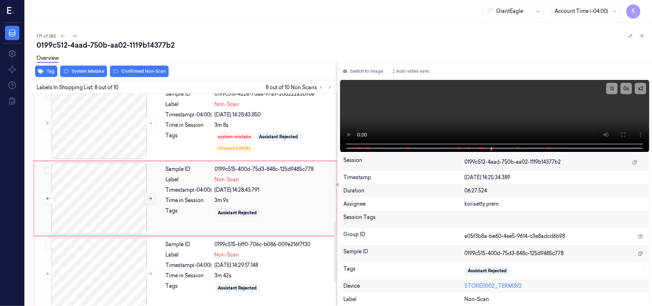
click at [151, 201] on icon at bounding box center [149, 198] width 5 height 5
click at [361, 71] on button "Switch to image" at bounding box center [363, 71] width 46 height 11
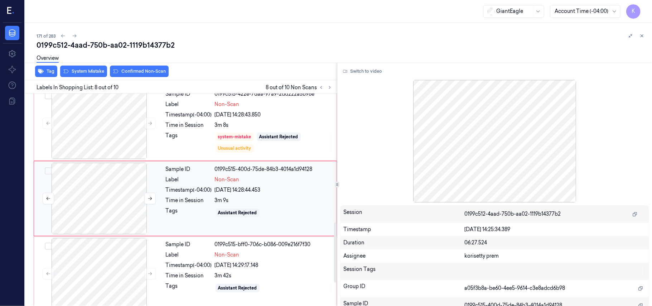
click at [111, 203] on div at bounding box center [98, 199] width 127 height 72
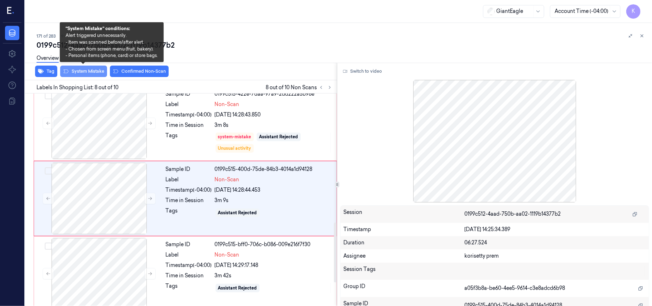
click at [84, 69] on button "System Mistake" at bounding box center [83, 71] width 47 height 11
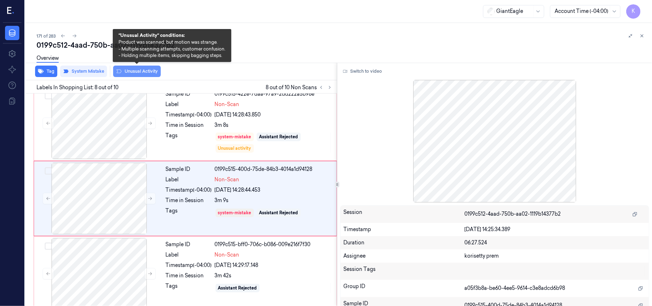
click at [122, 72] on button "Unusual Activity" at bounding box center [137, 71] width 48 height 11
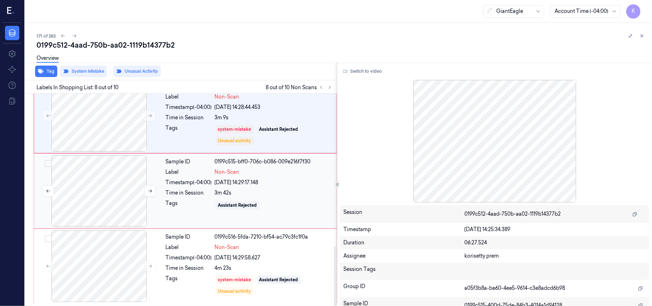
click at [88, 203] on div at bounding box center [98, 191] width 127 height 72
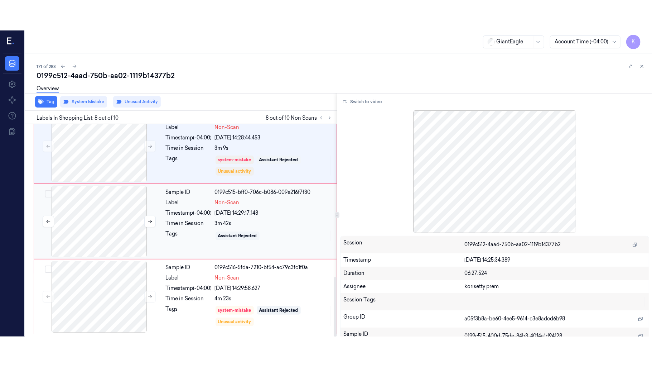
scroll to position [534, 0]
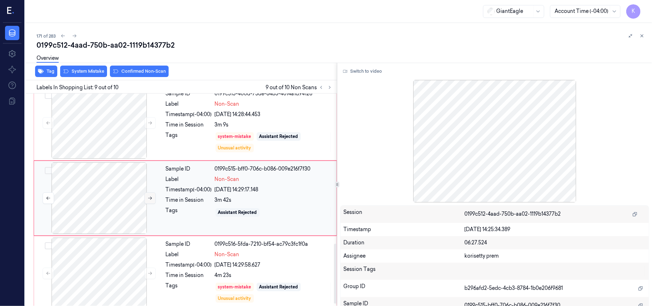
click at [151, 200] on icon at bounding box center [150, 198] width 4 height 3
click at [367, 74] on button "Switch to video" at bounding box center [362, 71] width 45 height 11
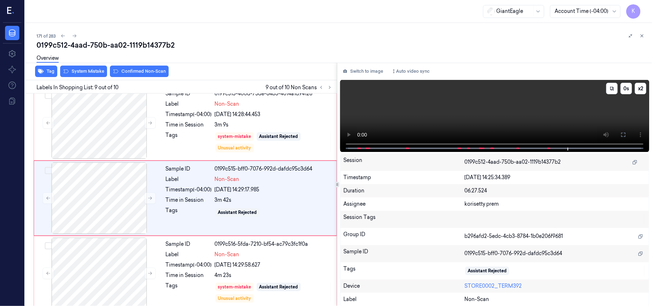
click at [561, 117] on video at bounding box center [494, 116] width 309 height 72
click at [637, 88] on button "x 2" at bounding box center [640, 88] width 11 height 11
click at [637, 88] on button "x 4" at bounding box center [640, 88] width 11 height 11
click at [115, 194] on div at bounding box center [98, 198] width 127 height 72
click at [621, 136] on icon at bounding box center [623, 134] width 4 height 4
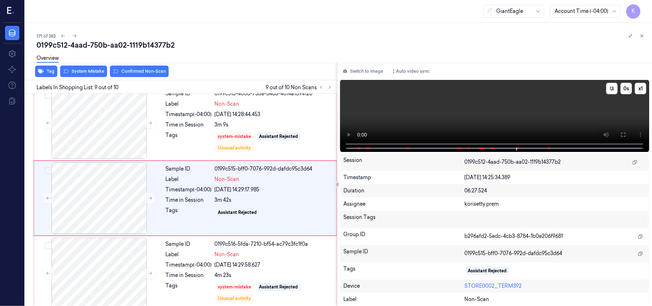
scroll to position [483, 0]
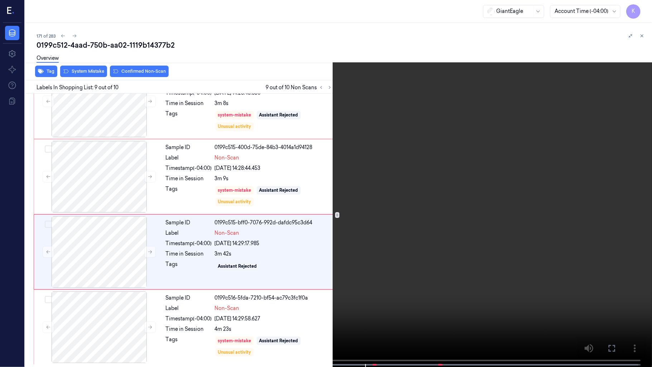
click at [364, 195] on video at bounding box center [326, 184] width 652 height 368
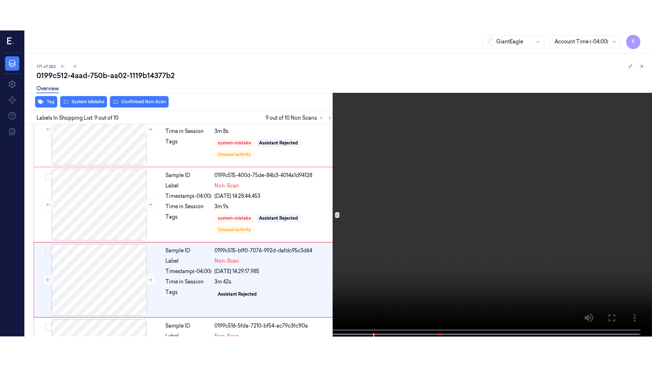
scroll to position [534, 0]
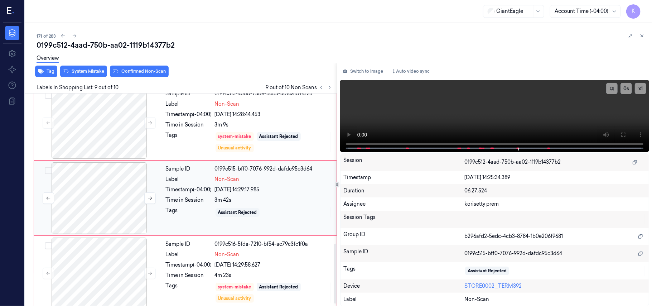
click at [113, 198] on div at bounding box center [98, 198] width 127 height 72
click at [150, 198] on icon at bounding box center [150, 198] width 4 height 3
click at [150, 199] on icon at bounding box center [149, 197] width 5 height 5
click at [626, 136] on button at bounding box center [622, 134] width 11 height 11
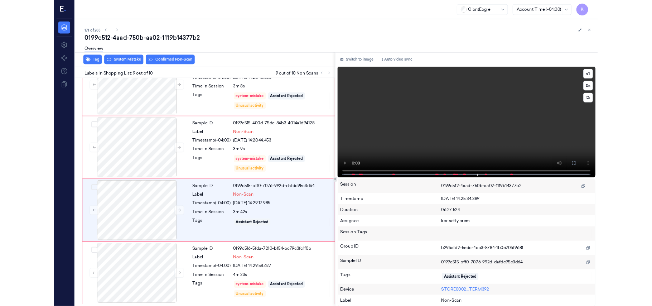
scroll to position [483, 0]
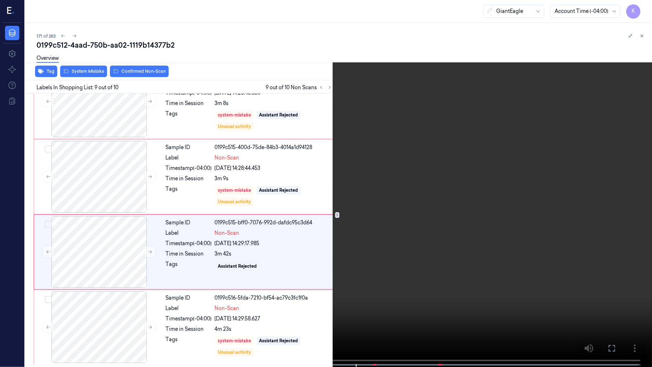
click at [502, 209] on video at bounding box center [326, 184] width 652 height 368
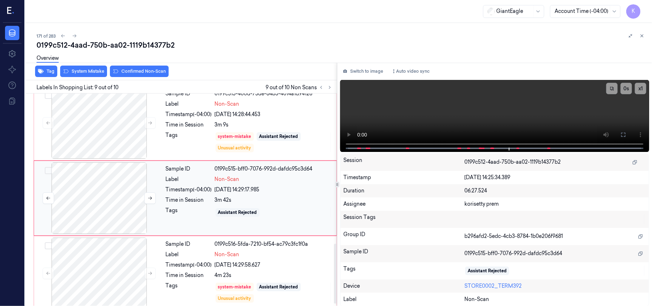
click at [114, 215] on div at bounding box center [98, 198] width 127 height 72
click at [363, 69] on button "Switch to image" at bounding box center [363, 71] width 46 height 11
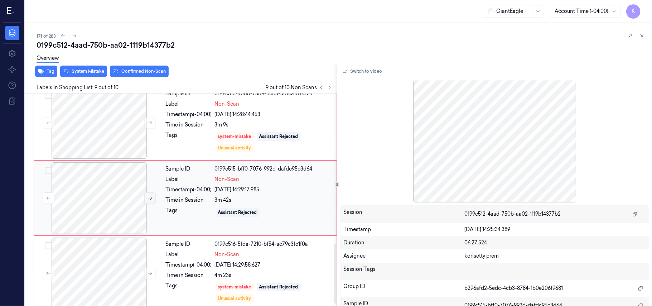
click at [146, 201] on button at bounding box center [149, 197] width 11 height 11
click at [375, 73] on button "Switch to video" at bounding box center [362, 71] width 45 height 11
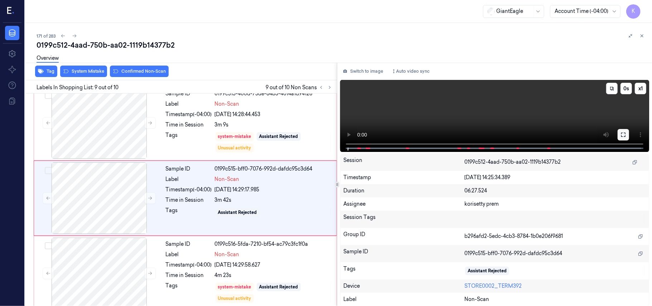
click at [625, 132] on icon at bounding box center [623, 134] width 4 height 4
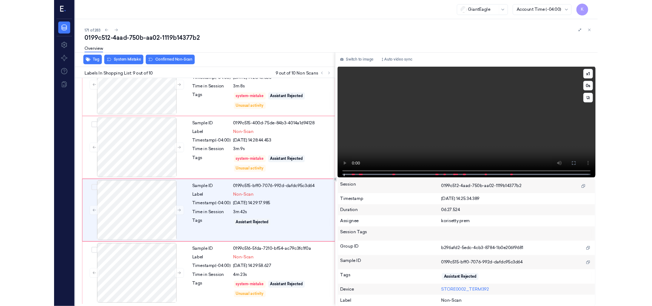
scroll to position [483, 0]
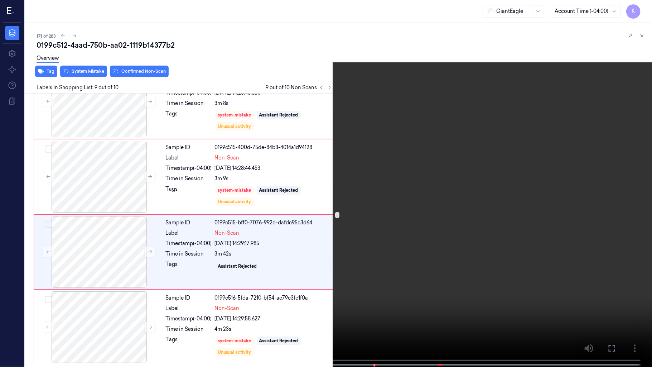
click at [270, 289] on video at bounding box center [326, 184] width 652 height 368
click at [431, 268] on video at bounding box center [326, 184] width 652 height 368
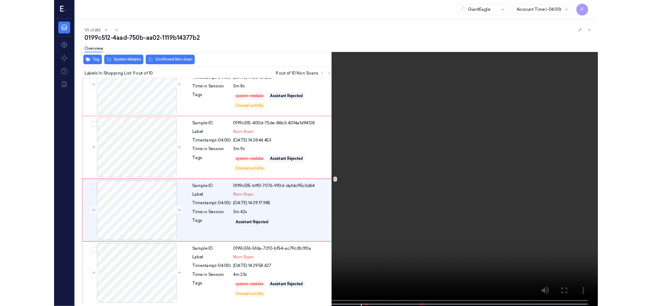
scroll to position [534, 0]
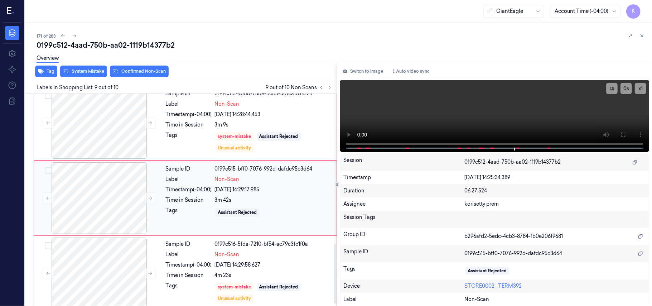
click at [206, 204] on div "Time in Session" at bounding box center [189, 200] width 46 height 8
click at [93, 67] on div "Overview" at bounding box center [342, 59] width 610 height 18
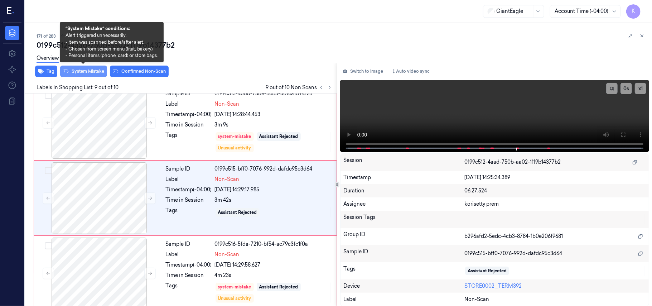
click at [93, 73] on button "System Mistake" at bounding box center [83, 71] width 47 height 11
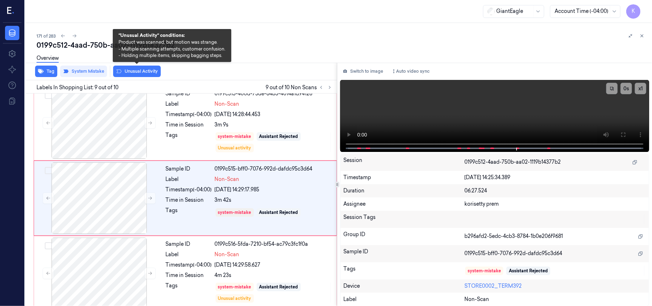
click at [139, 73] on button "Unusual Activity" at bounding box center [137, 71] width 48 height 11
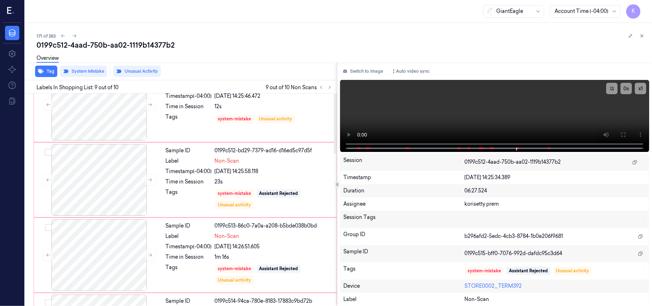
scroll to position [0, 0]
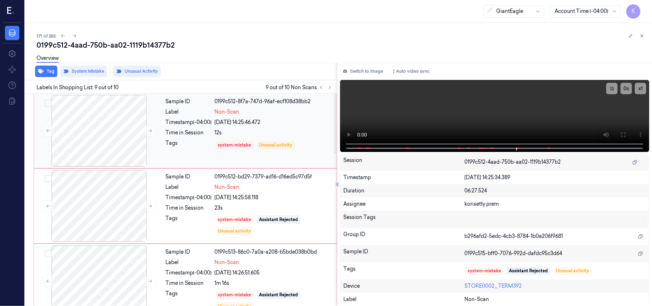
click at [262, 130] on div "12s" at bounding box center [273, 133] width 117 height 8
click at [248, 189] on div "Non-Scan" at bounding box center [273, 187] width 117 height 8
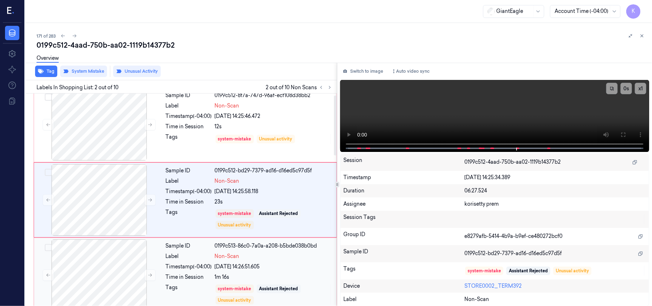
click at [235, 248] on div "0199c513-86c0-7a0a-a208-b5bde038b0bd" at bounding box center [273, 246] width 117 height 8
click at [244, 261] on div "Sample ID 0199c514-94ca-780e-8183-17883c9bd72b Label Non-Scan Timestamp (-04:00…" at bounding box center [249, 275] width 172 height 72
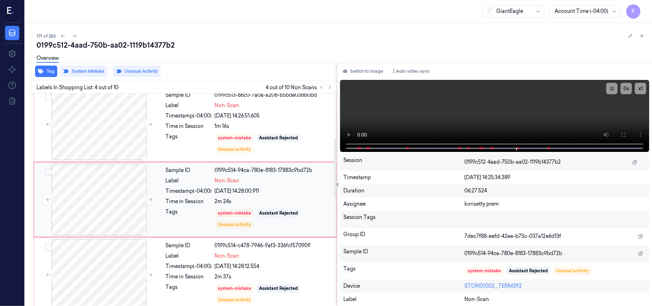
click at [244, 261] on div "Sample ID 0199c514-c478-7946-9af3-336fcf570909 Label Non-Scan Timestamp (-04:00…" at bounding box center [249, 275] width 172 height 72
click at [244, 261] on div "Sample ID 0199c515-0963-7684-9079-6c5db160eba2 Label Non-Scan Timestamp (-04:00…" at bounding box center [249, 274] width 172 height 72
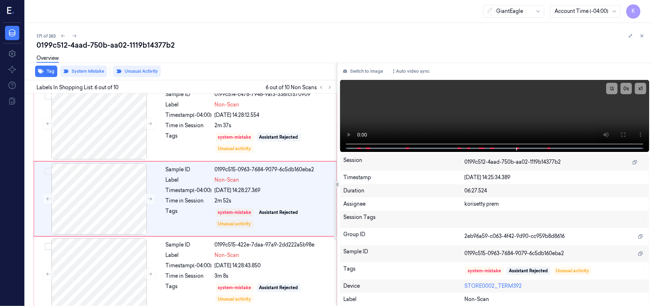
click at [244, 261] on div "Sample ID 0199c515-422e-7daa-97a9-2dd222a5b98e Label Non-Scan Timestamp (-04:00…" at bounding box center [249, 274] width 172 height 72
click at [244, 263] on div "[DATE] 14:28:44.453" at bounding box center [273, 266] width 117 height 8
click at [244, 273] on div "3m 42s" at bounding box center [273, 276] width 117 height 8
click at [248, 284] on div "system-mistake" at bounding box center [234, 286] width 38 height 9
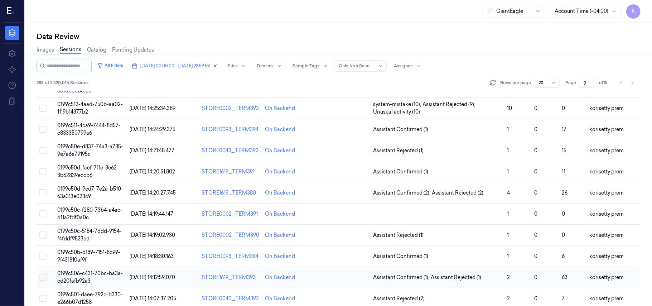
scroll to position [231, 0]
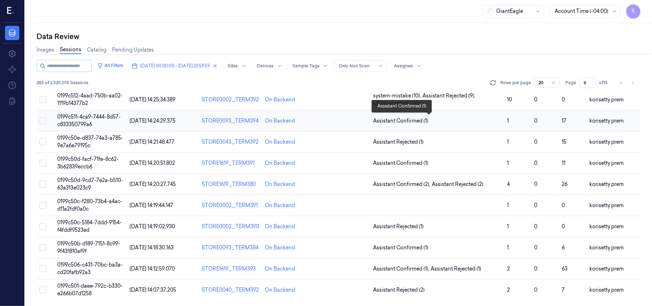
click at [422, 121] on span "Assistant Confirmed (1)" at bounding box center [400, 121] width 55 height 8
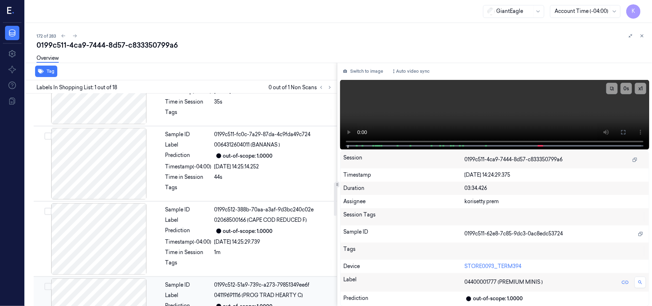
scroll to position [525, 0]
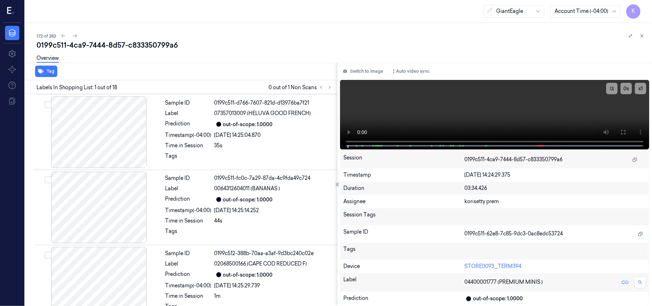
click at [231, 54] on div "Overview" at bounding box center [342, 59] width 610 height 18
click at [331, 90] on button at bounding box center [329, 87] width 9 height 9
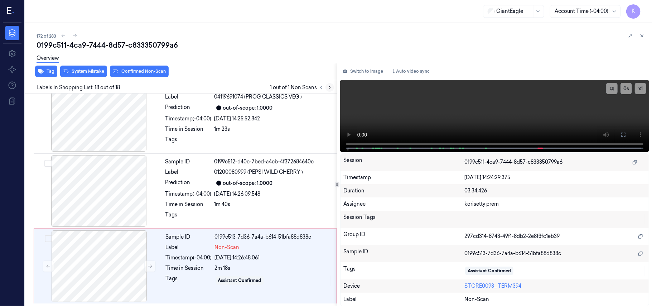
scroll to position [1147, 0]
click at [278, 191] on div "[DATE] 14:26:09.548" at bounding box center [273, 194] width 118 height 8
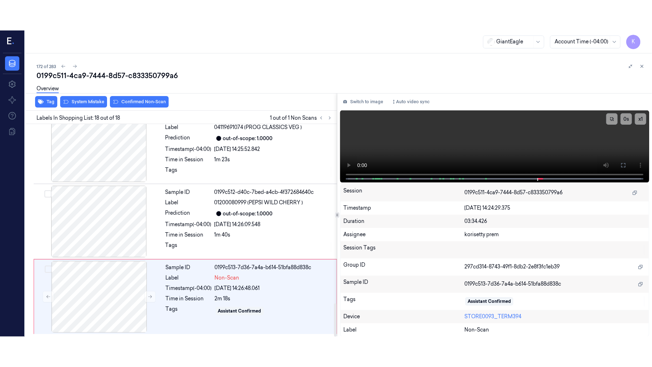
scroll to position [1137, 0]
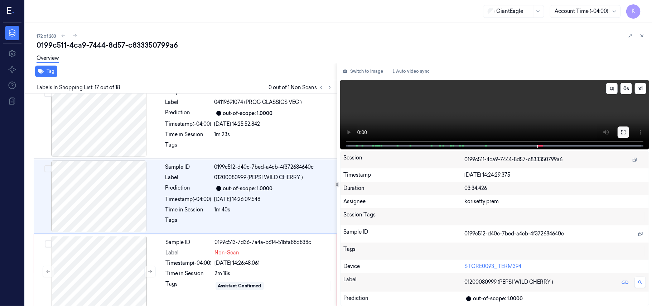
click at [621, 132] on icon at bounding box center [623, 132] width 6 height 6
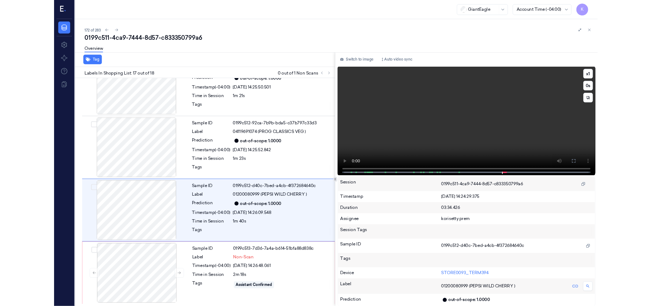
scroll to position [1086, 0]
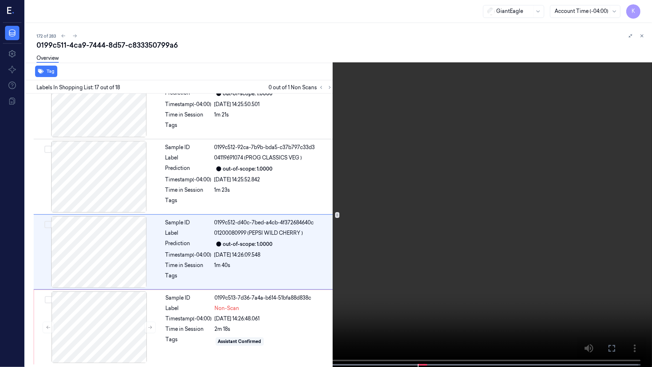
click at [431, 235] on video at bounding box center [326, 184] width 652 height 368
click at [641, 4] on button "x 1" at bounding box center [642, 8] width 11 height 11
click at [452, 286] on video at bounding box center [326, 184] width 652 height 368
click at [480, 167] on video at bounding box center [326, 184] width 652 height 368
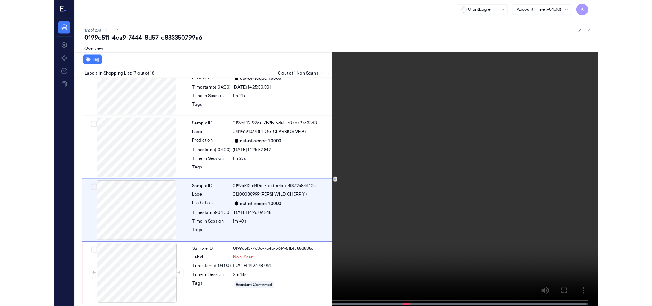
scroll to position [1137, 0]
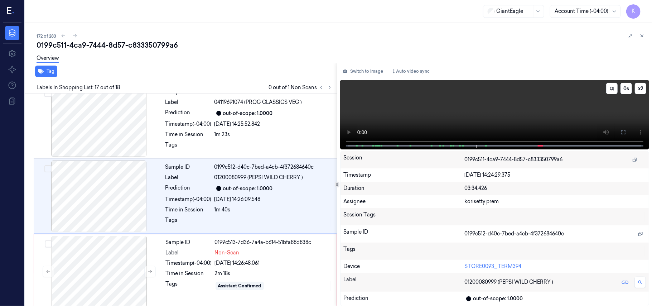
click at [390, 111] on video at bounding box center [494, 114] width 309 height 69
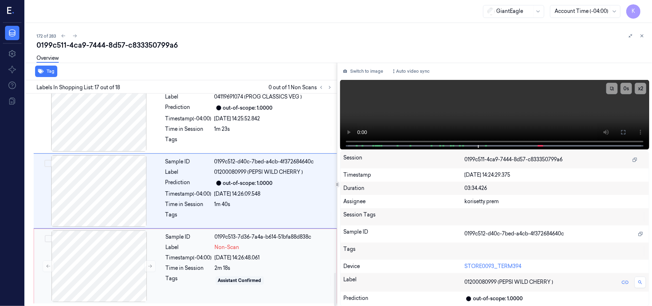
scroll to position [1147, 0]
click at [235, 260] on div "[DATE] 14:26:48.061" at bounding box center [273, 258] width 117 height 8
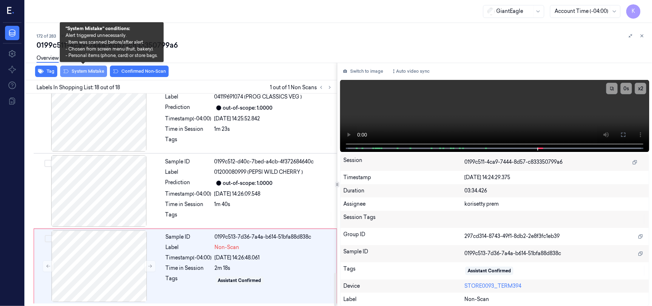
click at [89, 72] on button "System Mistake" at bounding box center [83, 71] width 47 height 11
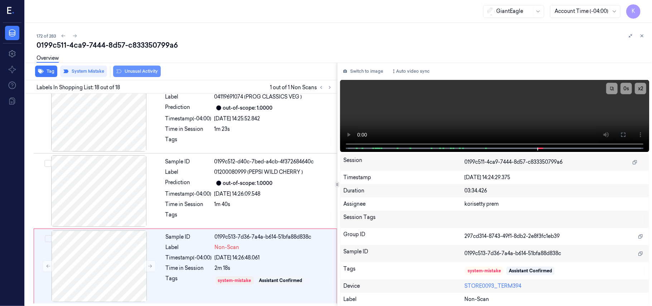
click at [138, 69] on button "Unusual Activity" at bounding box center [137, 71] width 48 height 11
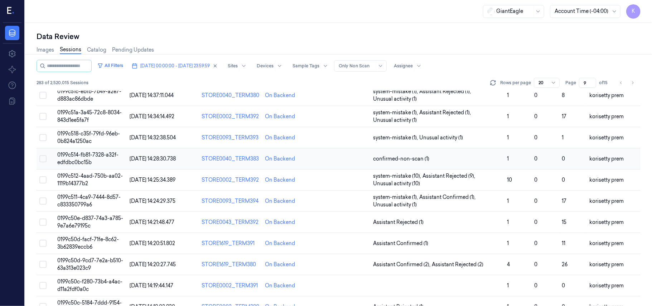
scroll to position [231, 0]
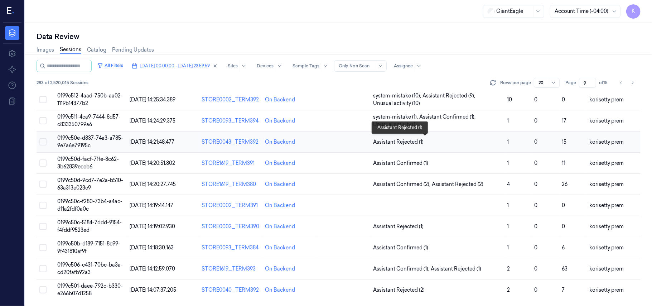
click at [437, 142] on span "Assistant Rejected (1)" at bounding box center [437, 142] width 128 height 8
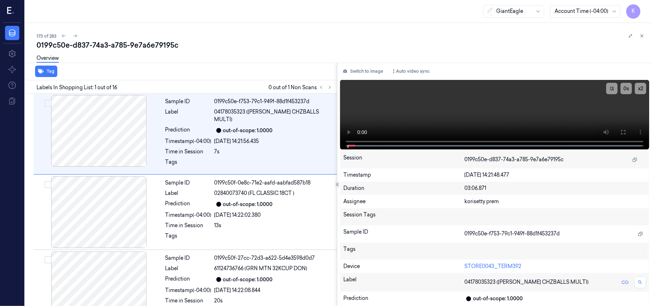
click at [323, 31] on div "173 of 283 0199c50e-d837-74a3-a785-9e7a6e79195c Overview Tag Labels In Shopping…" at bounding box center [338, 164] width 627 height 283
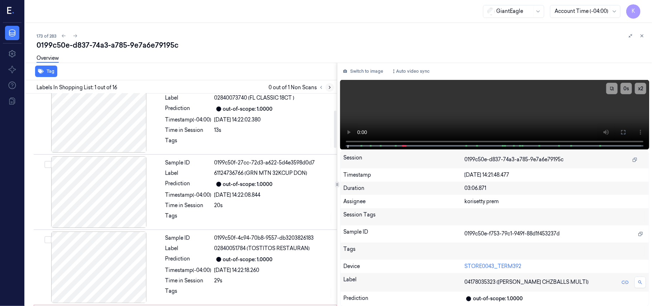
click at [331, 87] on icon at bounding box center [329, 87] width 5 height 5
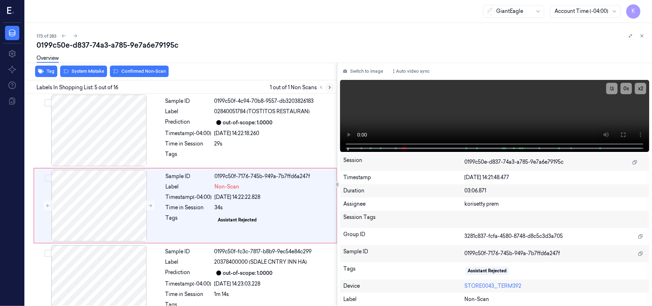
scroll to position [232, 0]
click at [237, 118] on div "out-of-scope: 1.0000" at bounding box center [248, 122] width 50 height 8
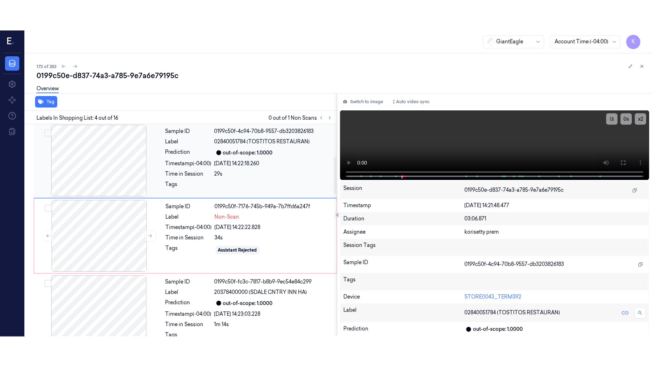
scroll to position [157, 0]
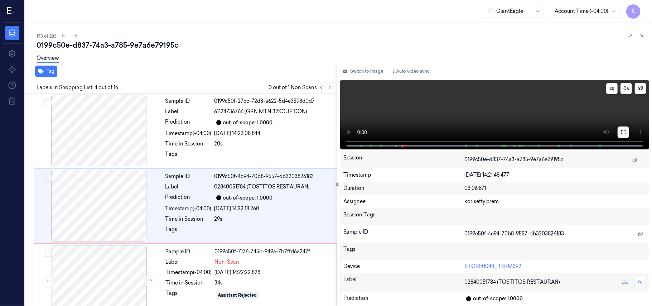
click at [620, 132] on div "x 2 0 s" at bounding box center [494, 114] width 309 height 68
click at [622, 126] on button at bounding box center [622, 131] width 11 height 11
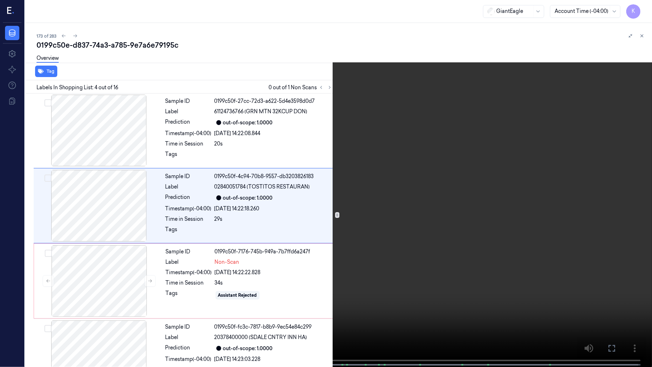
click at [370, 234] on video at bounding box center [326, 184] width 652 height 368
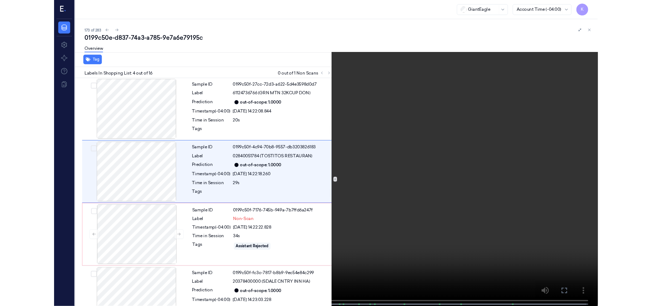
scroll to position [127, 0]
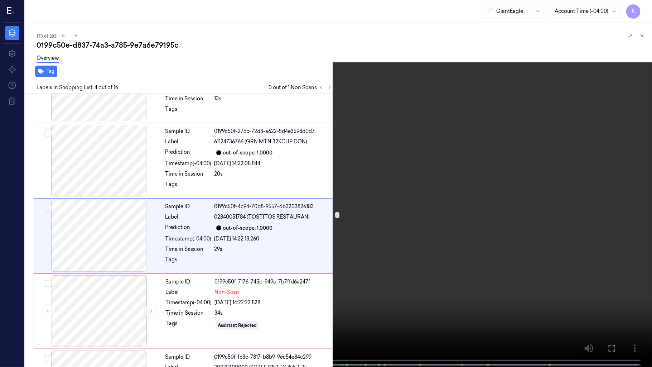
click at [450, 147] on video at bounding box center [326, 184] width 652 height 368
click at [441, 146] on video at bounding box center [326, 184] width 652 height 368
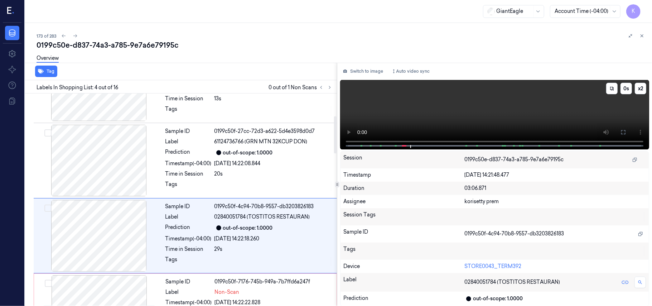
click at [469, 116] on video at bounding box center [494, 114] width 309 height 69
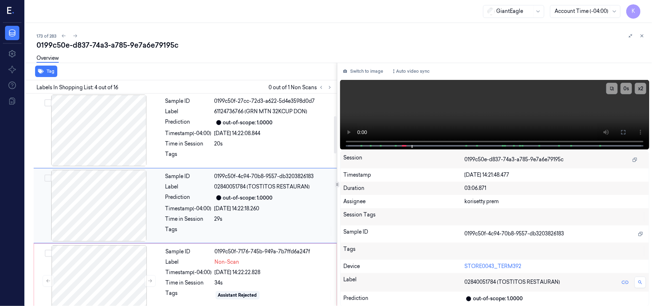
click at [241, 231] on div "Sample ID 0199c50f-4c94-70b8-9557-db3203826183 Label 02840051784 (TOSTITOS REST…" at bounding box center [249, 206] width 173 height 72
click at [236, 261] on div "Sample ID 0199c50f-7176-745b-949a-7b7ffd6a247f Label Non-Scan Timestamp (-04:00…" at bounding box center [249, 281] width 172 height 72
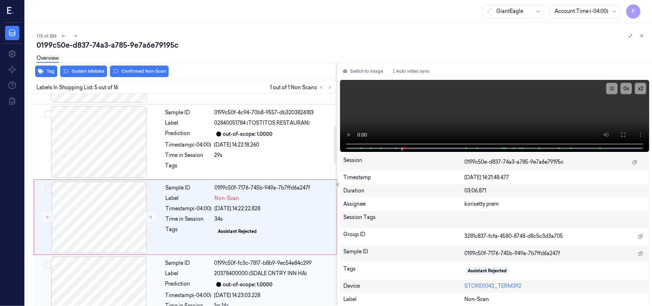
scroll to position [232, 0]
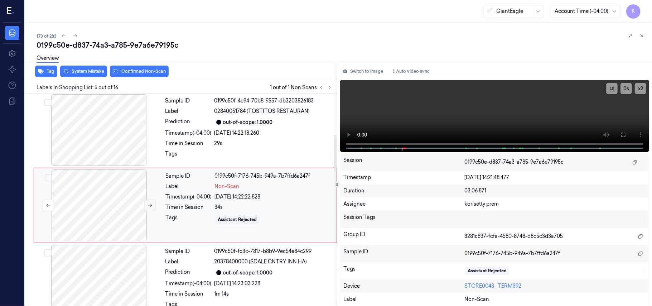
click at [149, 203] on icon at bounding box center [149, 205] width 5 height 5
click at [432, 113] on video at bounding box center [494, 116] width 309 height 72
click at [519, 113] on video at bounding box center [494, 116] width 309 height 72
click at [407, 112] on video at bounding box center [494, 116] width 309 height 72
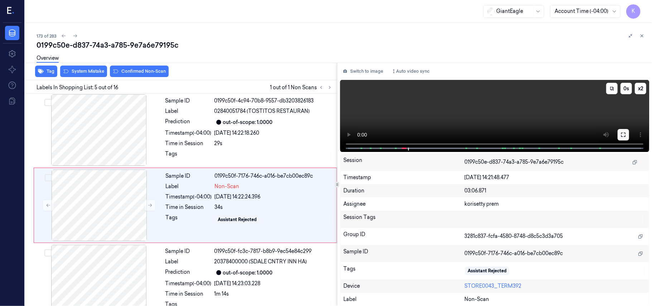
click at [624, 137] on button at bounding box center [622, 134] width 11 height 11
click at [263, 203] on div "34s" at bounding box center [273, 207] width 117 height 8
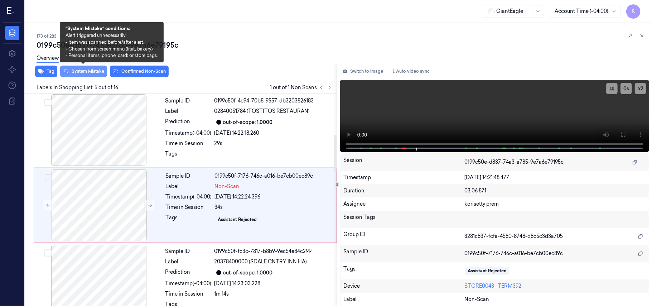
click at [89, 69] on button "System Mistake" at bounding box center [83, 71] width 47 height 11
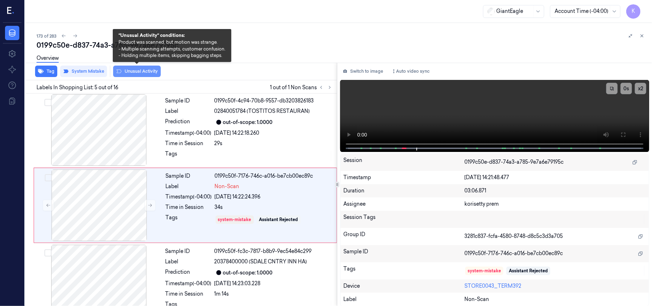
click at [120, 72] on icon at bounding box center [119, 71] width 6 height 6
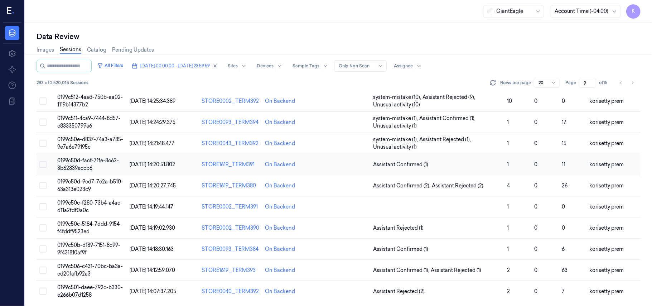
scroll to position [231, 0]
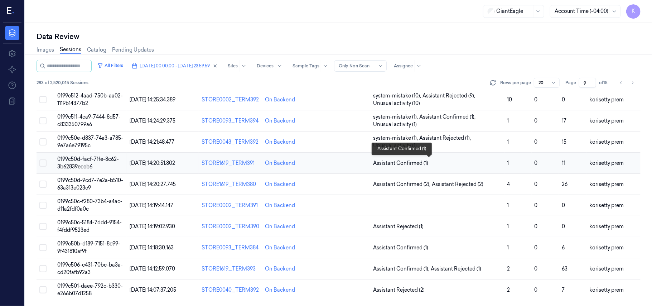
click at [438, 163] on span "Assistant Confirmed (1)" at bounding box center [437, 163] width 128 height 8
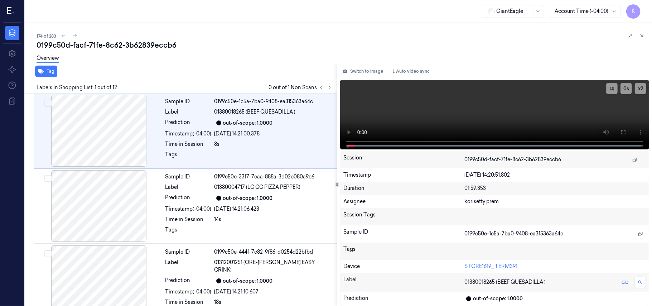
click at [270, 49] on div "0199c50d-facf-71fe-8c62-3b62839eccb6" at bounding box center [342, 45] width 610 height 10
click at [419, 102] on video at bounding box center [494, 114] width 309 height 69
click at [331, 86] on icon at bounding box center [329, 87] width 5 height 5
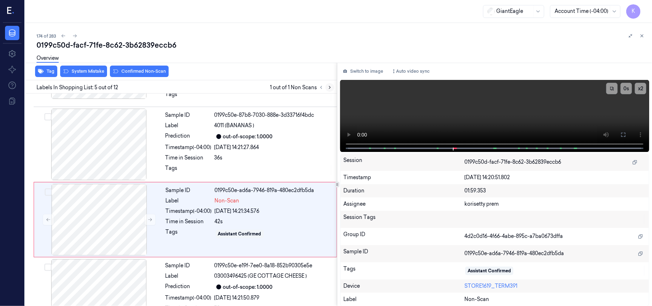
scroll to position [232, 0]
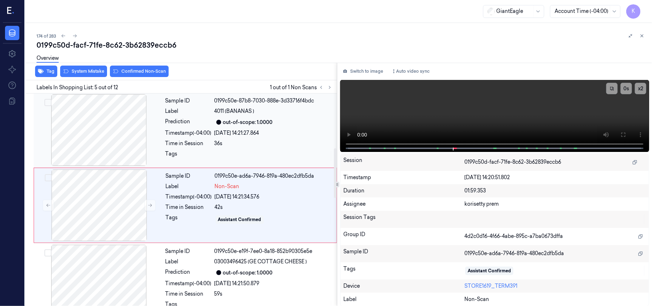
click at [262, 121] on div "Sample ID 0199c50e-87b8-7030-888e-3d33716f4bdc Label 4011 (BANANAS ) Prediction…" at bounding box center [249, 130] width 173 height 72
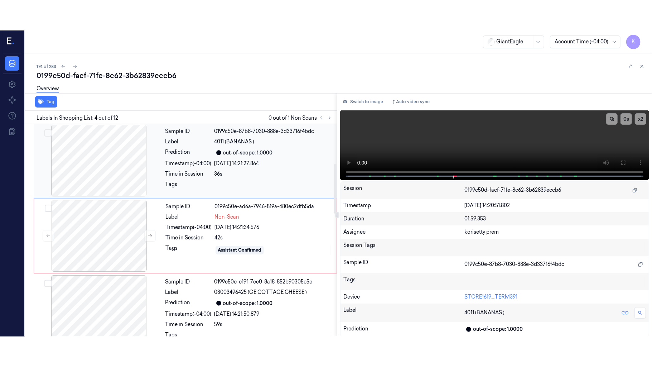
scroll to position [157, 0]
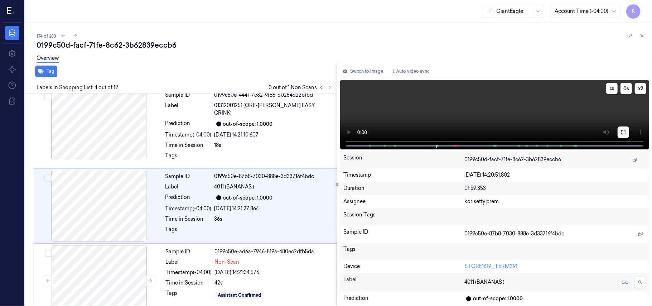
click at [624, 133] on icon at bounding box center [623, 132] width 6 height 6
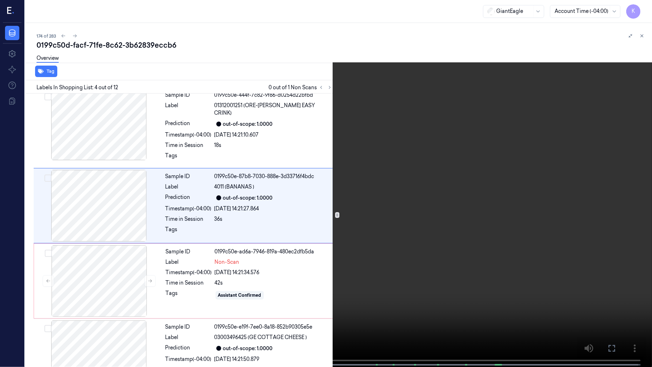
click at [396, 157] on video at bounding box center [326, 184] width 652 height 368
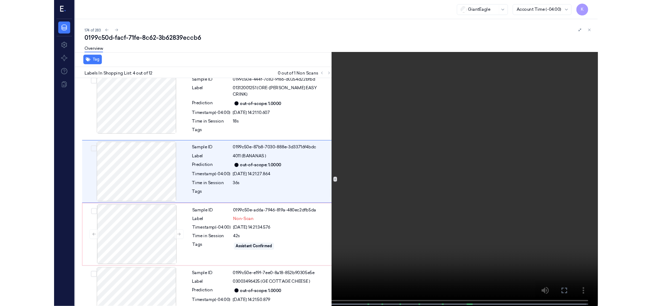
scroll to position [127, 0]
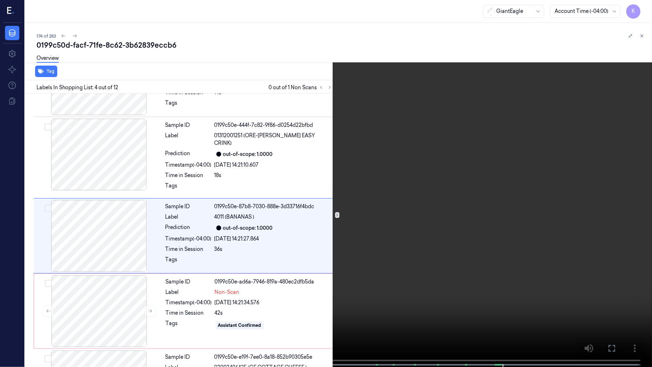
click at [437, 222] on video at bounding box center [326, 184] width 652 height 368
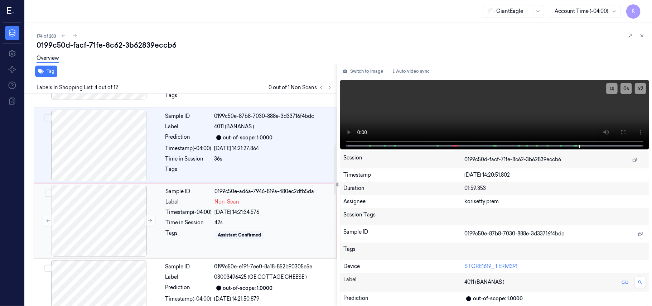
click at [236, 222] on div "Sample ID 0199c50e-ad6a-7946-819a-480ec2dfb5da Label Non-Scan Timestamp (-04:00…" at bounding box center [249, 221] width 172 height 72
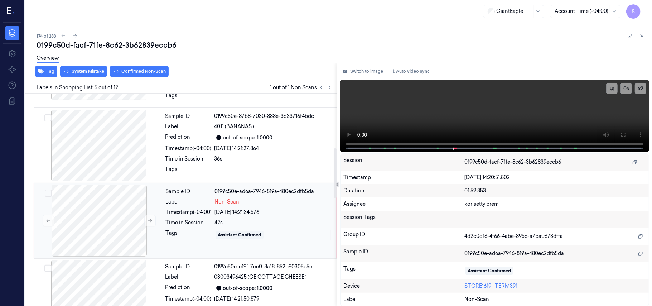
scroll to position [232, 0]
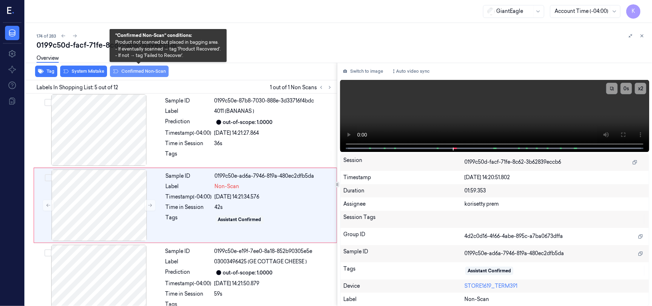
click at [139, 69] on button "Confirmed Non-Scan" at bounding box center [139, 71] width 59 height 11
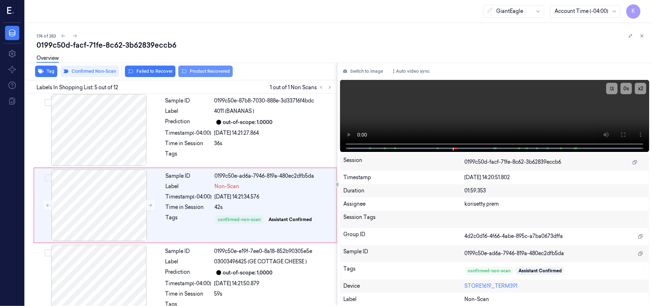
click at [204, 74] on button "Product Recovered" at bounding box center [205, 71] width 54 height 11
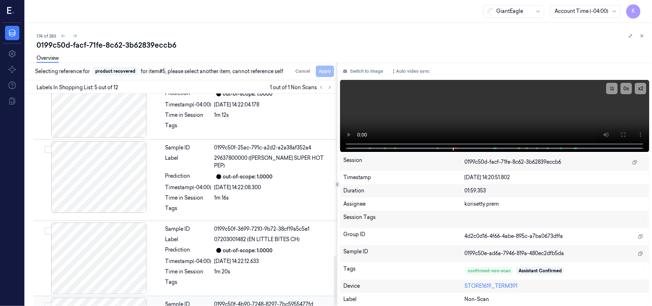
scroll to position [694, 0]
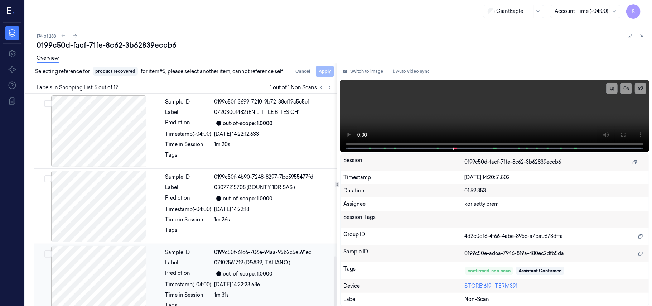
click at [224, 270] on div "out-of-scope: 1.0000" at bounding box center [248, 274] width 50 height 8
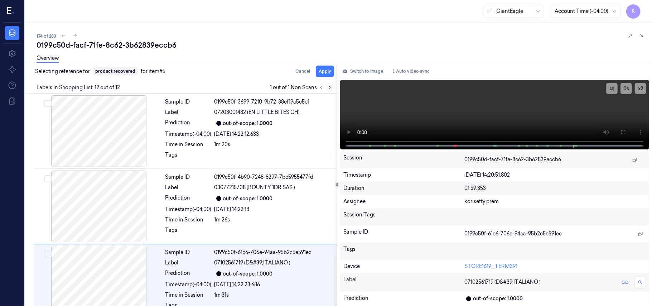
click at [331, 88] on icon at bounding box center [329, 87] width 5 height 5
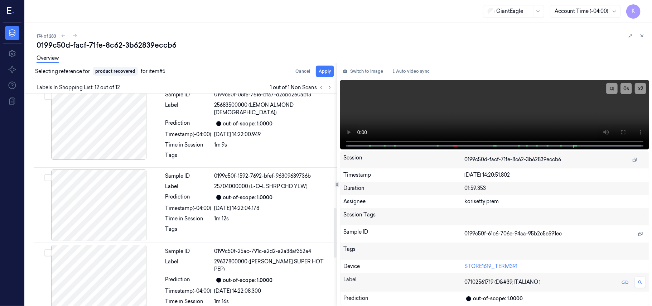
scroll to position [456, 0]
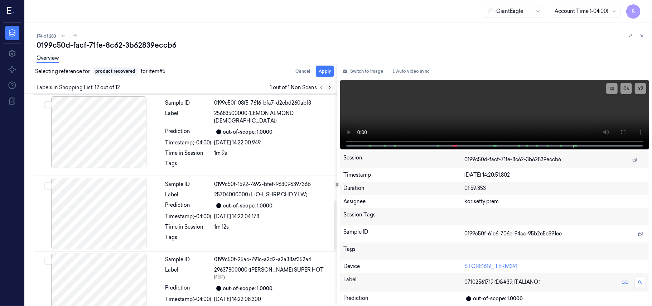
click at [327, 85] on icon at bounding box center [329, 87] width 5 height 5
click at [330, 88] on icon at bounding box center [329, 87] width 1 height 3
click at [320, 89] on icon at bounding box center [321, 87] width 5 height 5
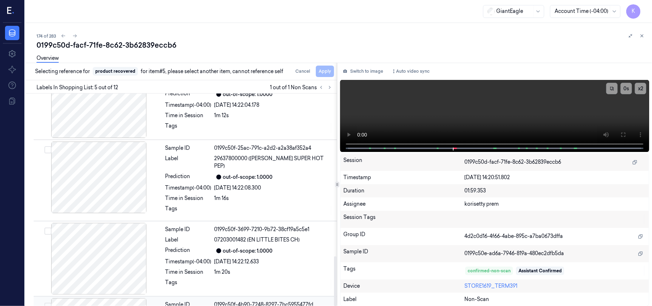
scroll to position [694, 0]
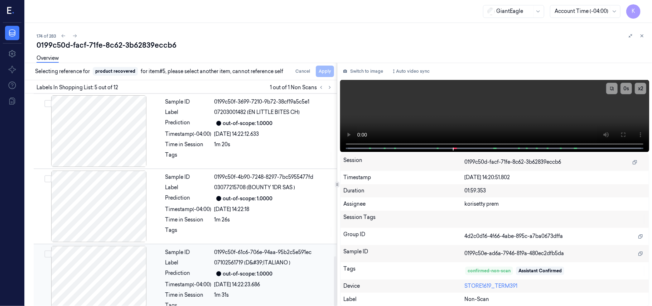
click at [211, 281] on div "Timestamp (-04:00)" at bounding box center [188, 285] width 46 height 8
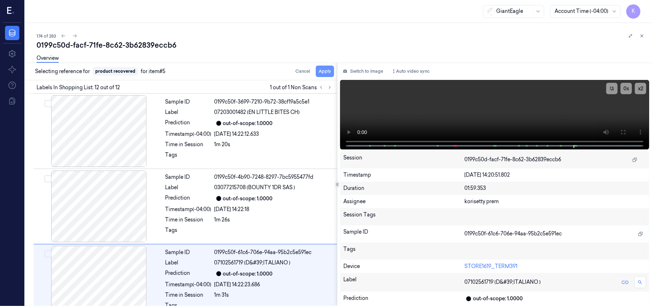
click at [328, 74] on button "Apply" at bounding box center [325, 71] width 18 height 11
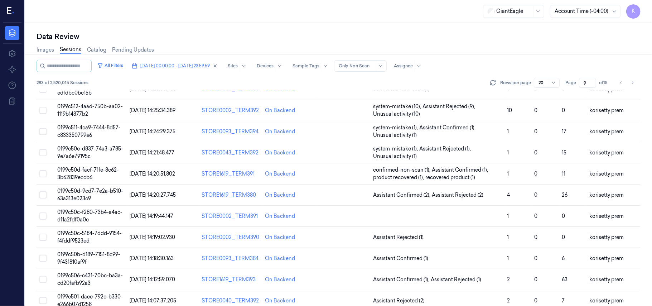
scroll to position [231, 0]
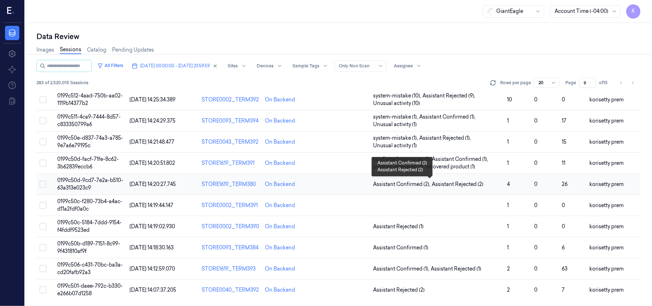
click at [433, 186] on span "Assistant Rejected (2)" at bounding box center [458, 184] width 52 height 8
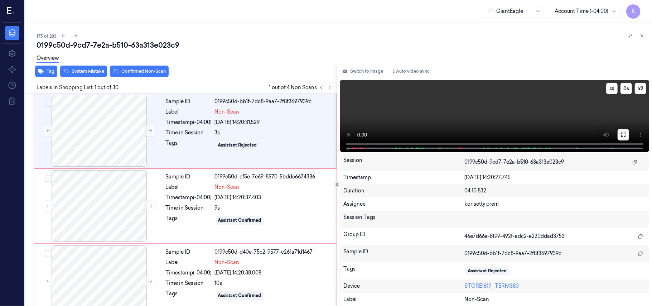
click at [622, 137] on icon at bounding box center [623, 135] width 6 height 6
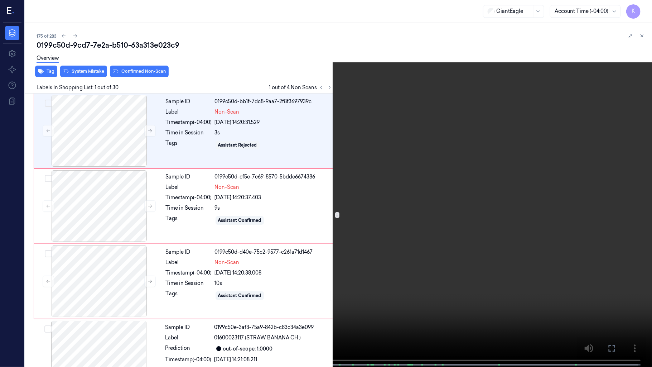
click at [194, 202] on video at bounding box center [326, 184] width 652 height 368
click at [141, 170] on video at bounding box center [326, 184] width 652 height 368
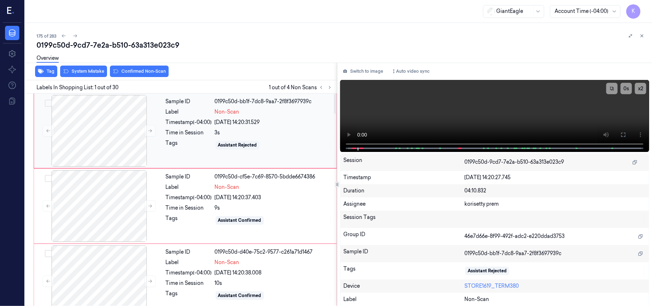
click at [234, 125] on div "08/10/2025 14:20:31.529" at bounding box center [273, 122] width 117 height 8
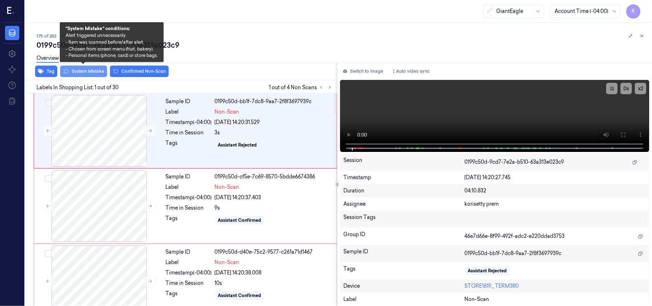
click at [85, 72] on button "System Mistake" at bounding box center [83, 71] width 47 height 11
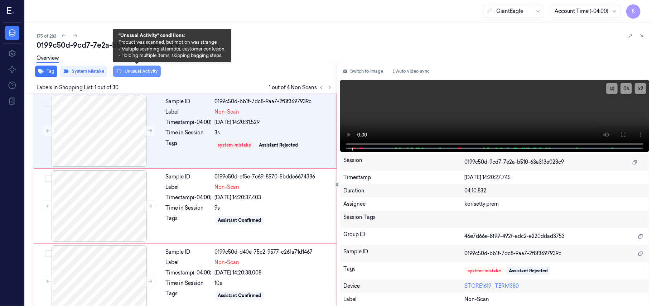
click at [130, 70] on button "Unusual Activity" at bounding box center [137, 71] width 48 height 11
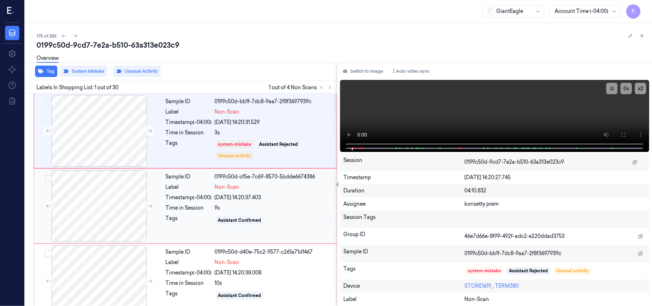
click at [242, 204] on div "Sample ID 0199c50d-cf5e-7c69-8570-5bdde6674386 Label Non-Scan Timestamp (-04:00…" at bounding box center [249, 206] width 172 height 72
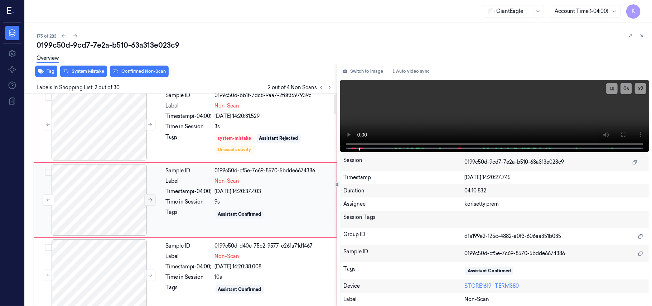
click at [150, 198] on icon at bounding box center [149, 199] width 5 height 5
click at [150, 271] on button at bounding box center [149, 274] width 11 height 11
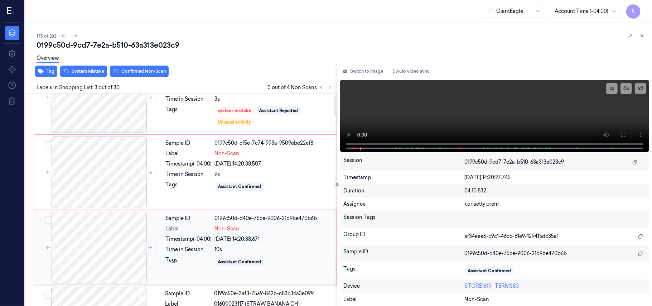
scroll to position [0, 0]
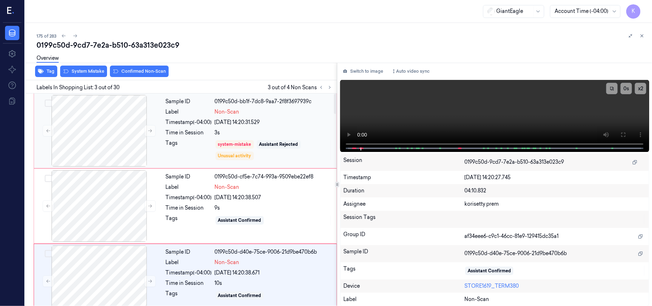
click at [255, 141] on div "system-mistake Assistant Rejected Unusual activity" at bounding box center [273, 149] width 117 height 21
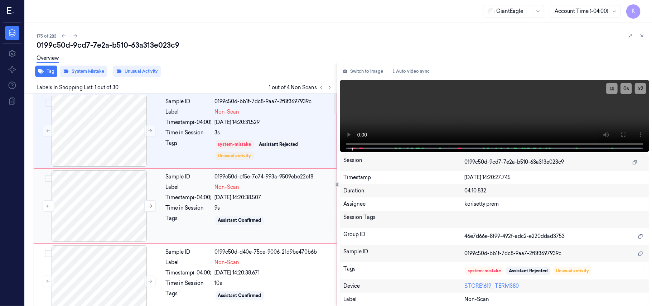
click at [95, 202] on div at bounding box center [98, 206] width 127 height 72
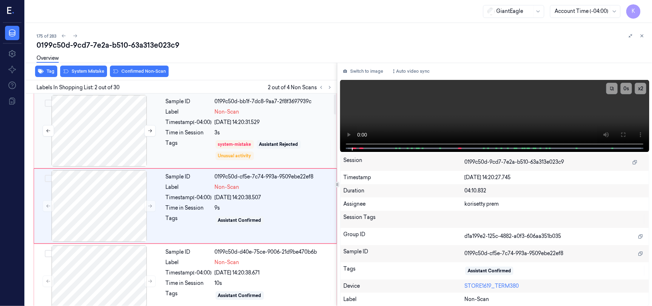
scroll to position [6, 0]
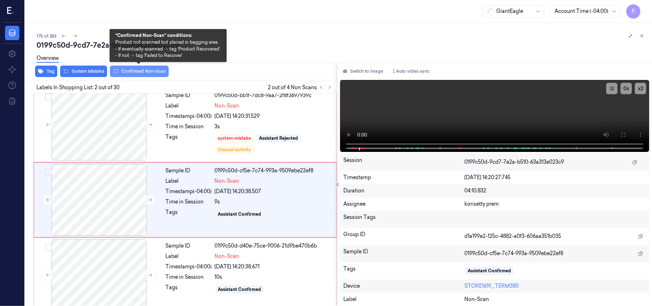
click at [131, 74] on button "Confirmed Non-Scan" at bounding box center [139, 71] width 59 height 11
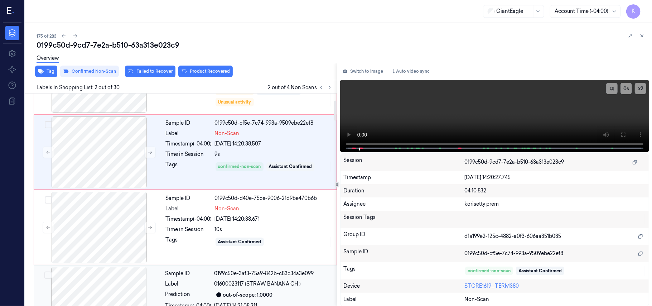
scroll to position [102, 0]
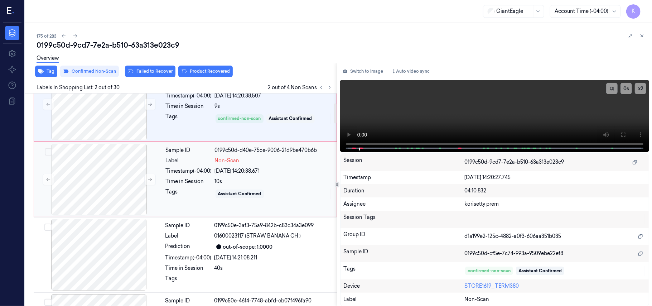
click at [234, 182] on div "10s" at bounding box center [273, 182] width 117 height 8
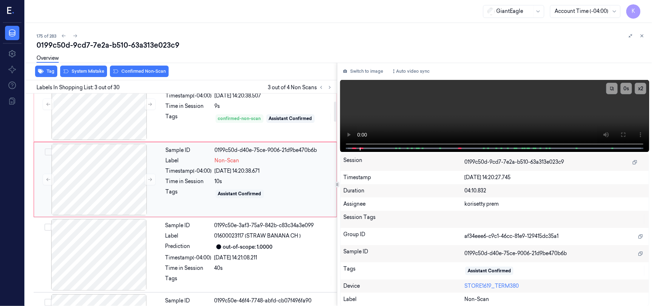
scroll to position [82, 0]
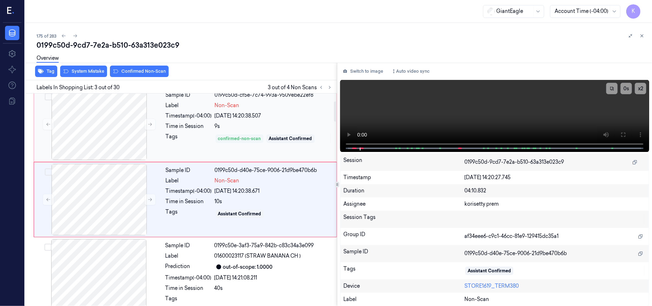
click at [235, 135] on div "confirmed-non-scan" at bounding box center [239, 138] width 48 height 9
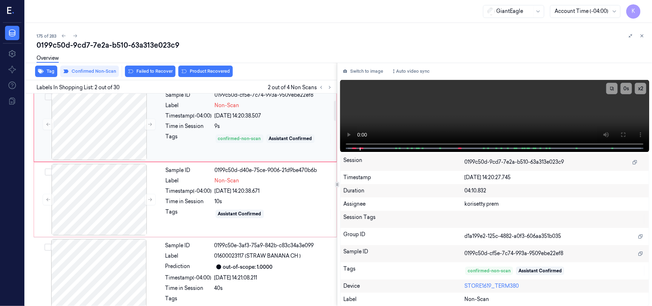
scroll to position [6, 0]
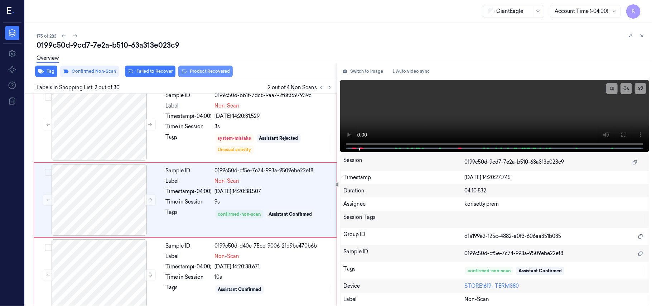
click at [211, 73] on button "Product Recovered" at bounding box center [205, 71] width 54 height 11
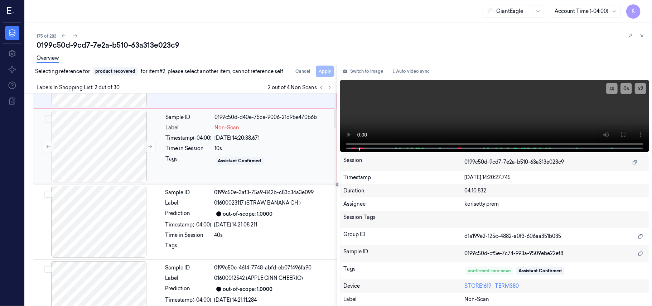
scroll to position [149, 0]
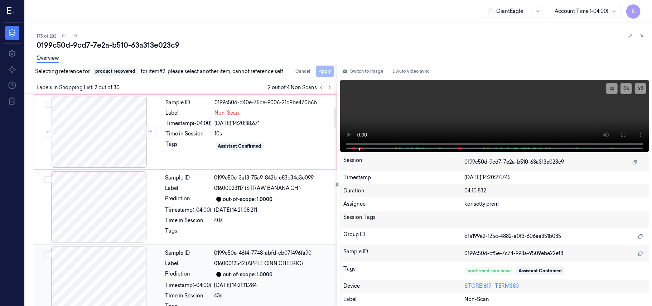
click at [269, 267] on span "01600012542 (APPLE CINN CHEERIO)" at bounding box center [258, 264] width 89 height 8
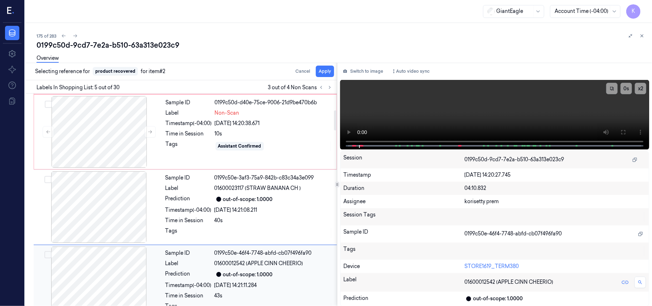
scroll to position [232, 0]
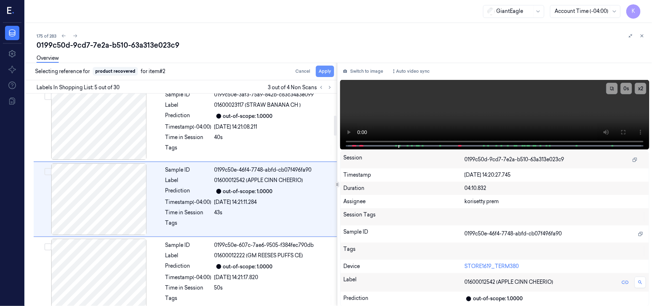
click at [325, 70] on button "Apply" at bounding box center [325, 71] width 18 height 11
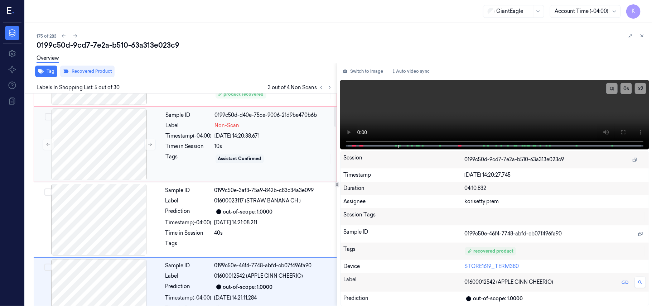
click at [263, 139] on div "08/10/2025 14:20:38.671" at bounding box center [273, 136] width 117 height 8
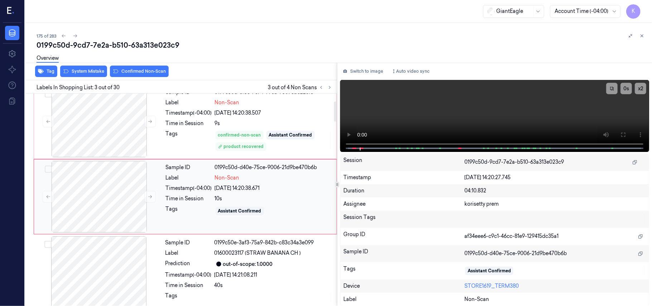
scroll to position [82, 0]
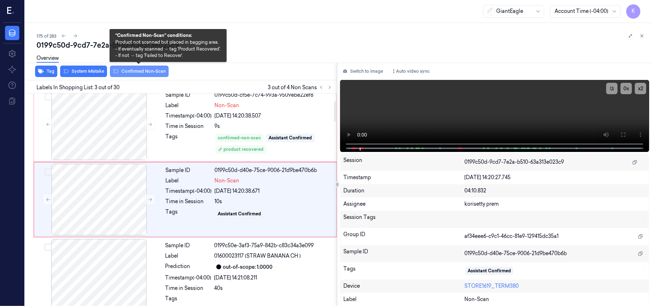
click at [140, 71] on button "Confirmed Non-Scan" at bounding box center [139, 71] width 59 height 11
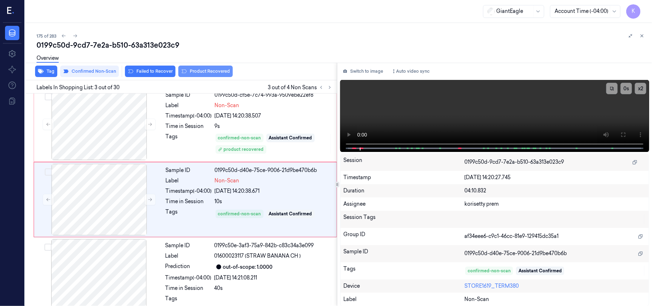
click at [211, 75] on button "Product Recovered" at bounding box center [205, 71] width 54 height 11
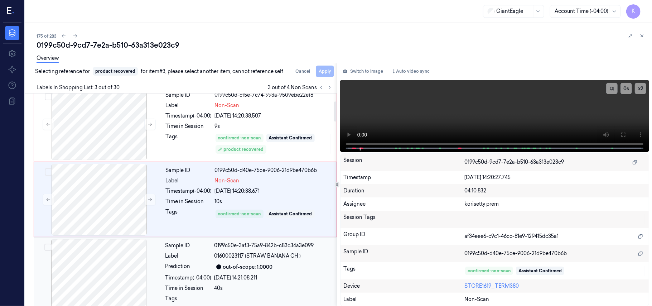
click at [274, 274] on div "Sample ID 0199c50e-3af3-75a9-842b-c83c34a3e099 Label 01600023117 (STRAW BANANA …" at bounding box center [249, 275] width 173 height 72
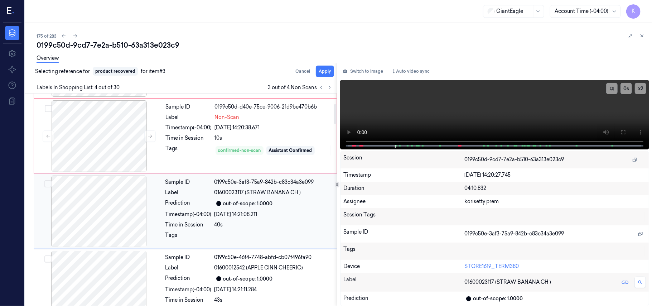
scroll to position [157, 0]
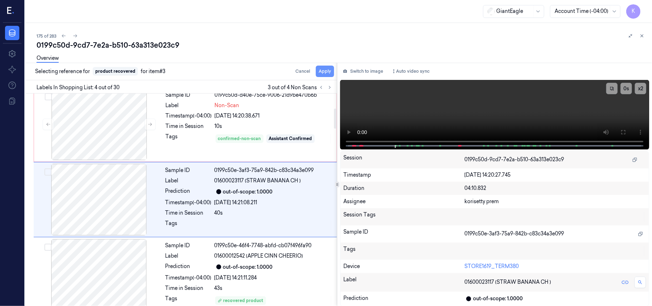
click at [325, 75] on button "Apply" at bounding box center [325, 71] width 18 height 11
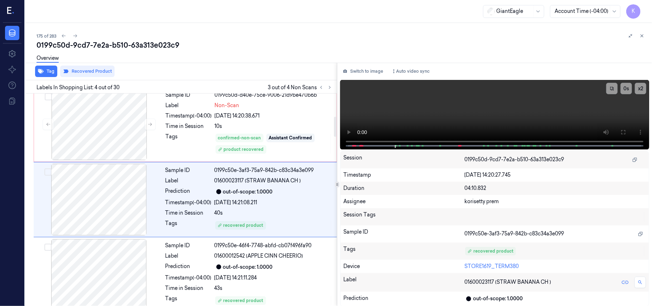
scroll to position [256, 0]
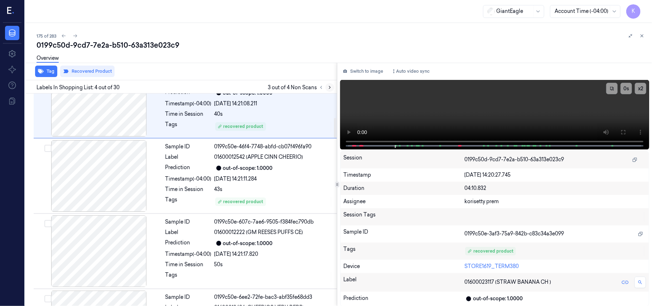
click at [329, 88] on icon at bounding box center [329, 87] width 5 height 5
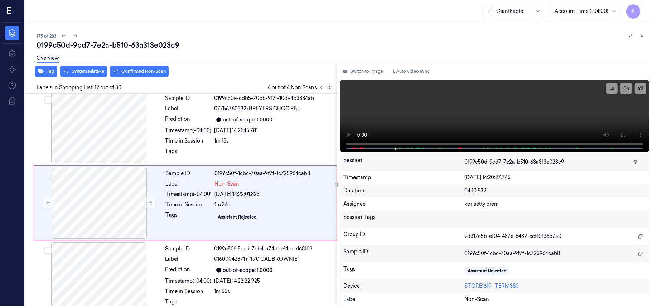
scroll to position [760, 0]
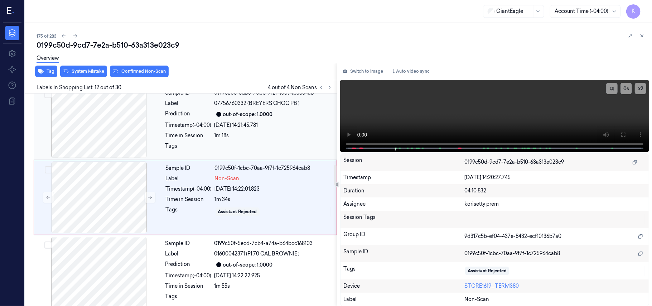
click at [275, 126] on div "08/10/2025 14:21:45.781" at bounding box center [273, 125] width 118 height 8
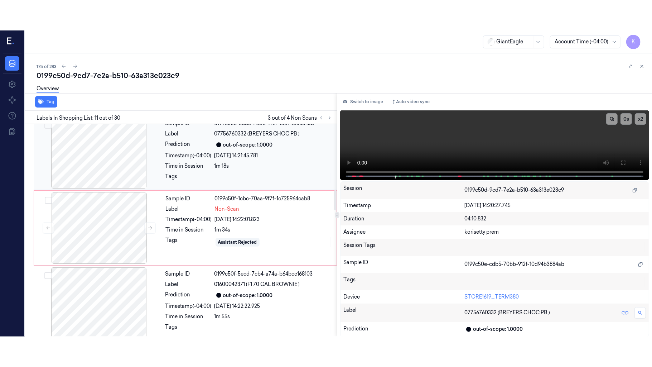
scroll to position [685, 0]
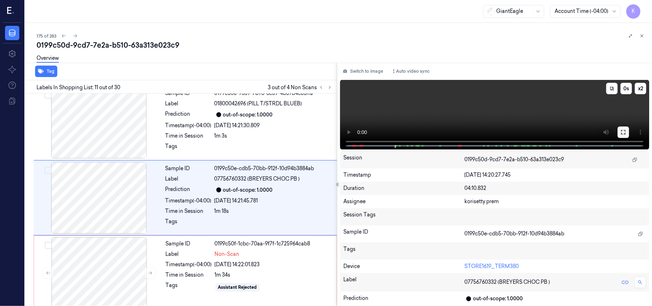
click at [626, 129] on icon at bounding box center [623, 132] width 6 height 6
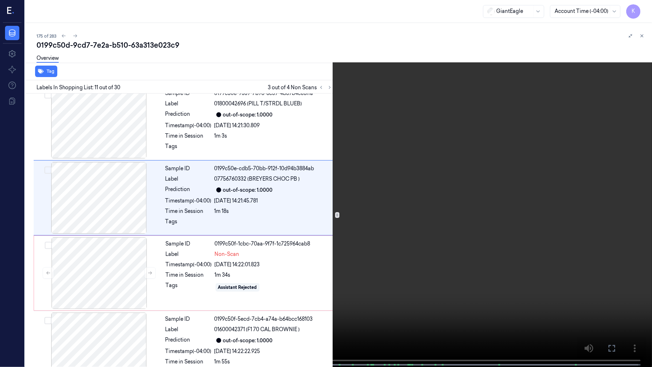
click at [406, 223] on video at bounding box center [326, 184] width 652 height 368
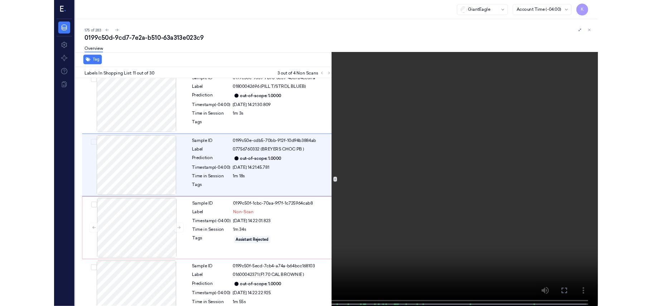
scroll to position [655, 0]
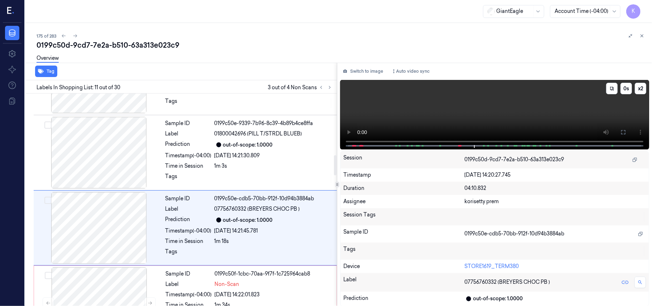
click at [389, 114] on video at bounding box center [494, 114] width 309 height 69
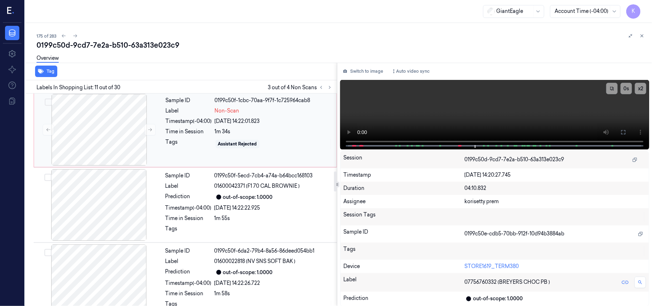
click at [227, 125] on div "08/10/2025 14:22:01.823" at bounding box center [273, 121] width 117 height 8
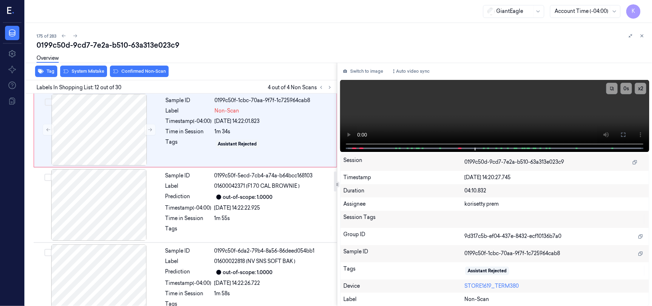
scroll to position [760, 0]
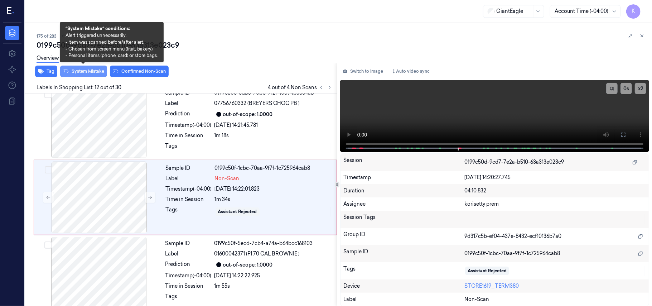
click at [96, 73] on button "System Mistake" at bounding box center [83, 71] width 47 height 11
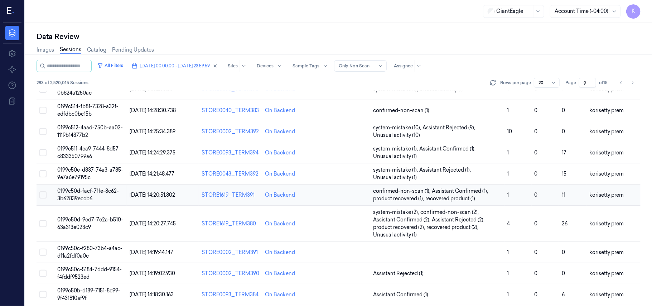
scroll to position [245, 0]
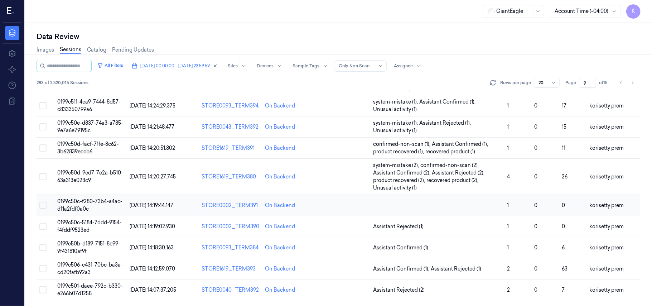
click at [442, 199] on td at bounding box center [437, 205] width 134 height 21
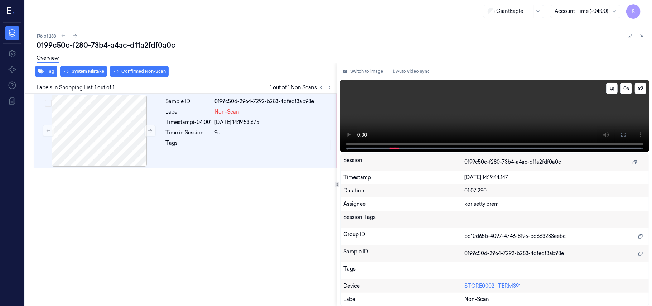
click at [421, 113] on video at bounding box center [494, 116] width 309 height 72
click at [628, 135] on button at bounding box center [622, 134] width 11 height 11
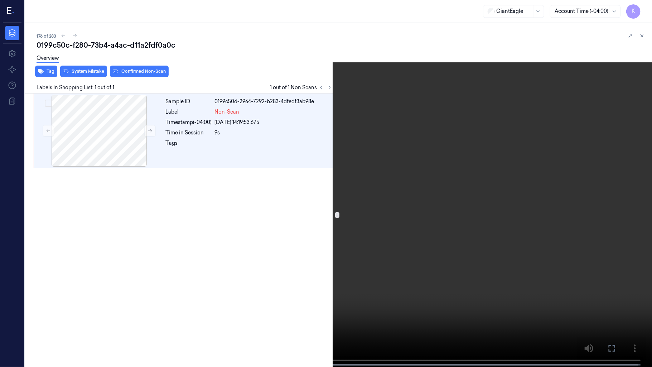
click at [514, 141] on video at bounding box center [326, 184] width 652 height 368
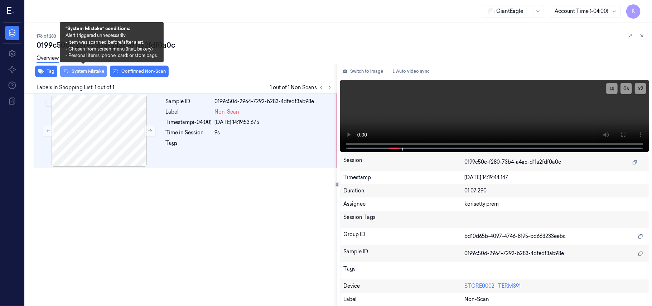
click at [88, 72] on button "System Mistake" at bounding box center [83, 71] width 47 height 11
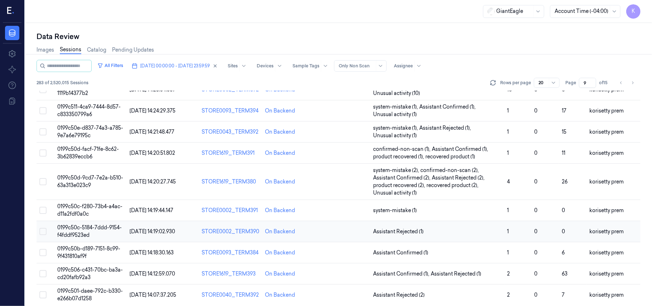
scroll to position [245, 0]
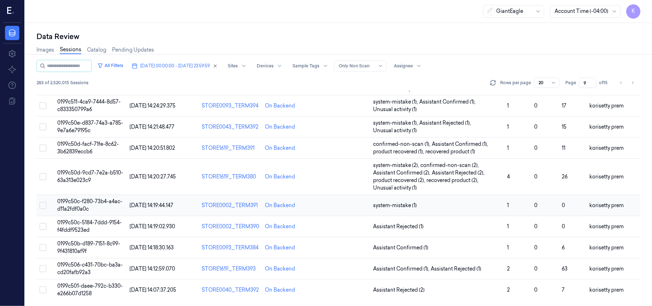
click at [440, 203] on span "system-mistake (1)" at bounding box center [437, 206] width 128 height 8
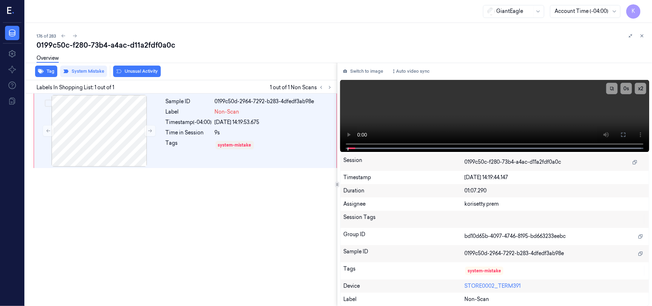
click at [307, 42] on div "0199c50c-f280-73b4-a4ac-d11a2fdf0a0c" at bounding box center [342, 45] width 610 height 10
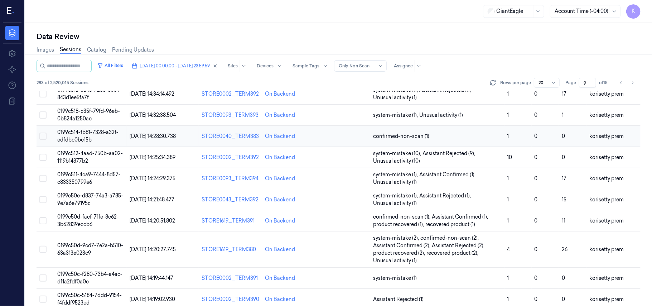
scroll to position [245, 0]
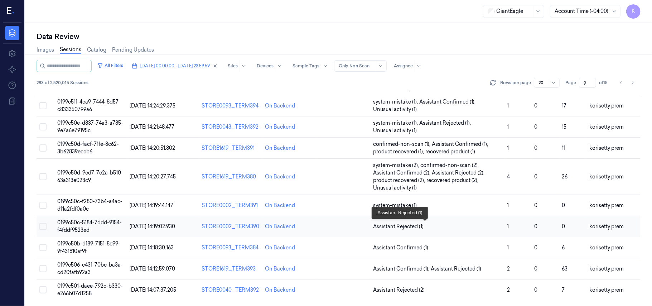
click at [436, 228] on span "Assistant Rejected (1)" at bounding box center [437, 227] width 128 height 8
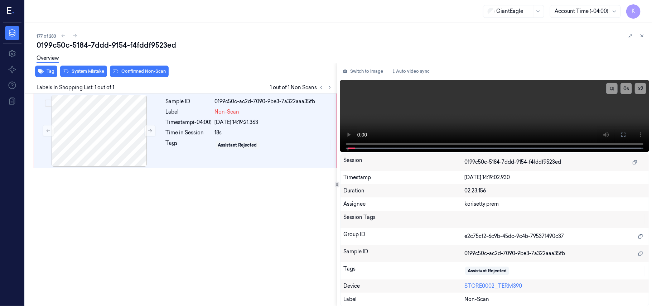
click at [238, 34] on div "177 of 283" at bounding box center [342, 35] width 610 height 9
click at [588, 117] on video at bounding box center [494, 116] width 309 height 72
click at [620, 139] on button at bounding box center [622, 134] width 11 height 11
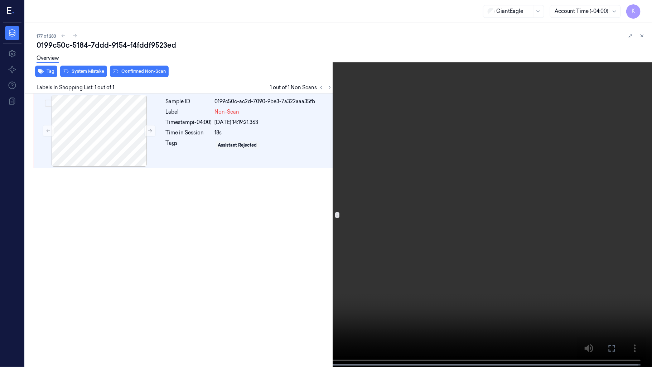
click at [296, 249] on video at bounding box center [326, 184] width 652 height 368
click at [646, 10] on button "x 2" at bounding box center [642, 8] width 11 height 11
click at [646, 10] on button "x 4" at bounding box center [642, 8] width 11 height 11
click at [433, 147] on video at bounding box center [326, 184] width 652 height 368
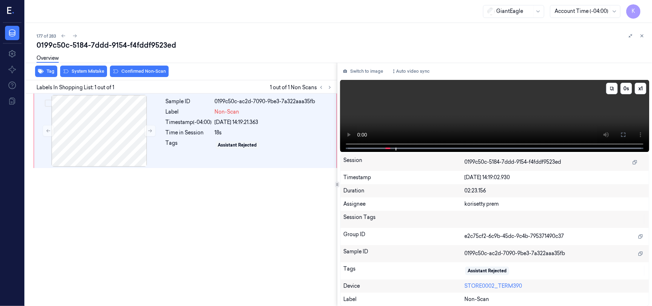
click at [424, 123] on video at bounding box center [494, 116] width 309 height 72
click at [118, 139] on div at bounding box center [98, 131] width 127 height 72
click at [82, 68] on div "Overview" at bounding box center [342, 59] width 610 height 18
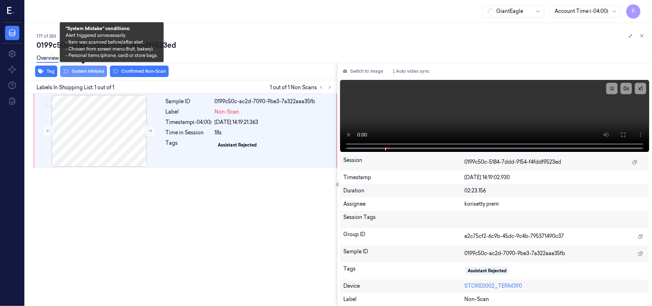
click at [84, 71] on button "System Mistake" at bounding box center [83, 71] width 47 height 11
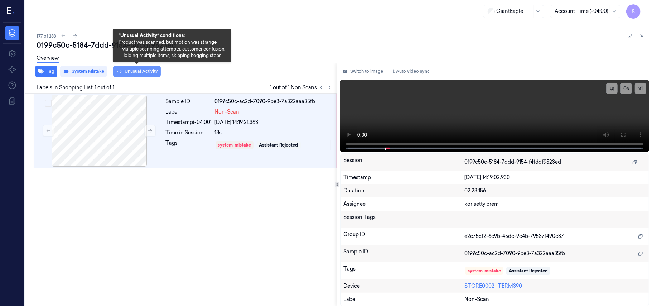
click at [138, 73] on button "Unusual Activity" at bounding box center [137, 71] width 48 height 11
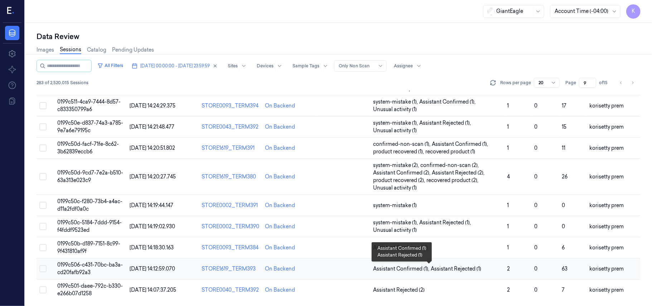
scroll to position [245, 0]
click at [445, 246] on span "Assistant Confirmed (1)" at bounding box center [437, 248] width 128 height 8
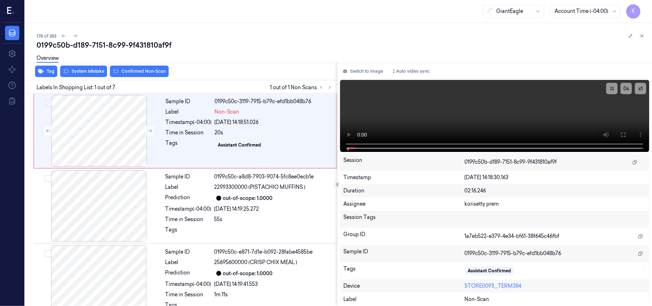
click at [266, 35] on div "178 of 283" at bounding box center [342, 35] width 610 height 9
click at [470, 110] on video at bounding box center [494, 116] width 309 height 72
click at [626, 134] on button at bounding box center [622, 134] width 11 height 11
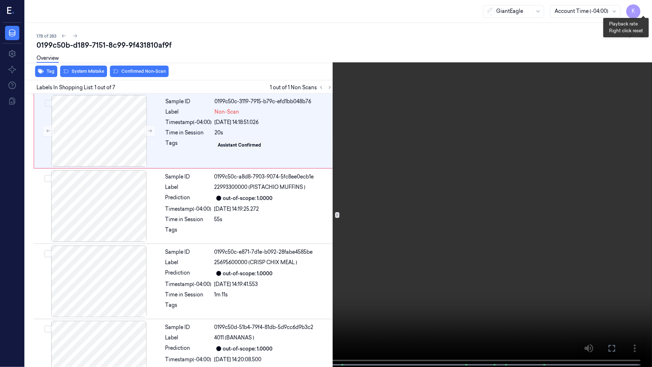
click at [642, 8] on button "x 1" at bounding box center [642, 8] width 11 height 11
click at [491, 240] on video at bounding box center [326, 184] width 652 height 368
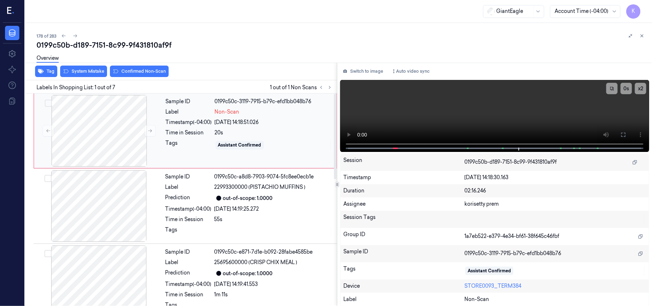
click at [269, 124] on div "08/10/2025 14:18:51.026" at bounding box center [273, 122] width 117 height 8
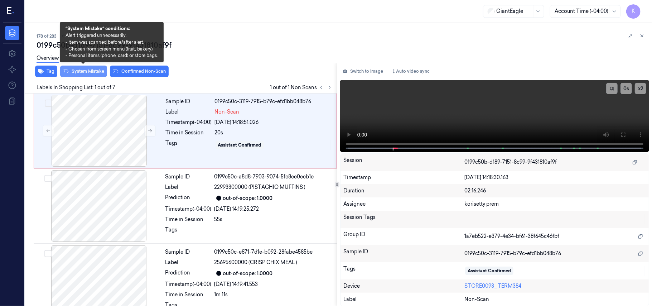
click at [89, 72] on button "System Mistake" at bounding box center [83, 71] width 47 height 11
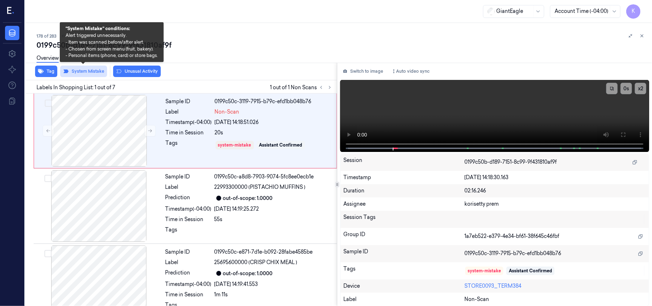
click at [89, 72] on button "System Mistake" at bounding box center [83, 71] width 47 height 11
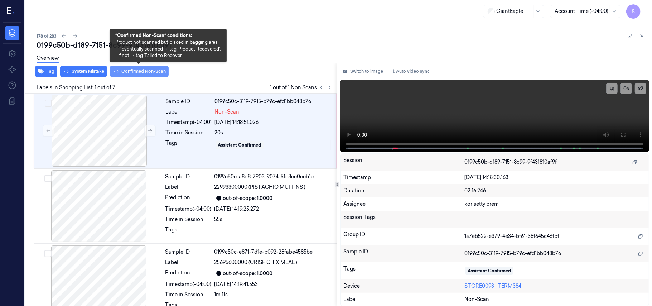
click at [136, 71] on button "Confirmed Non-Scan" at bounding box center [139, 71] width 59 height 11
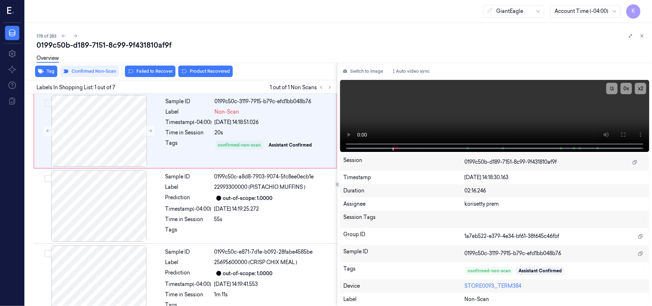
click at [208, 69] on button "Product Recovered" at bounding box center [205, 71] width 54 height 11
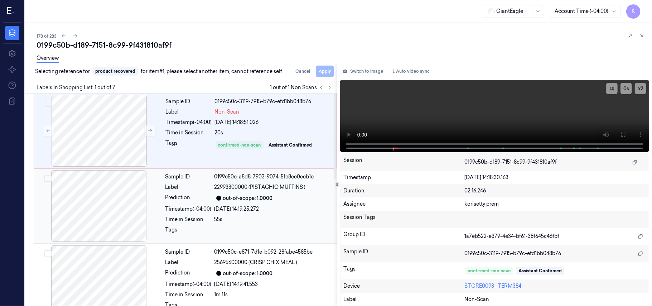
click at [220, 201] on div at bounding box center [218, 198] width 9 height 9
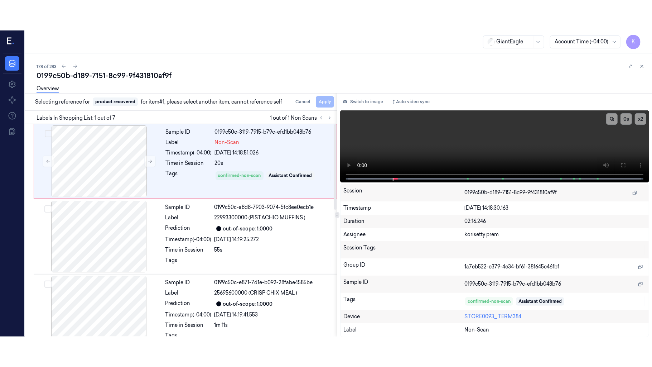
scroll to position [6, 0]
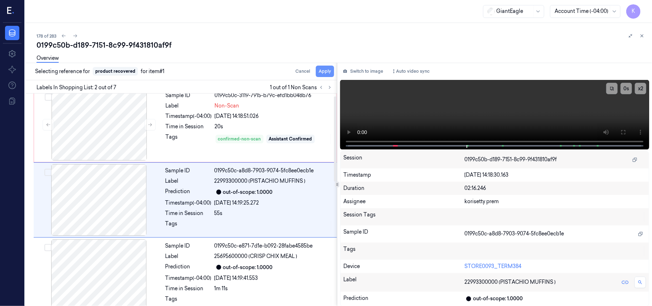
click at [328, 69] on button "Apply" at bounding box center [325, 71] width 18 height 11
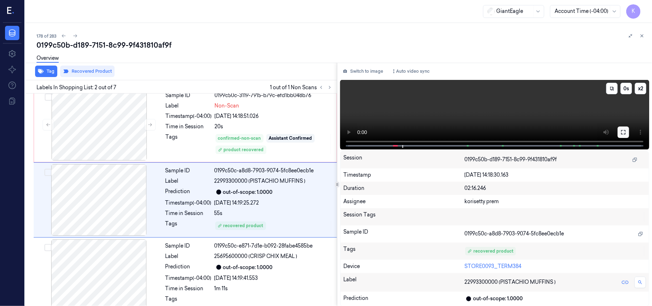
click at [626, 131] on button at bounding box center [622, 131] width 11 height 11
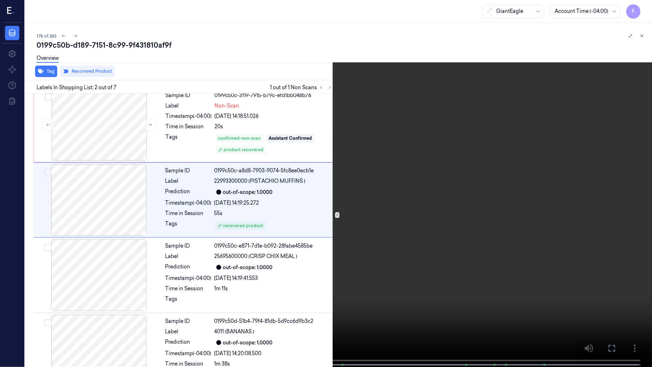
click at [450, 160] on video at bounding box center [326, 184] width 652 height 368
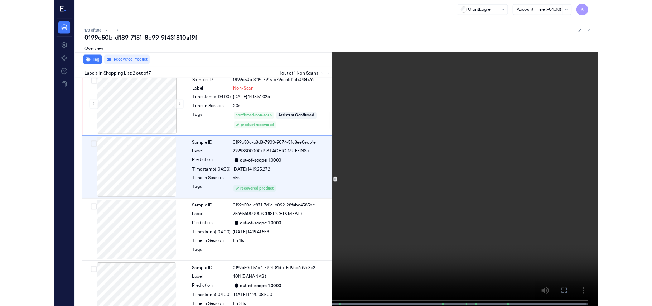
scroll to position [0, 0]
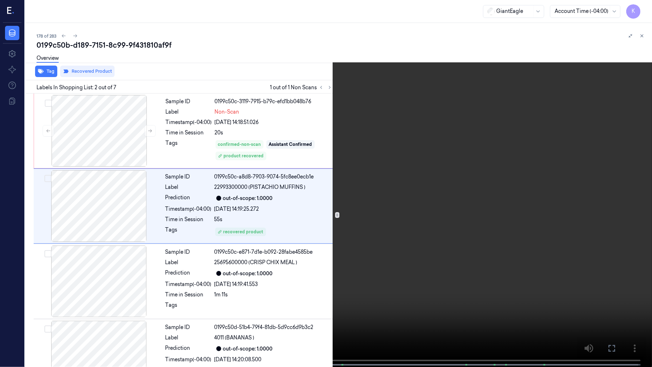
click at [272, 175] on video at bounding box center [326, 184] width 652 height 368
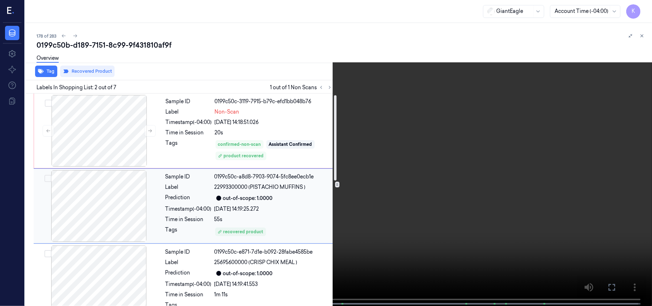
scroll to position [6, 0]
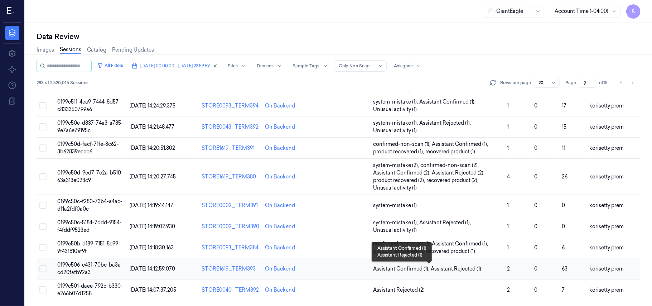
scroll to position [245, 0]
click at [470, 268] on span "Assistant Rejected (1)" at bounding box center [456, 269] width 50 height 8
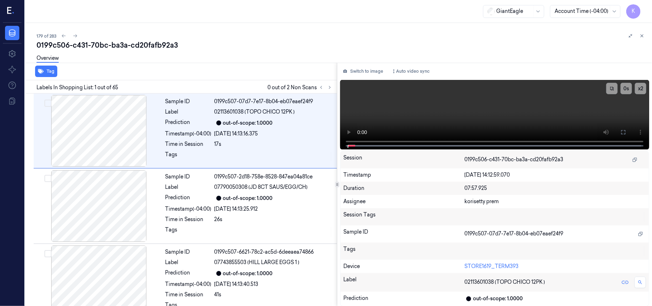
click at [266, 49] on div "0199c506-c431-70bc-ba3a-cd20fafb92a3" at bounding box center [342, 45] width 610 height 10
click at [330, 87] on icon at bounding box center [329, 87] width 1 height 3
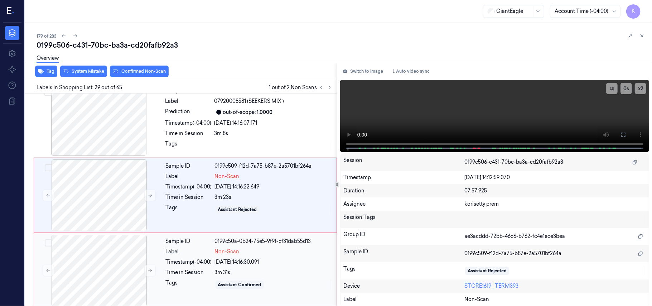
scroll to position [2042, 0]
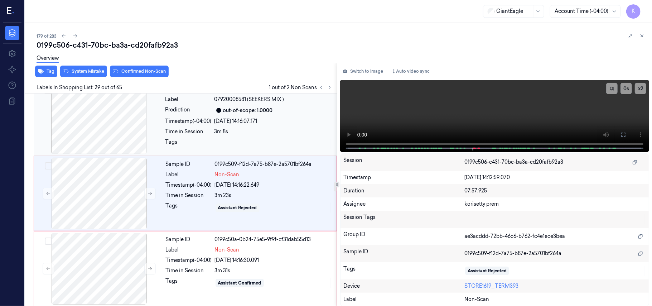
click at [272, 135] on div "3m 8s" at bounding box center [273, 132] width 118 height 8
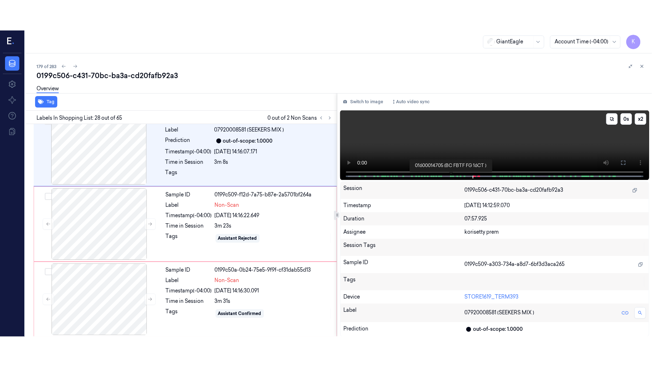
scroll to position [1967, 0]
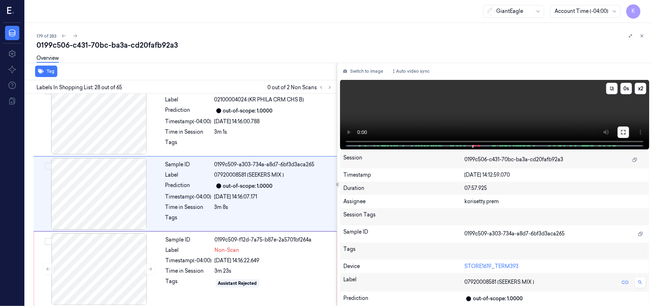
click at [622, 133] on icon at bounding box center [623, 132] width 6 height 6
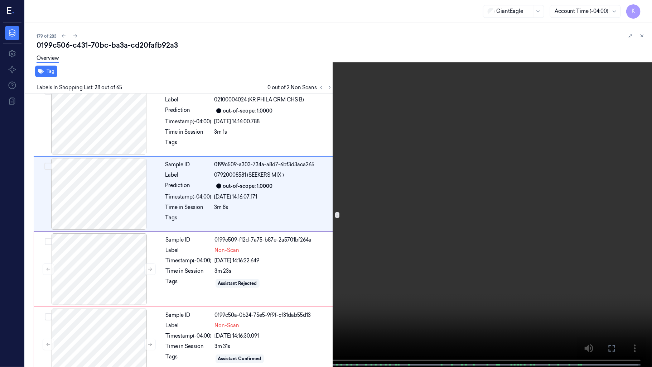
click at [364, 274] on video at bounding box center [326, 184] width 652 height 368
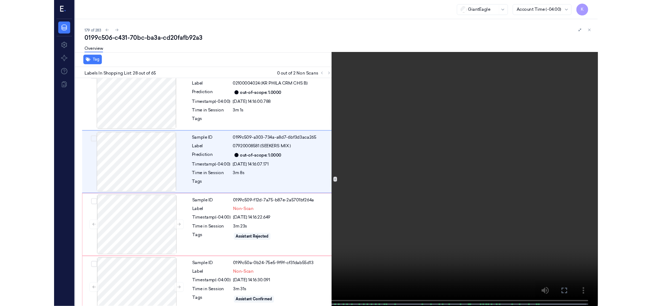
scroll to position [1936, 0]
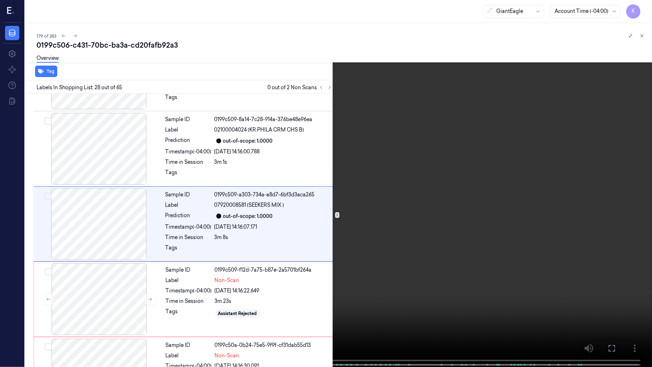
click at [449, 195] on video at bounding box center [326, 184] width 652 height 368
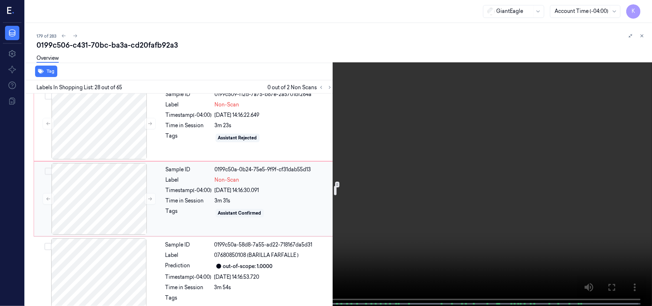
scroll to position [2128, 0]
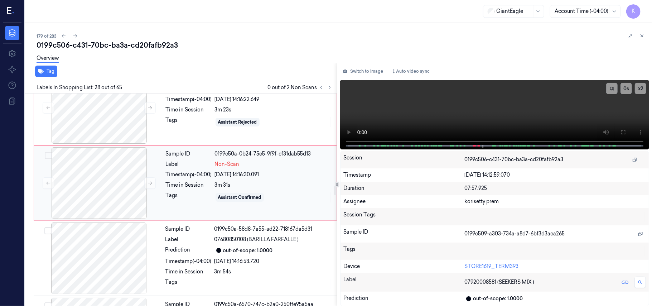
click at [273, 178] on div "08/10/2025 14:16:30.091" at bounding box center [273, 175] width 117 height 8
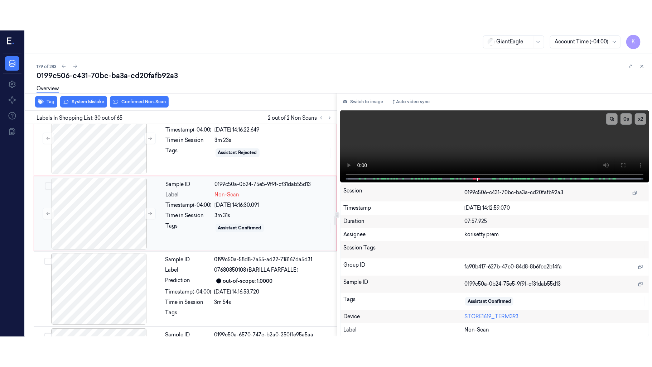
scroll to position [2118, 0]
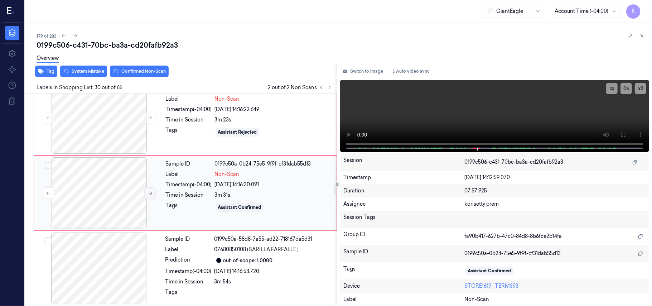
click at [152, 199] on button at bounding box center [149, 192] width 11 height 11
click at [619, 132] on button at bounding box center [622, 134] width 11 height 11
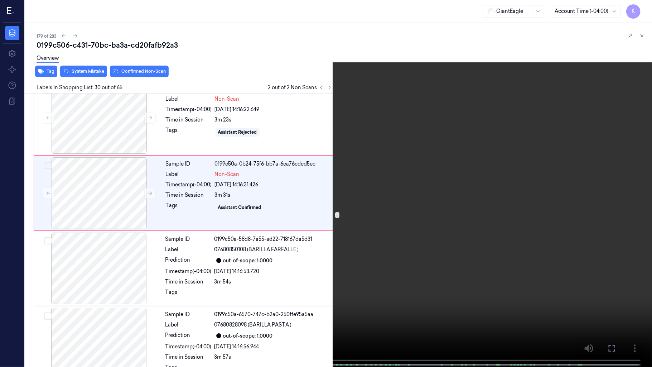
click at [337, 248] on video at bounding box center [326, 184] width 652 height 368
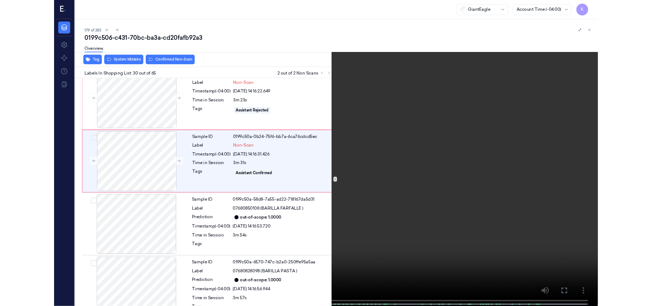
scroll to position [2087, 0]
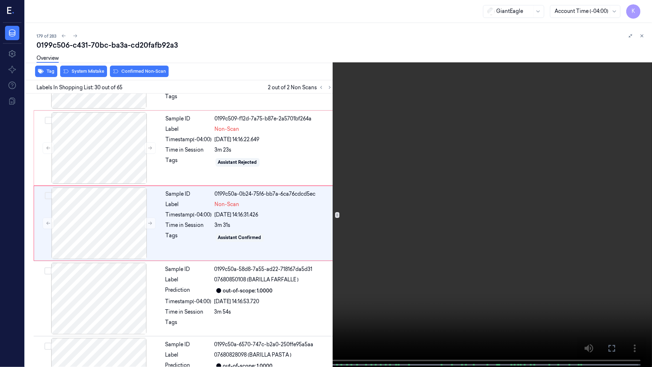
click at [324, 246] on video at bounding box center [326, 184] width 652 height 368
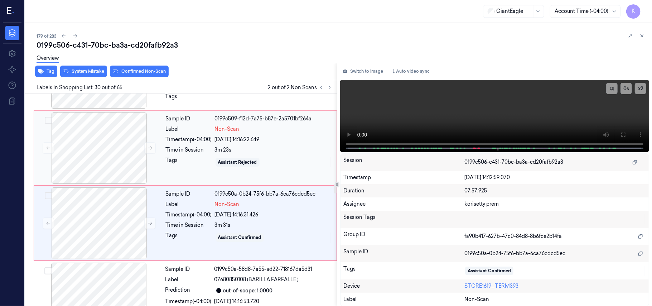
click at [238, 154] on div "3m 23s" at bounding box center [273, 150] width 117 height 8
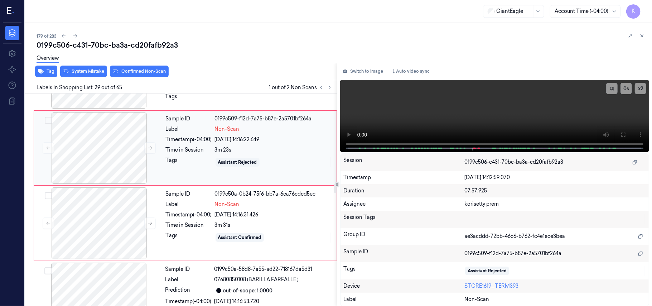
scroll to position [2042, 0]
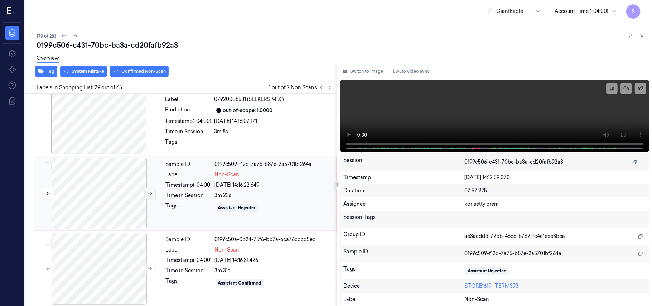
click at [149, 196] on icon at bounding box center [149, 193] width 5 height 5
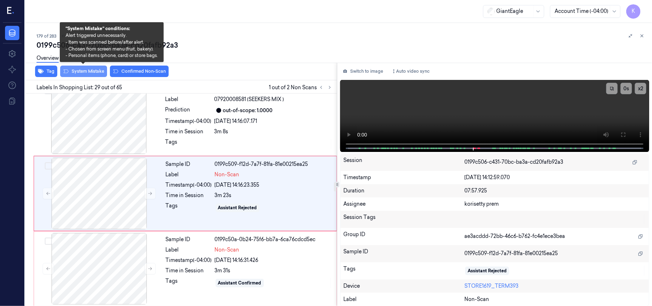
click at [88, 73] on button "System Mistake" at bounding box center [83, 71] width 47 height 11
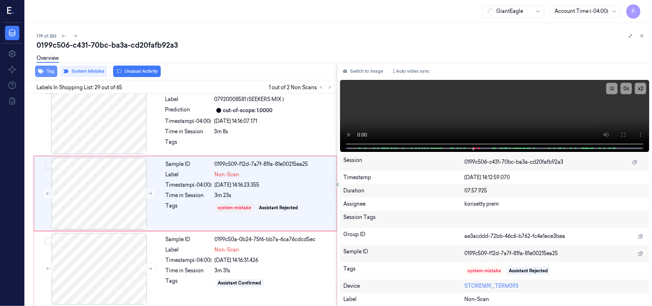
click at [45, 71] on button "Tag" at bounding box center [46, 71] width 22 height 11
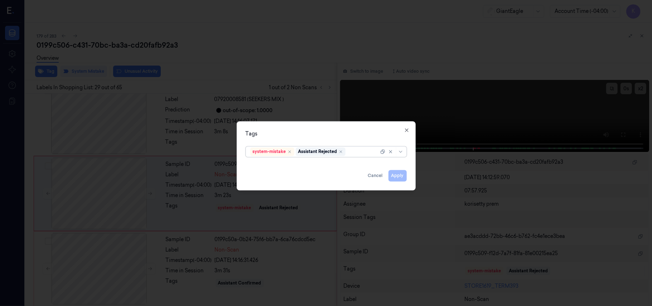
click at [357, 154] on div at bounding box center [363, 152] width 32 height 8
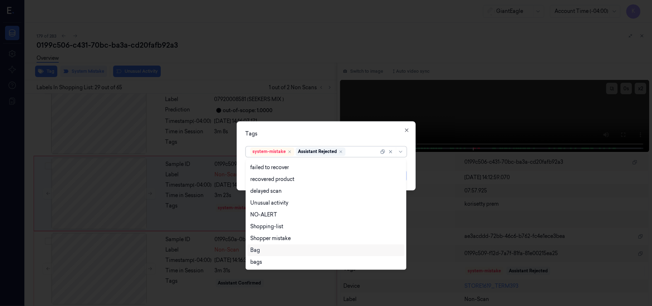
click at [277, 251] on div "Bag" at bounding box center [325, 250] width 151 height 8
click at [360, 132] on div "Tags" at bounding box center [326, 134] width 161 height 8
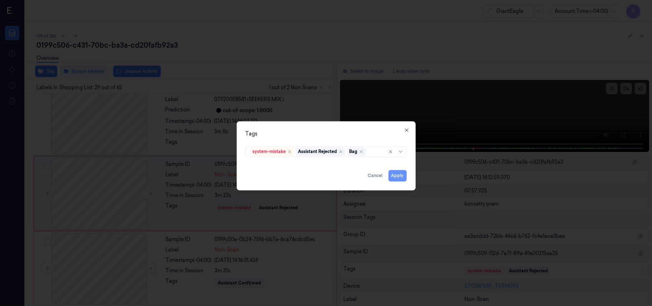
click at [399, 176] on button "Apply" at bounding box center [397, 175] width 18 height 11
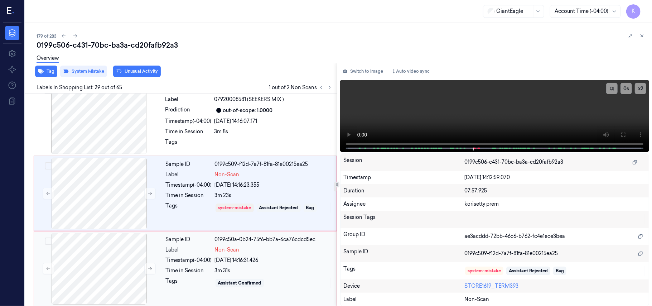
click at [241, 251] on div "Sample ID 0199c50a-0b24-75f6-bb7a-6ca76cdcd5ec Label Non-Scan Timestamp (-04:00…" at bounding box center [249, 269] width 172 height 72
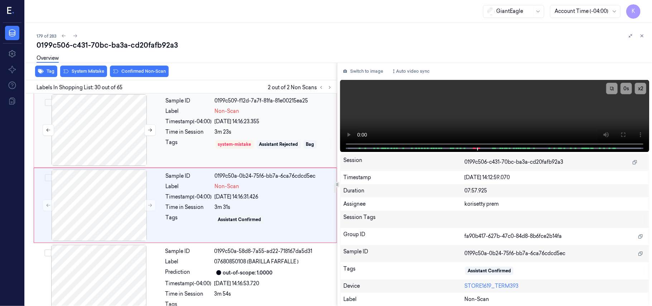
scroll to position [2118, 0]
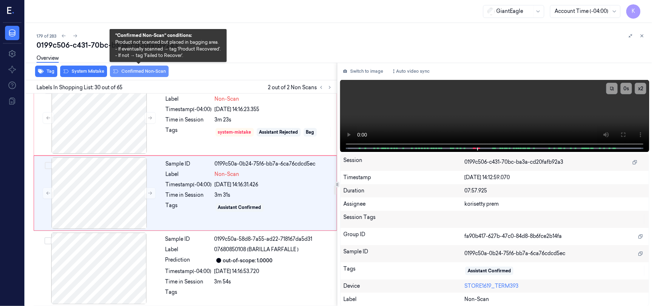
click at [129, 73] on button "Confirmed Non-Scan" at bounding box center [139, 71] width 59 height 11
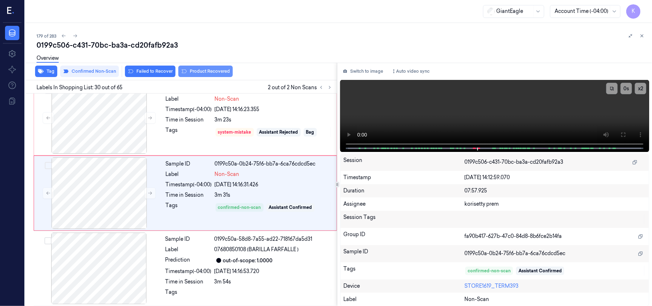
click at [208, 76] on button "Product Recovered" at bounding box center [205, 71] width 54 height 11
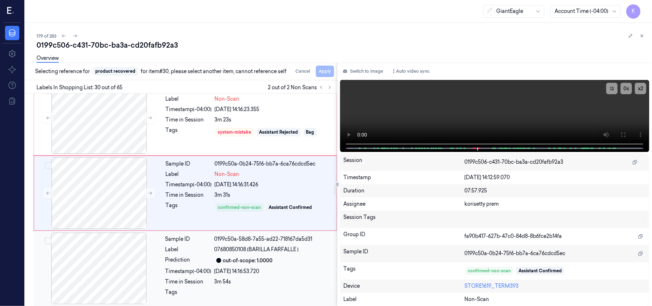
click at [262, 273] on div "Sample ID 0199c50a-58d8-7a55-ad22-718167da5d31 Label 07680850108 (BARILLA FARFA…" at bounding box center [249, 268] width 173 height 72
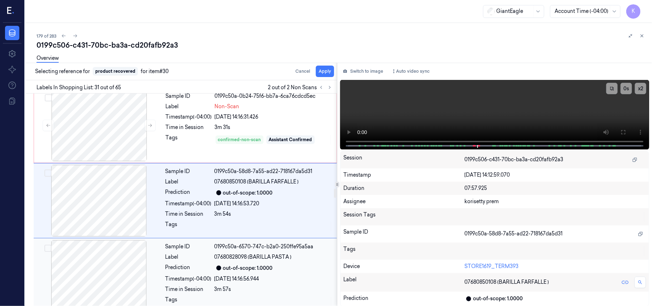
scroll to position [2193, 0]
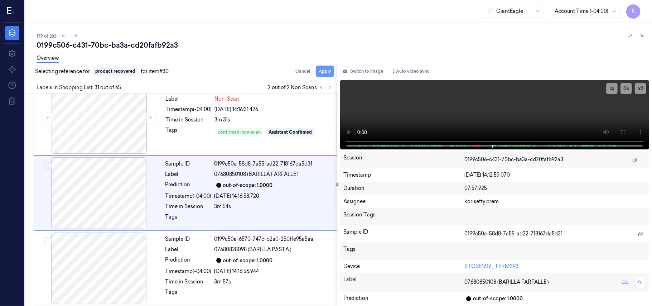
click at [323, 73] on button "Apply" at bounding box center [325, 71] width 18 height 11
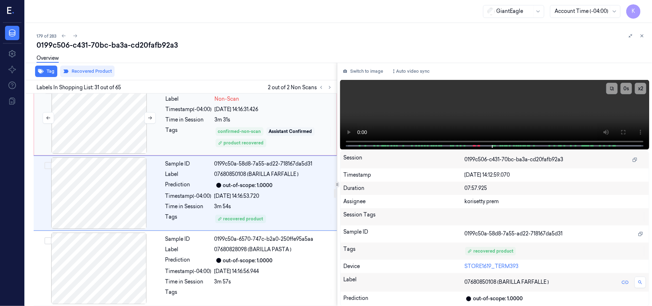
click at [159, 137] on div at bounding box center [98, 118] width 127 height 72
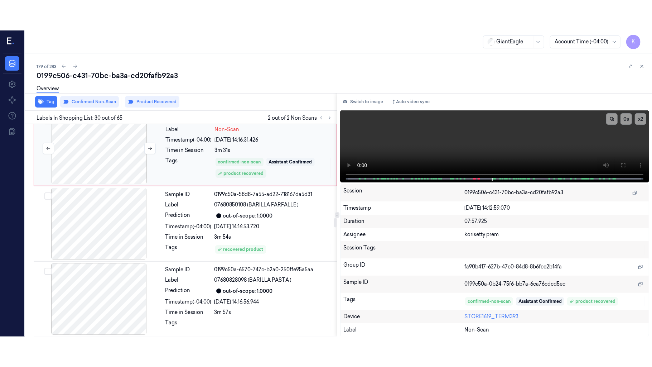
scroll to position [2118, 0]
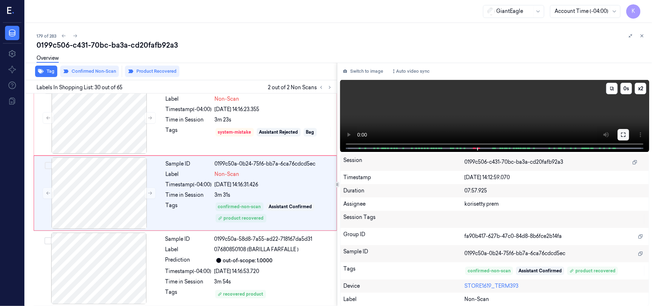
click at [622, 132] on icon at bounding box center [623, 135] width 6 height 6
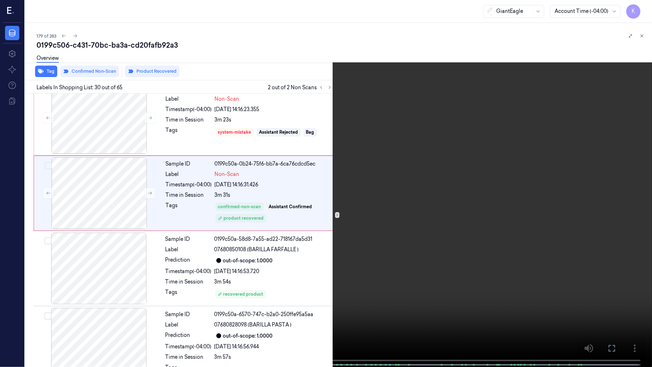
click at [391, 271] on video at bounding box center [326, 184] width 652 height 368
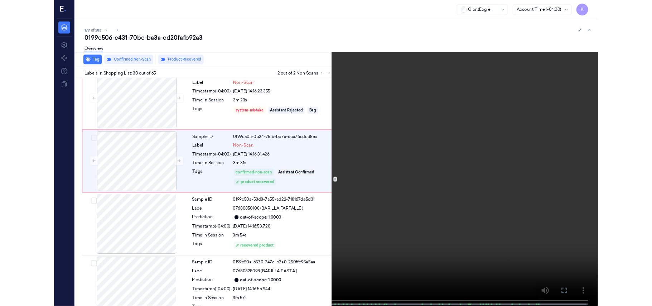
scroll to position [2087, 0]
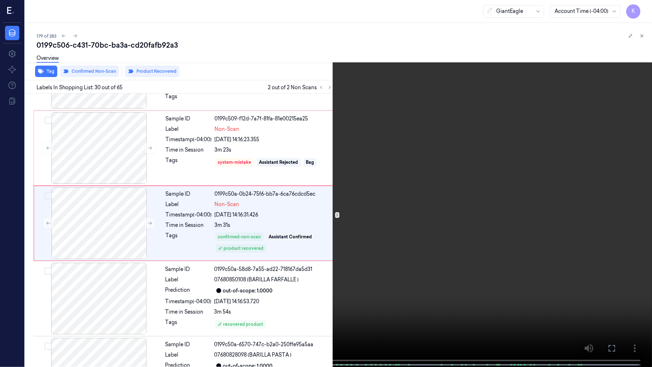
click at [417, 239] on video at bounding box center [326, 184] width 652 height 368
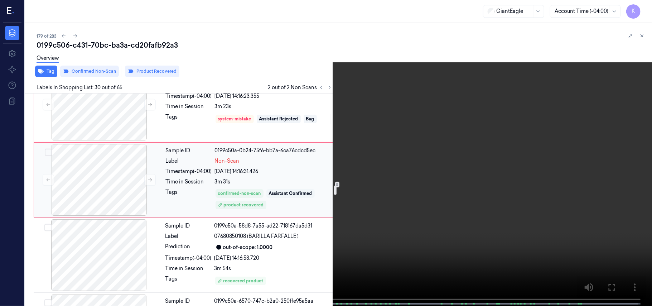
scroll to position [2118, 0]
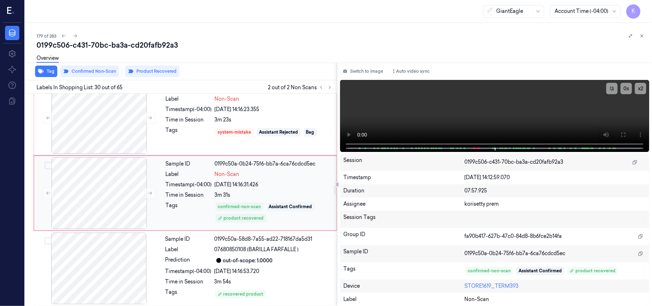
click at [271, 209] on div "Assistant Confirmed" at bounding box center [290, 206] width 48 height 9
click at [148, 72] on button "Product Recovered" at bounding box center [152, 71] width 54 height 11
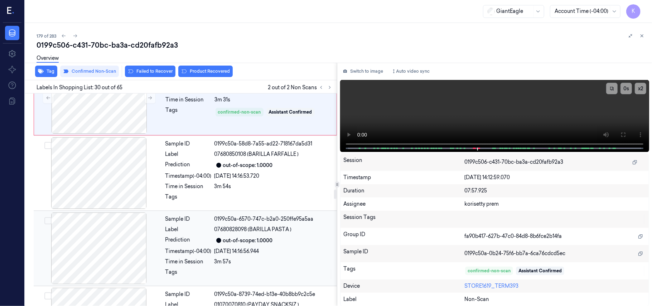
click at [227, 244] on div "out-of-scope: 1.0000" at bounding box center [248, 241] width 50 height 8
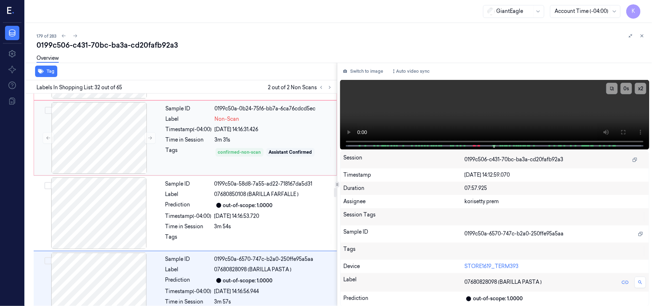
click at [238, 133] on div "08/10/2025 14:16:31.426" at bounding box center [273, 130] width 117 height 8
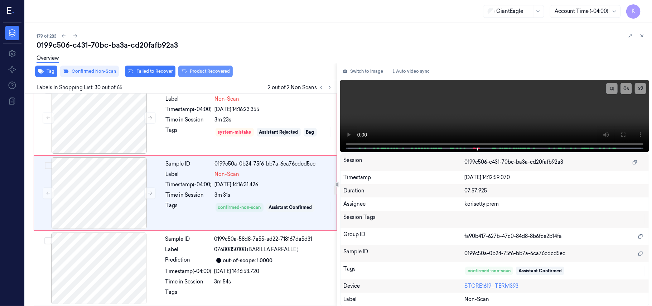
click at [201, 72] on button "Product Recovered" at bounding box center [205, 71] width 54 height 11
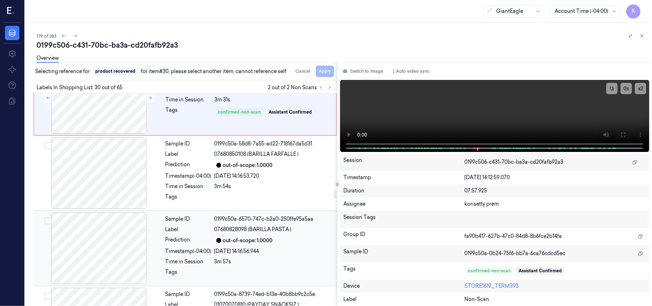
click at [266, 265] on div "3m 57s" at bounding box center [273, 262] width 118 height 8
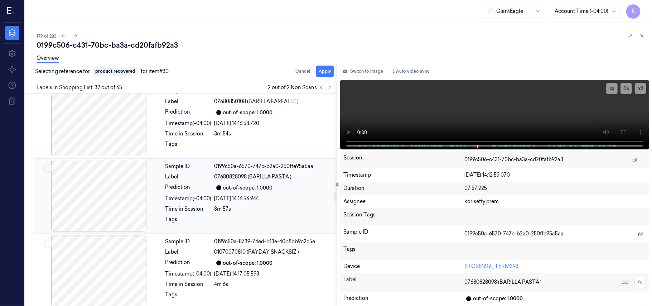
scroll to position [2268, 0]
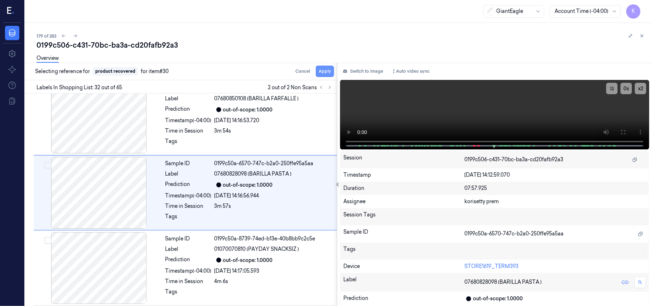
click at [320, 73] on button "Apply" at bounding box center [325, 71] width 18 height 11
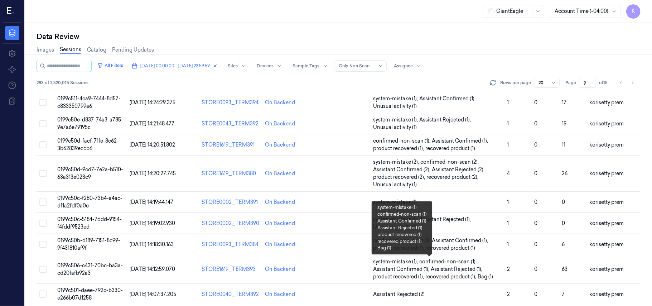
scroll to position [253, 0]
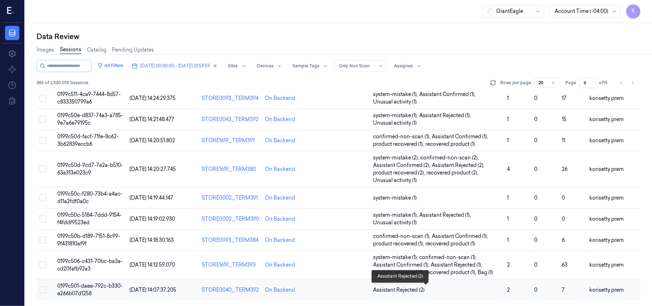
click at [446, 292] on span "Assistant Rejected (2)" at bounding box center [437, 290] width 128 height 8
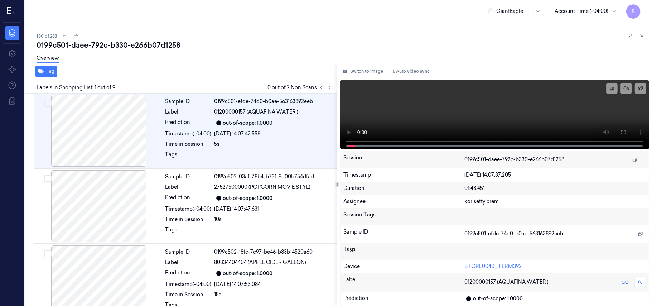
click at [336, 44] on div "0199c501-daee-792c-b330-e266b07d1258" at bounding box center [342, 45] width 610 height 10
click at [330, 89] on button at bounding box center [329, 87] width 9 height 9
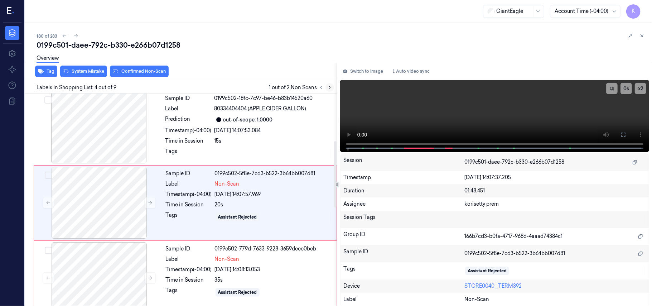
scroll to position [157, 0]
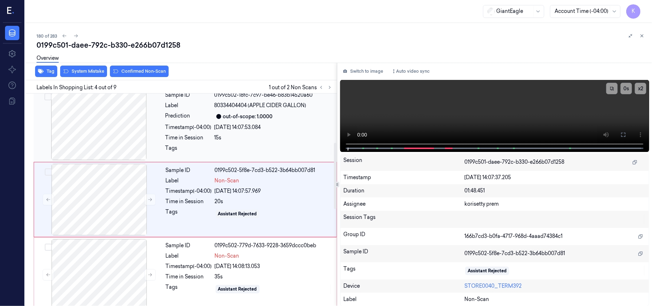
click at [256, 128] on div "08/10/2025 14:07:53.084" at bounding box center [273, 127] width 118 height 8
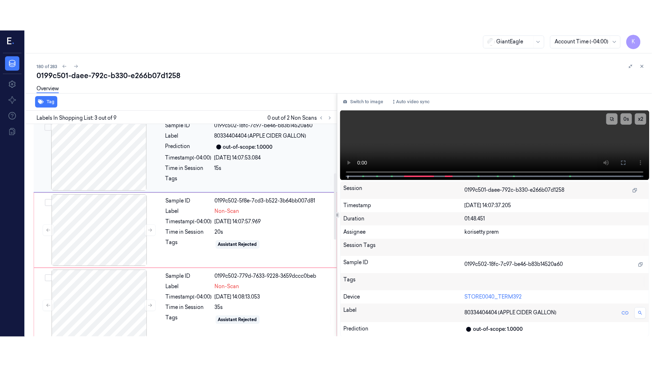
scroll to position [82, 0]
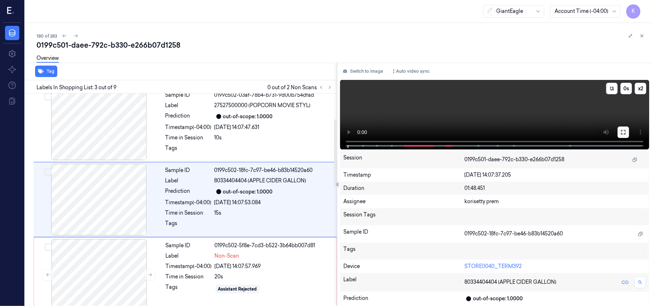
click at [624, 129] on icon at bounding box center [623, 132] width 6 height 6
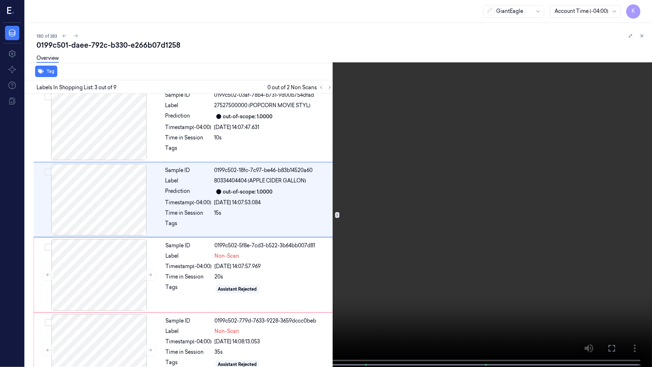
click at [332, 305] on video at bounding box center [326, 184] width 652 height 368
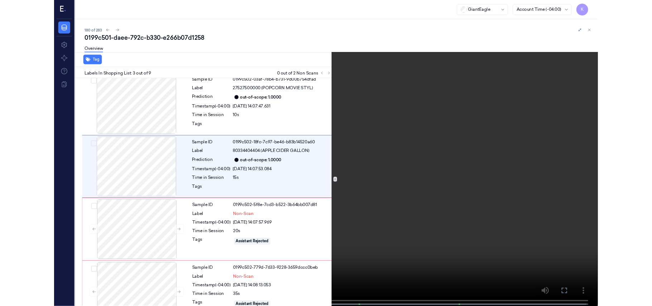
scroll to position [52, 0]
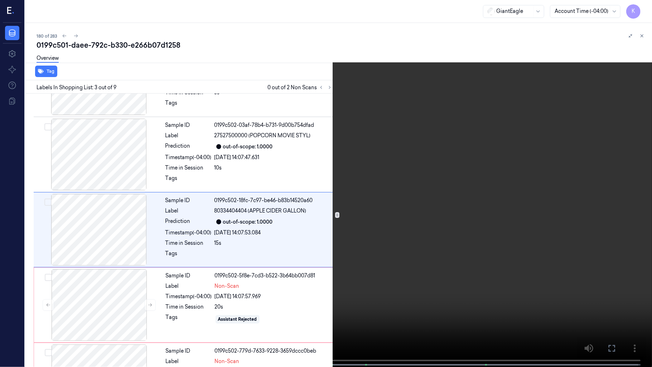
click at [474, 272] on video at bounding box center [326, 184] width 652 height 368
click at [349, 212] on video at bounding box center [326, 184] width 652 height 368
click at [399, 211] on video at bounding box center [326, 184] width 652 height 368
click at [392, 225] on video at bounding box center [326, 184] width 652 height 368
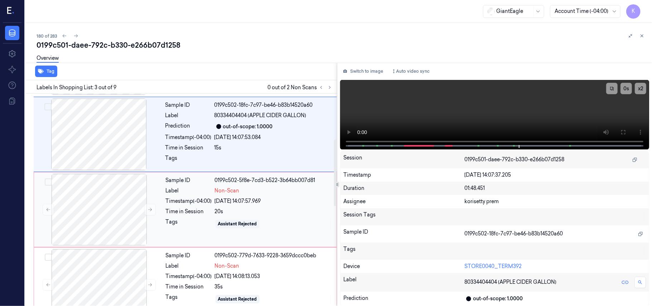
click at [222, 190] on span "Non-Scan" at bounding box center [227, 191] width 25 height 8
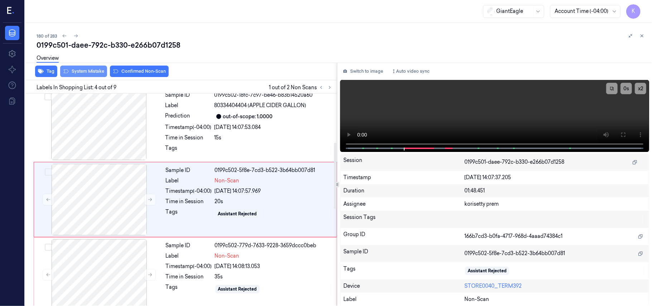
click at [89, 73] on button "System Mistake" at bounding box center [83, 71] width 47 height 11
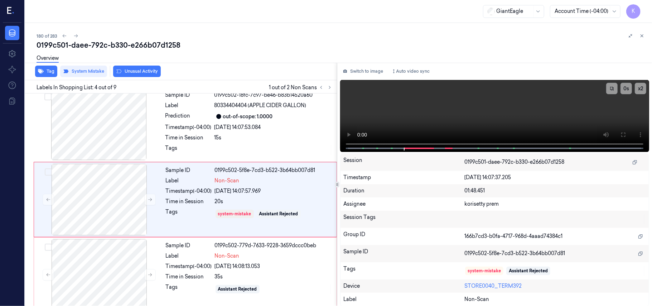
click at [129, 71] on button "Unusual Activity" at bounding box center [137, 71] width 48 height 11
click at [236, 272] on div "Sample ID 0199c502-779d-7633-9228-3659dccc0beb Label Non-Scan Timestamp (-04:00…" at bounding box center [249, 275] width 172 height 72
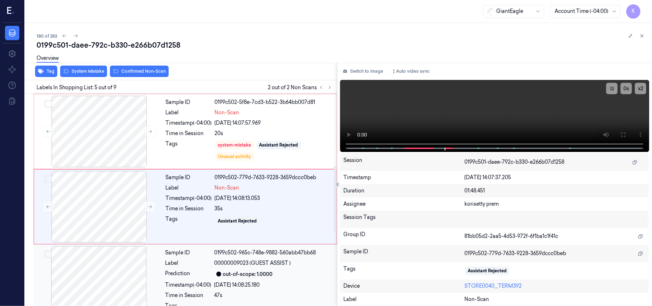
scroll to position [232, 0]
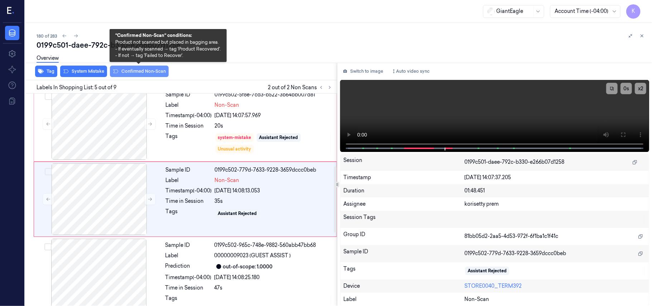
click at [140, 69] on button "Confirmed Non-Scan" at bounding box center [139, 71] width 59 height 11
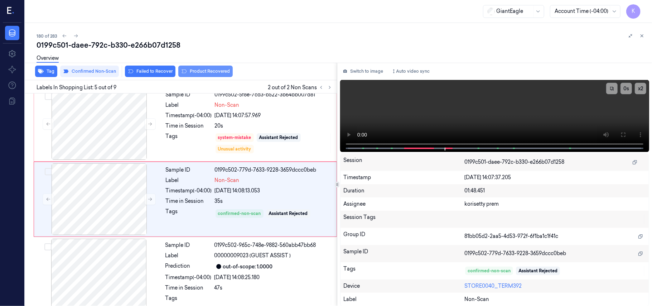
click at [218, 71] on button "Product Recovered" at bounding box center [205, 71] width 54 height 11
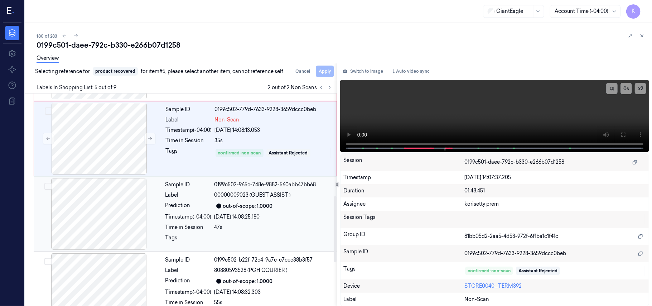
scroll to position [328, 0]
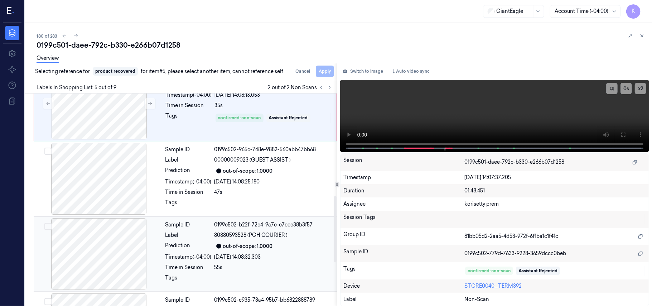
click at [268, 239] on span "80880593528 (PGH COURIER )" at bounding box center [250, 235] width 73 height 8
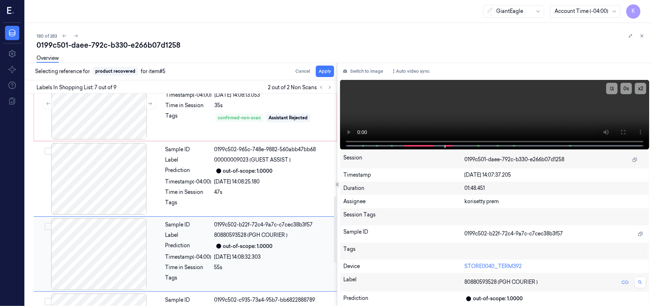
scroll to position [383, 0]
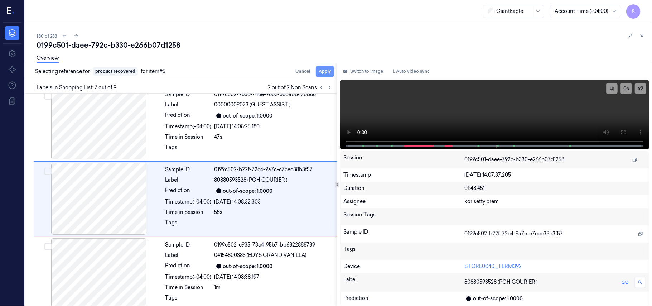
click at [324, 73] on button "Apply" at bounding box center [325, 71] width 18 height 11
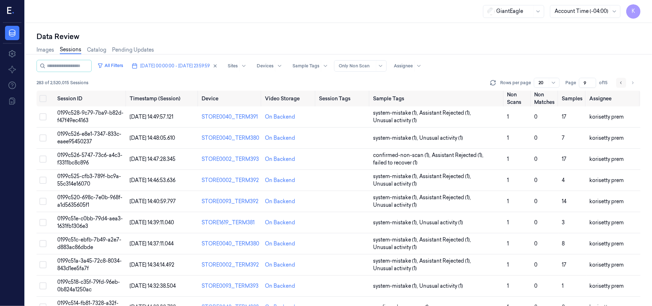
click at [619, 82] on icon "Go to previous page" at bounding box center [621, 83] width 4 height 6
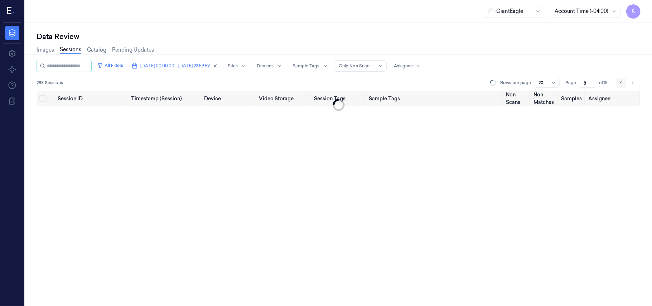
click at [619, 82] on icon "Go to previous page" at bounding box center [621, 83] width 4 height 6
type input "5"
